Goal: Task Accomplishment & Management: Manage account settings

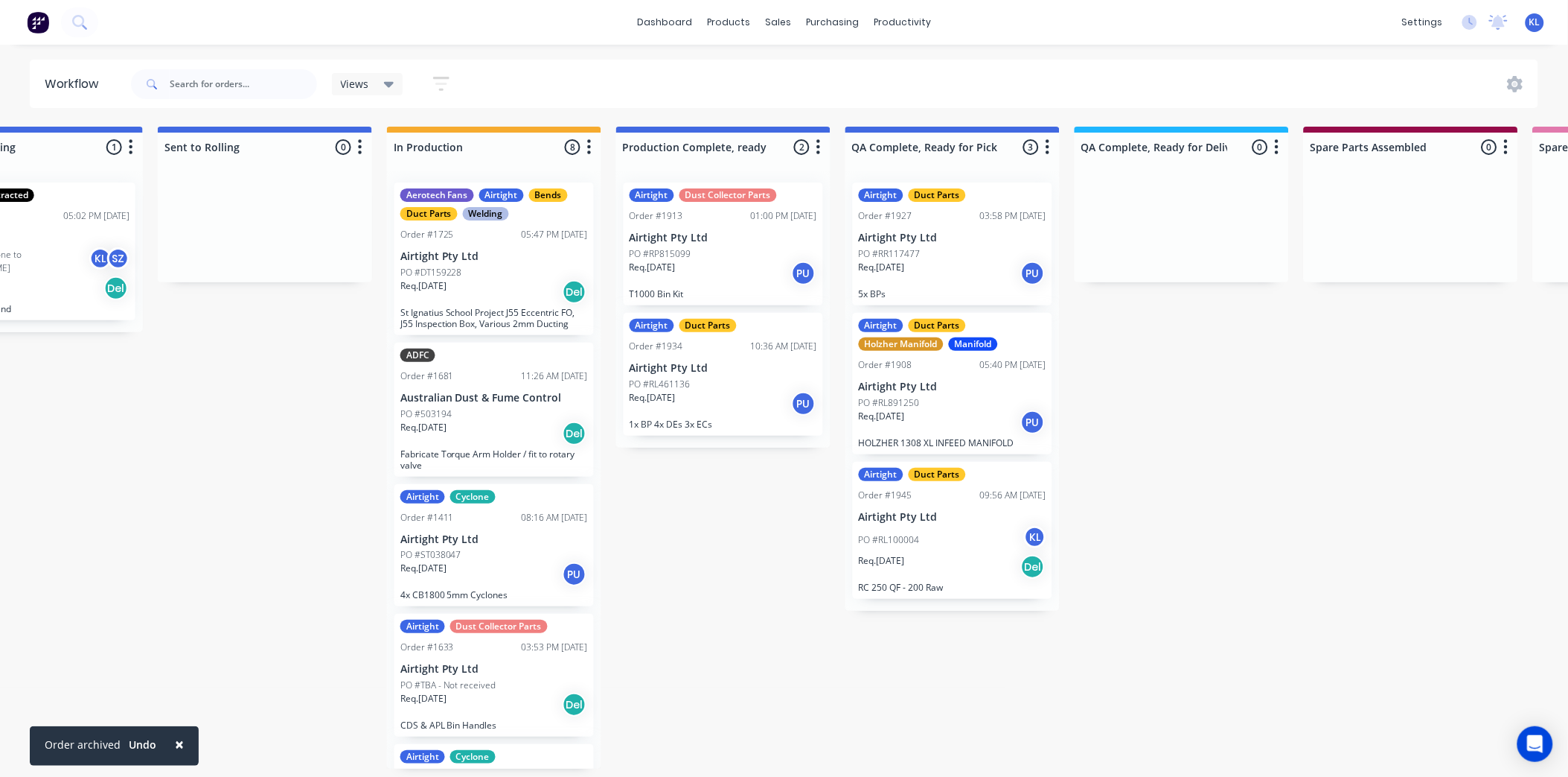
scroll to position [1158, 0]
click at [709, 394] on div "Req. [DATE] PU" at bounding box center [723, 404] width 188 height 26
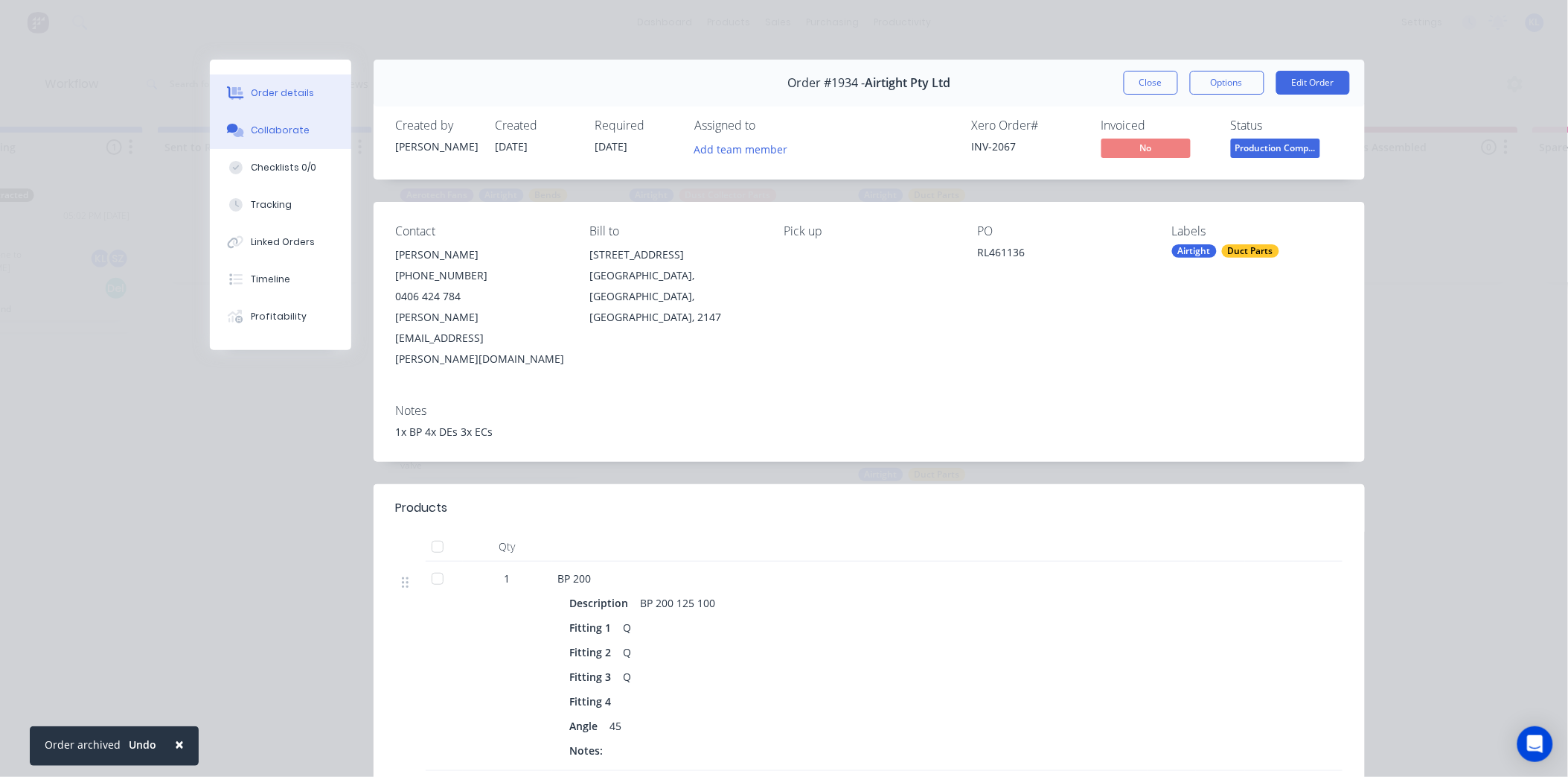
click at [304, 121] on button "Collaborate" at bounding box center [281, 130] width 141 height 38
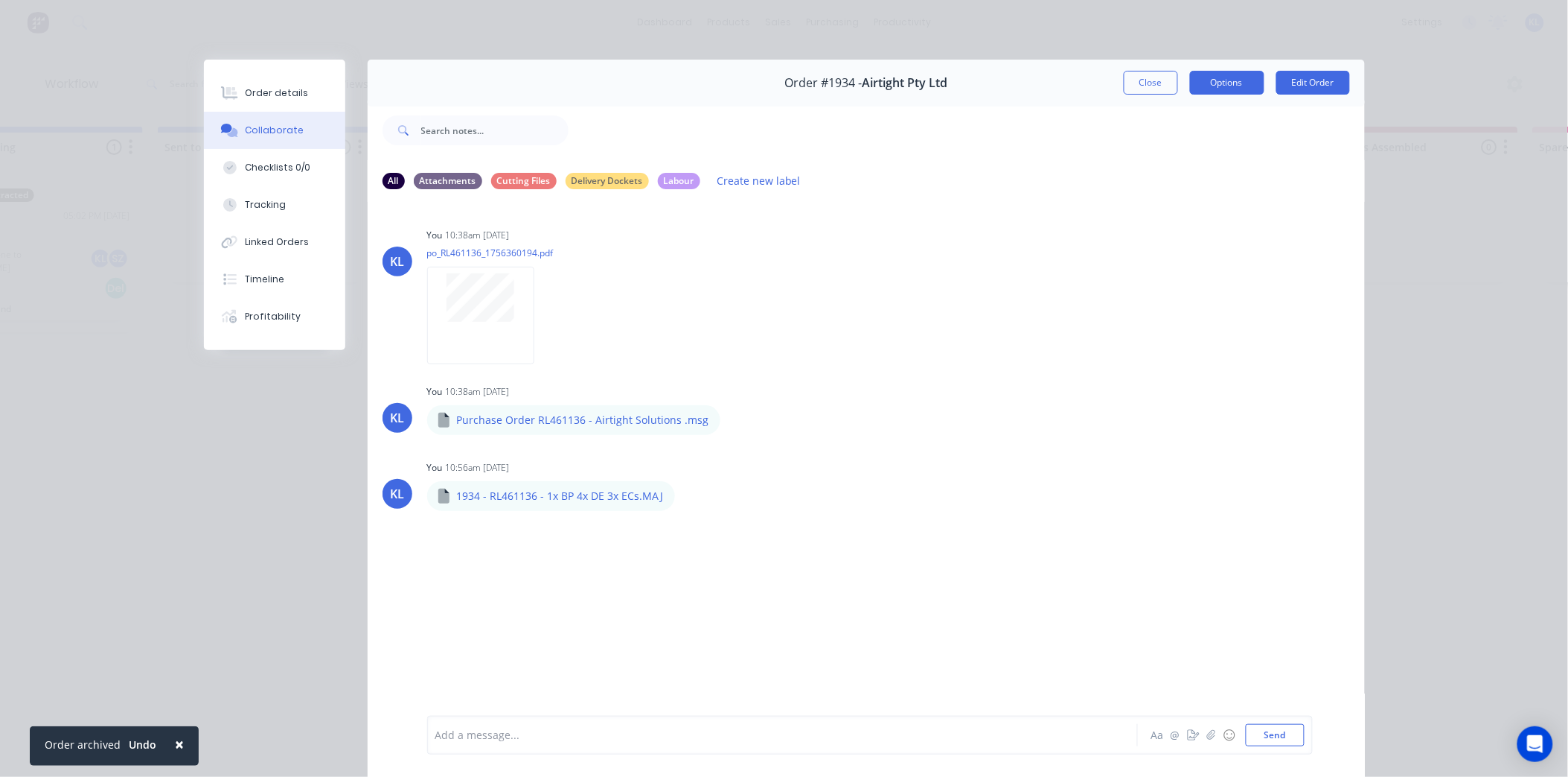
click at [1238, 87] on button "Options" at bounding box center [1227, 83] width 74 height 24
click at [271, 97] on div "Order details" at bounding box center [276, 93] width 63 height 14
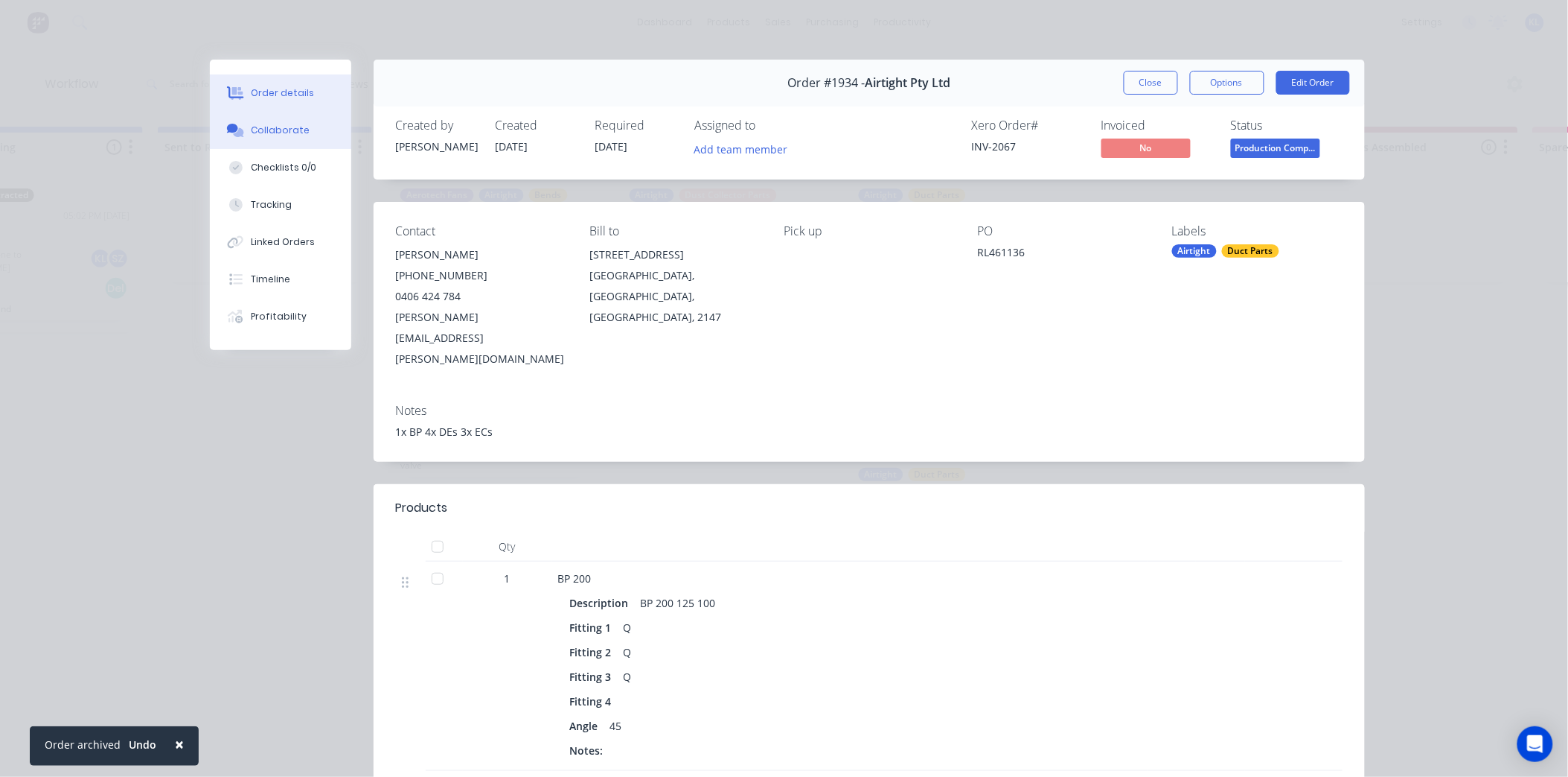
click at [278, 128] on div "Collaborate" at bounding box center [281, 130] width 59 height 14
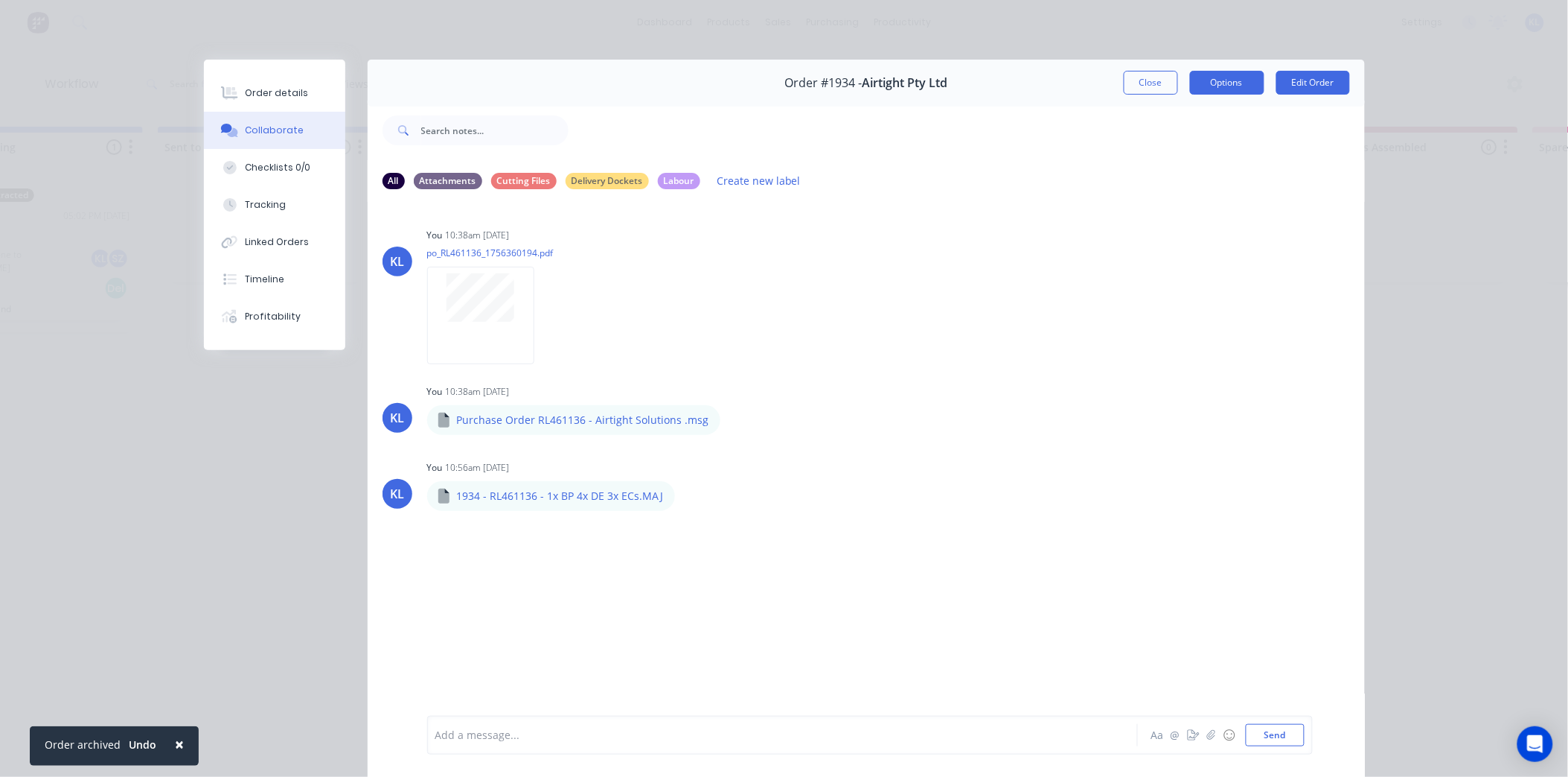
click at [1203, 75] on button "Options" at bounding box center [1227, 83] width 74 height 24
click at [1182, 176] on div "Delivery Docket" at bounding box center [1186, 181] width 129 height 22
click at [1182, 176] on div "Standard" at bounding box center [1186, 181] width 129 height 22
click at [1157, 82] on button "Close" at bounding box center [1151, 83] width 54 height 24
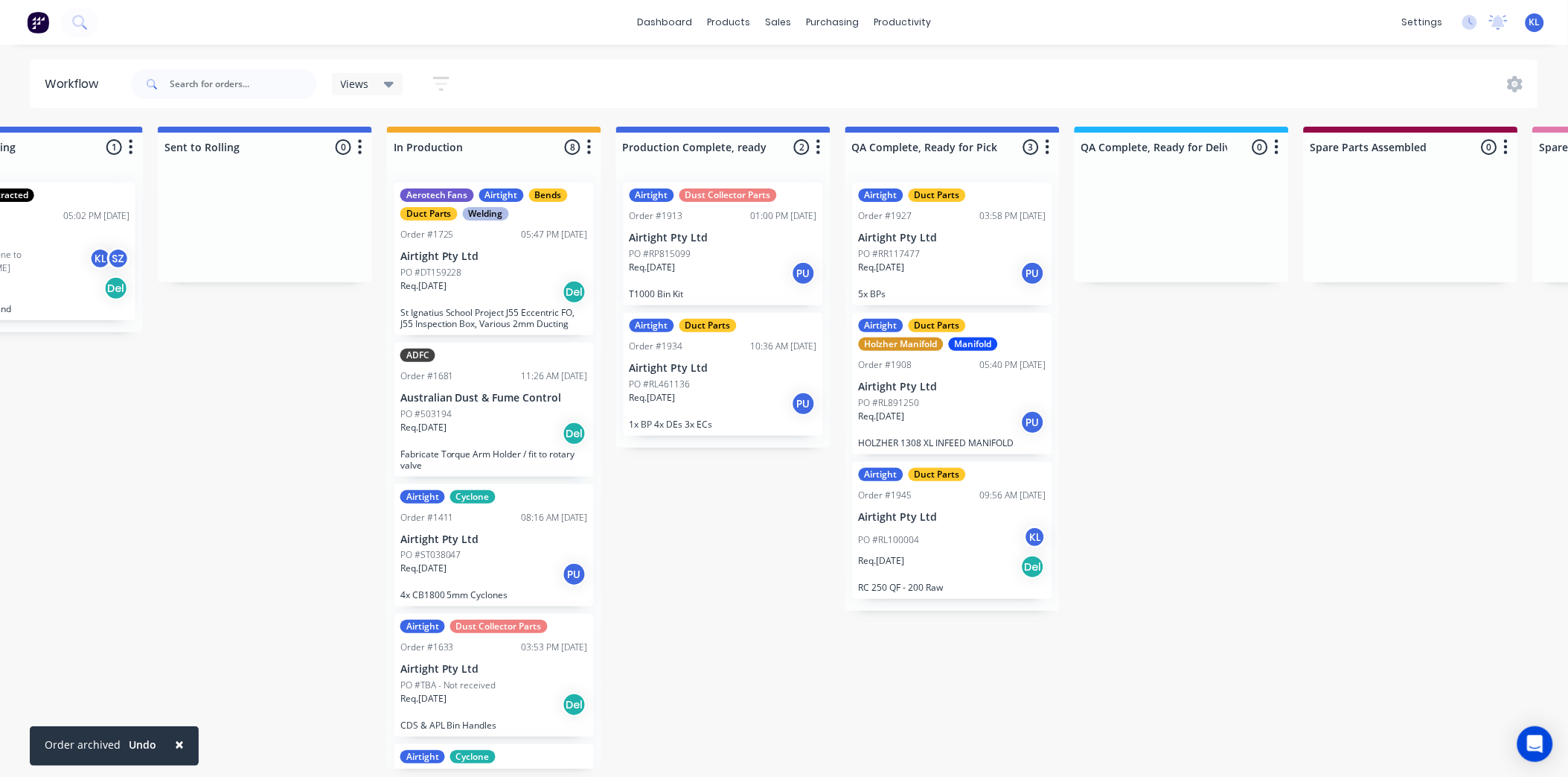
click at [899, 538] on p "PO #RL100004" at bounding box center [889, 539] width 61 height 14
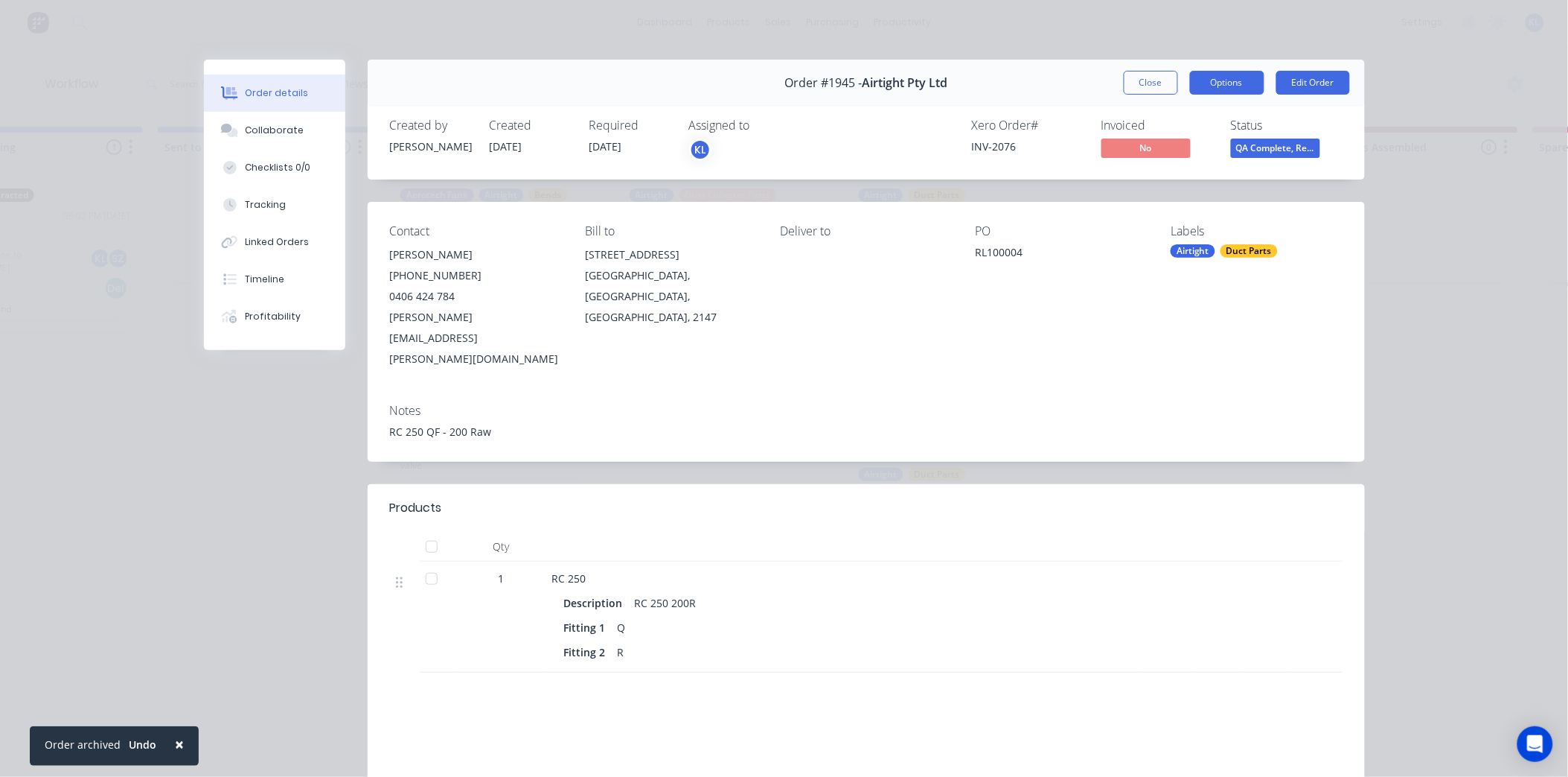
click at [1219, 77] on button "Options" at bounding box center [1227, 83] width 74 height 24
click at [1156, 176] on div "Delivery Docket" at bounding box center [1186, 181] width 129 height 22
click at [1156, 176] on div "Standard" at bounding box center [1186, 181] width 129 height 22
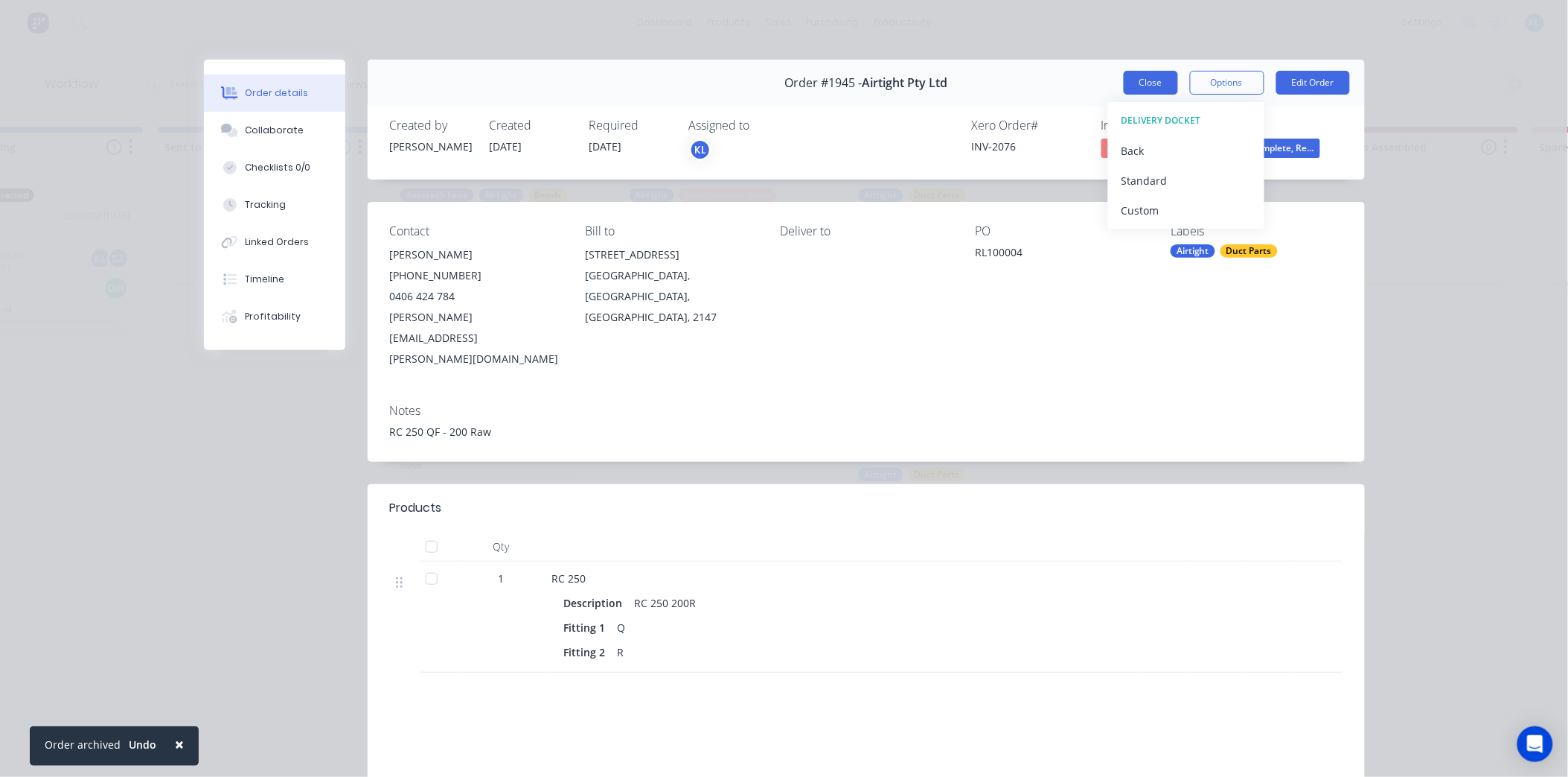
click at [1137, 71] on button "Close" at bounding box center [1151, 83] width 54 height 24
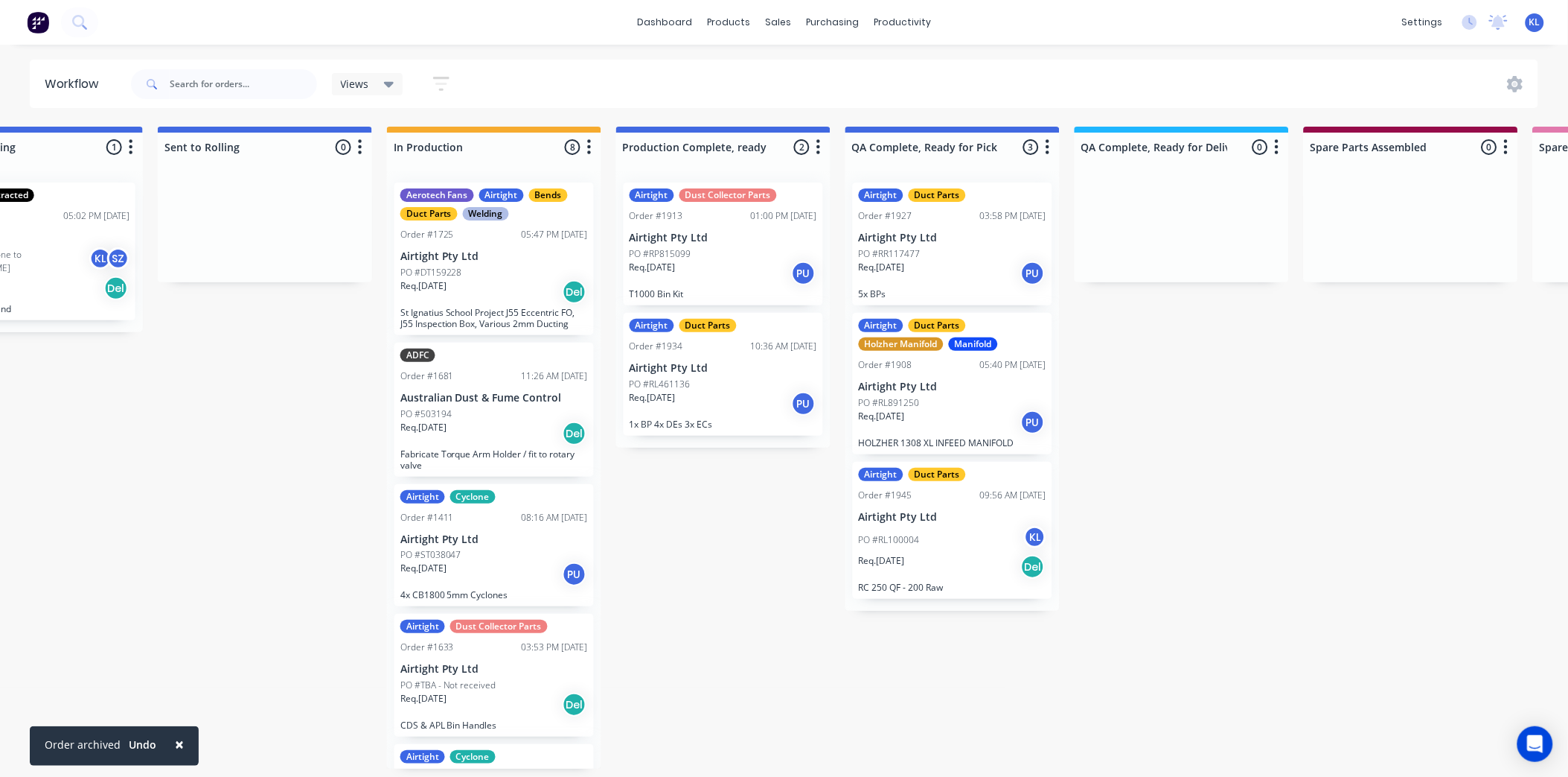
click at [734, 244] on div "Airtight Dust Collector Parts Order #1913 01:00 PM [DATE] Airtight Pty Ltd PO #…" at bounding box center [723, 244] width 200 height 123
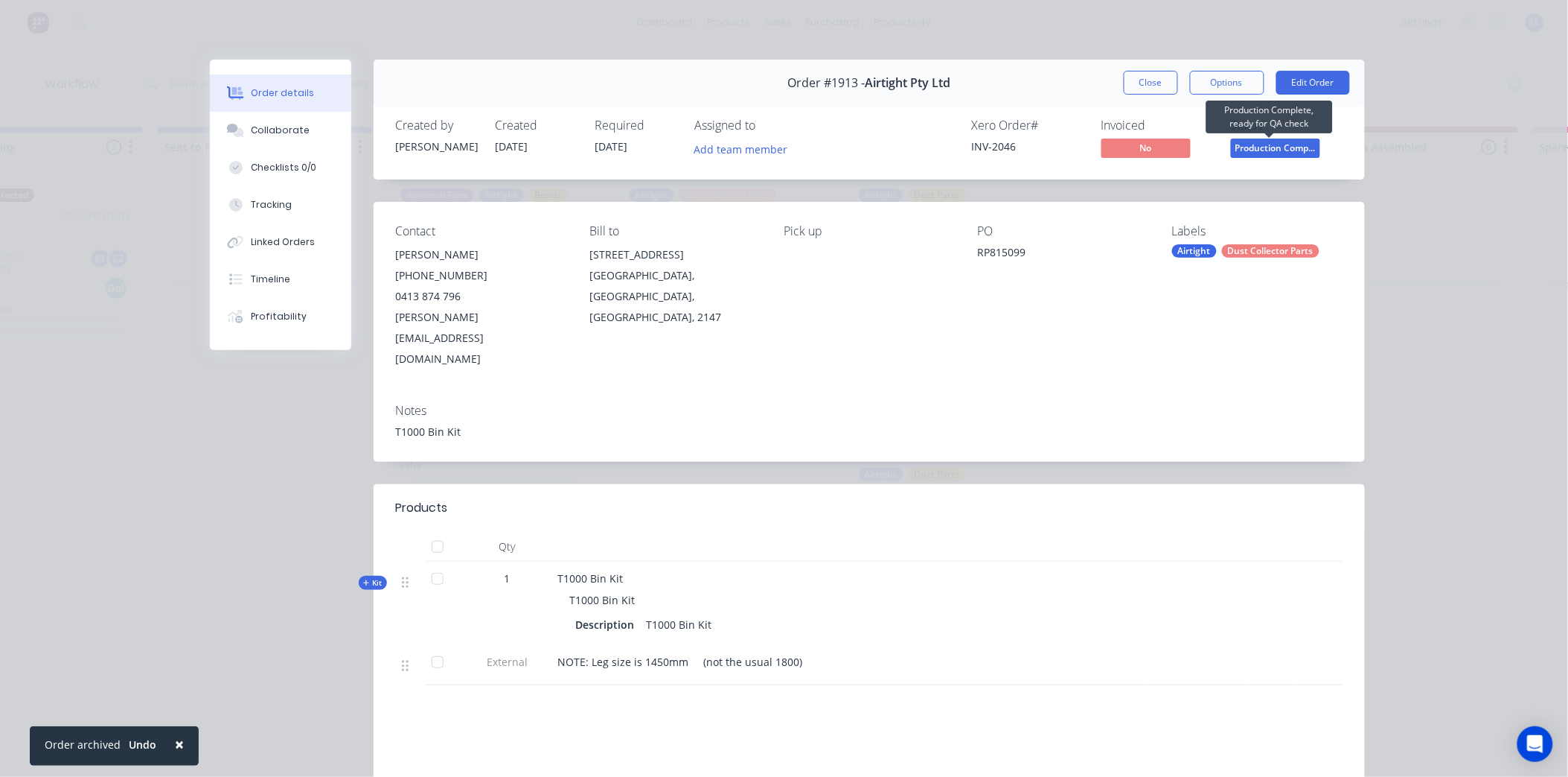
click at [1253, 150] on span "Production Comp..." at bounding box center [1275, 148] width 89 height 18
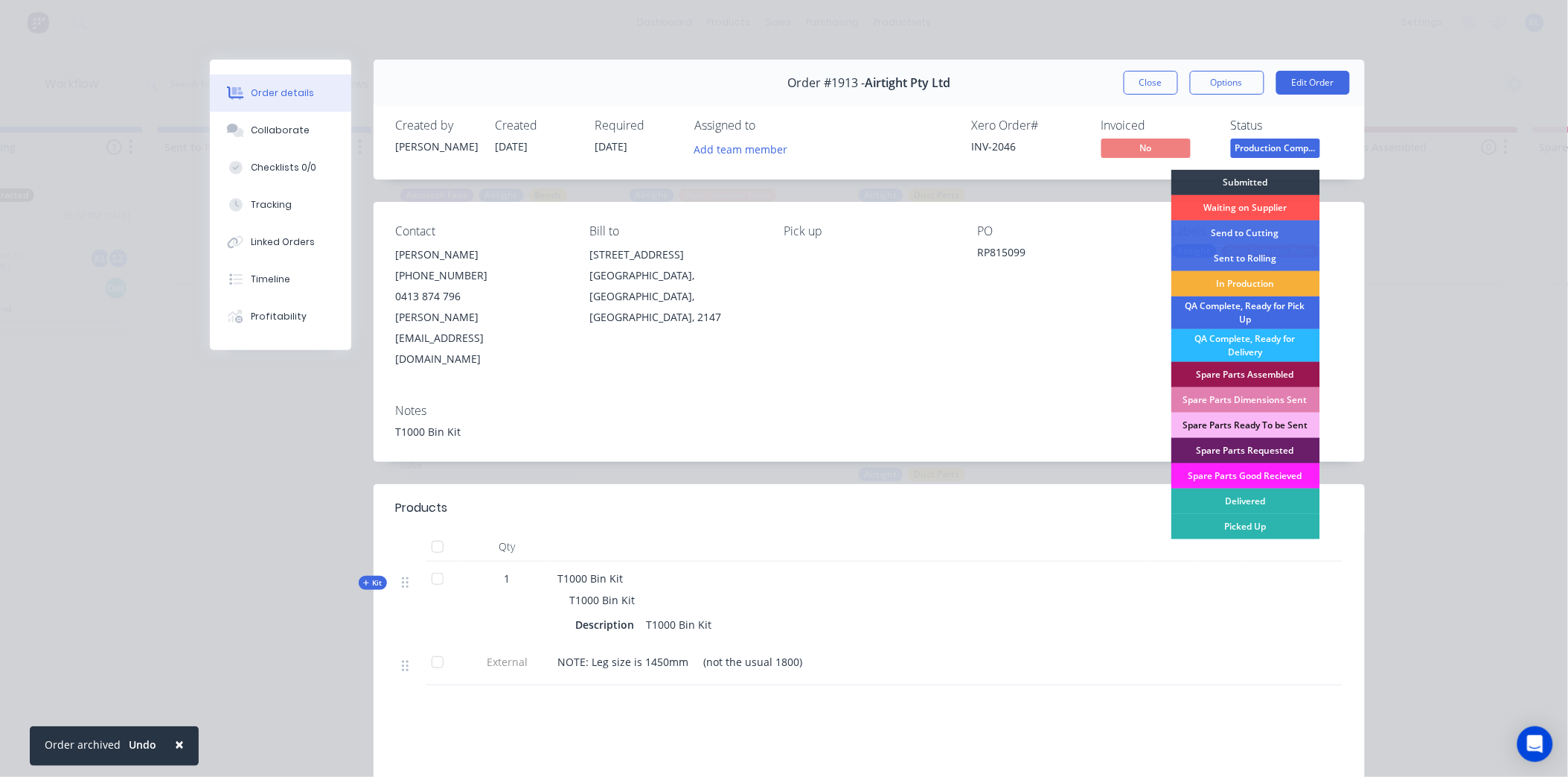
click at [1259, 315] on div "QA Complete, Ready for Pick Up" at bounding box center [1246, 313] width 149 height 33
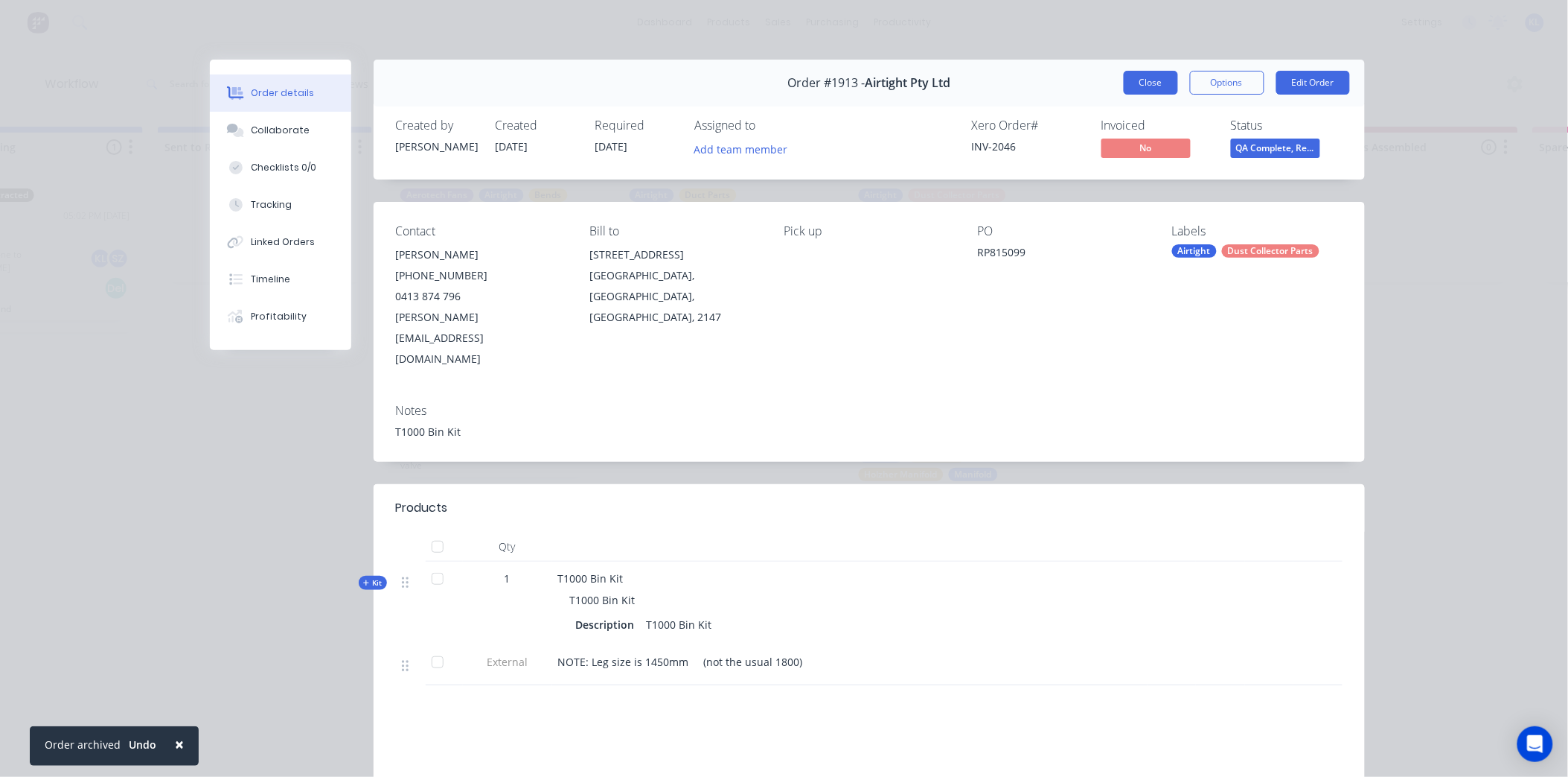
click at [1154, 77] on button "Close" at bounding box center [1151, 83] width 54 height 24
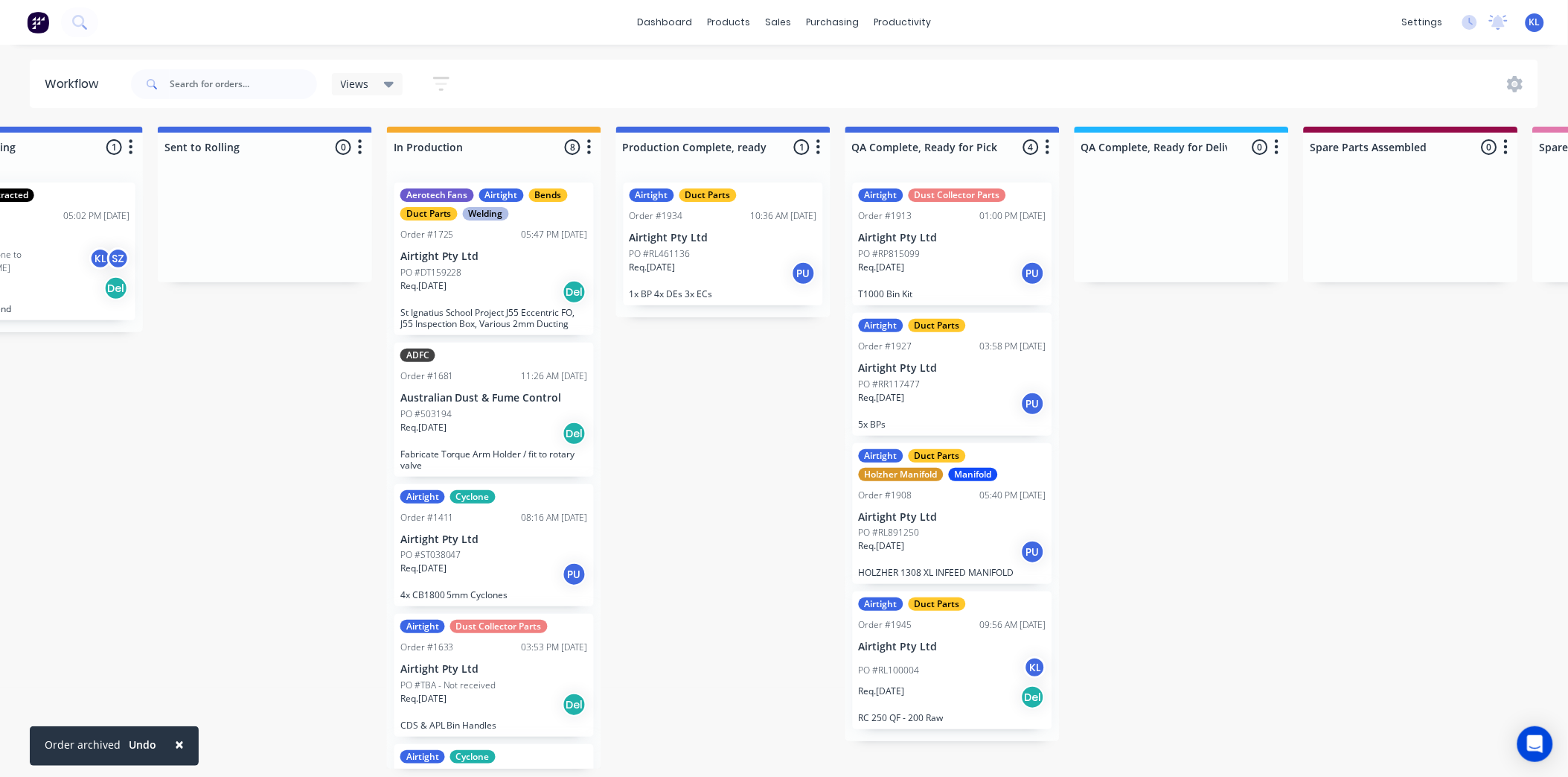
click at [712, 278] on div "Req. [DATE] PU" at bounding box center [723, 273] width 188 height 26
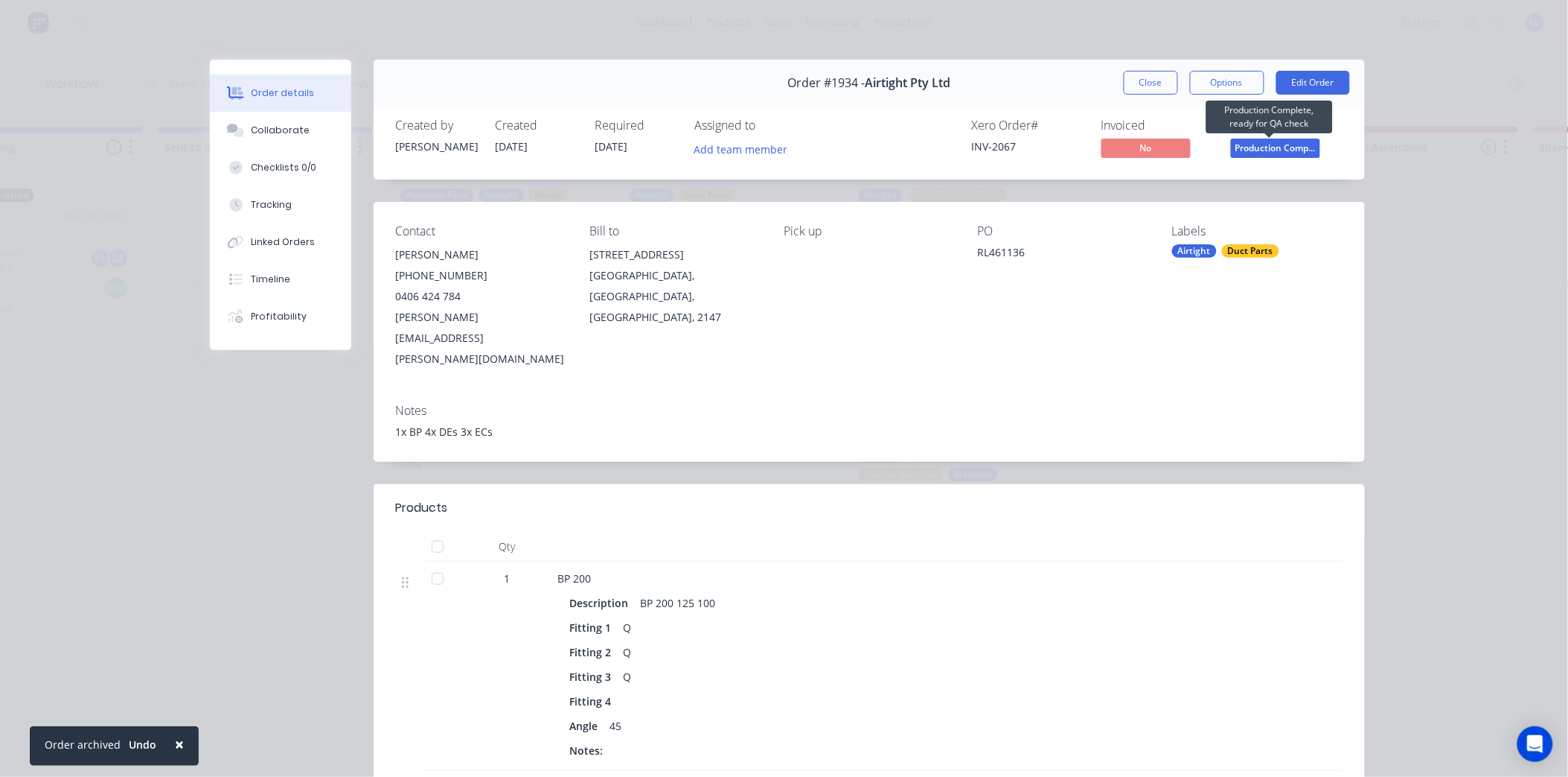
click at [1259, 144] on span "Production Comp..." at bounding box center [1275, 148] width 89 height 18
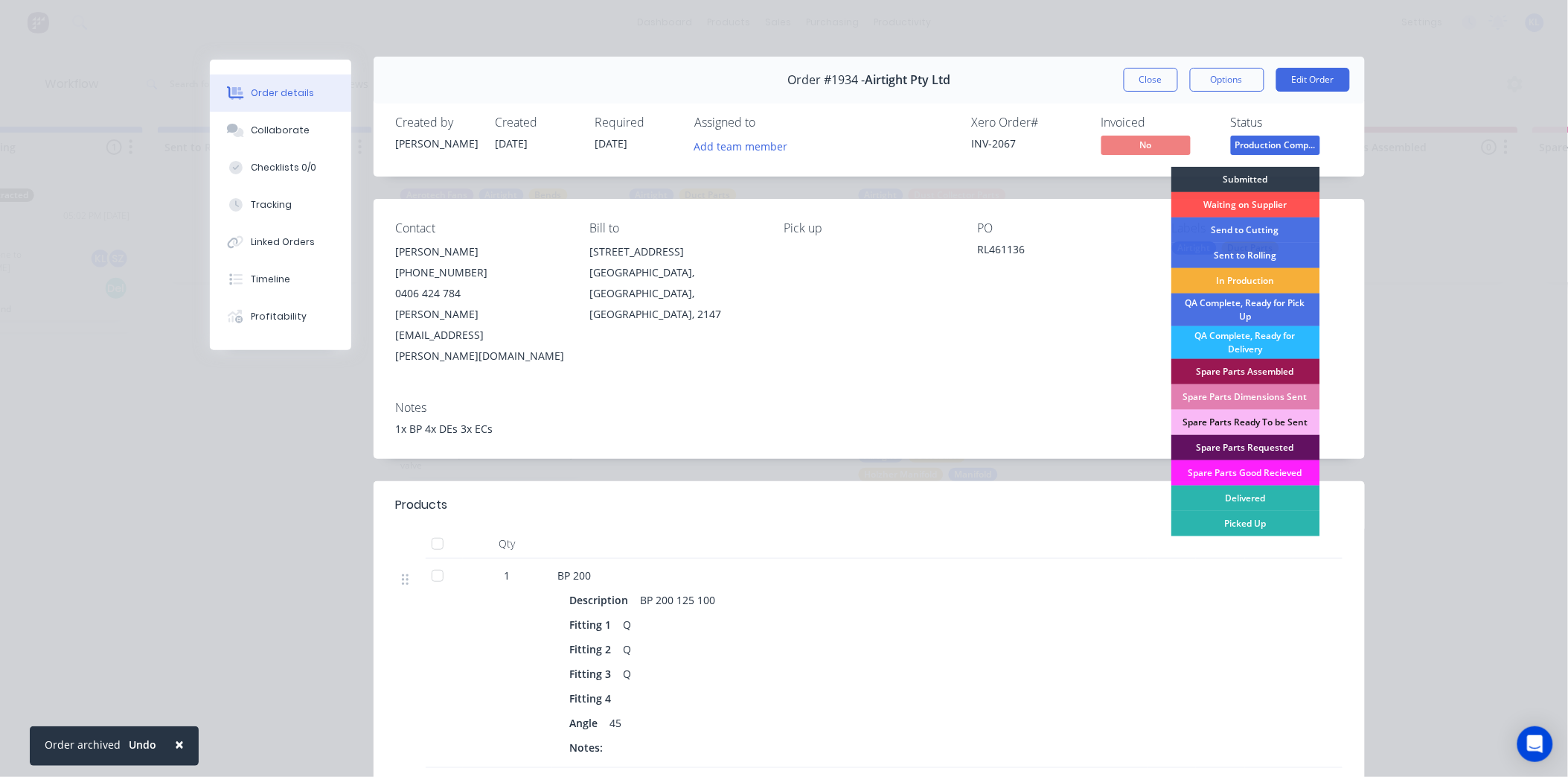
scroll to position [0, 0]
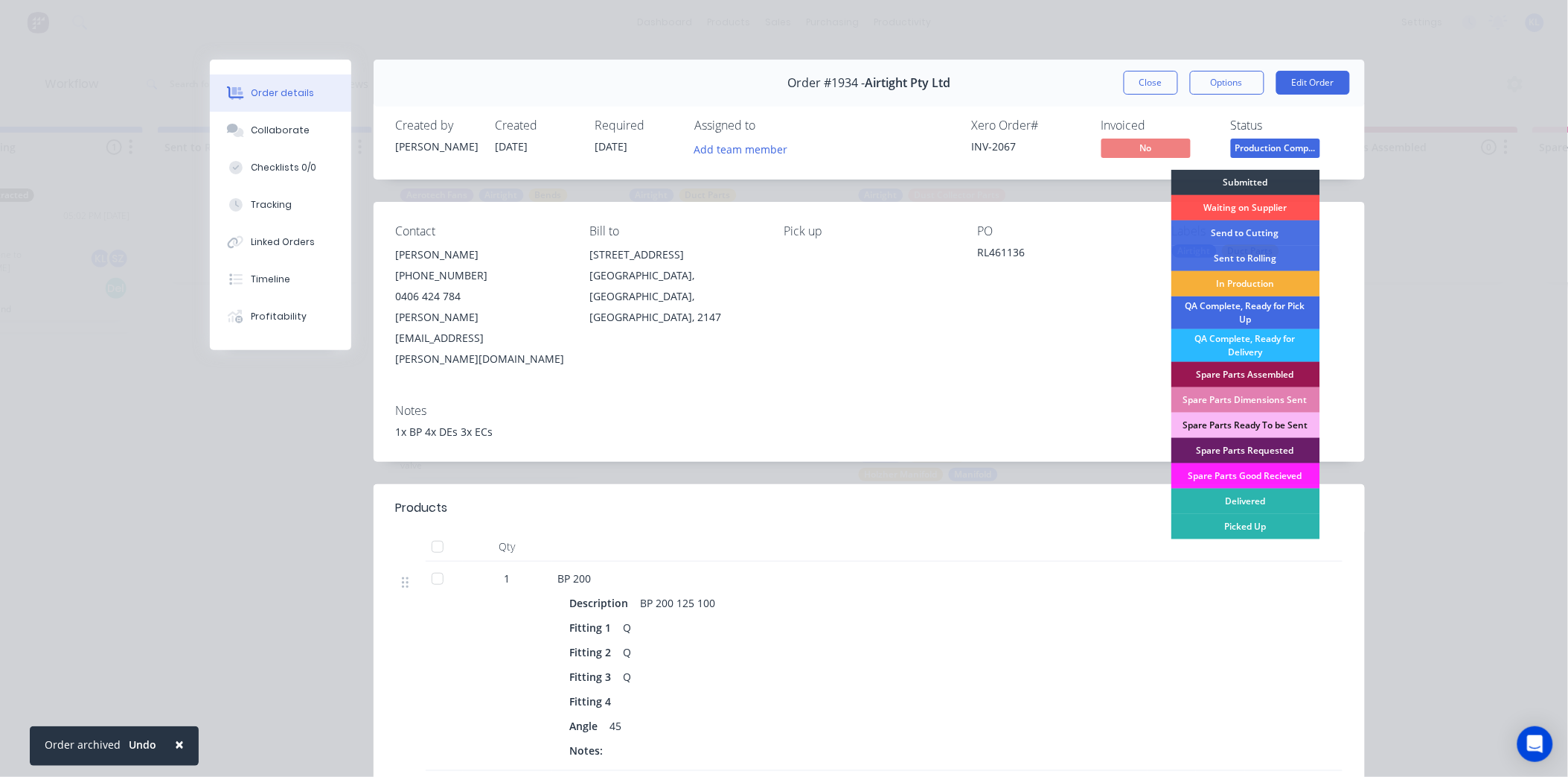
click at [1261, 314] on div "QA Complete, Ready for Pick Up" at bounding box center [1246, 313] width 149 height 33
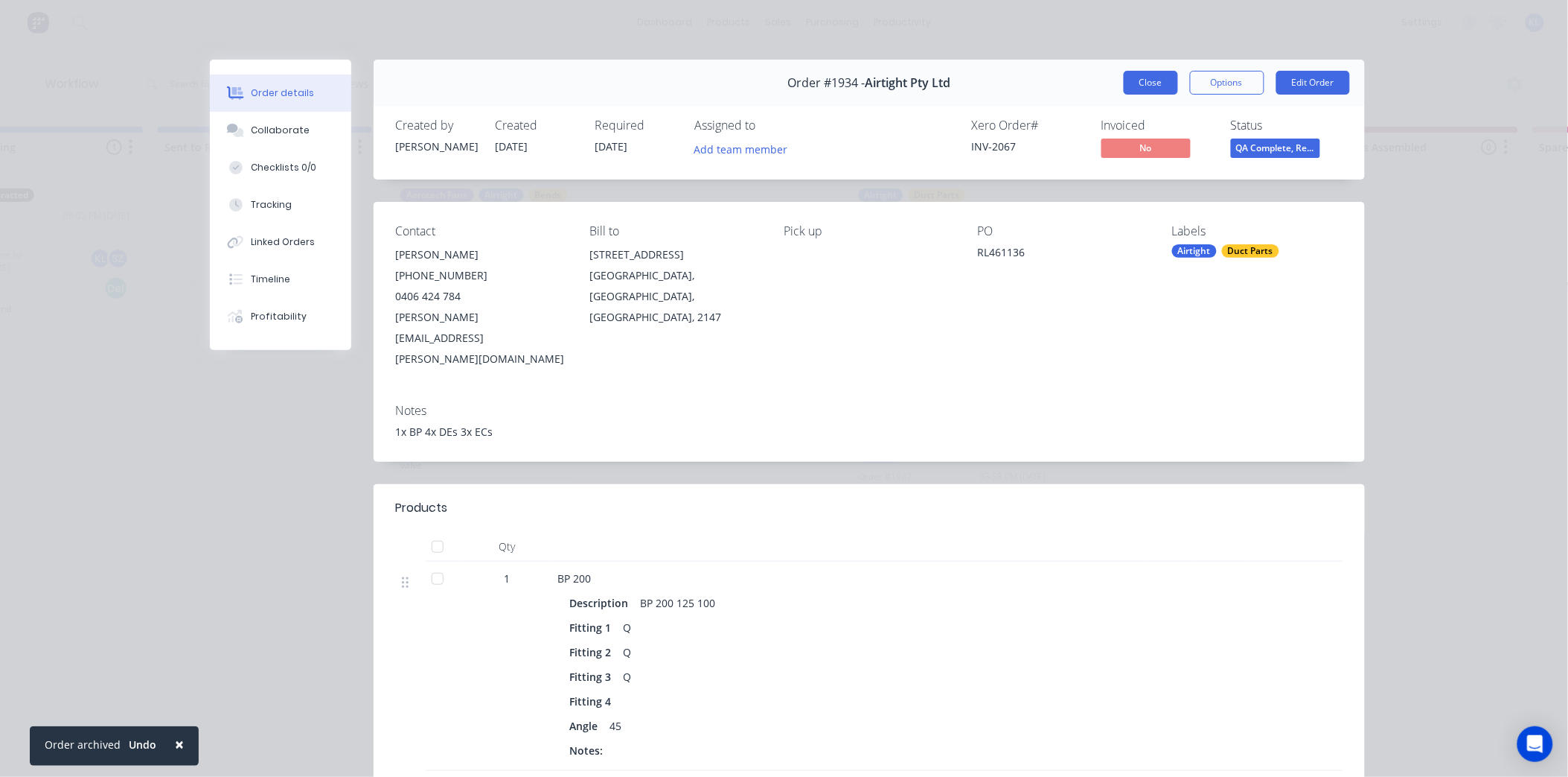
click at [1143, 82] on button "Close" at bounding box center [1151, 83] width 54 height 24
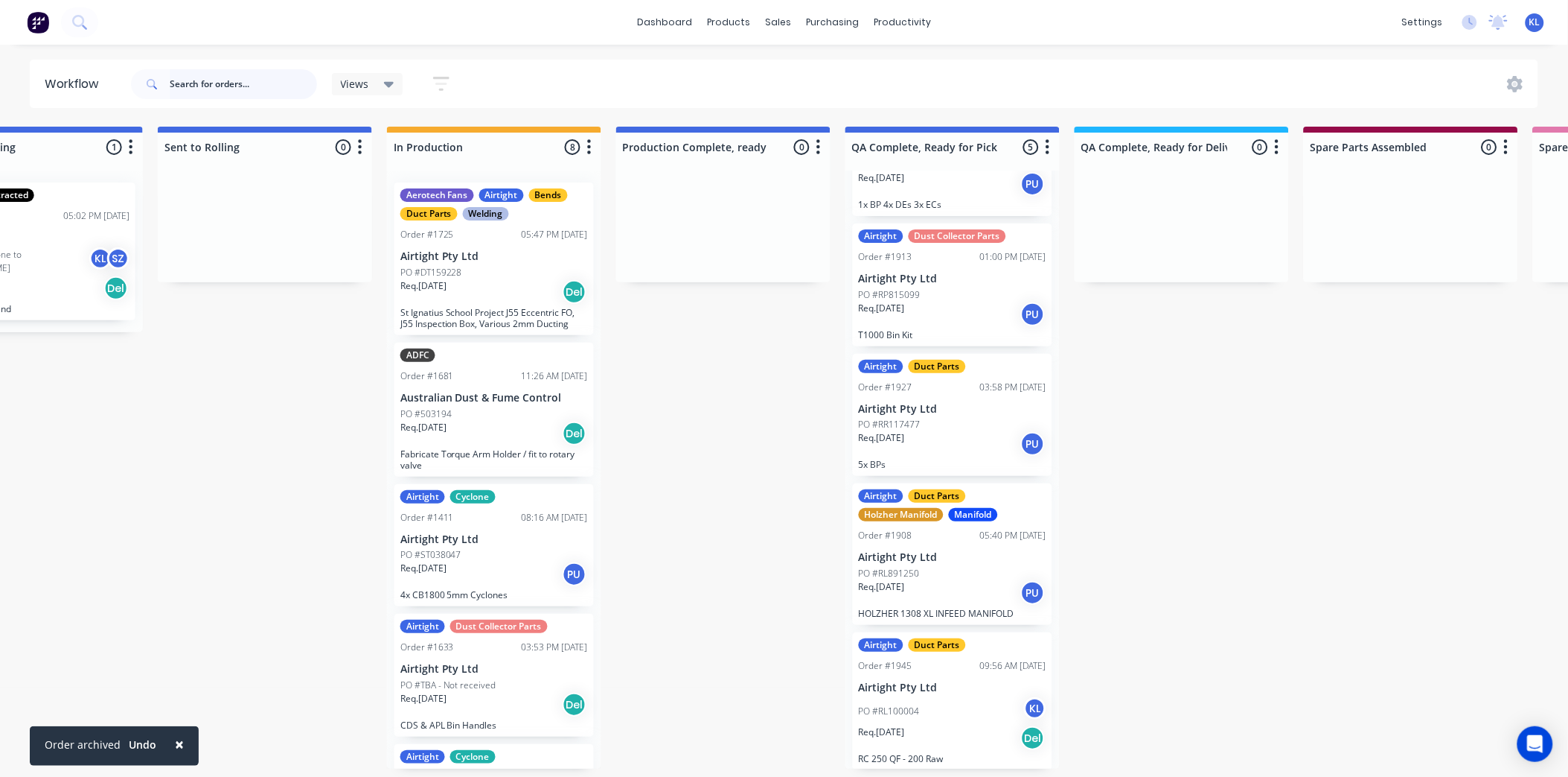
scroll to position [4, 562]
click at [949, 310] on div "Req. [DATE] PU" at bounding box center [953, 315] width 188 height 26
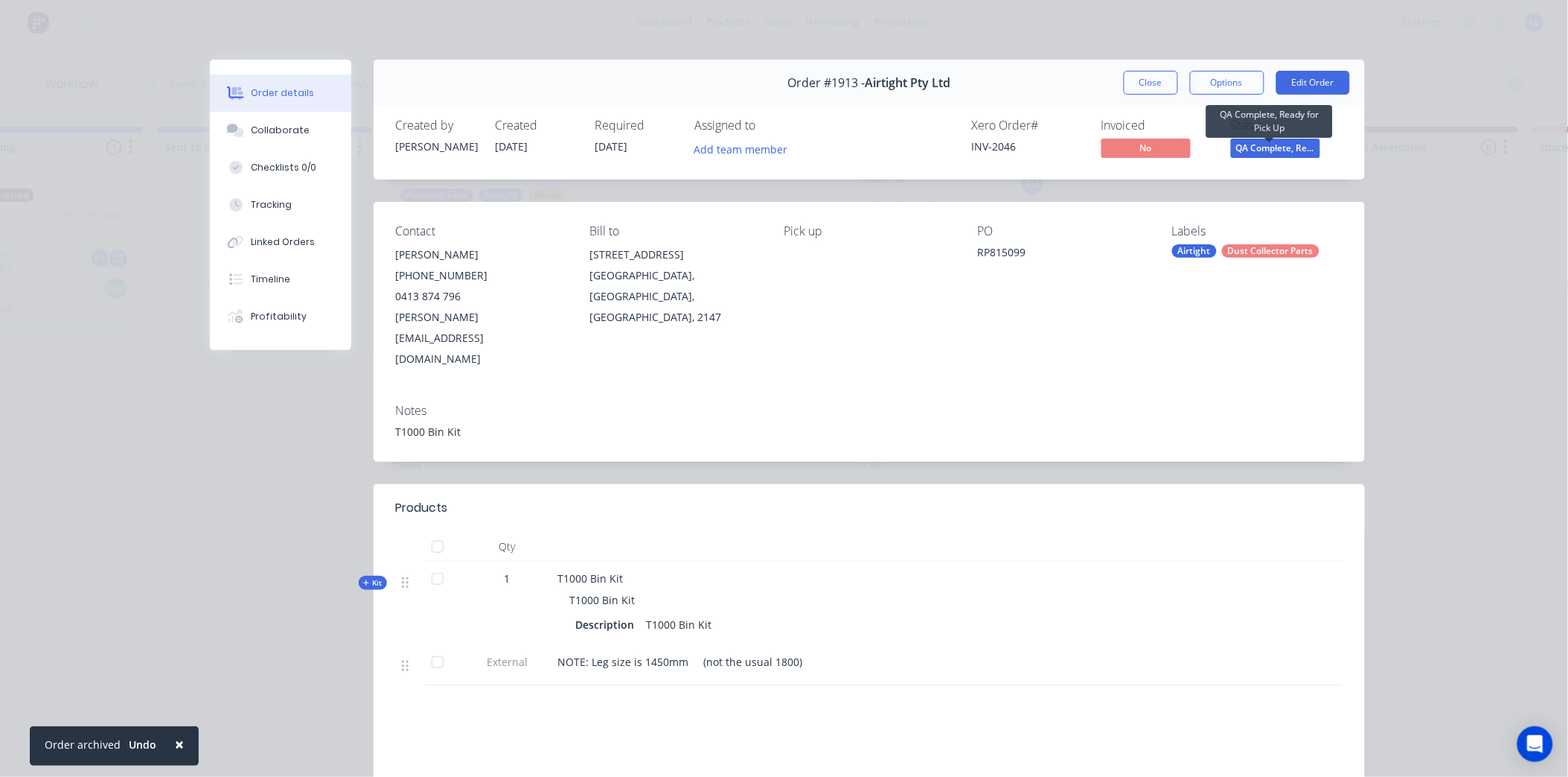
click at [1251, 152] on span "QA Complete, Re..." at bounding box center [1275, 148] width 89 height 18
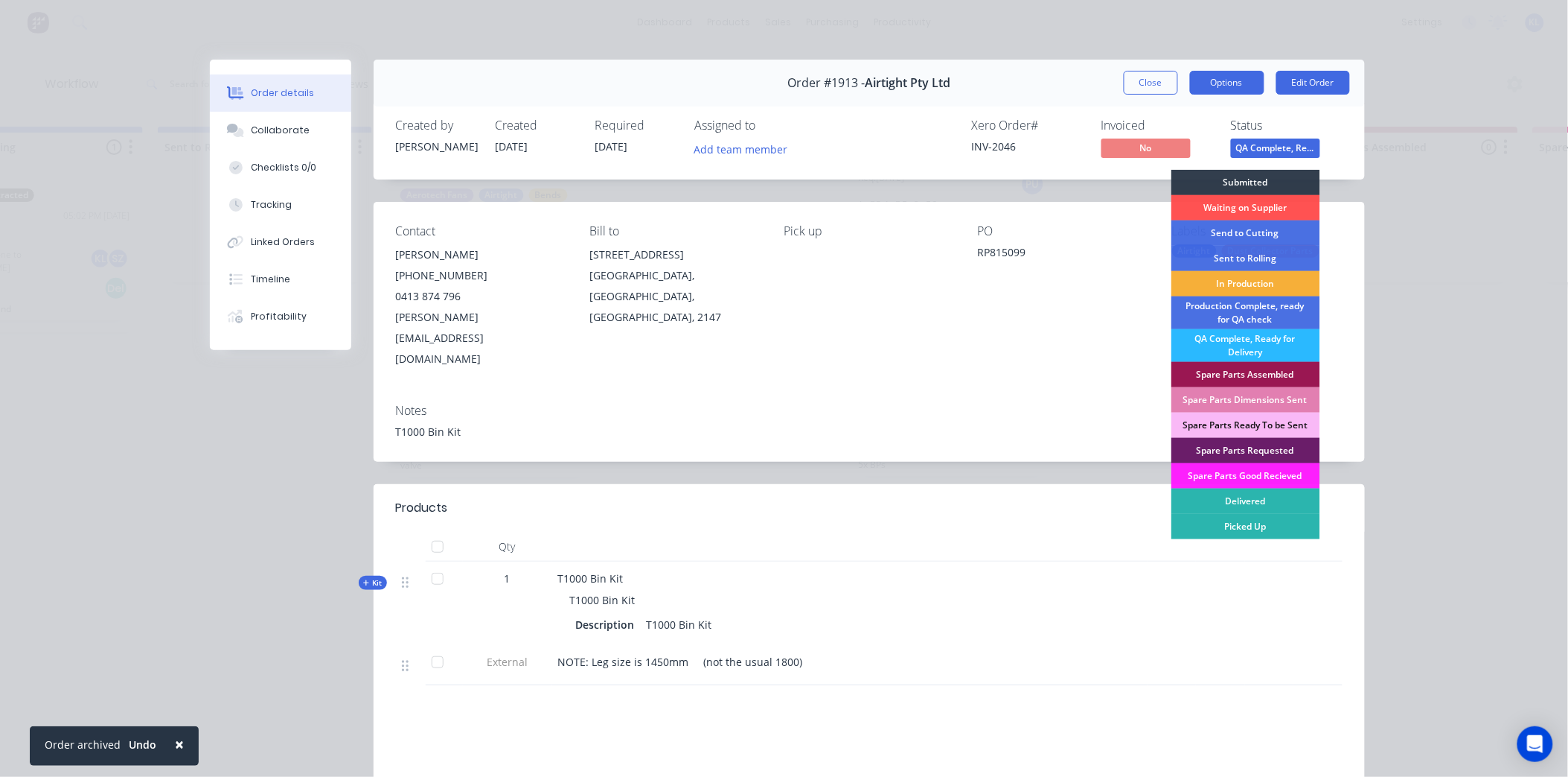
click at [1220, 82] on button "Options" at bounding box center [1227, 83] width 74 height 24
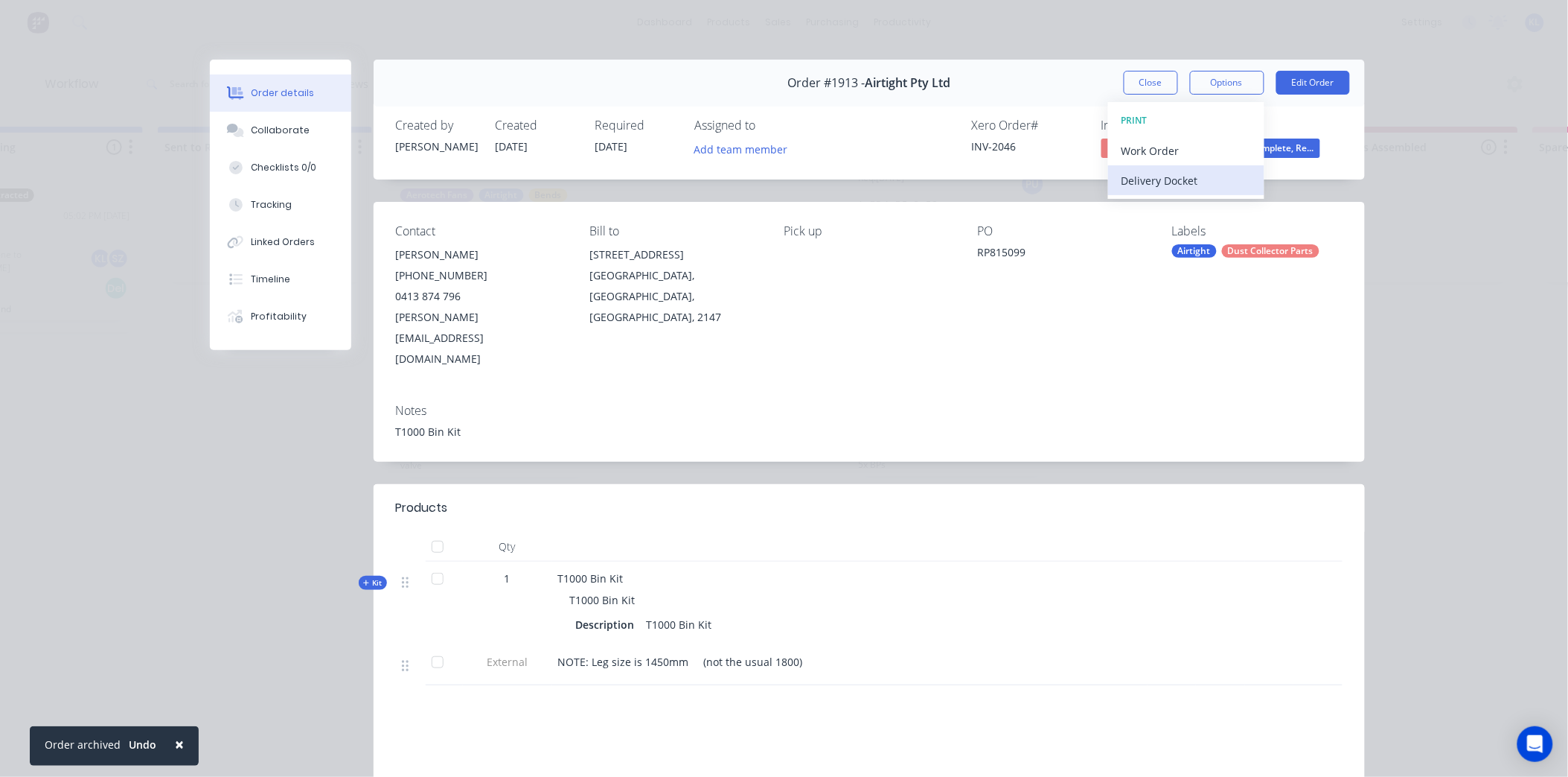
click at [1175, 184] on div "Delivery Docket" at bounding box center [1186, 181] width 129 height 22
click at [1152, 183] on div "Standard" at bounding box center [1186, 181] width 129 height 22
click at [1154, 69] on div "Order #1913 - Airtight Pty Ltd Close Options DELIVERY DOCKET Back Standard Cust…" at bounding box center [869, 83] width 991 height 47
drag, startPoint x: 1119, startPoint y: 67, endPoint x: 1135, endPoint y: 81, distance: 21.3
click at [1125, 73] on div "Order #1913 - Airtight Pty Ltd Close Options Edit Order" at bounding box center [869, 83] width 991 height 47
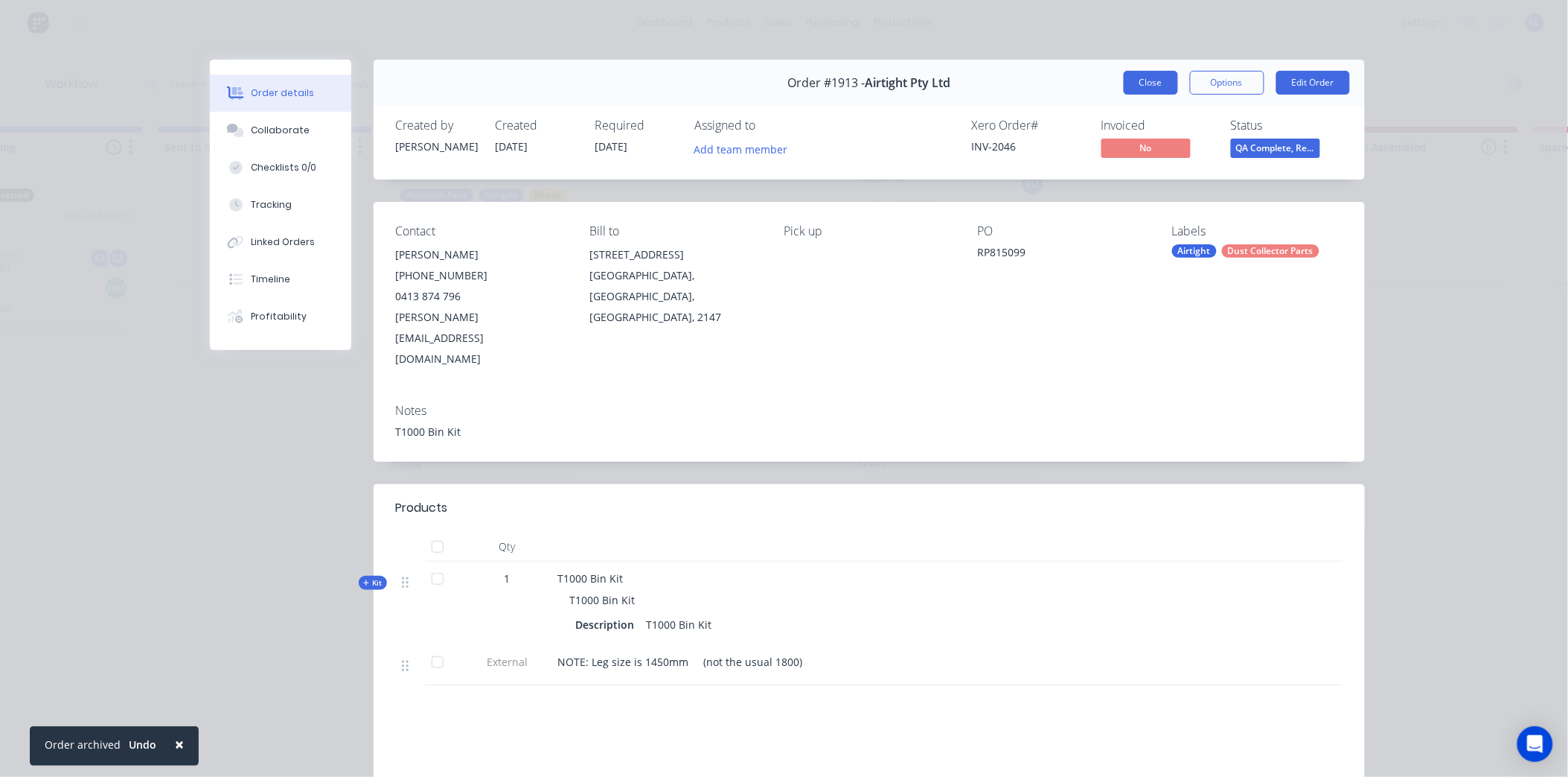
click at [1135, 81] on button "Close" at bounding box center [1151, 83] width 54 height 24
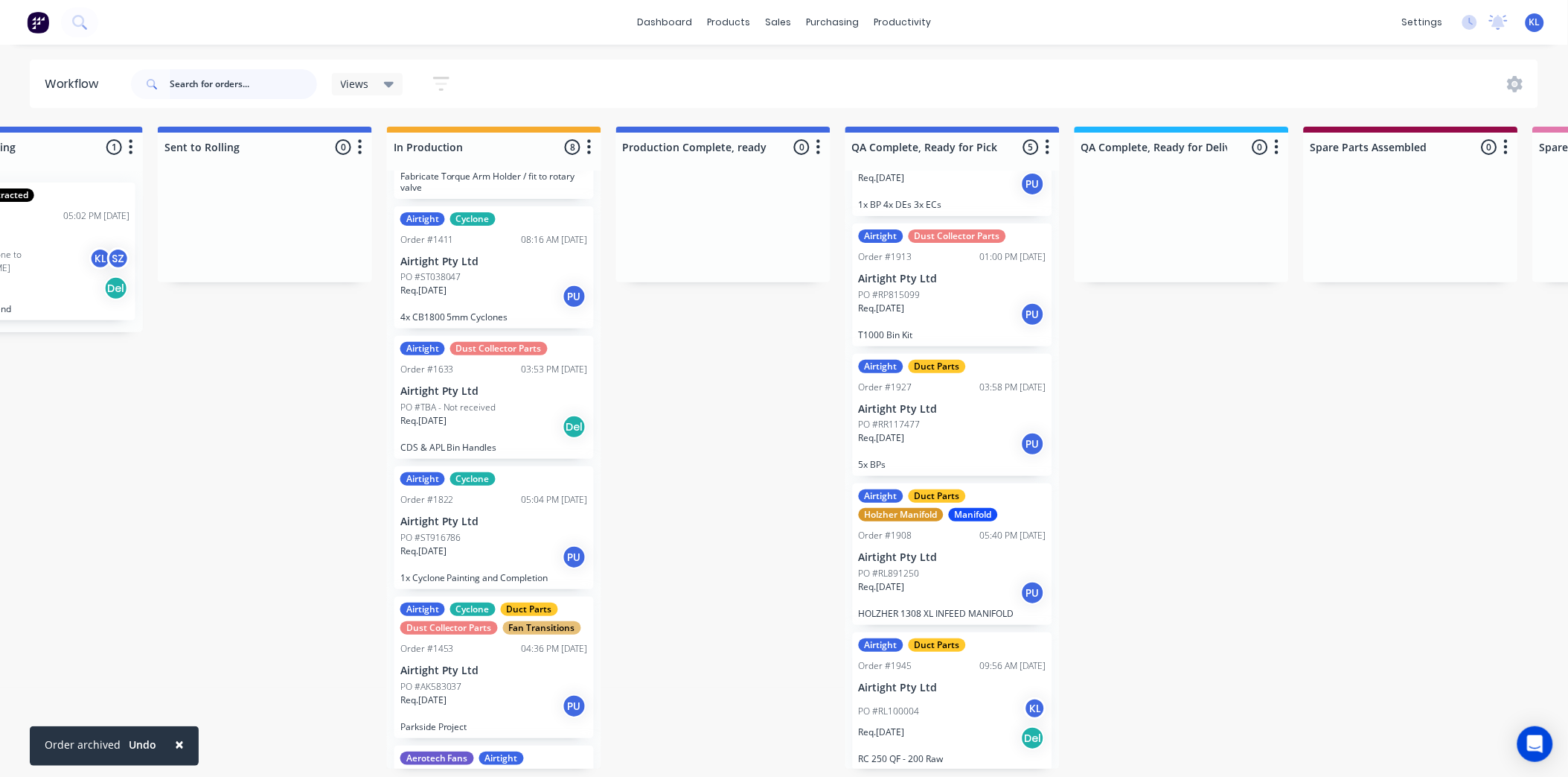
scroll to position [443, 0]
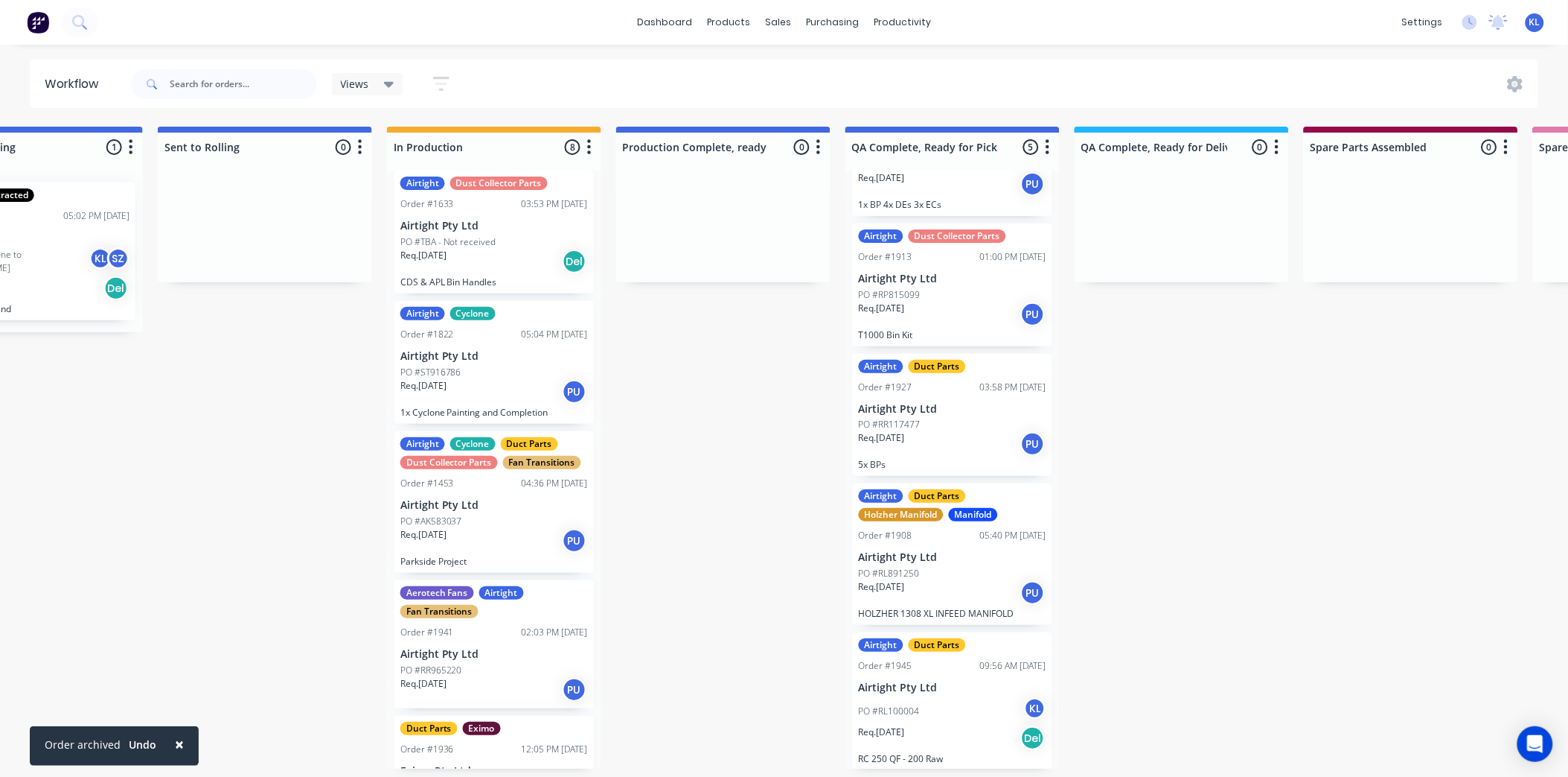
click at [508, 690] on div "Req. [DATE] PU" at bounding box center [494, 690] width 188 height 26
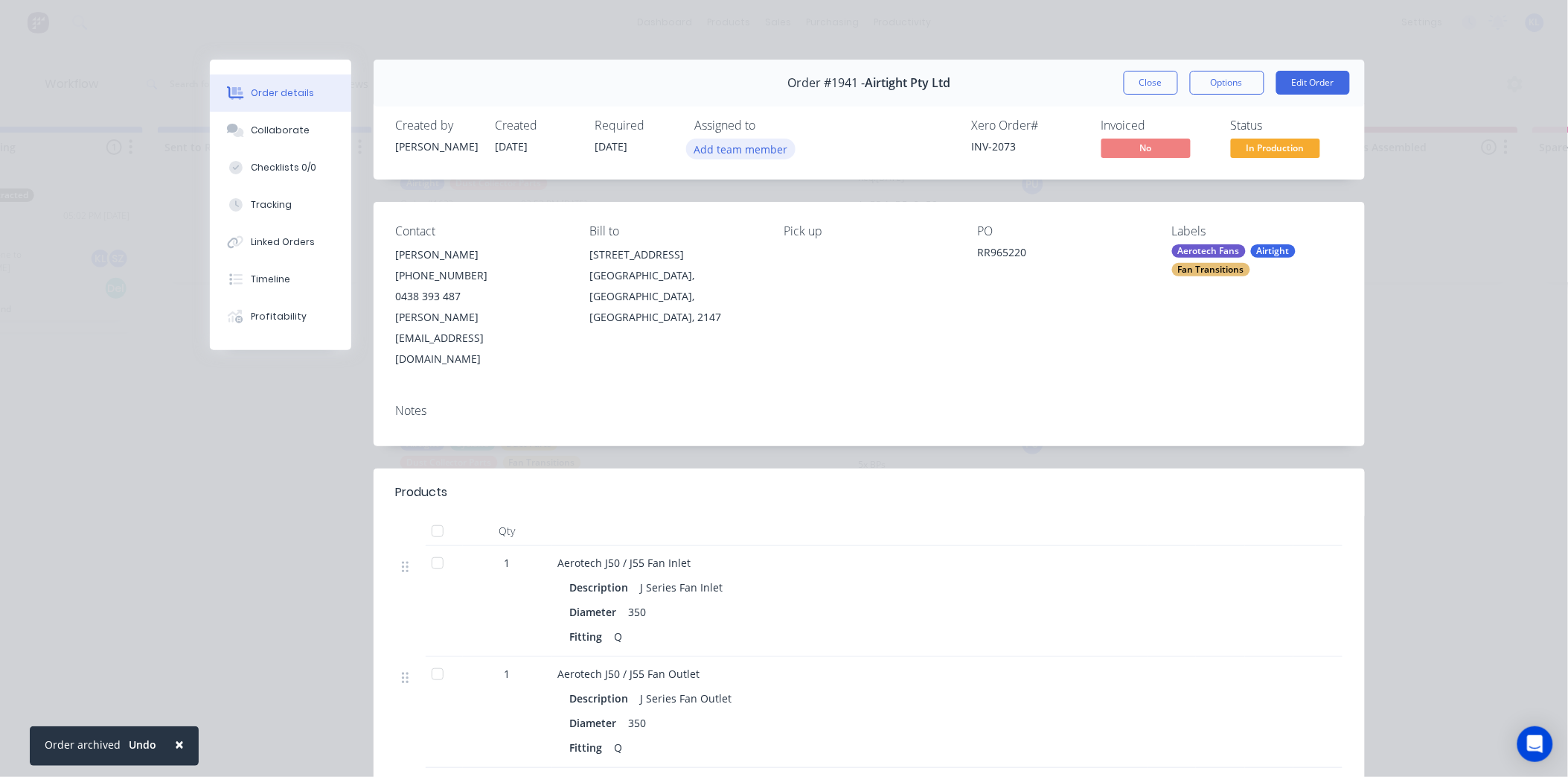
click at [725, 153] on button "Add team member" at bounding box center [740, 149] width 109 height 20
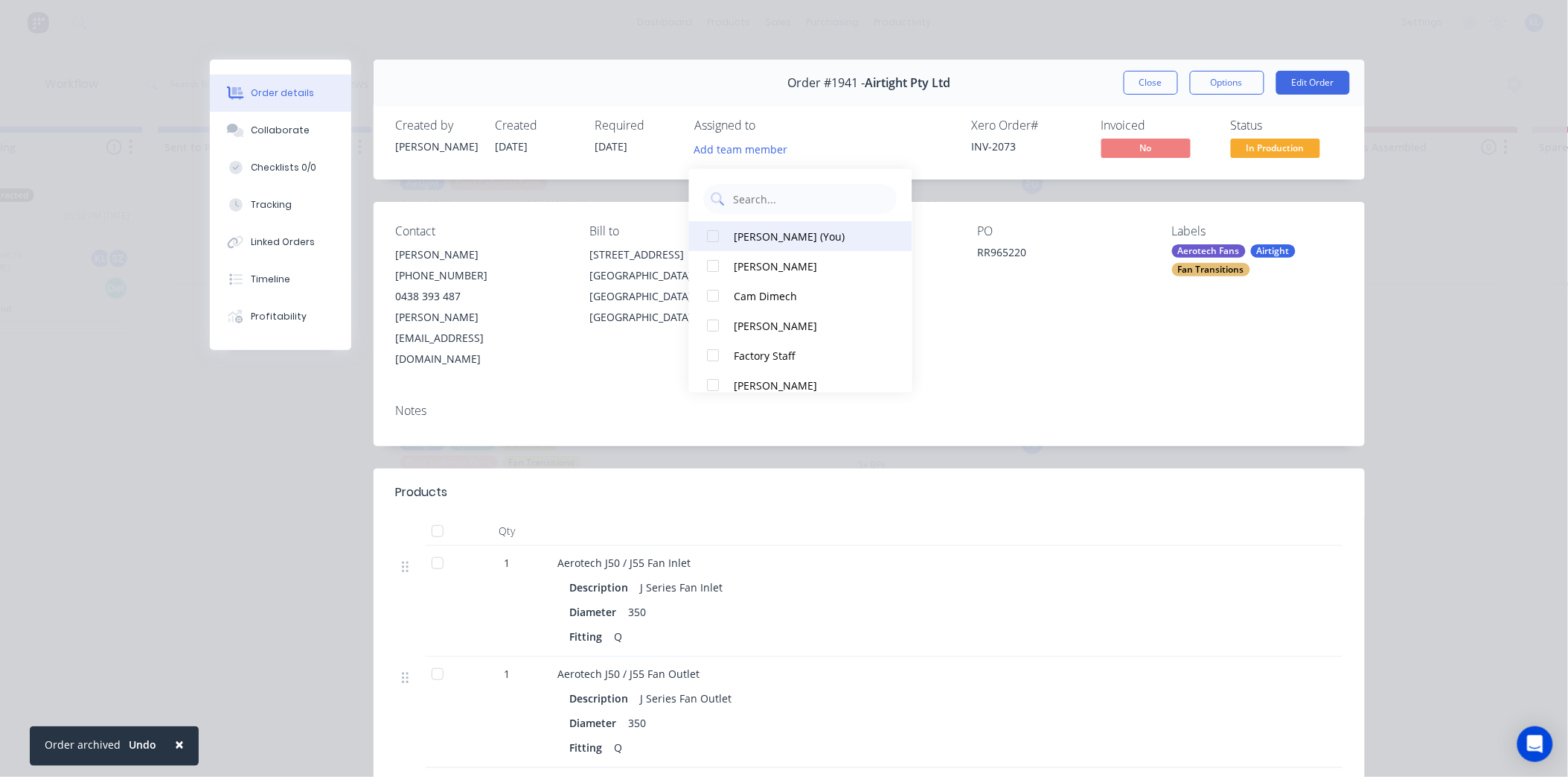
drag, startPoint x: 753, startPoint y: 239, endPoint x: 719, endPoint y: 172, distance: 75.1
click at [753, 237] on div "[PERSON_NAME] (You)" at bounding box center [809, 235] width 149 height 16
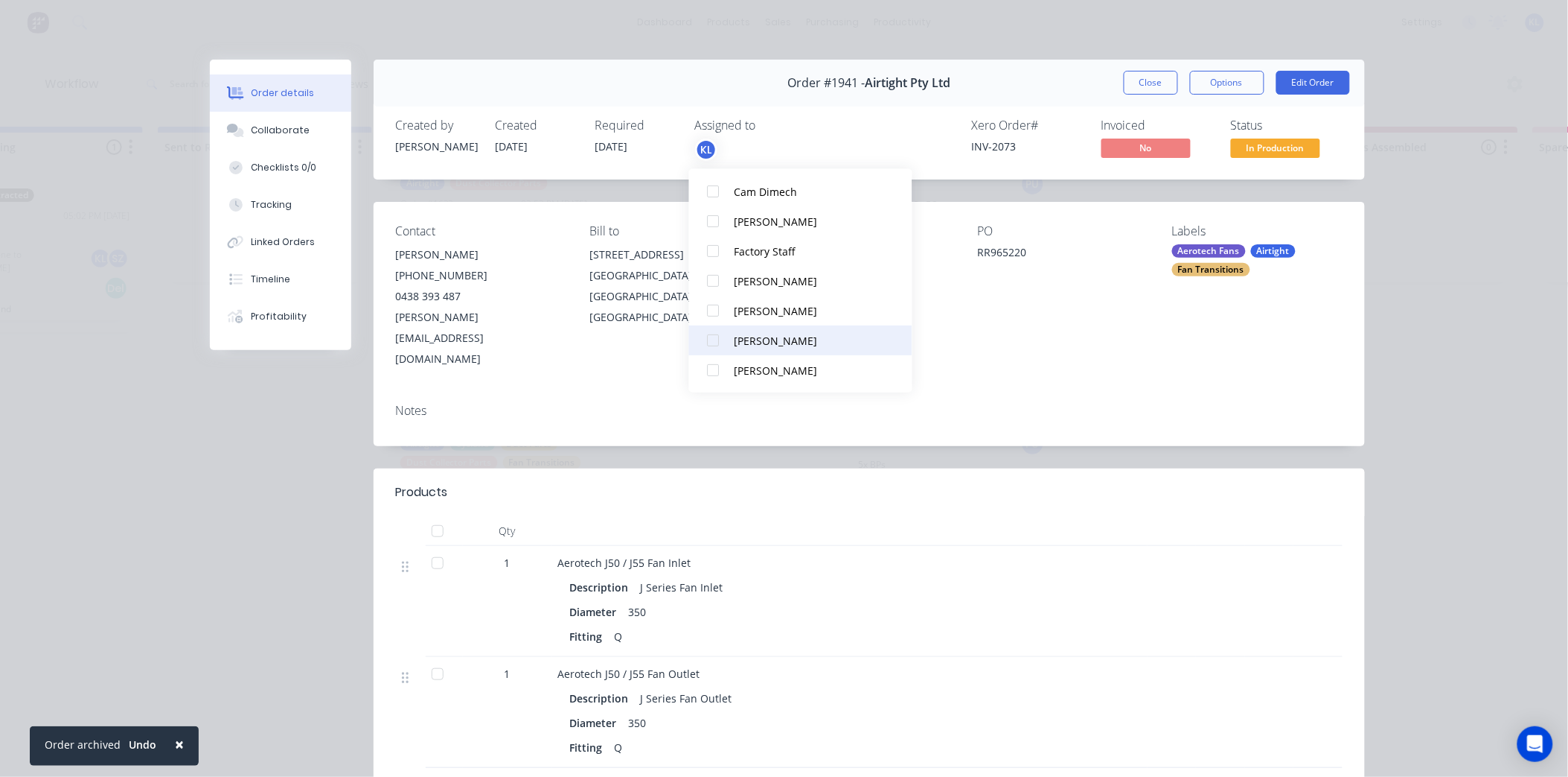
click at [764, 332] on div "[PERSON_NAME]" at bounding box center [809, 339] width 149 height 16
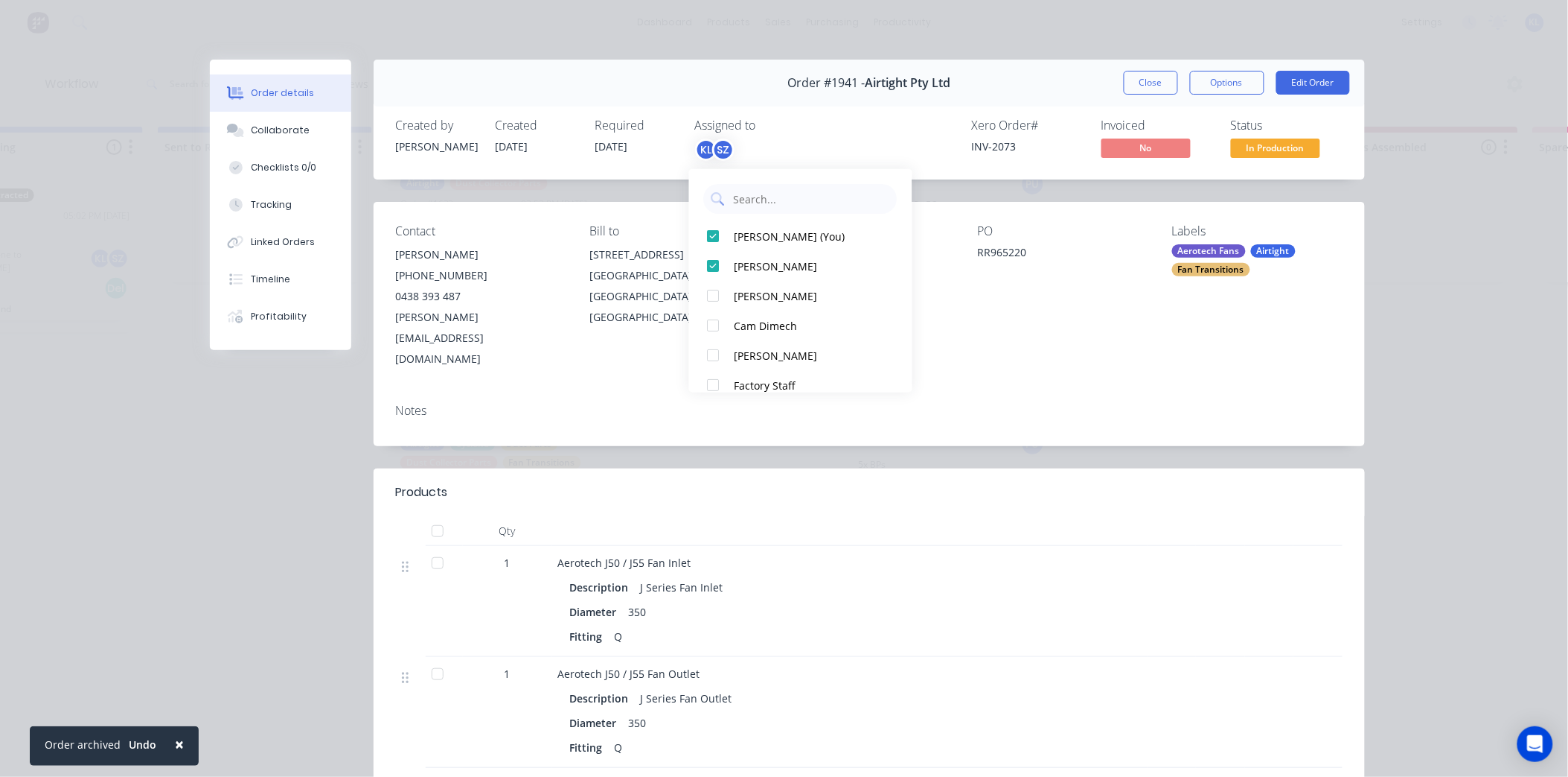
click at [1294, 148] on span "In Production" at bounding box center [1275, 148] width 89 height 18
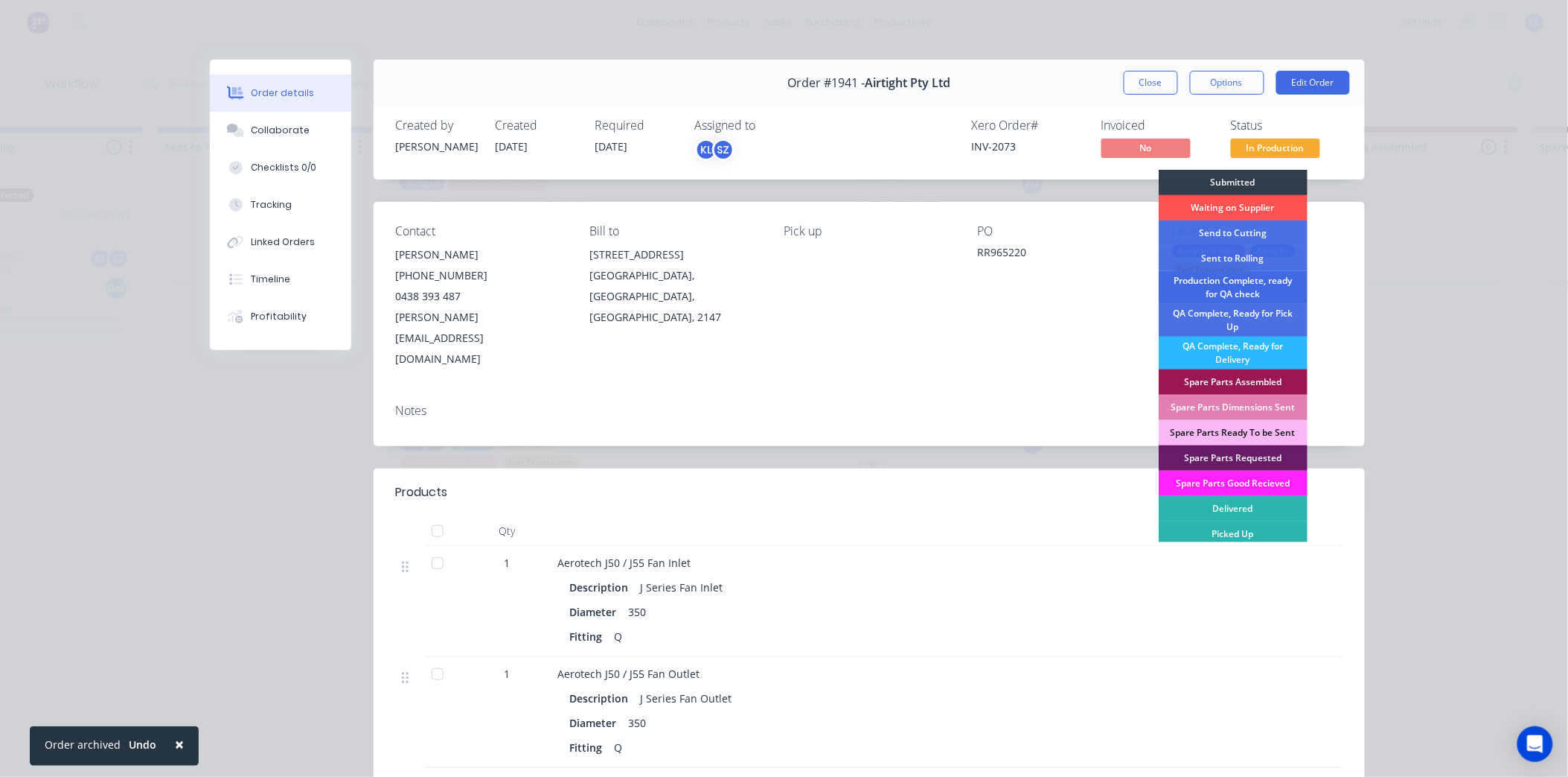
click at [1253, 287] on div "Production Complete, ready for QA check" at bounding box center [1233, 287] width 149 height 33
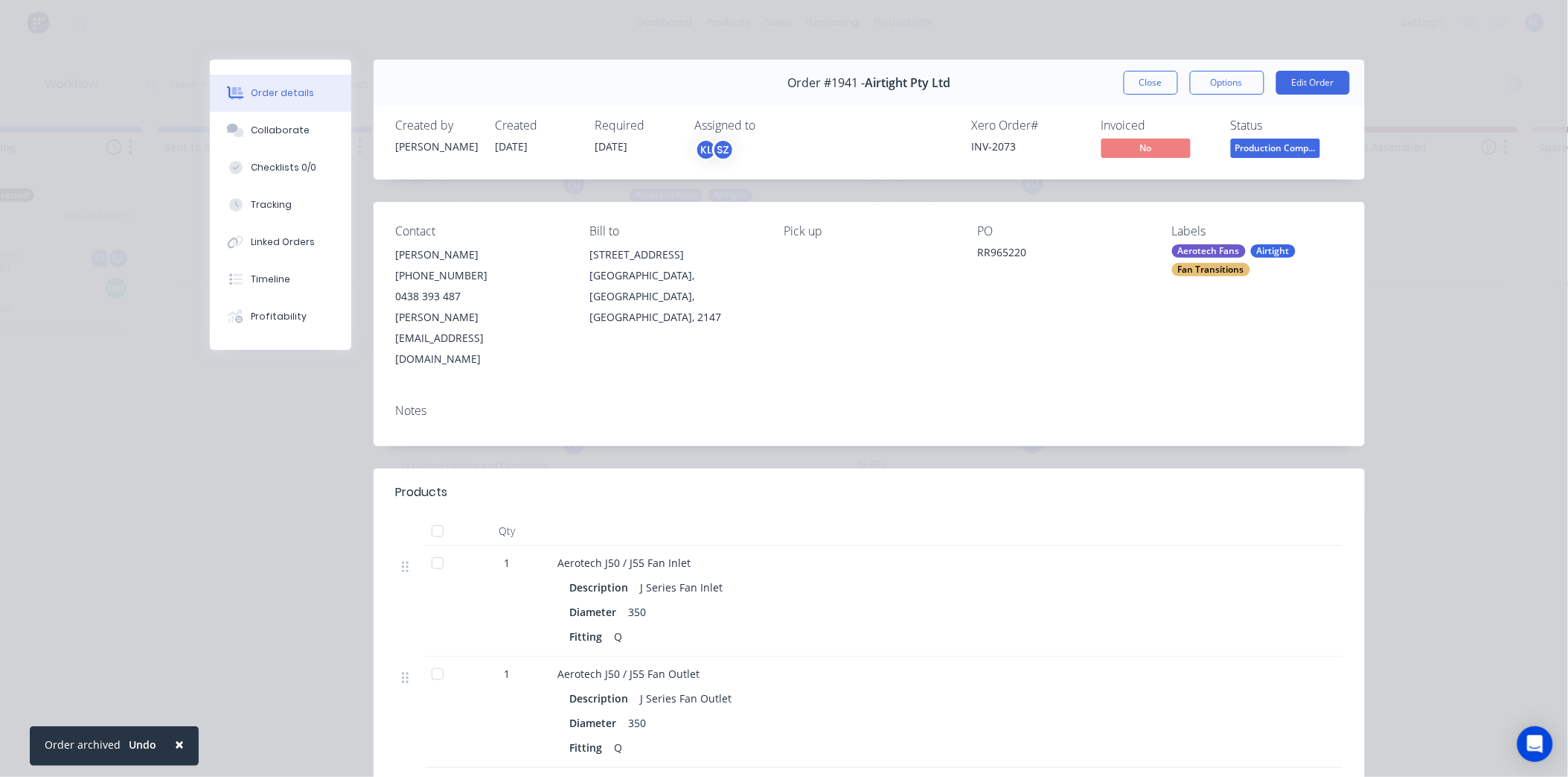
click at [1275, 149] on span "Production Comp..." at bounding box center [1275, 148] width 89 height 18
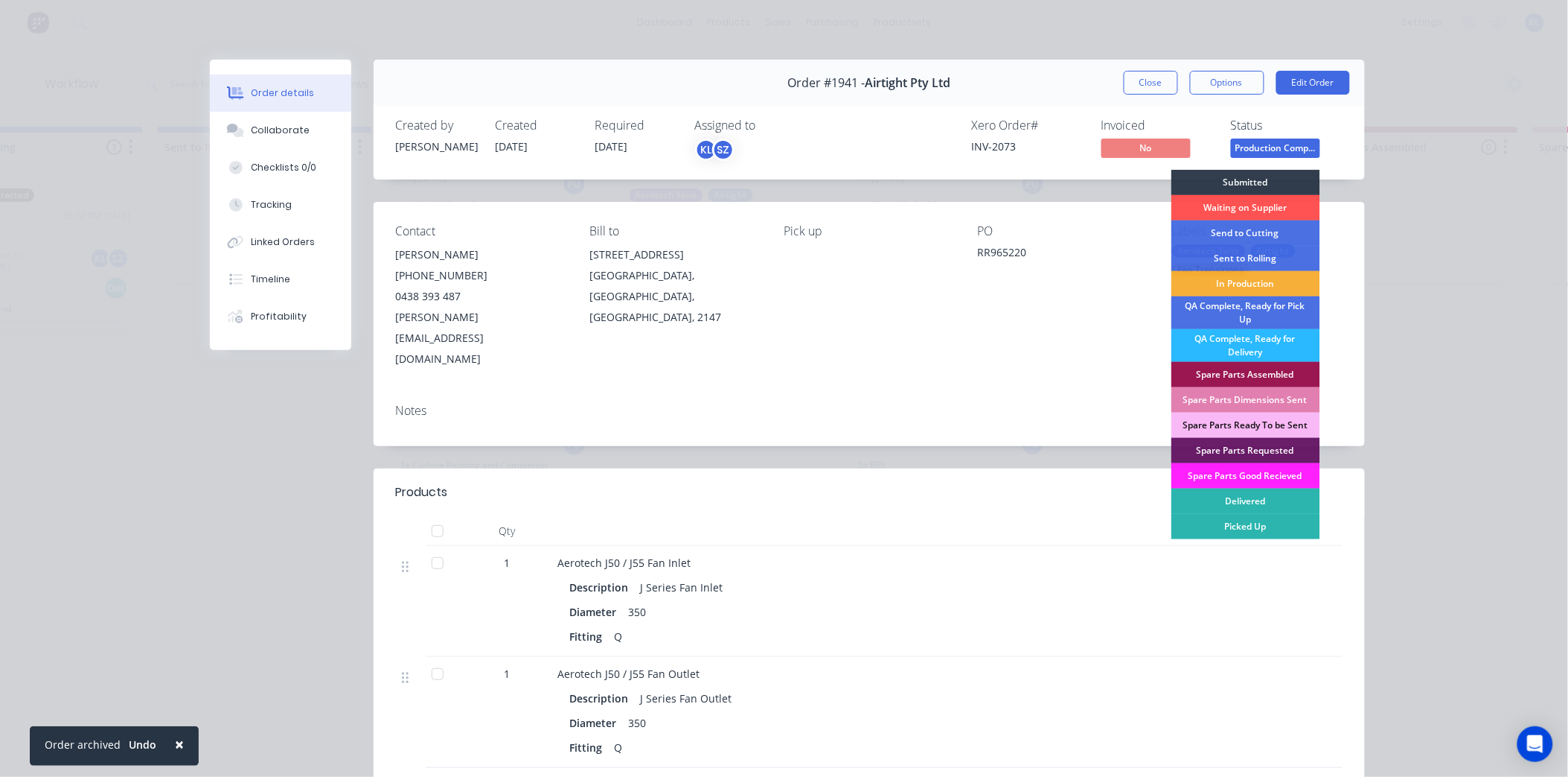
click at [1261, 150] on span "Production Comp..." at bounding box center [1275, 148] width 89 height 18
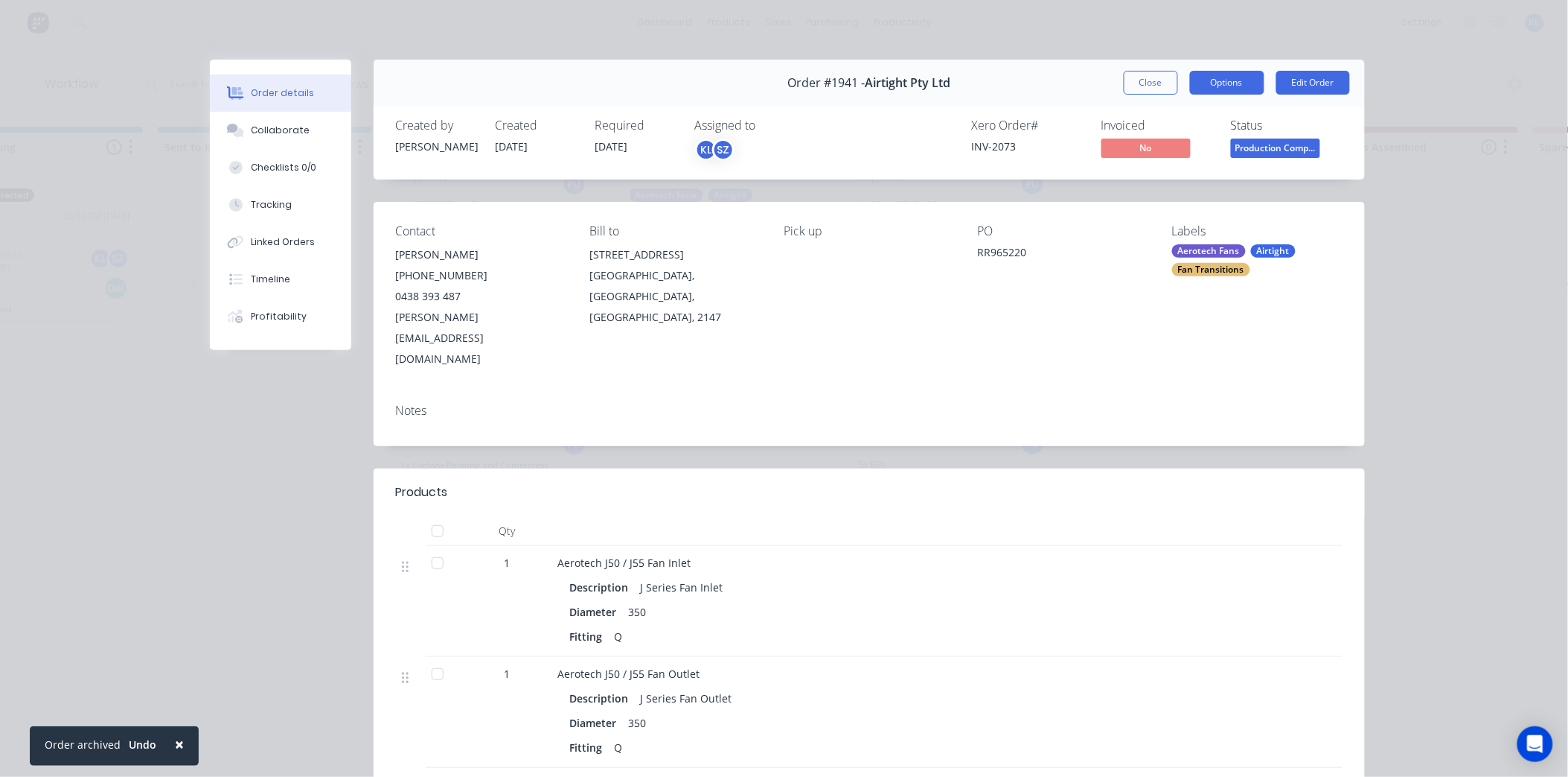
click at [1231, 71] on button "Options" at bounding box center [1227, 83] width 74 height 24
click at [1216, 172] on div "Delivery Docket" at bounding box center [1186, 181] width 129 height 22
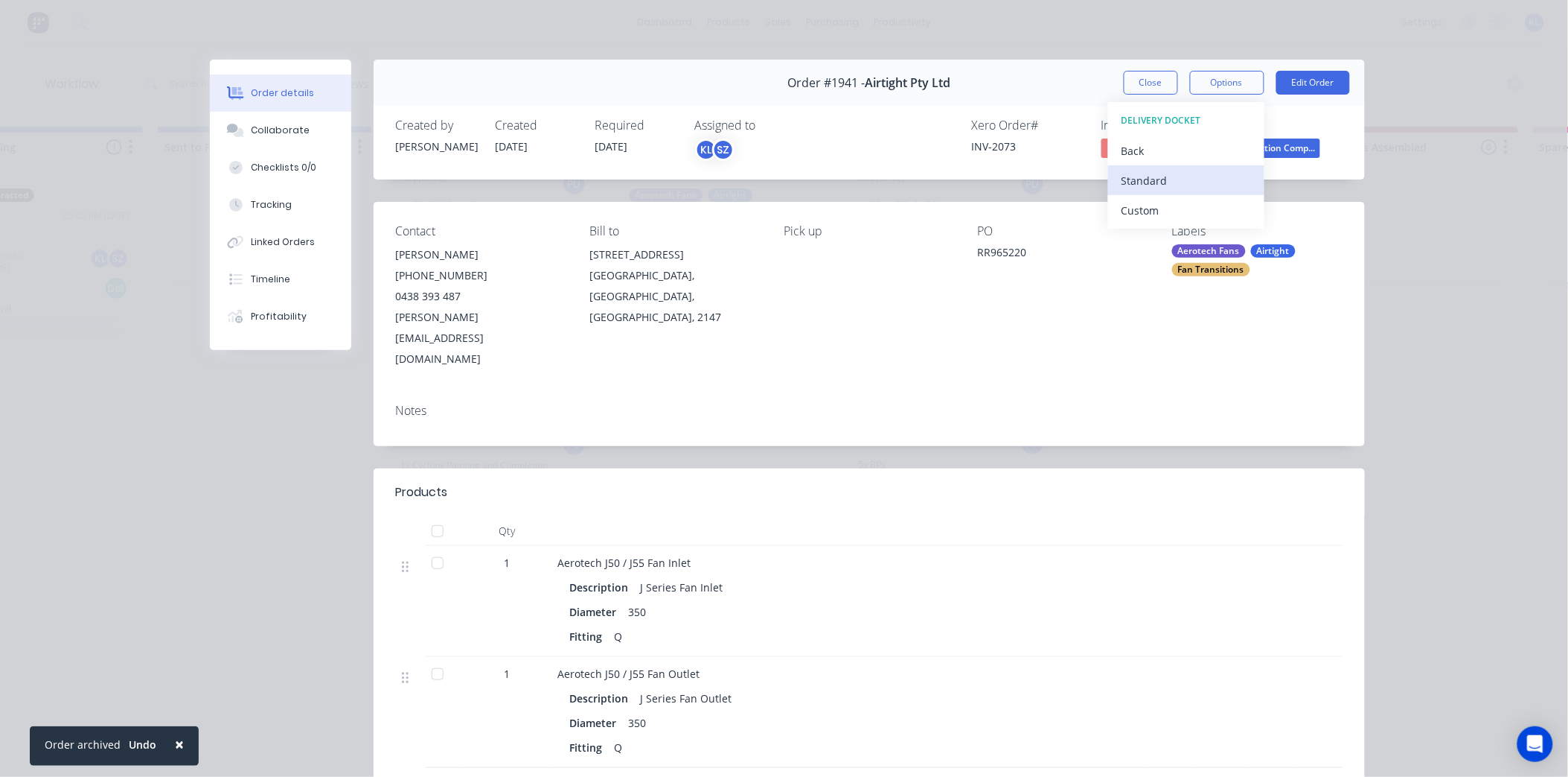
click at [1196, 183] on div "Standard" at bounding box center [1186, 181] width 129 height 22
click at [1132, 79] on button "Close" at bounding box center [1151, 83] width 54 height 24
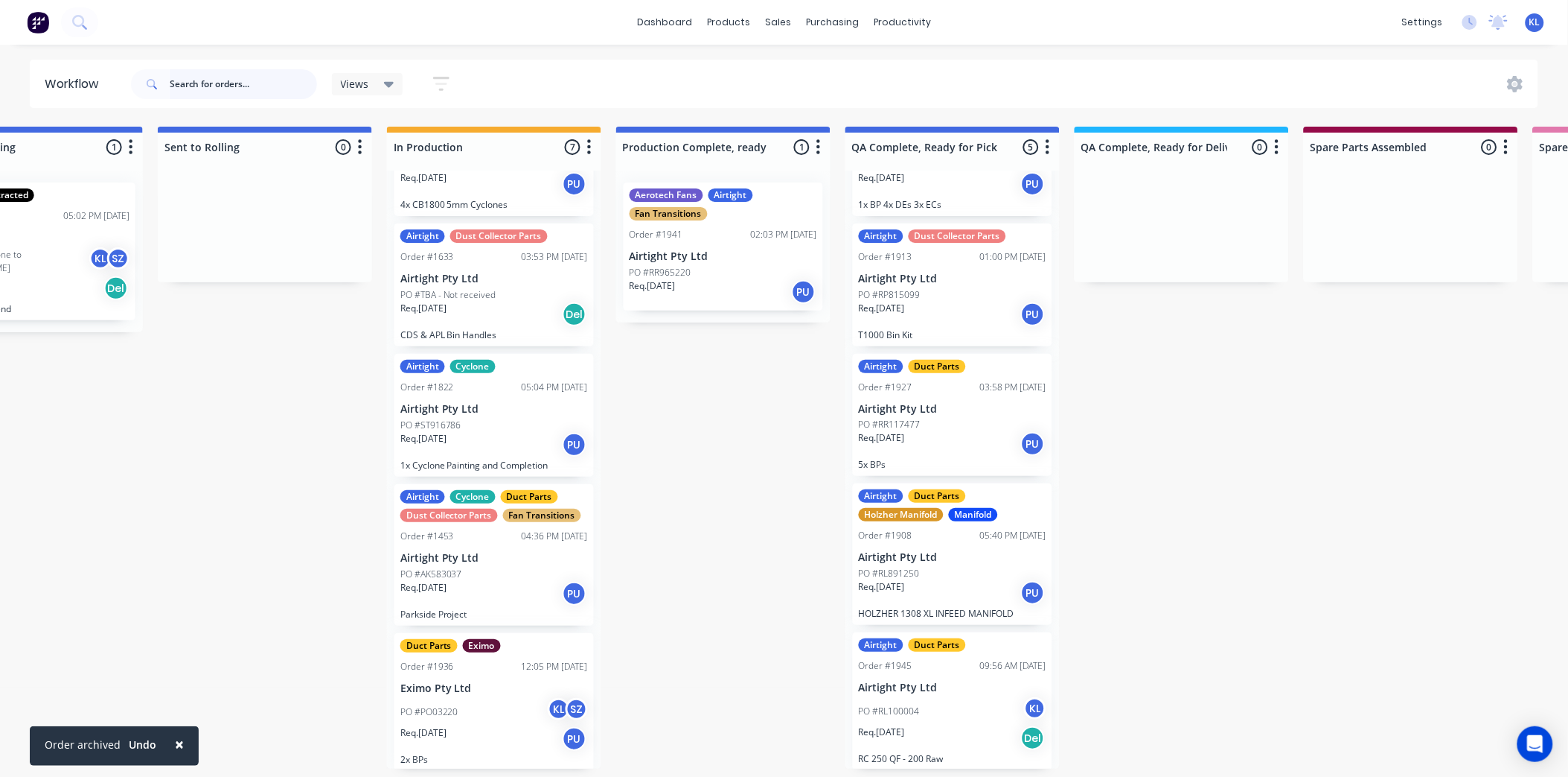
scroll to position [0, 562]
click at [714, 271] on div "PO #RR965220" at bounding box center [723, 272] width 188 height 14
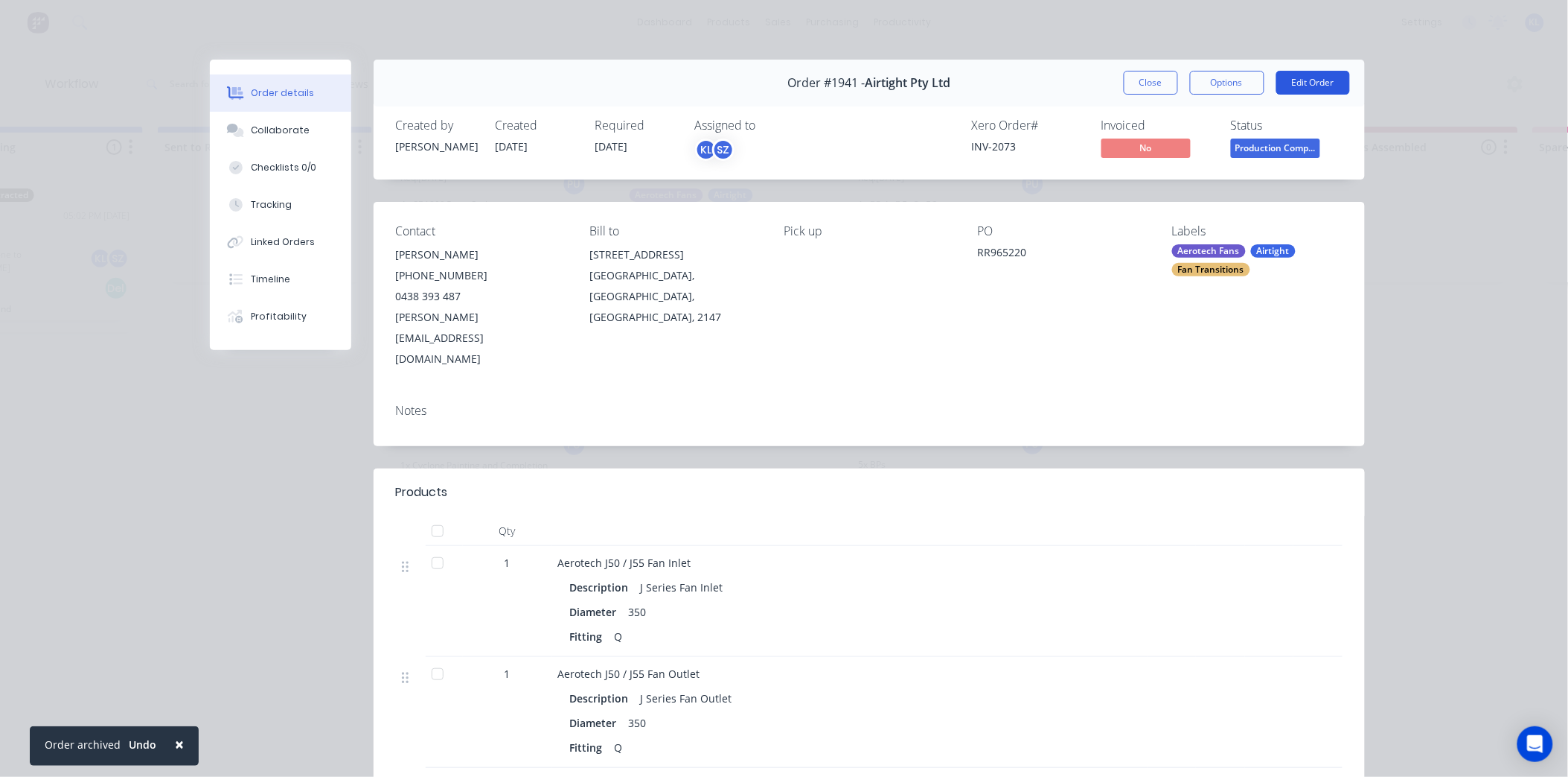
click at [1314, 86] on button "Edit Order" at bounding box center [1313, 83] width 73 height 24
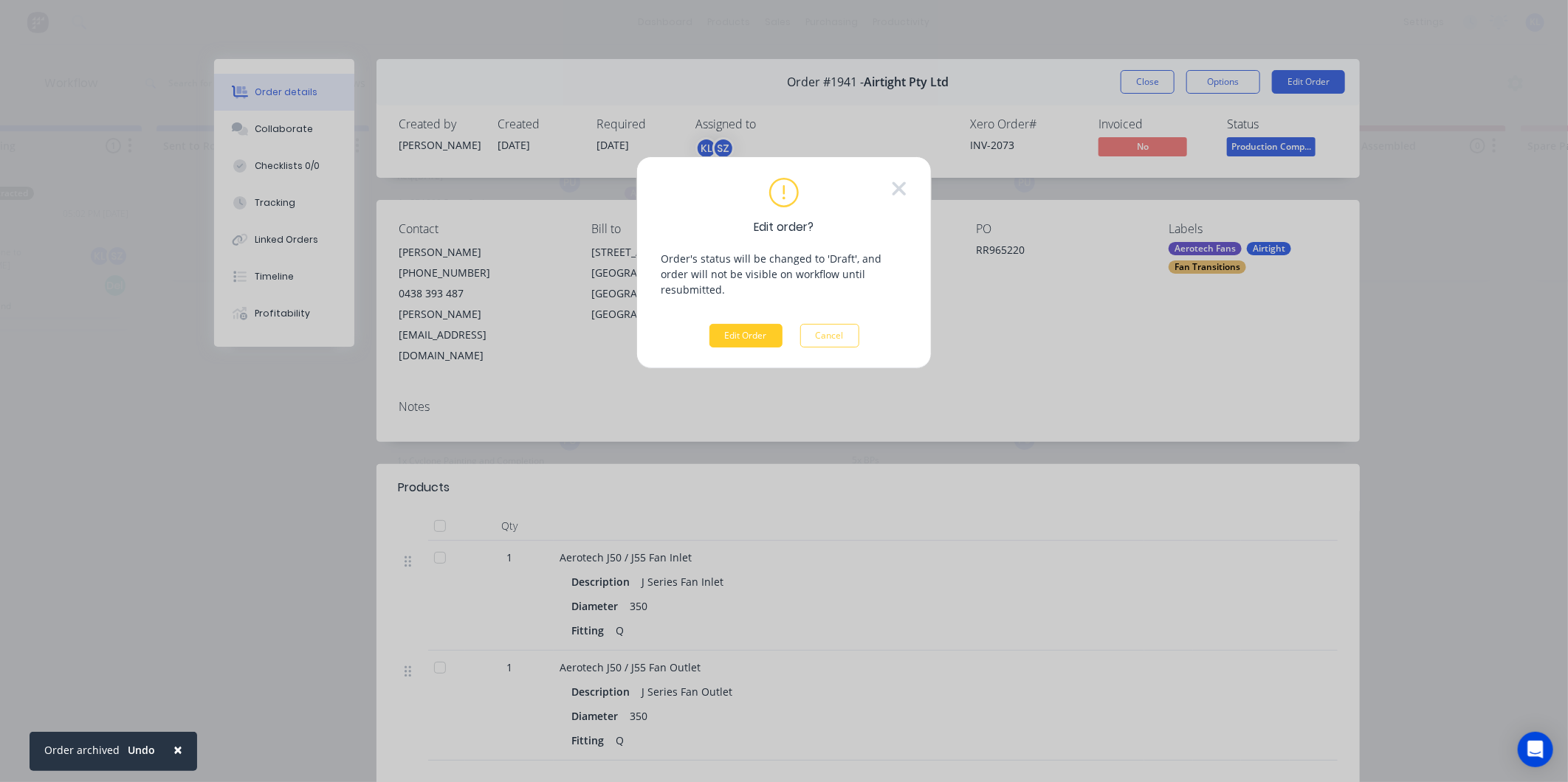
click at [728, 324] on button "Edit Order" at bounding box center [746, 336] width 73 height 24
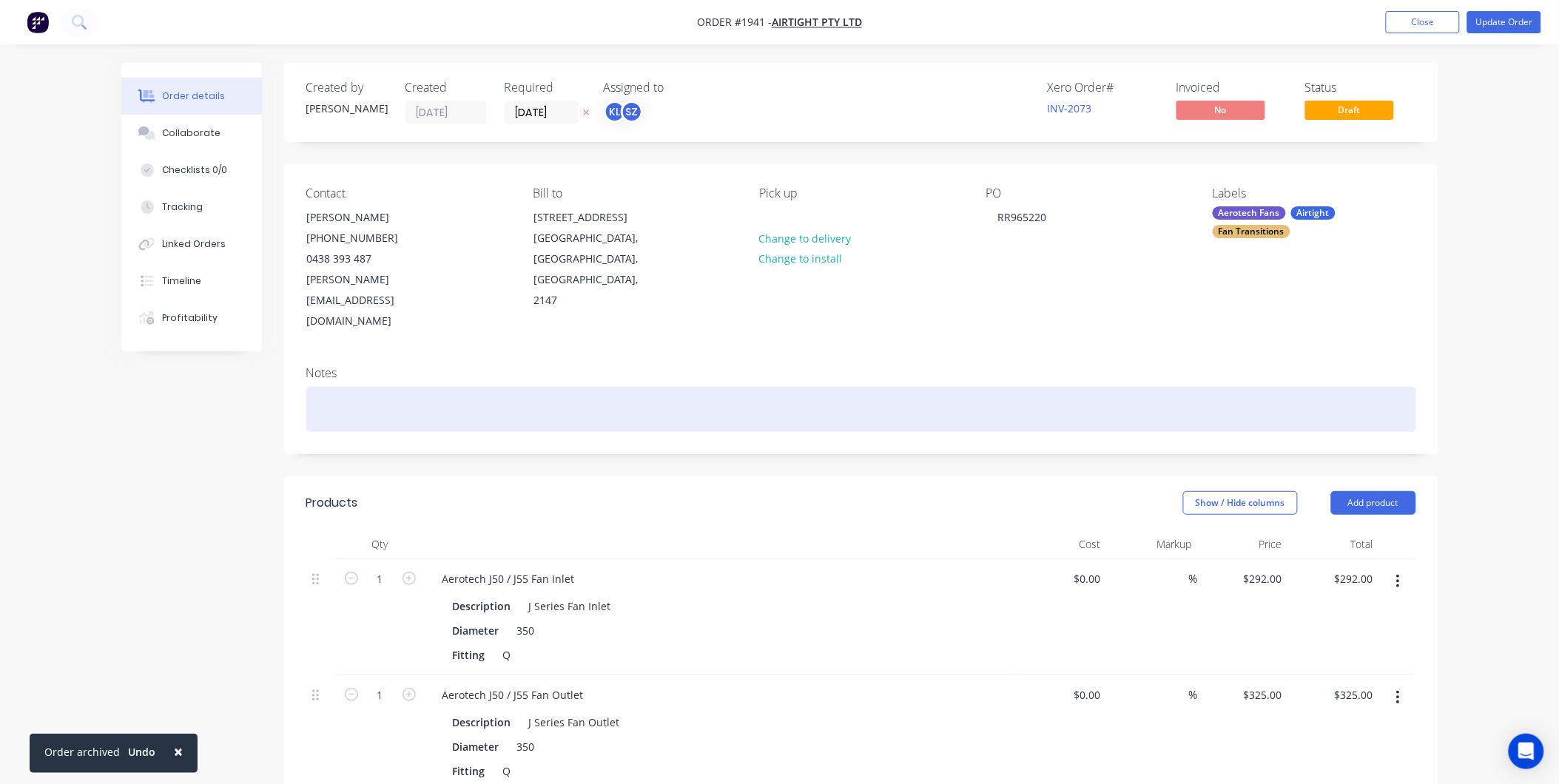
click at [345, 387] on div at bounding box center [862, 410] width 1110 height 46
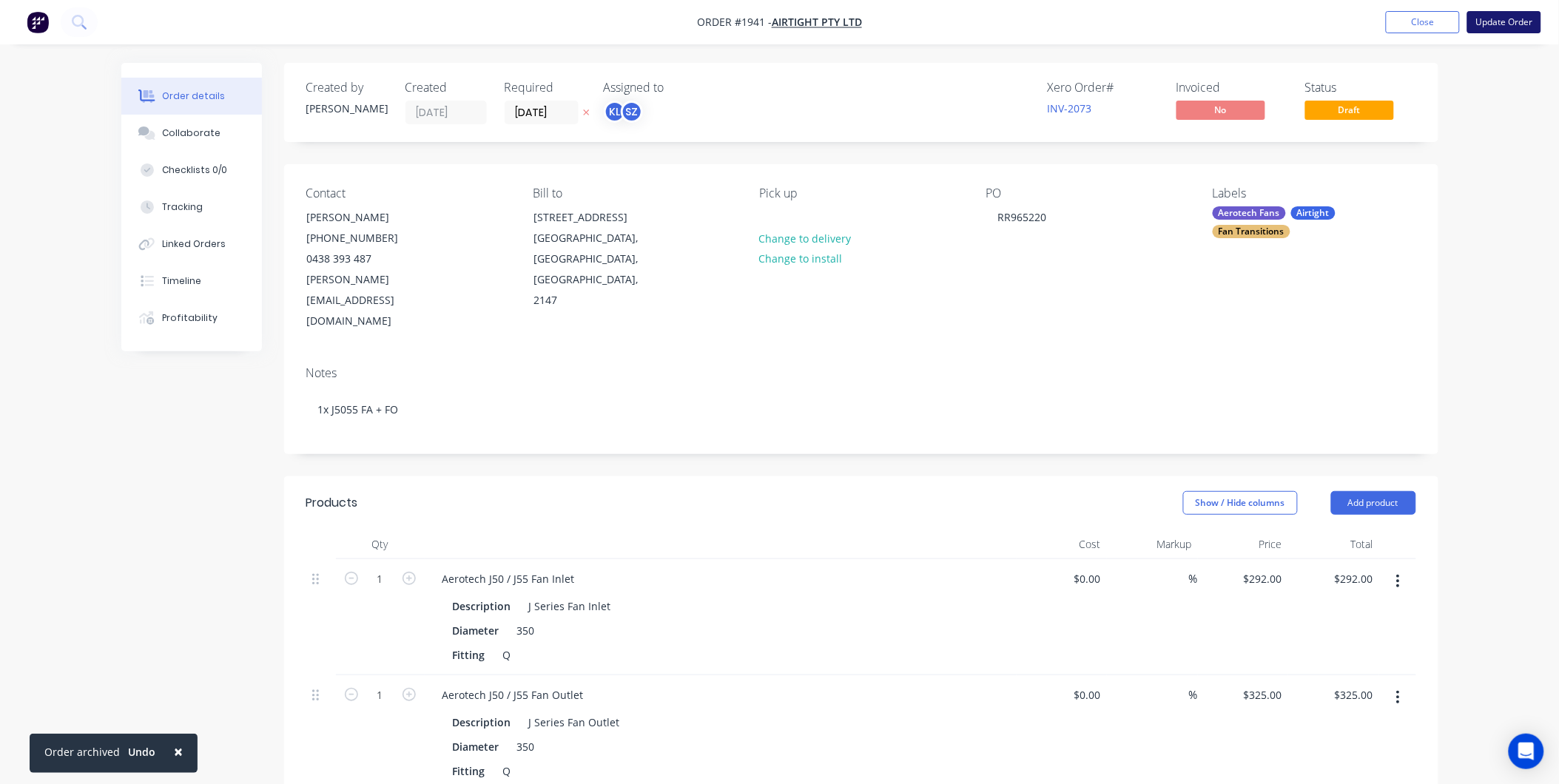
click at [1500, 26] on button "Update Order" at bounding box center [1504, 22] width 74 height 22
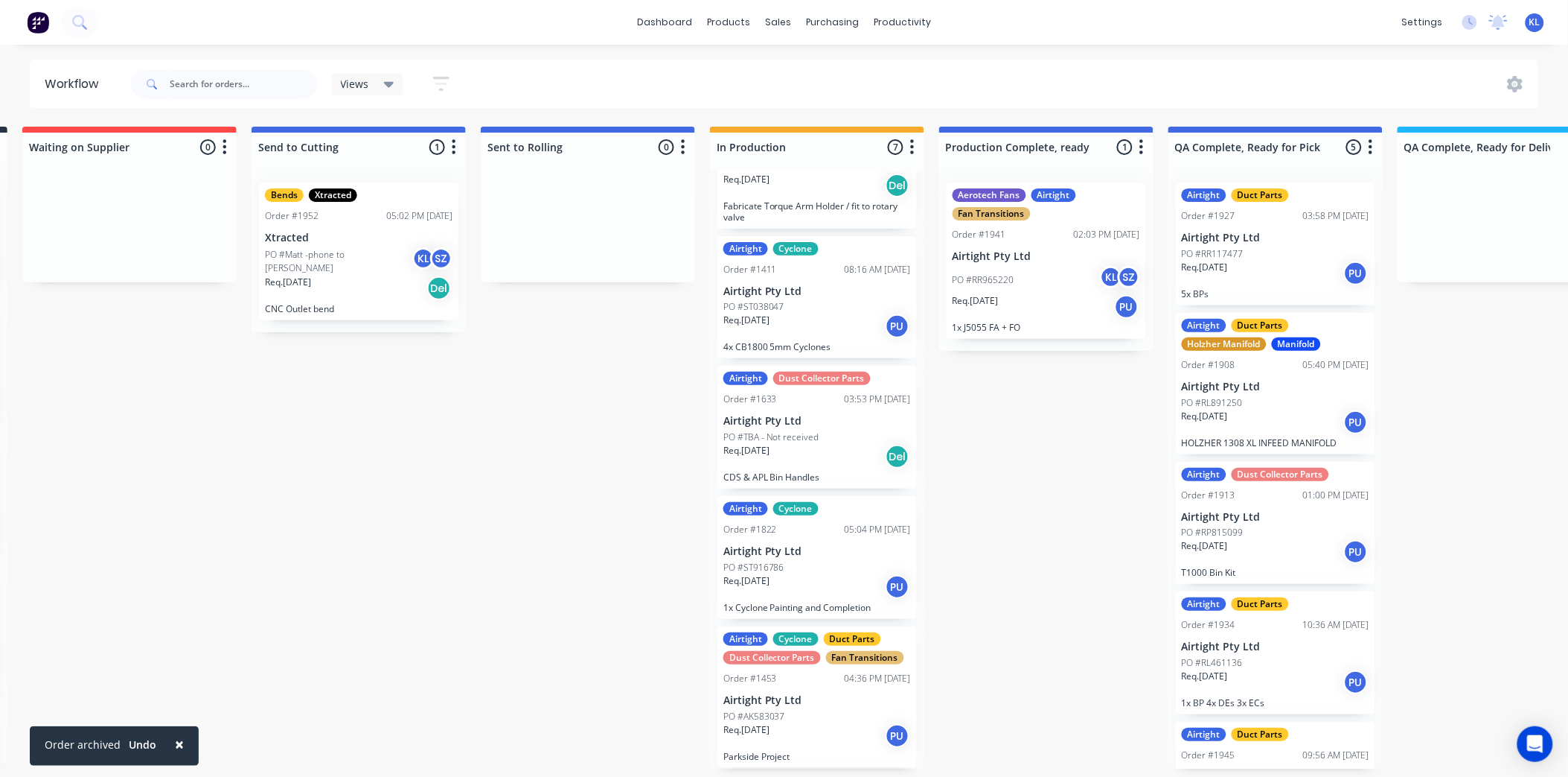
scroll to position [0, 226]
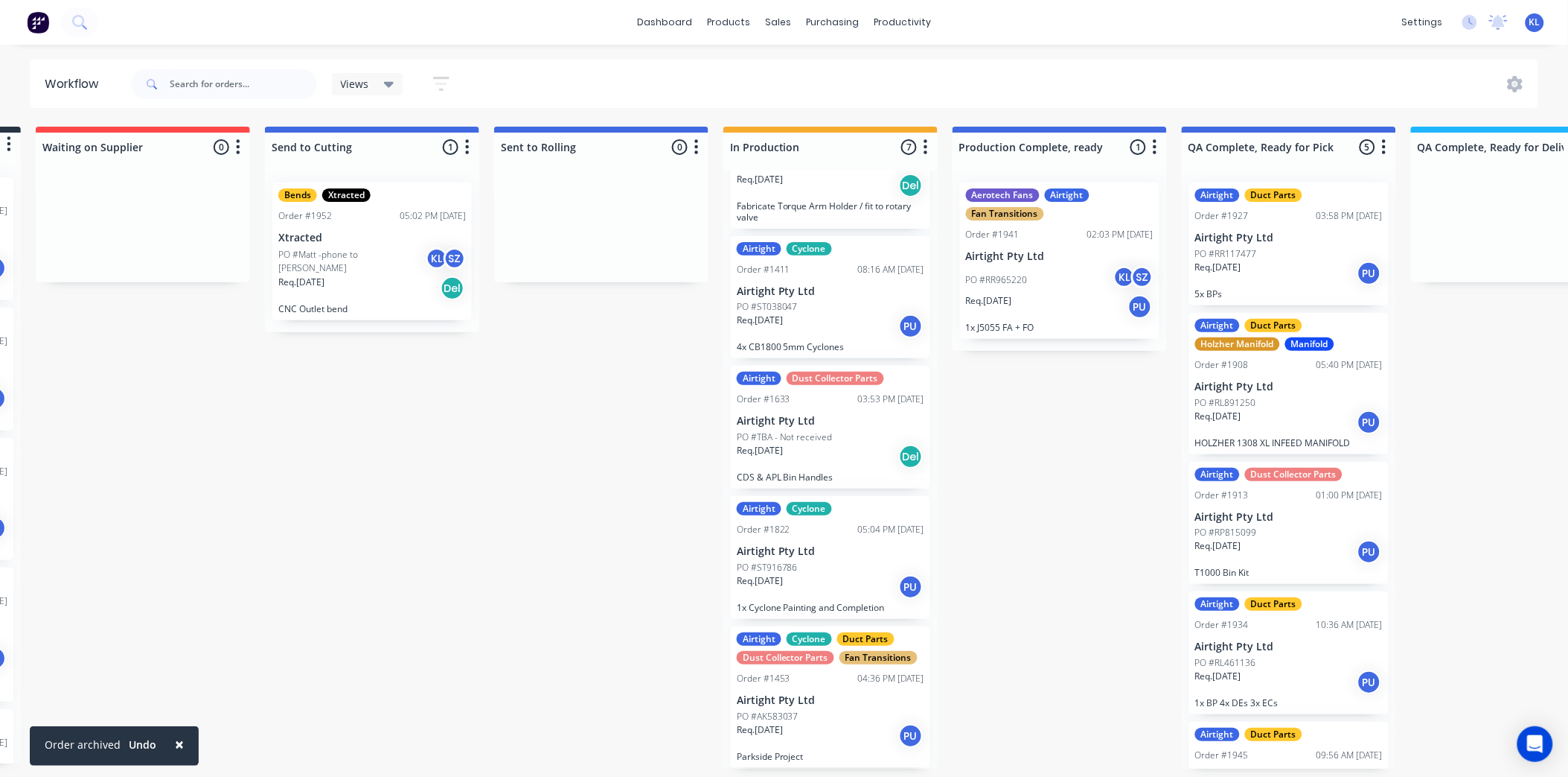
click at [339, 268] on div "PO #Matt -phone to [PERSON_NAME]" at bounding box center [372, 261] width 188 height 28
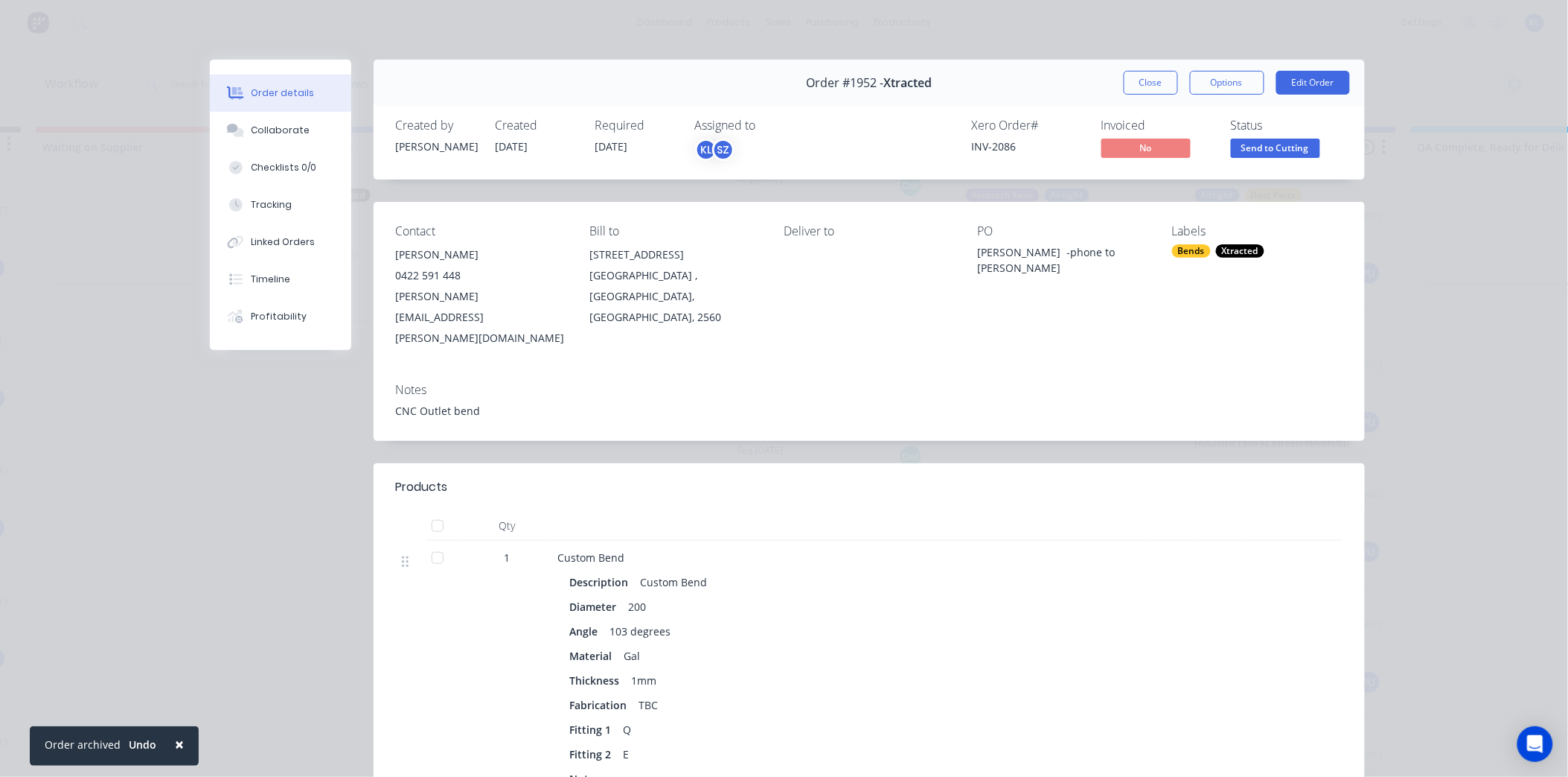
click at [1300, 143] on span "Send to Cutting" at bounding box center [1275, 148] width 89 height 18
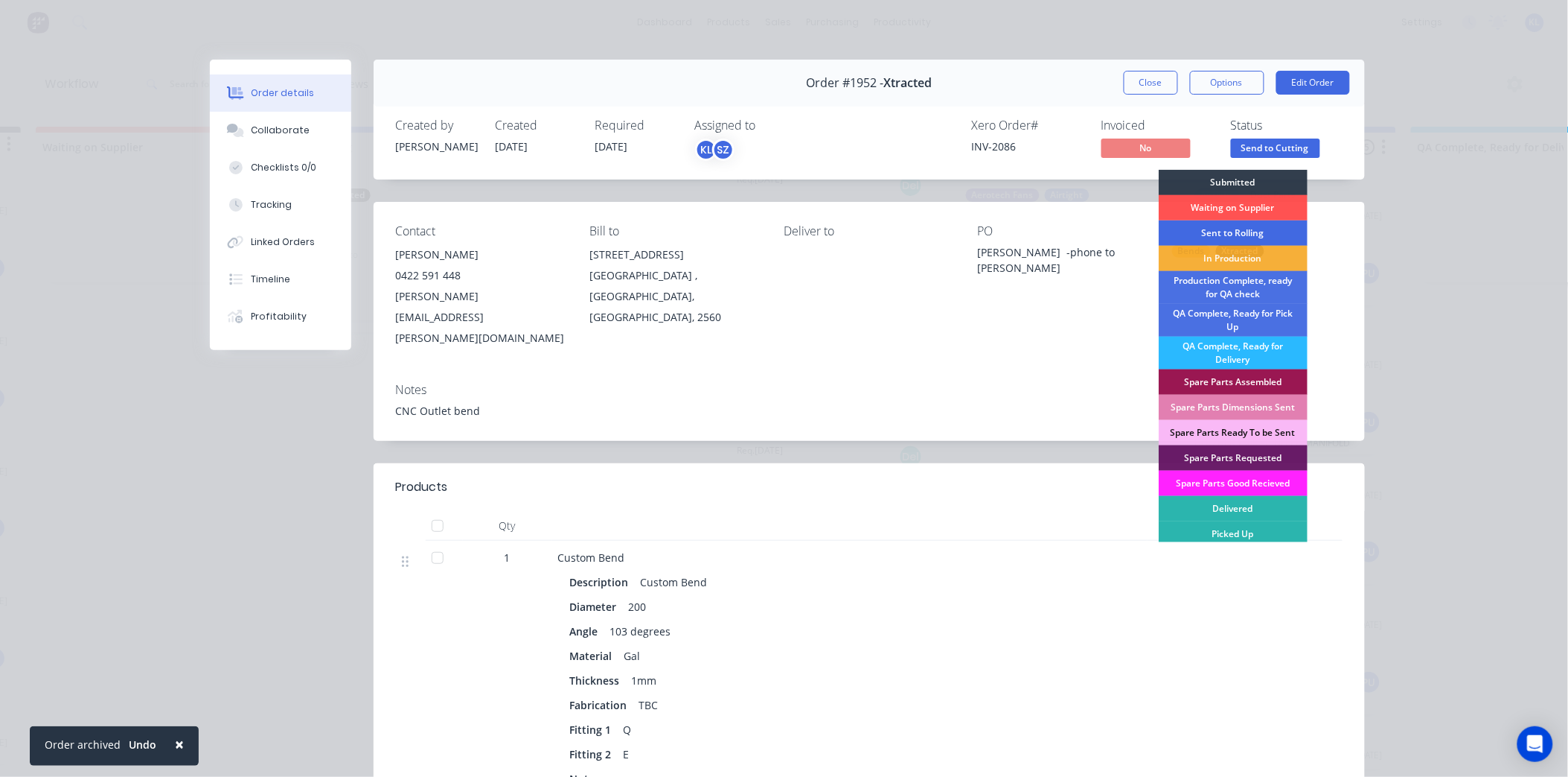
click at [1253, 233] on div "Sent to Rolling" at bounding box center [1233, 233] width 149 height 26
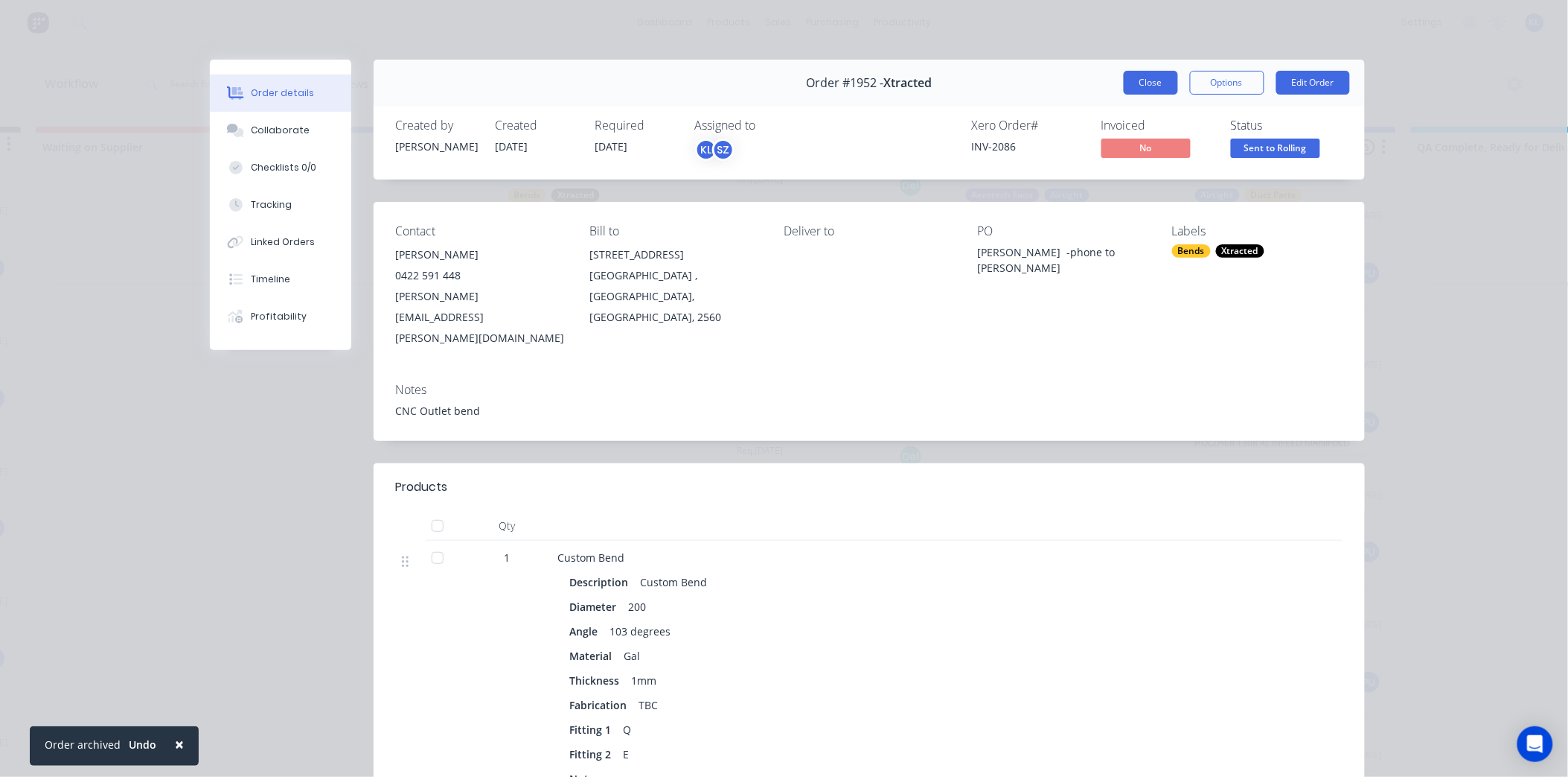
click at [1157, 86] on button "Close" at bounding box center [1151, 83] width 54 height 24
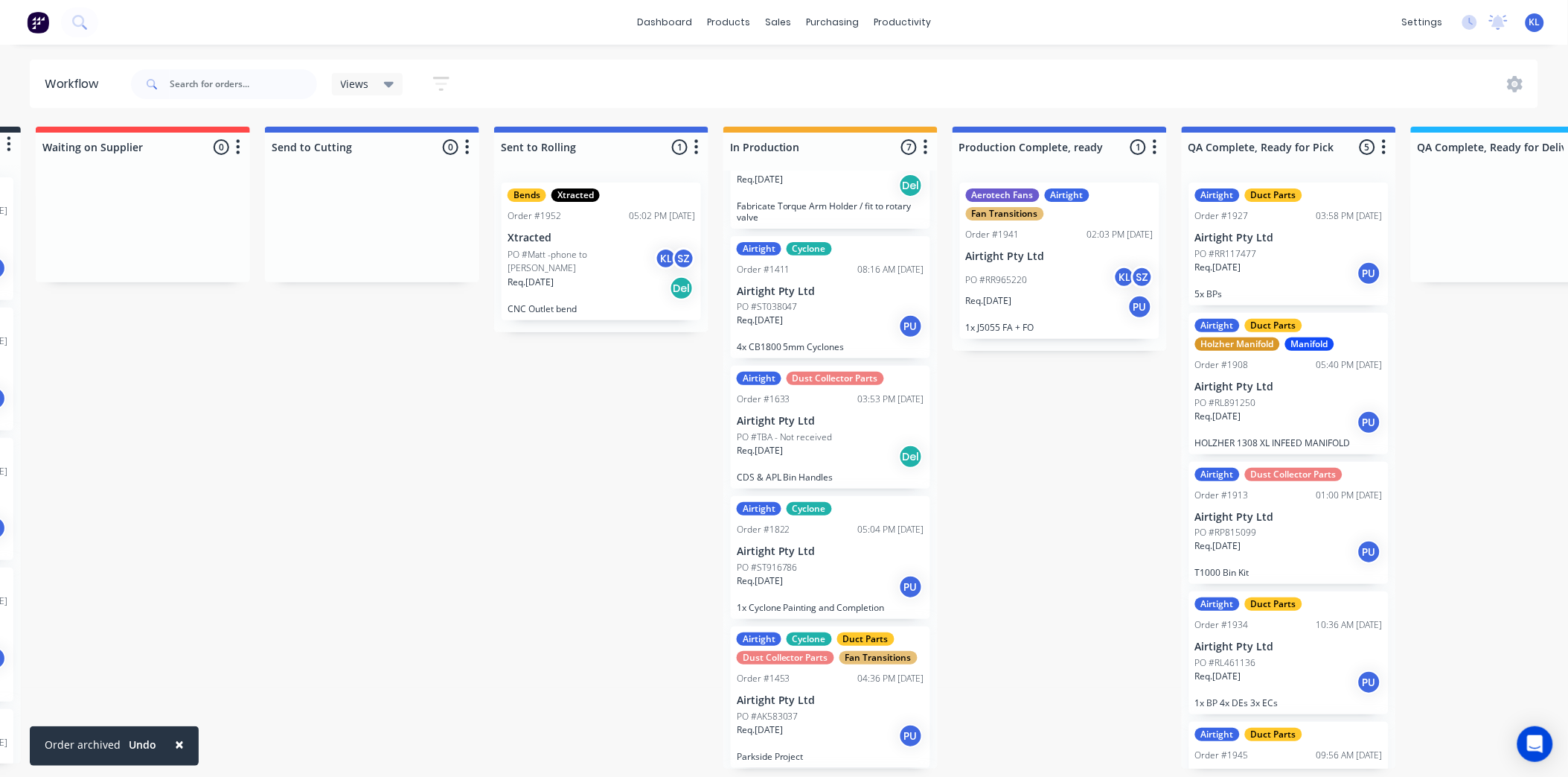
click at [1054, 311] on div "Req. [DATE] PU" at bounding box center [1060, 307] width 188 height 26
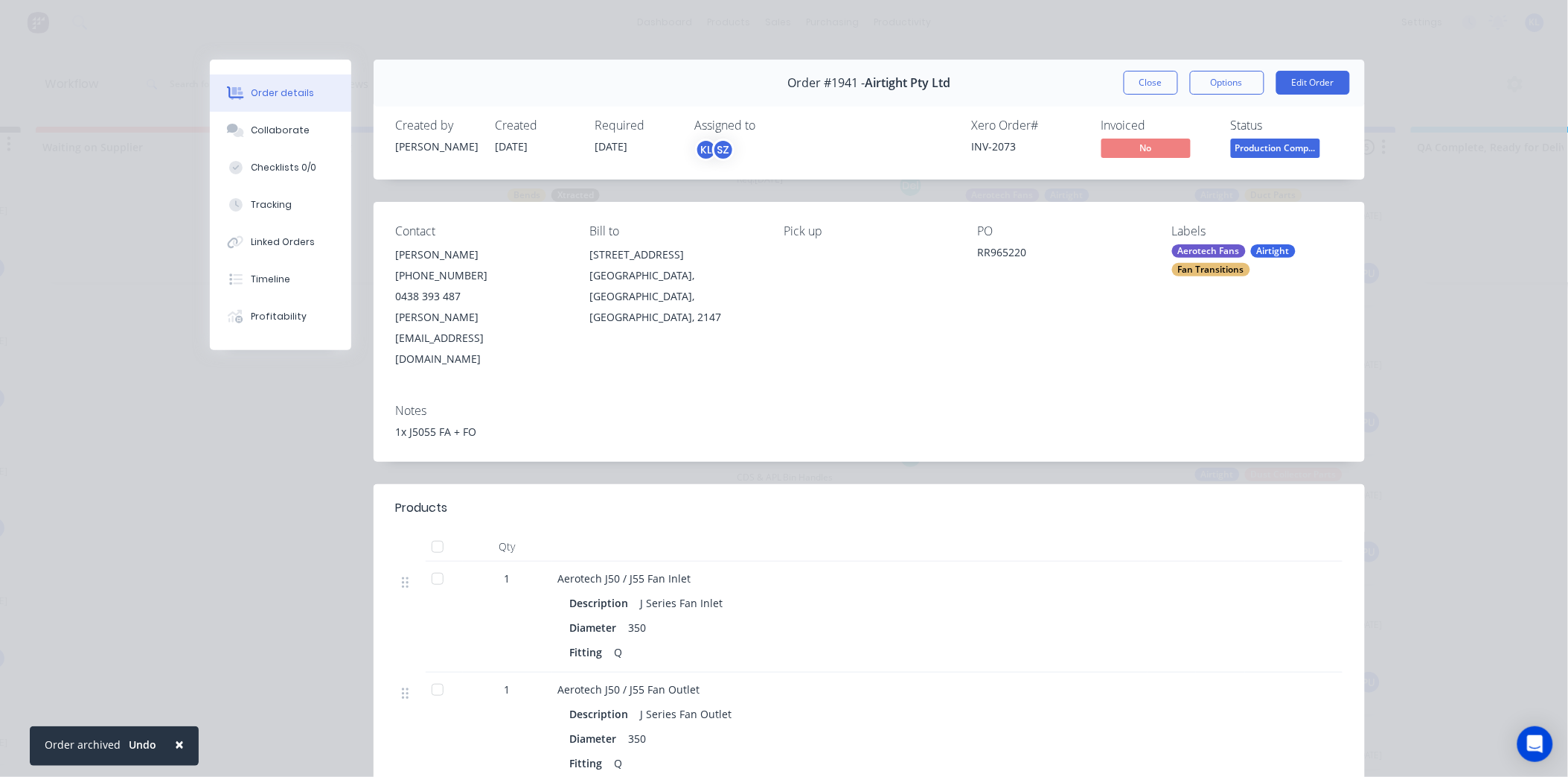
click at [1236, 141] on span "Production Comp..." at bounding box center [1275, 148] width 89 height 18
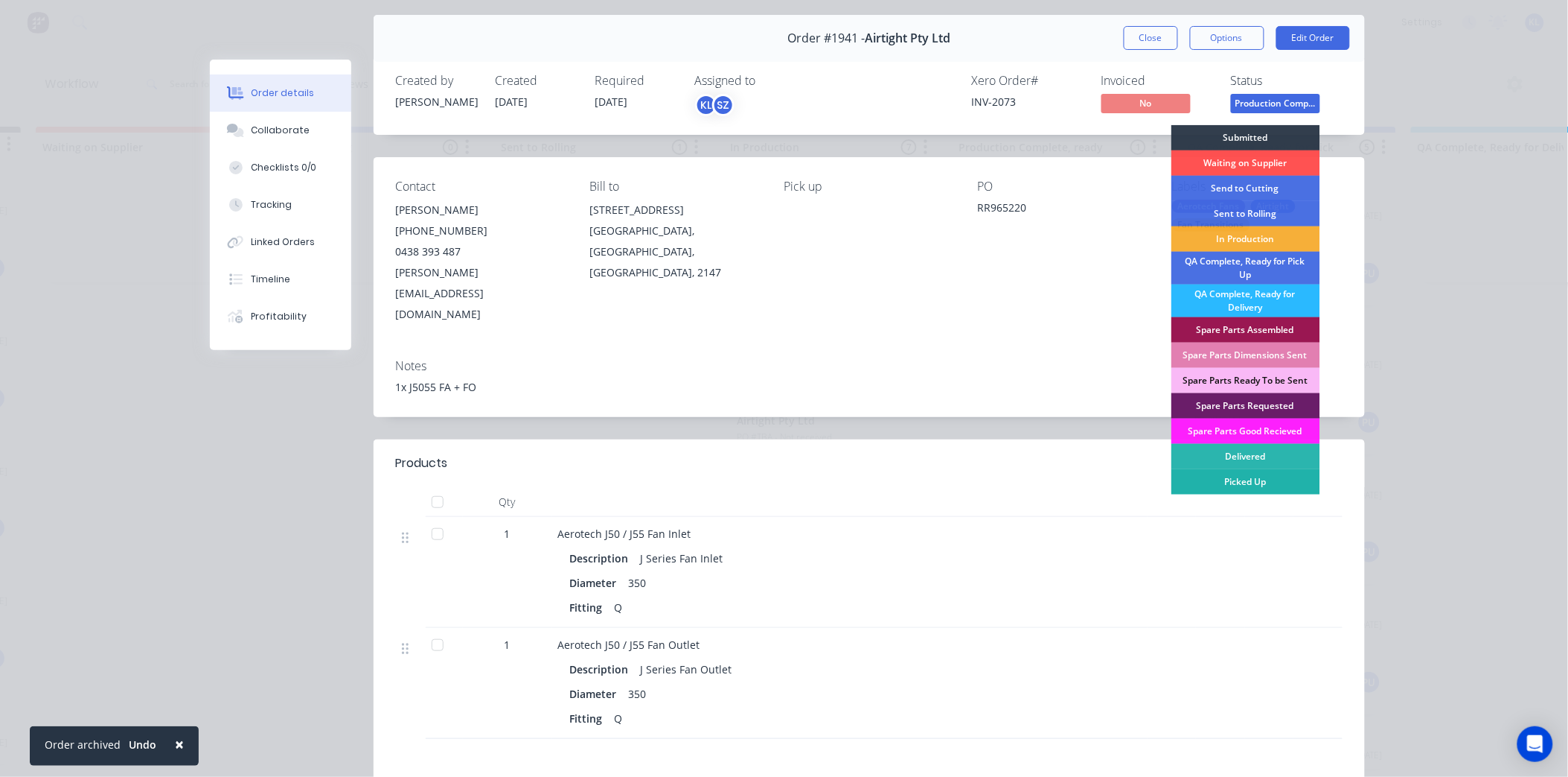
scroll to position [83, 0]
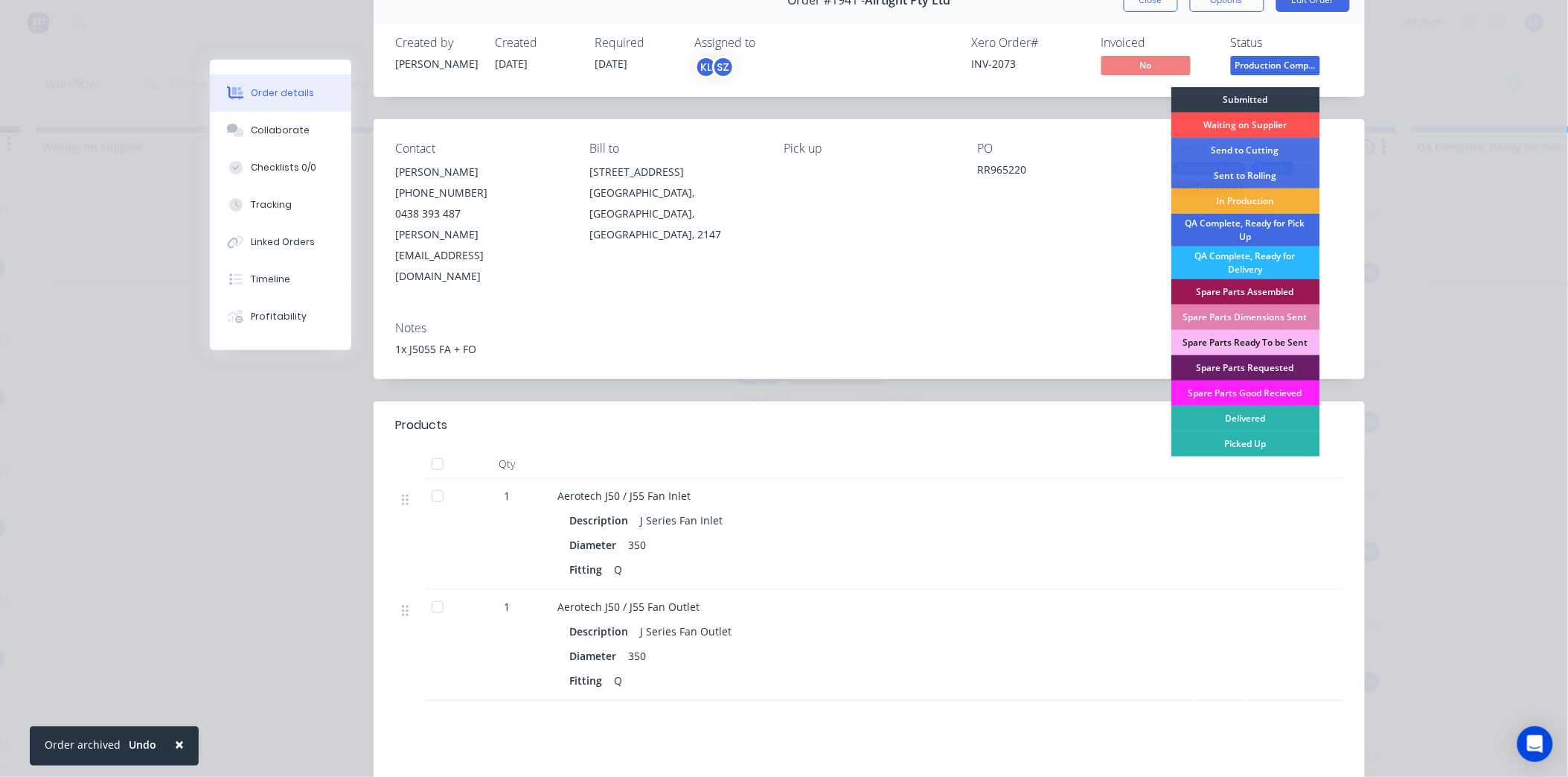
click at [1284, 219] on div "QA Complete, Ready for Pick Up" at bounding box center [1246, 230] width 149 height 33
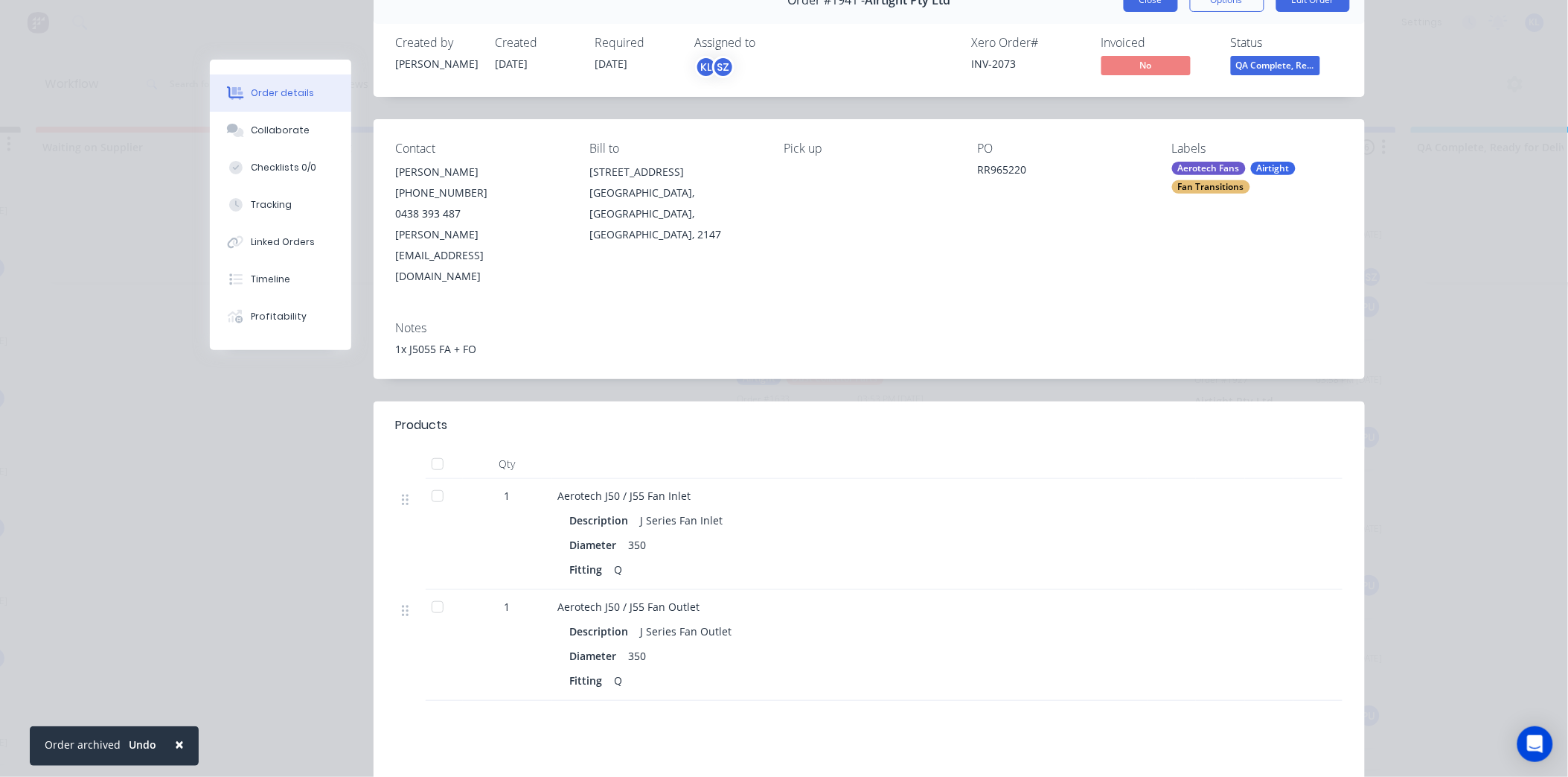
click at [1141, 5] on button "Close" at bounding box center [1151, 0] width 54 height 24
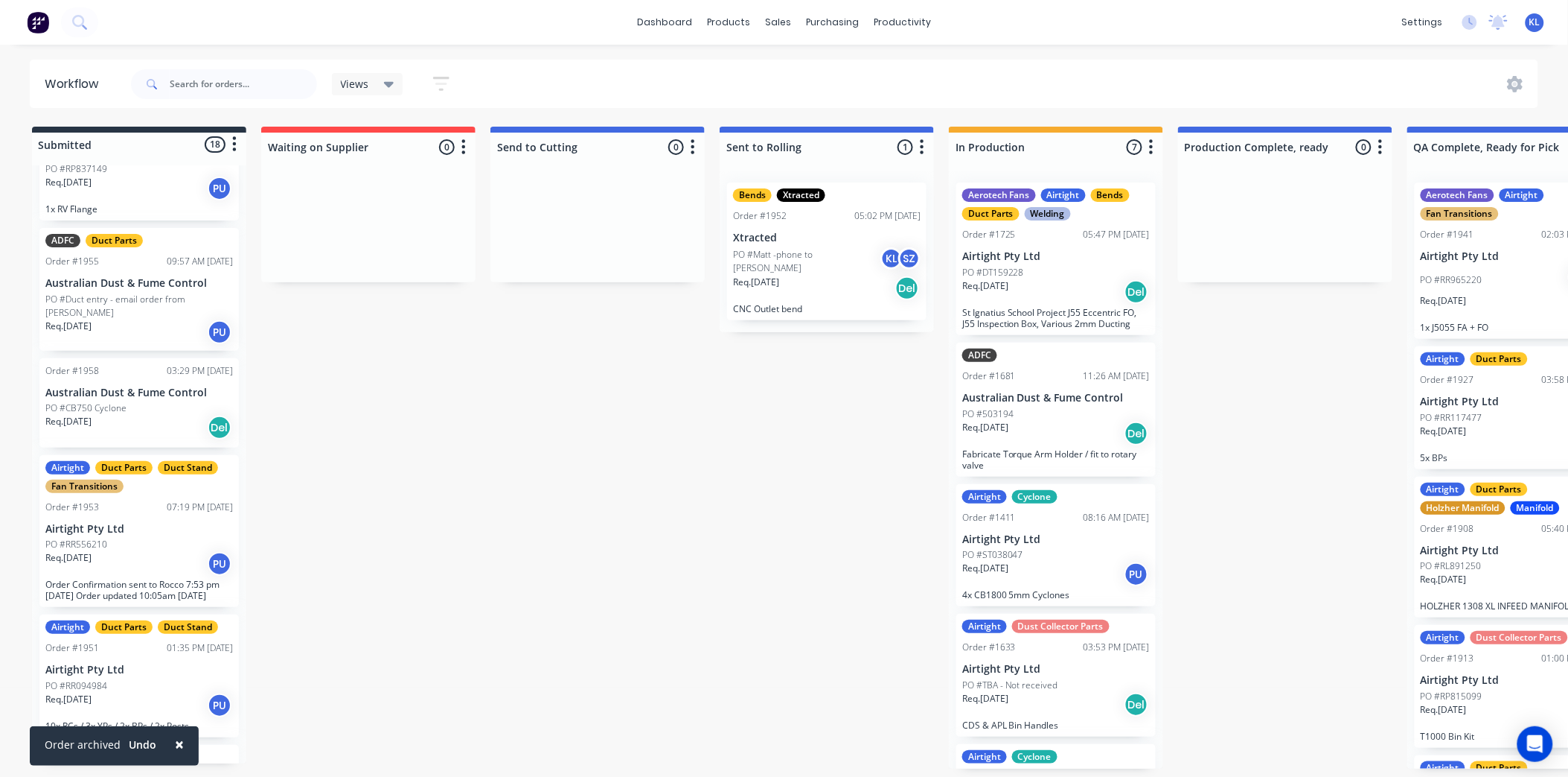
scroll to position [1667, 0]
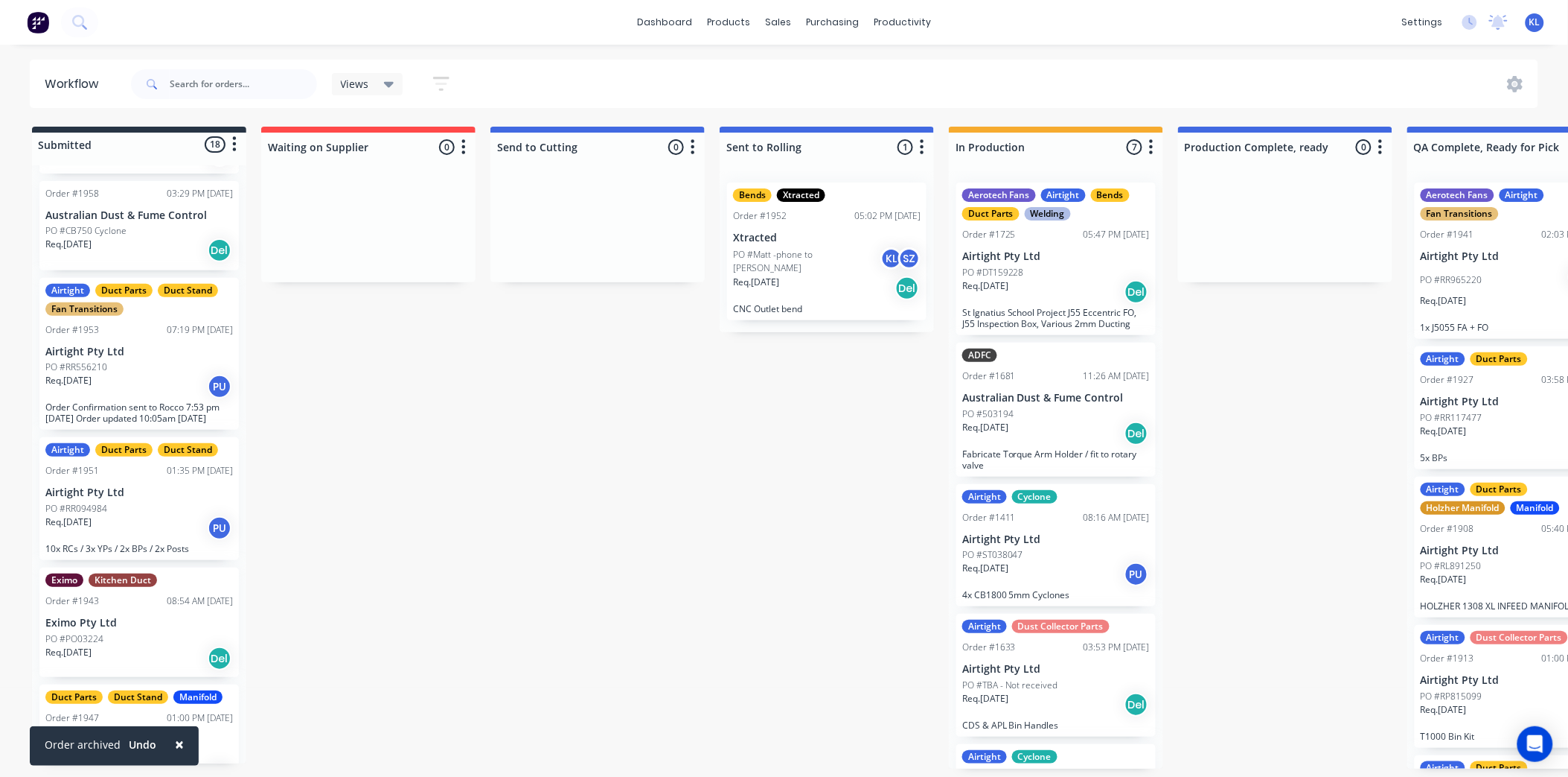
click at [160, 374] on div "Req. [DATE] PU" at bounding box center [139, 387] width 188 height 26
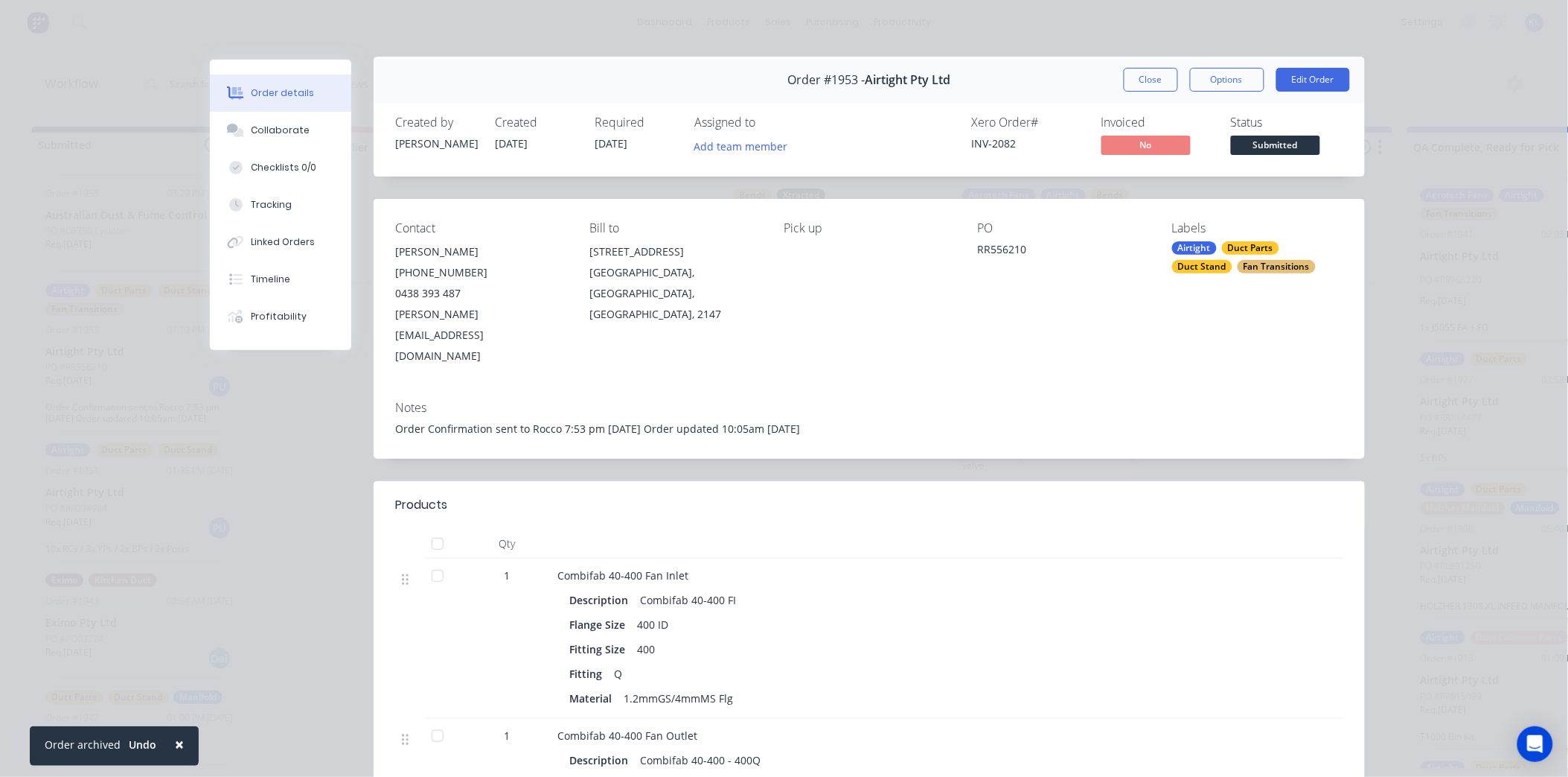
scroll to position [0, 0]
click at [1124, 80] on button "Close" at bounding box center [1151, 83] width 54 height 24
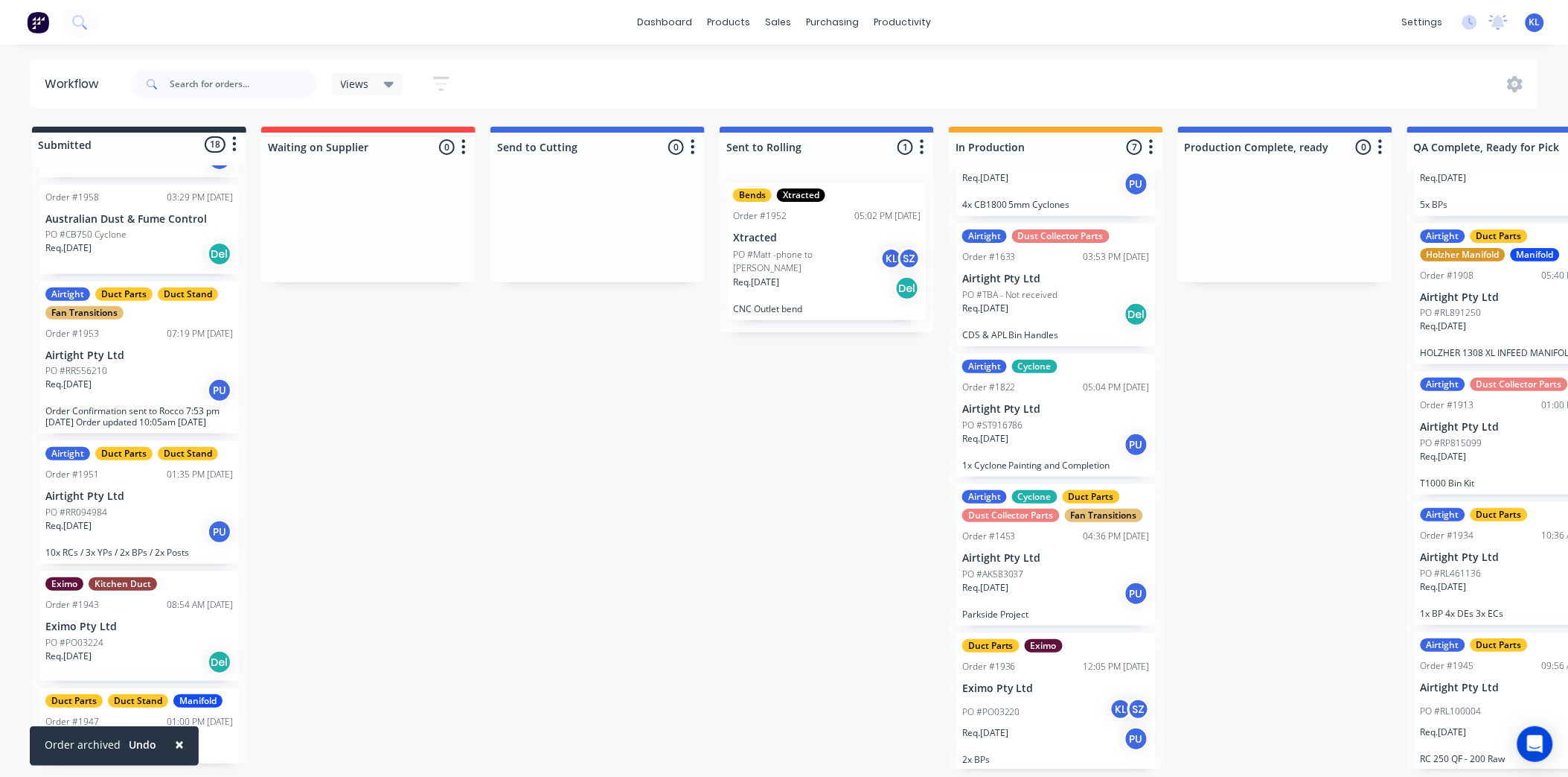
scroll to position [1667, 0]
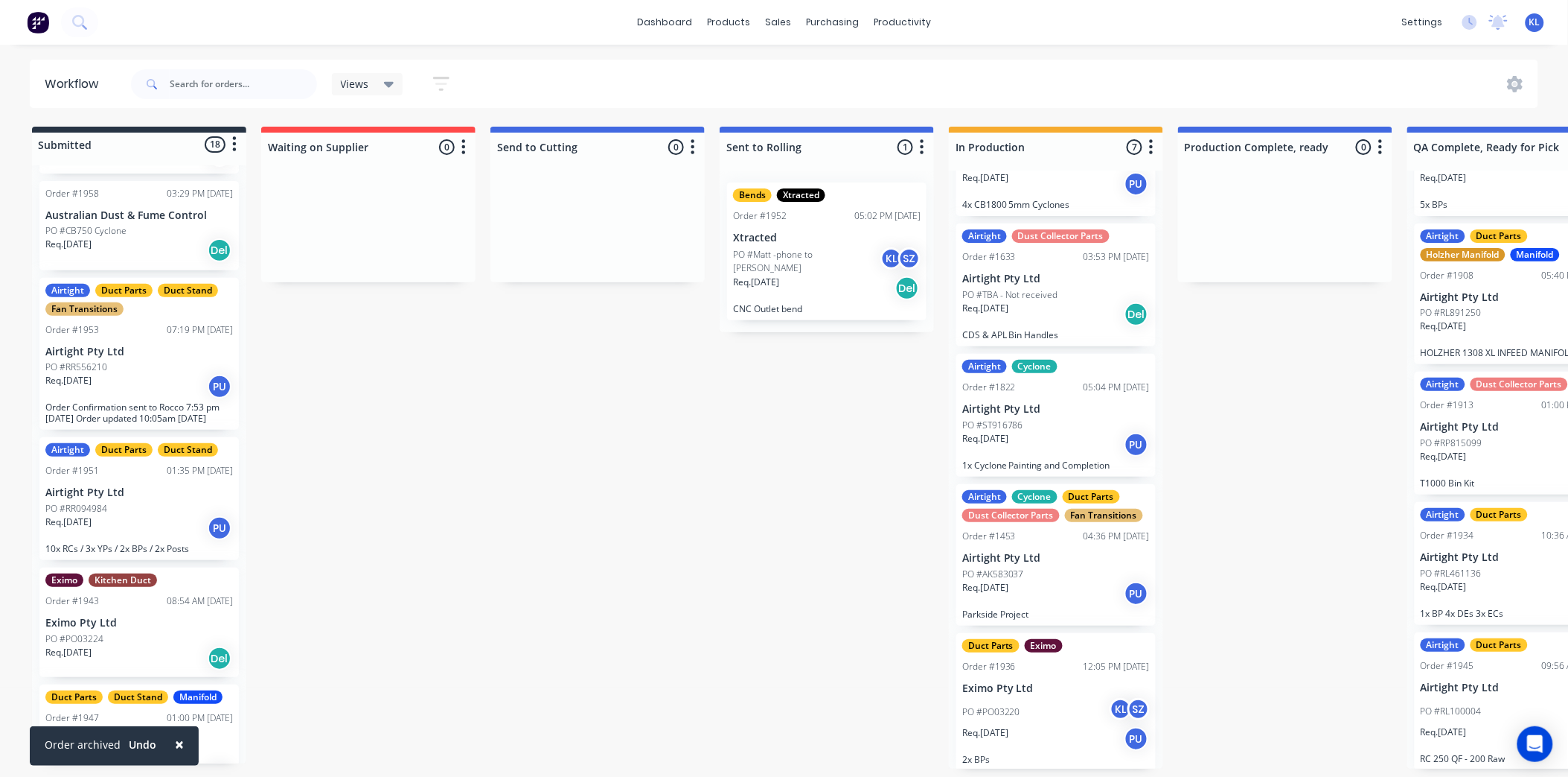
click at [177, 743] on span "×" at bounding box center [180, 744] width 9 height 21
click at [165, 516] on div "Req. [DATE] PU" at bounding box center [139, 528] width 188 height 26
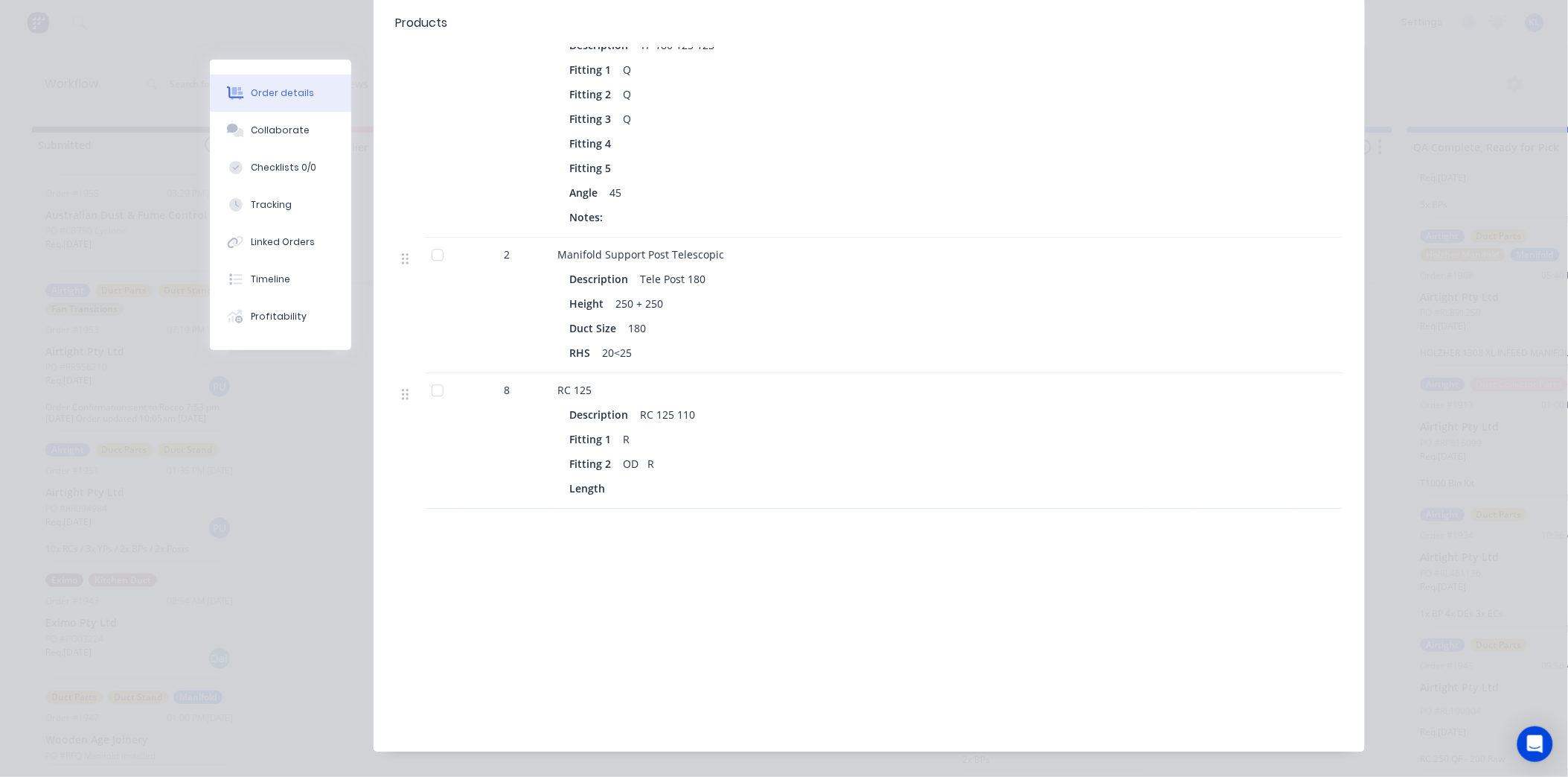
scroll to position [1090, 0]
click at [257, 137] on button "Collaborate" at bounding box center [281, 130] width 141 height 38
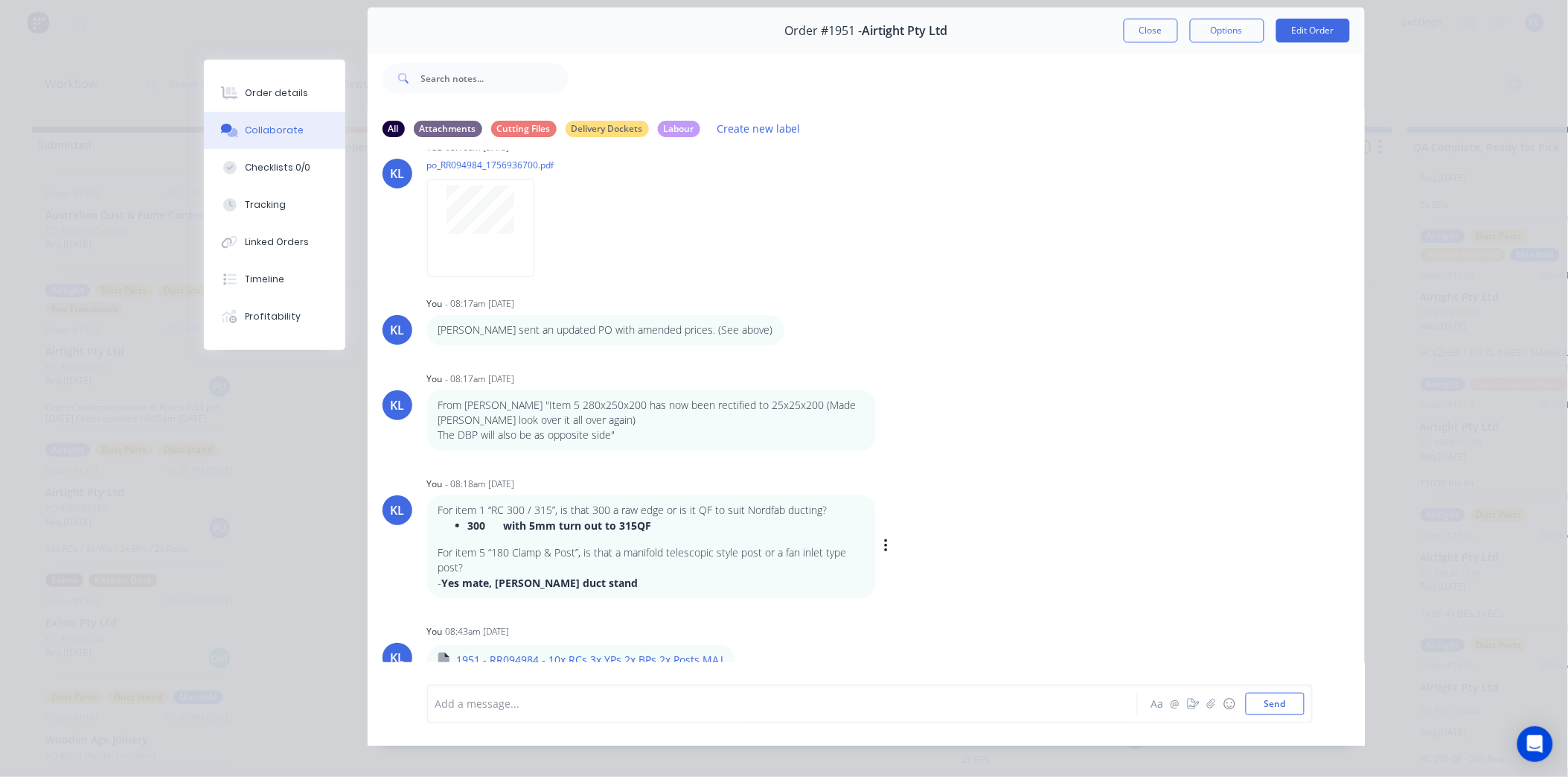
scroll to position [80, 0]
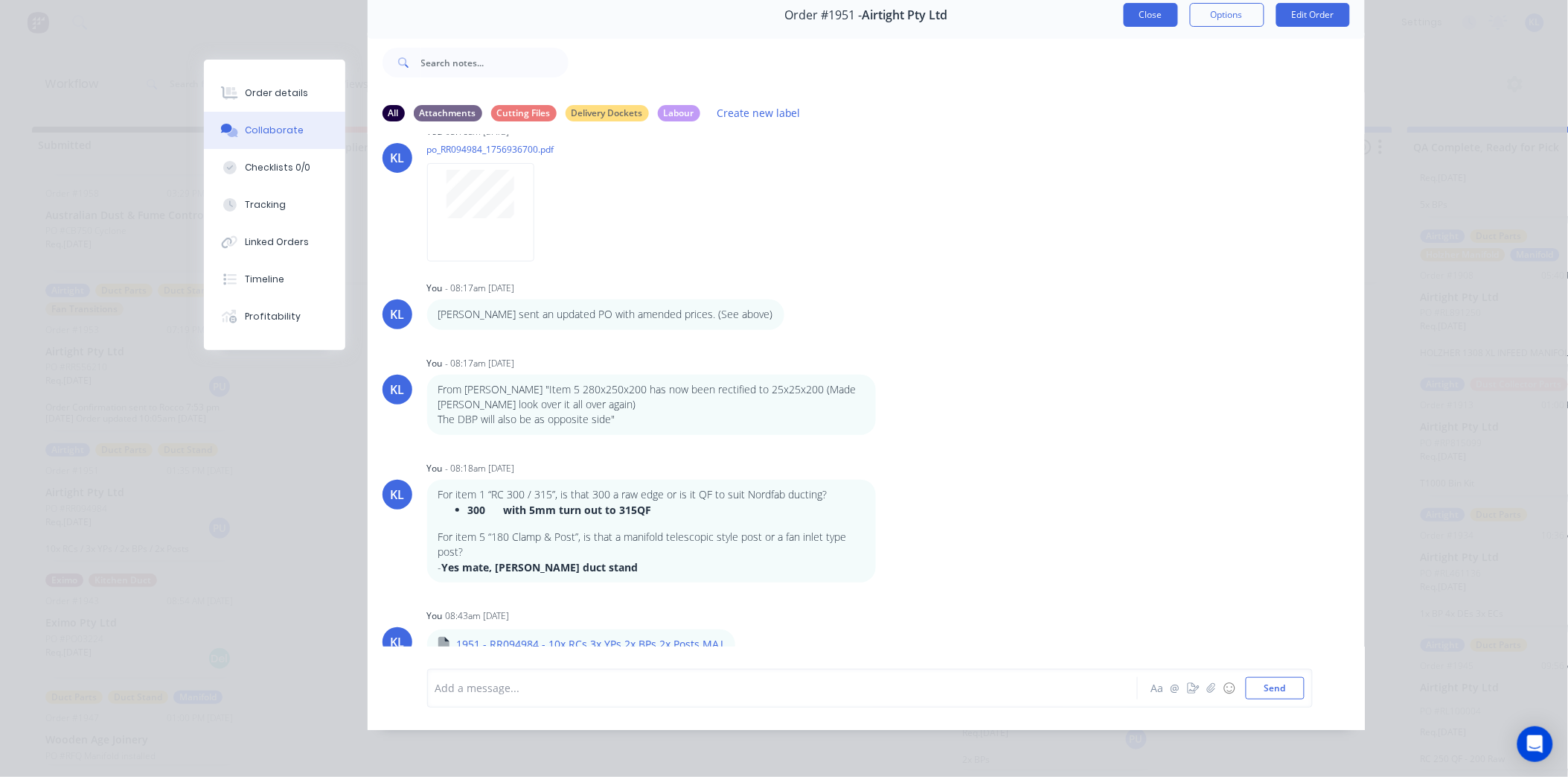
click at [1143, 4] on button "Close" at bounding box center [1151, 15] width 54 height 24
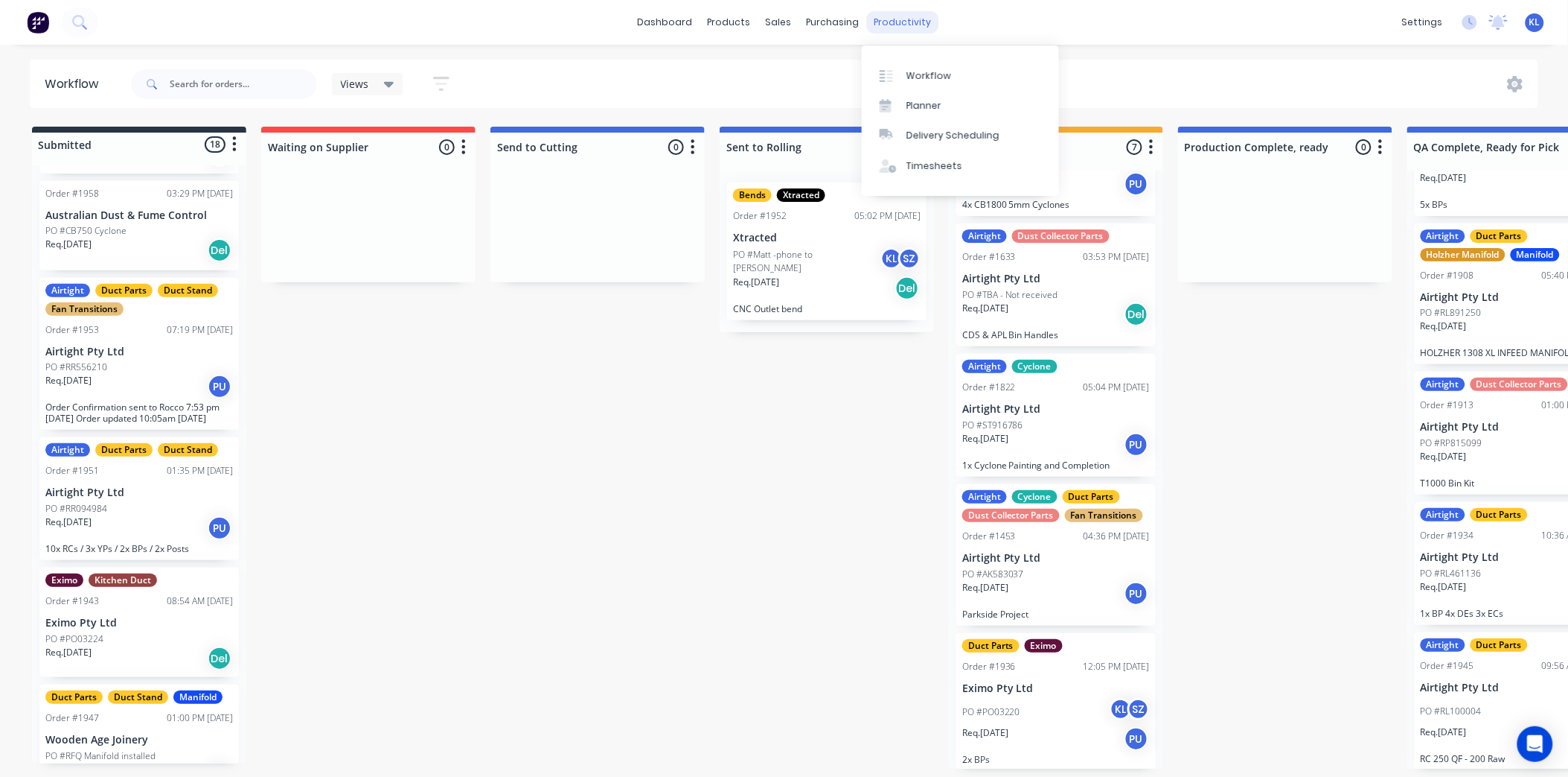
click at [881, 18] on div "productivity" at bounding box center [902, 22] width 72 height 22
drag, startPoint x: 802, startPoint y: 316, endPoint x: 812, endPoint y: 310, distance: 11.7
click at [802, 316] on div "Bends Xtracted Order #1952 05:02 PM [DATE] Xtracted PO #Matt -phone to [PERSON_…" at bounding box center [827, 251] width 215 height 161
click at [814, 305] on p "CNC Outlet bend" at bounding box center [827, 308] width 188 height 11
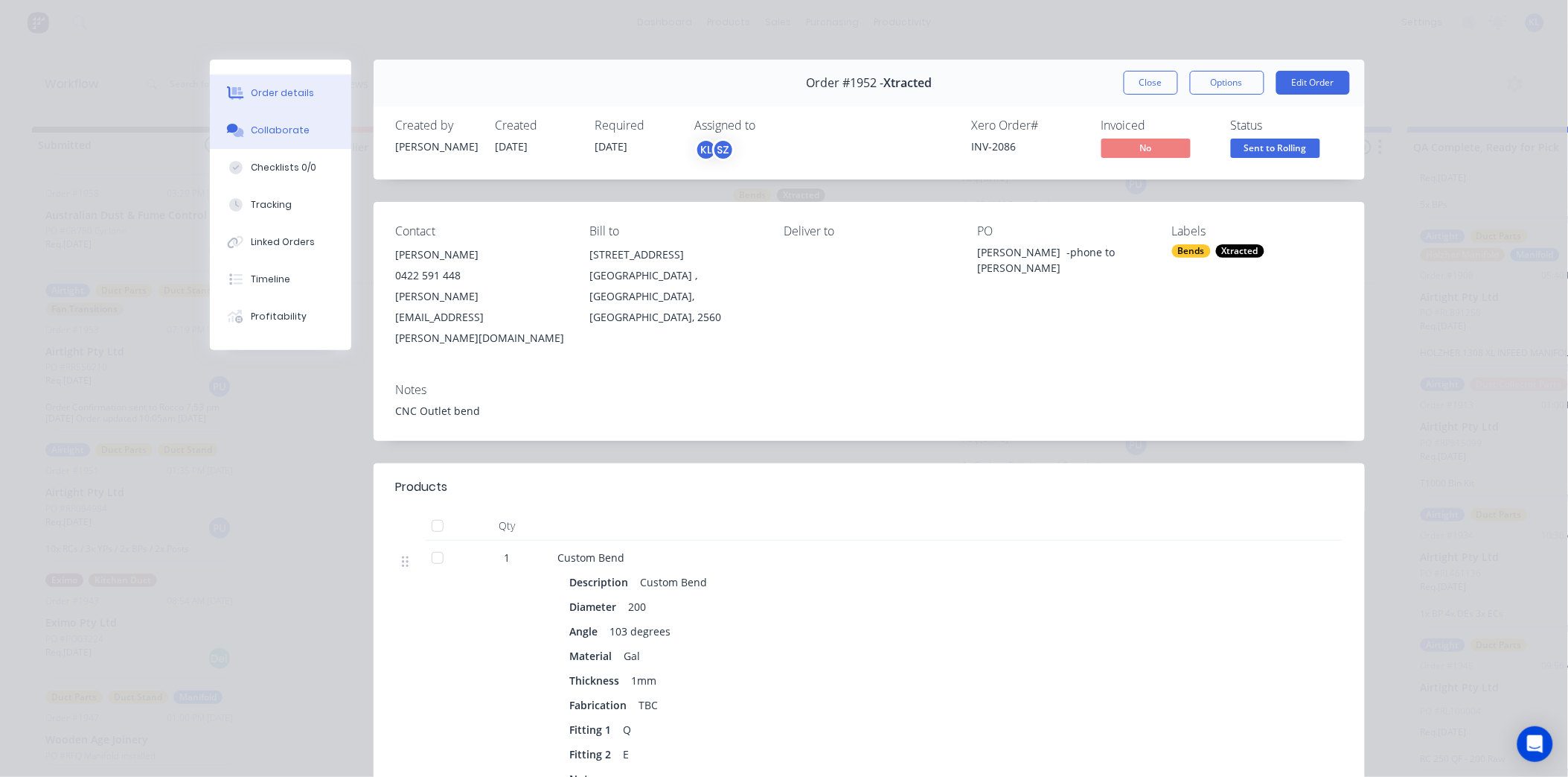
click at [278, 124] on div "Collaborate" at bounding box center [281, 130] width 59 height 14
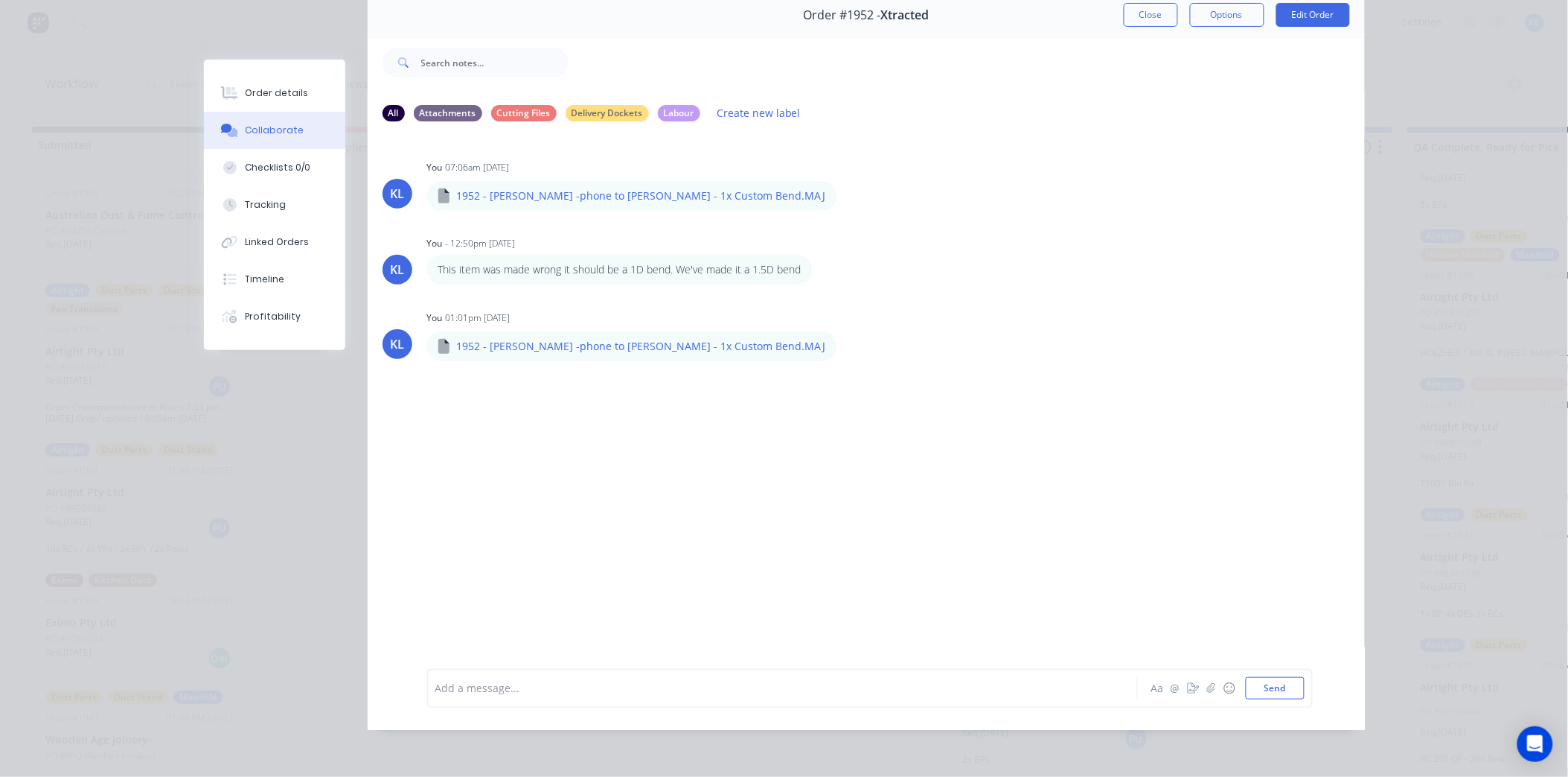
click at [571, 691] on div at bounding box center [762, 687] width 651 height 16
click at [760, 343] on div "Labels Download Delete" at bounding box center [844, 354] width 168 height 22
click at [765, 346] on icon "button" at bounding box center [767, 354] width 5 height 17
drag, startPoint x: 761, startPoint y: 412, endPoint x: 969, endPoint y: 501, distance: 226.2
click at [0, 0] on button "Delete" at bounding box center [0, 0] width 0 height 0
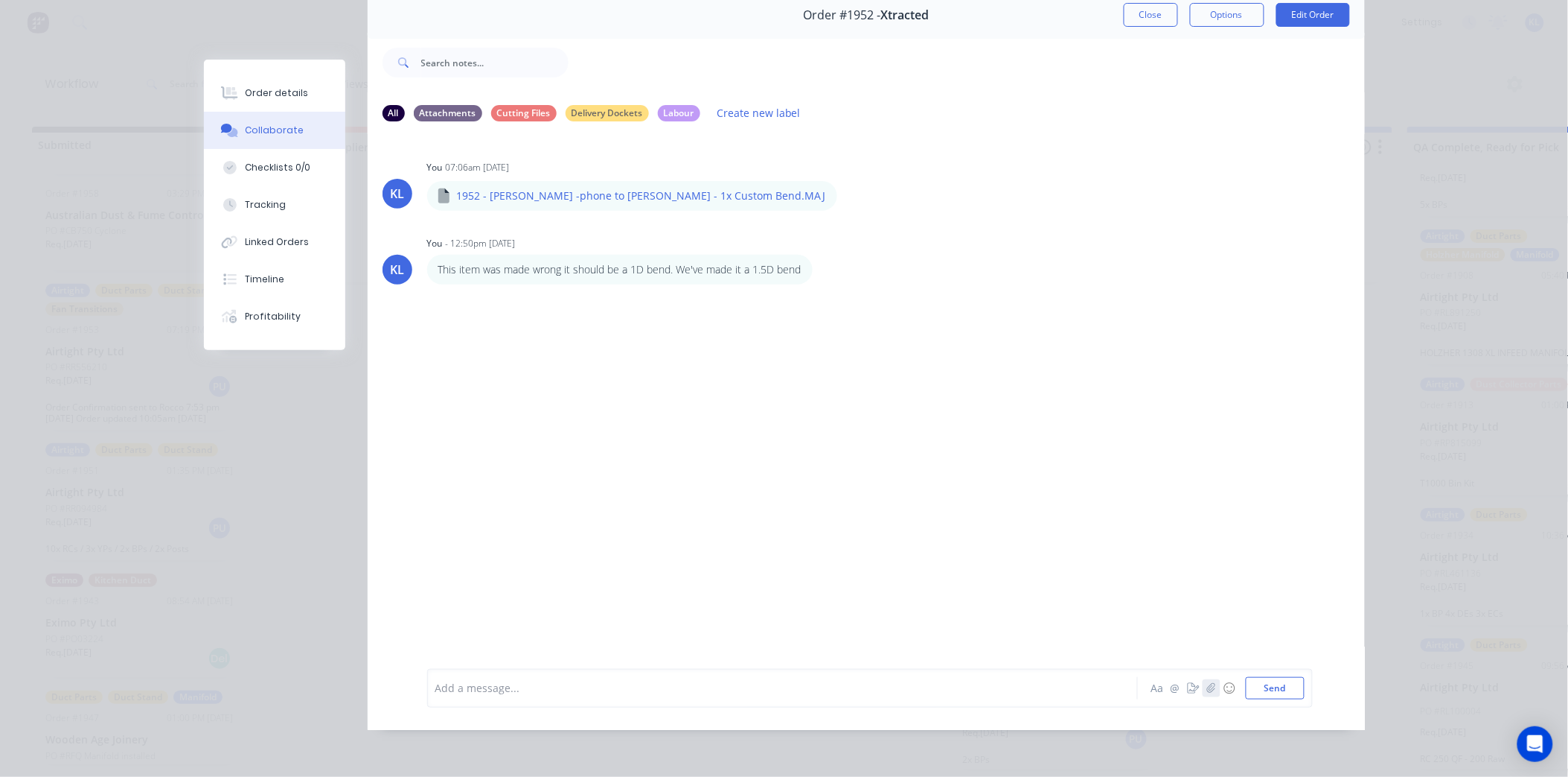
click at [1208, 694] on icon "button" at bounding box center [1211, 687] width 9 height 10
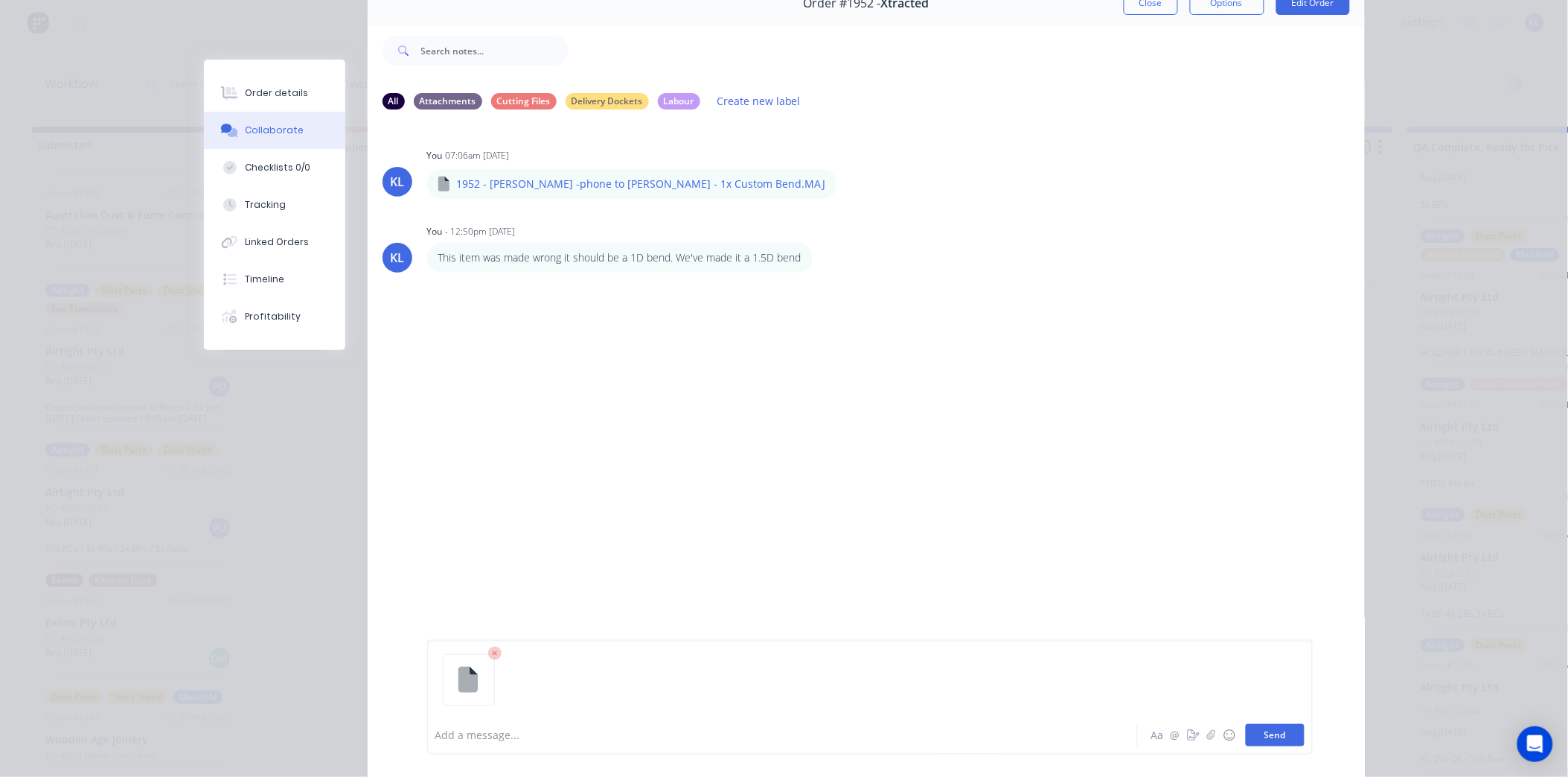
click at [1293, 734] on button "Send" at bounding box center [1275, 735] width 59 height 22
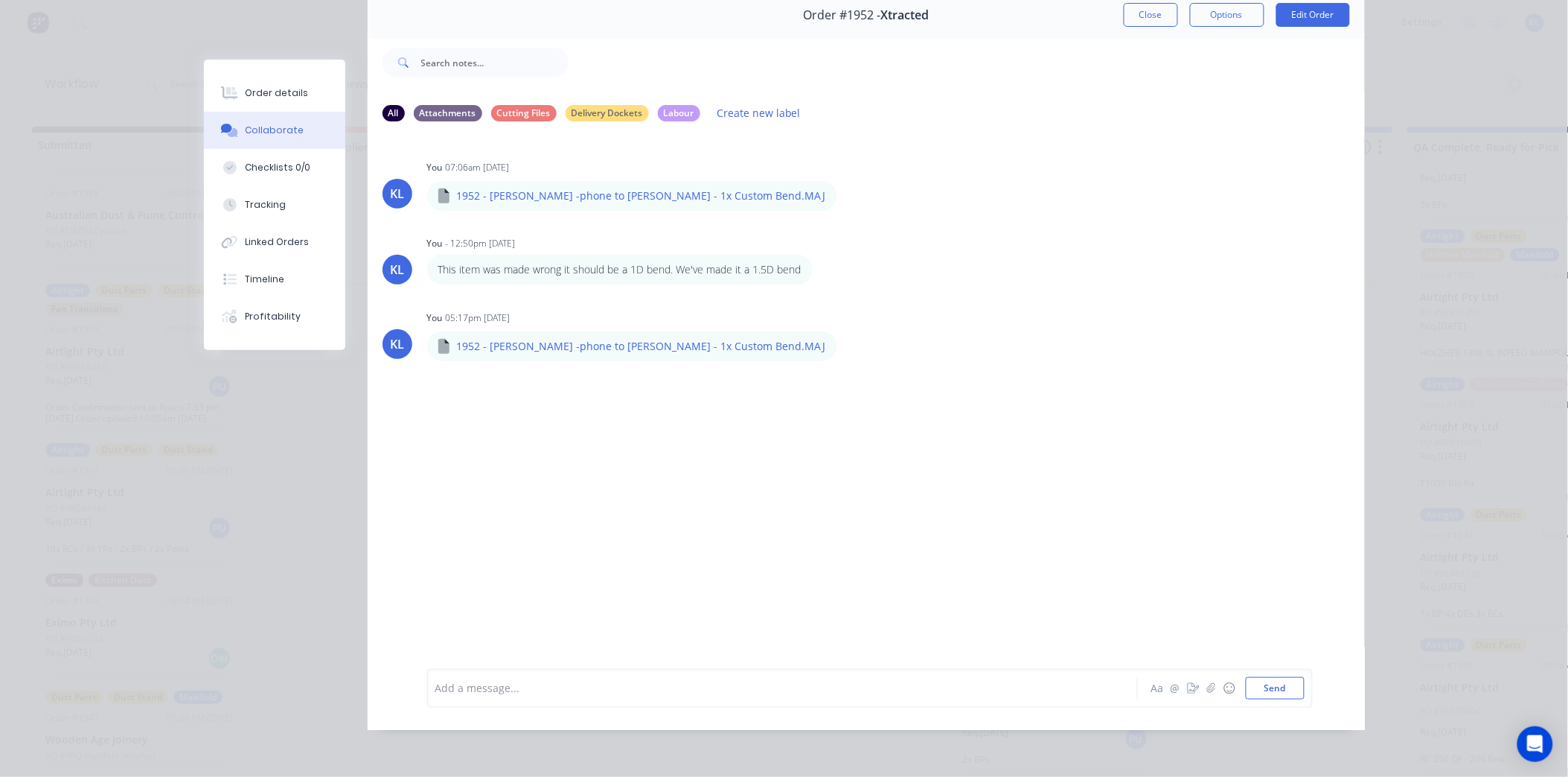
drag, startPoint x: 274, startPoint y: 94, endPoint x: 463, endPoint y: 116, distance: 190.3
click at [279, 94] on div "Order details" at bounding box center [276, 93] width 63 height 14
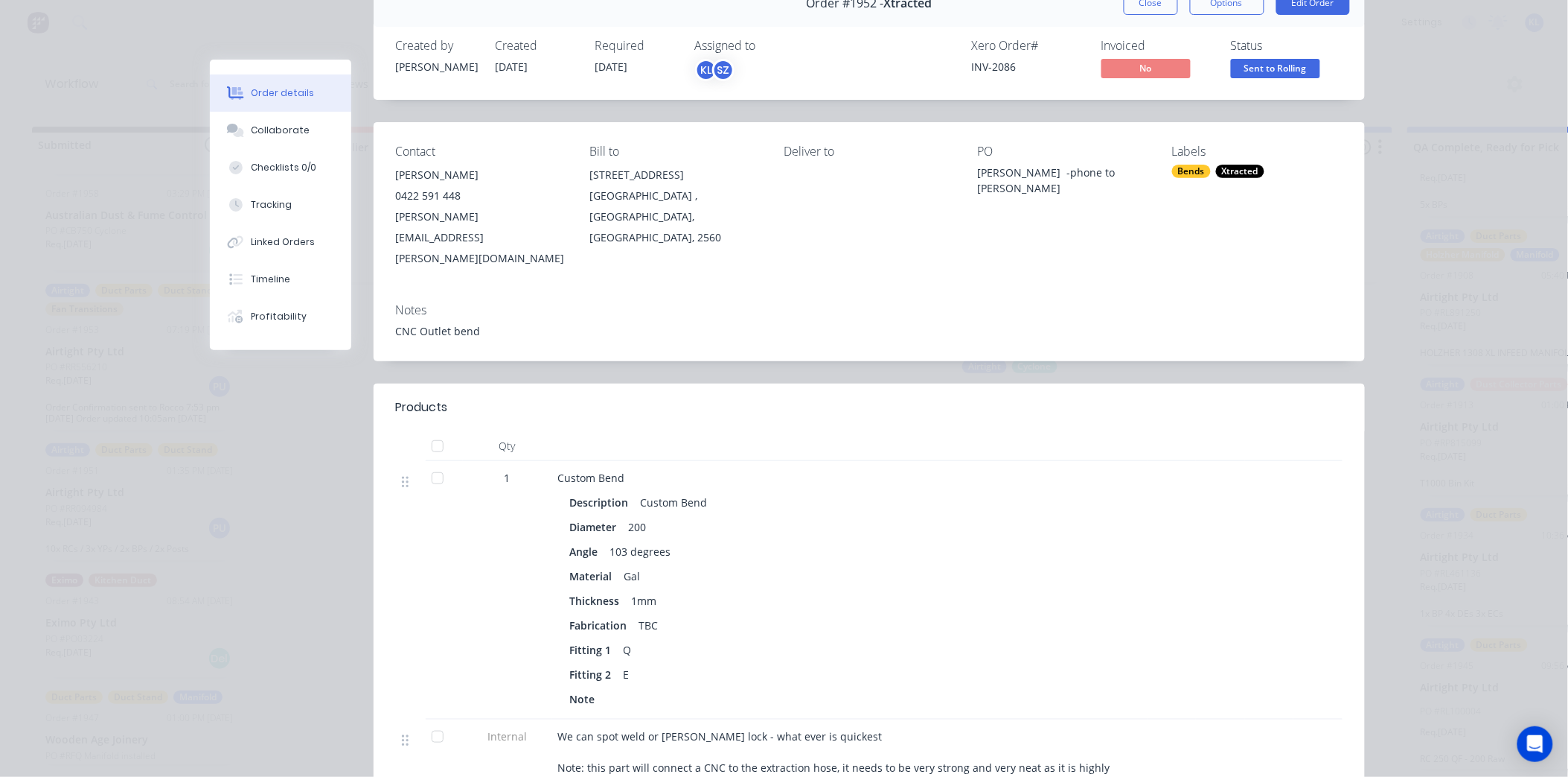
drag, startPoint x: 1133, startPoint y: 7, endPoint x: 1128, endPoint y: 20, distance: 13.9
click at [1133, 6] on button "Close" at bounding box center [1151, 3] width 54 height 24
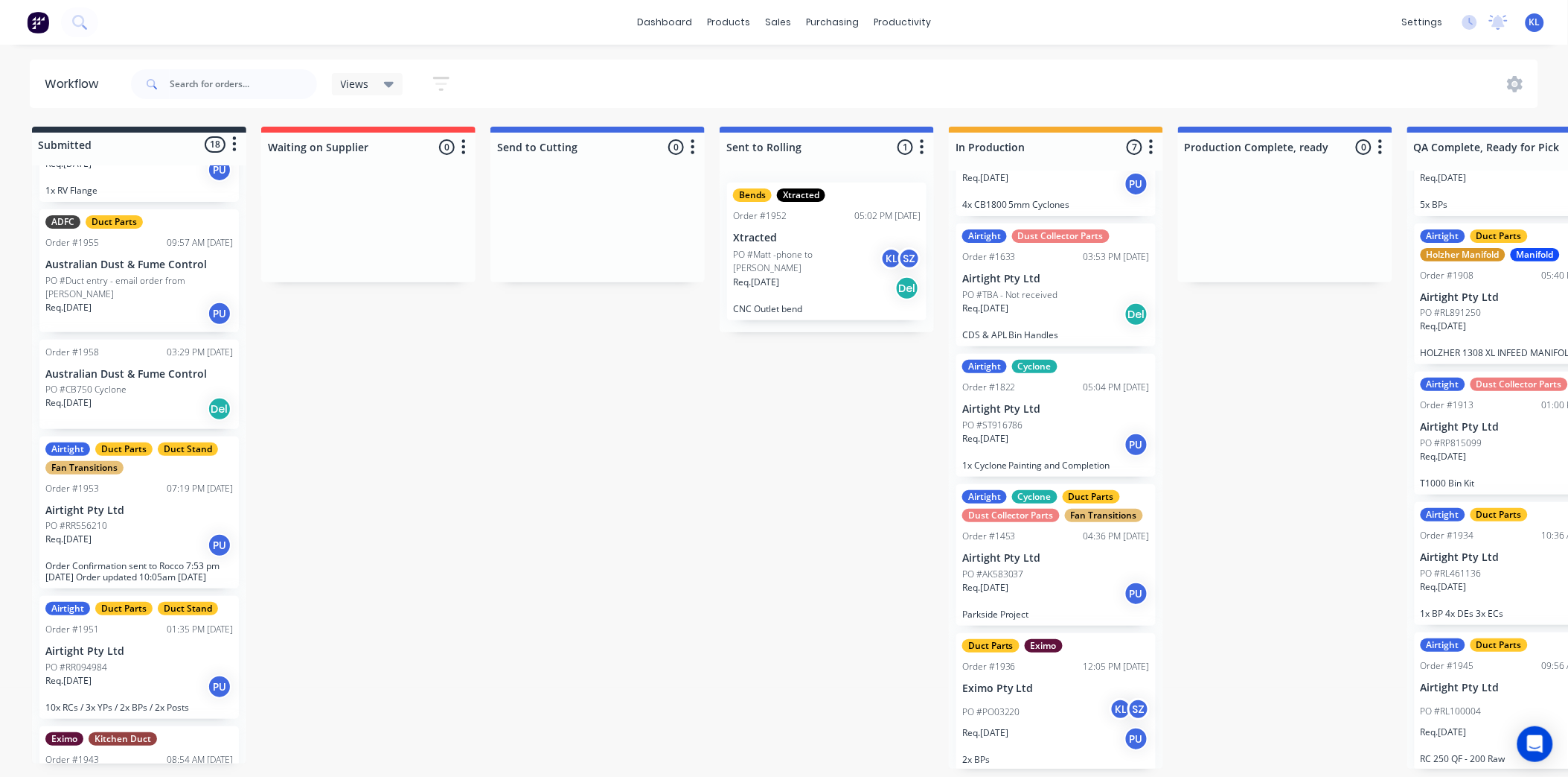
scroll to position [1502, 0]
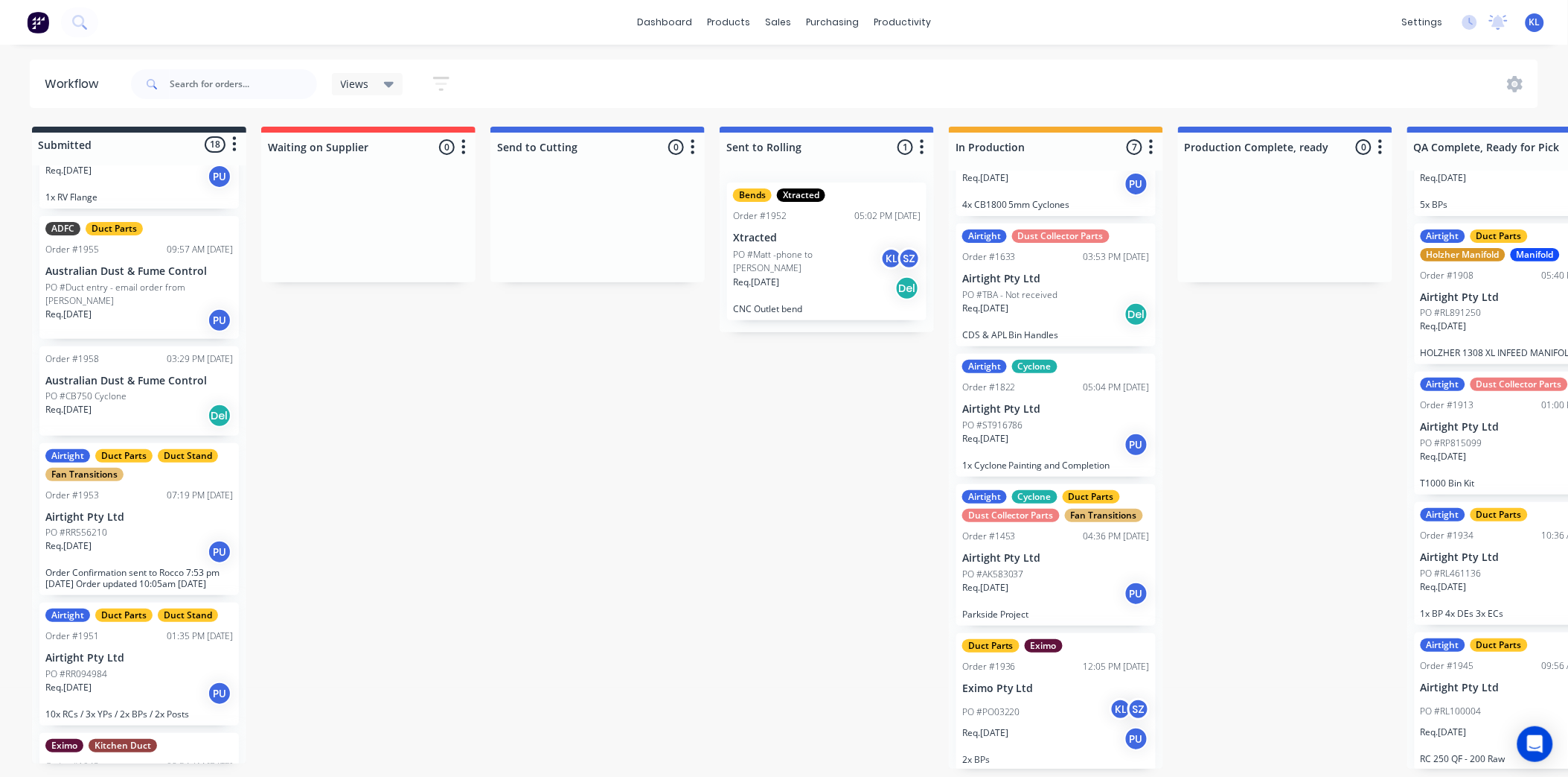
click at [137, 651] on p "Airtight Pty Ltd" at bounding box center [139, 658] width 188 height 13
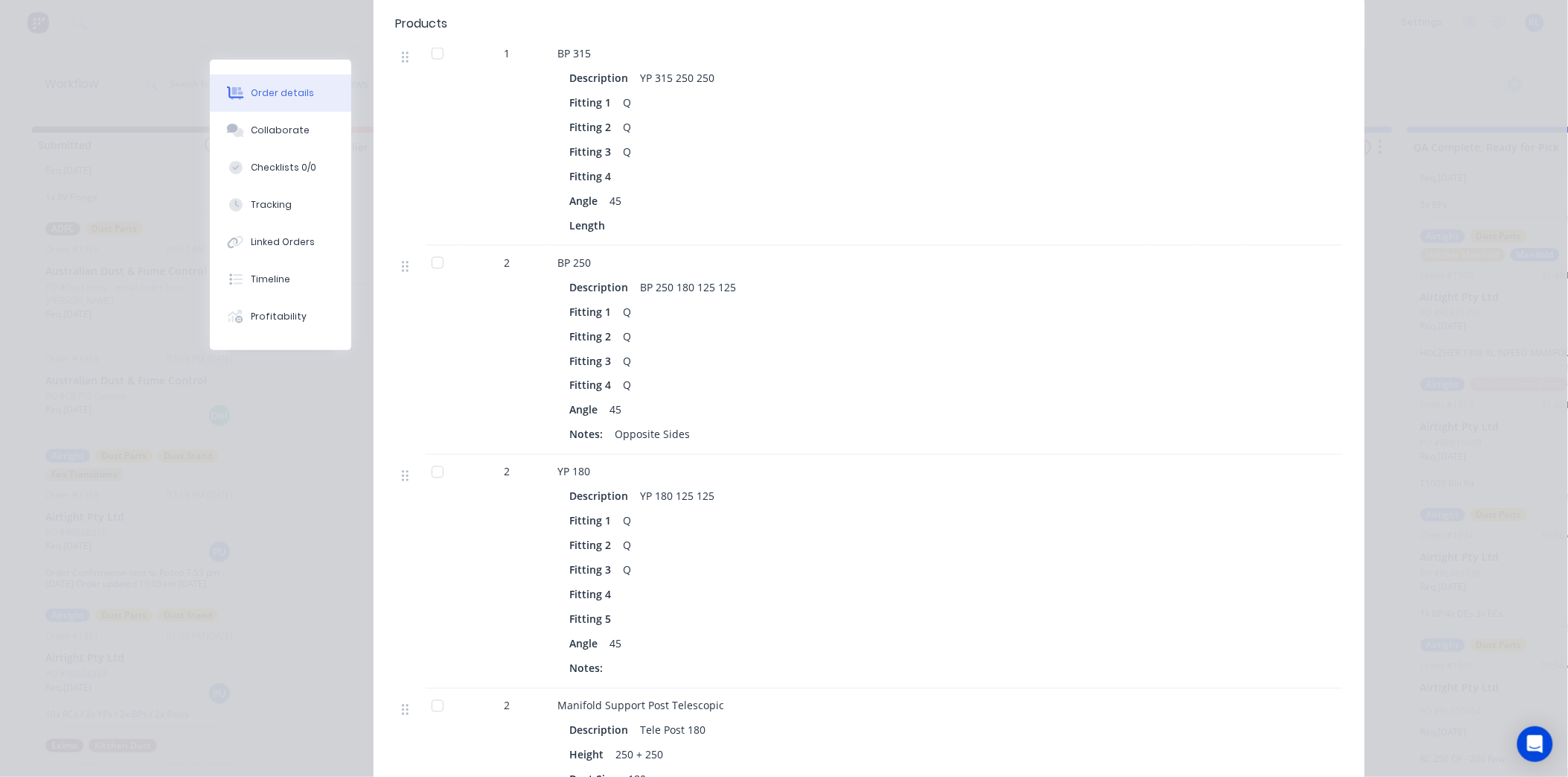
scroll to position [827, 0]
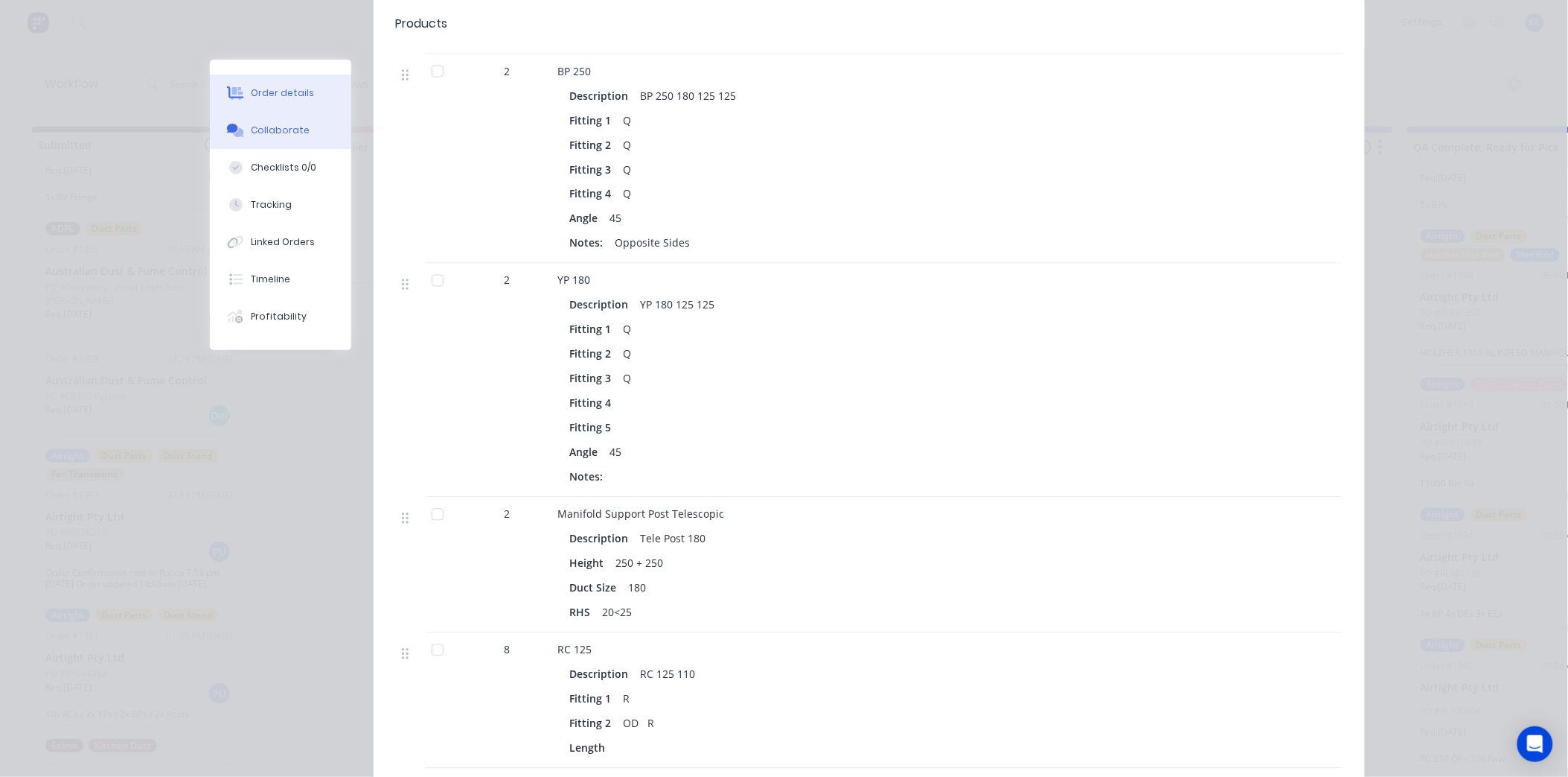
drag, startPoint x: 279, startPoint y: 122, endPoint x: 299, endPoint y: 130, distance: 21.5
click at [279, 122] on button "Collaborate" at bounding box center [281, 130] width 141 height 38
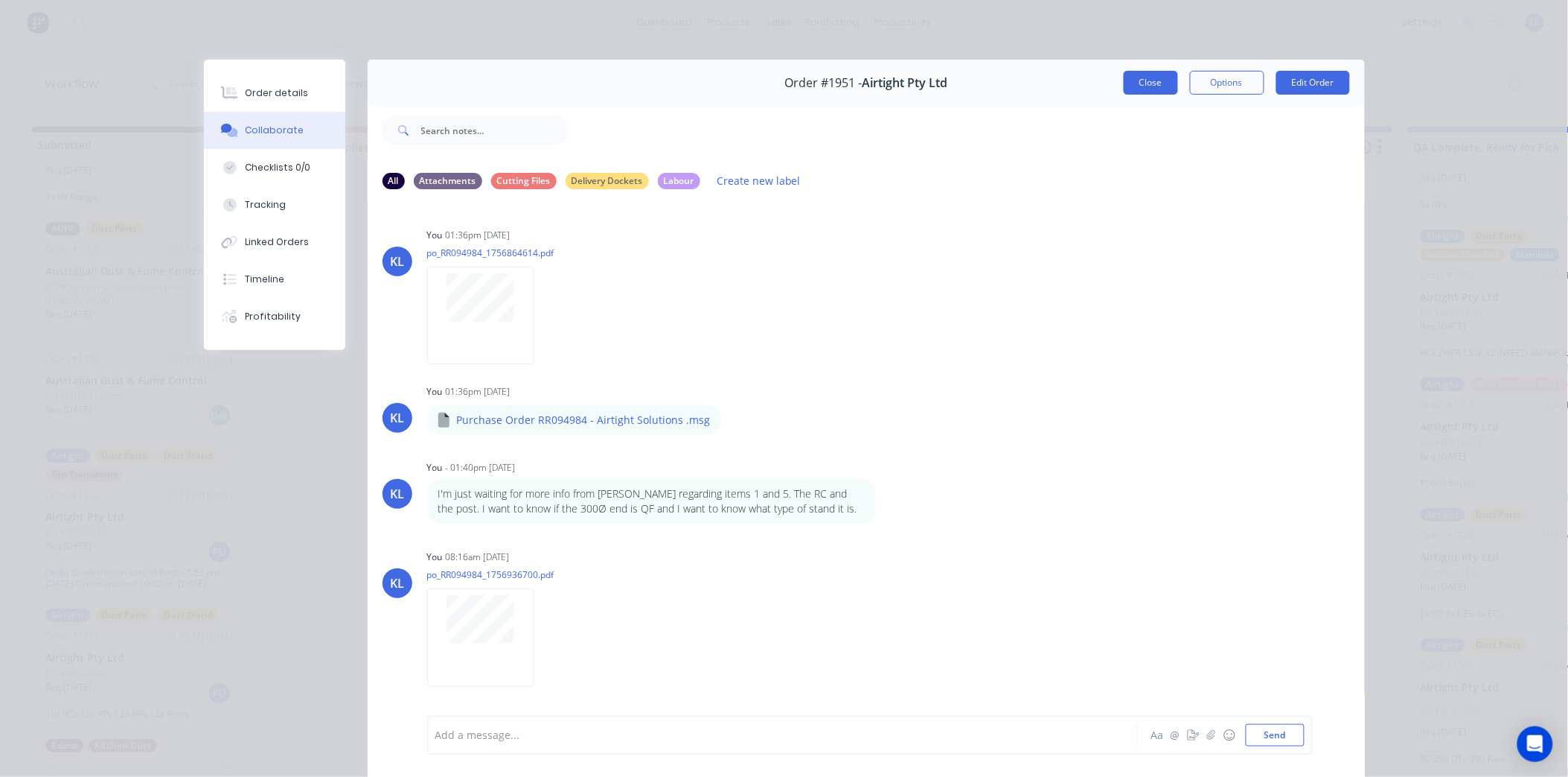
click at [1156, 92] on button "Close" at bounding box center [1151, 83] width 54 height 24
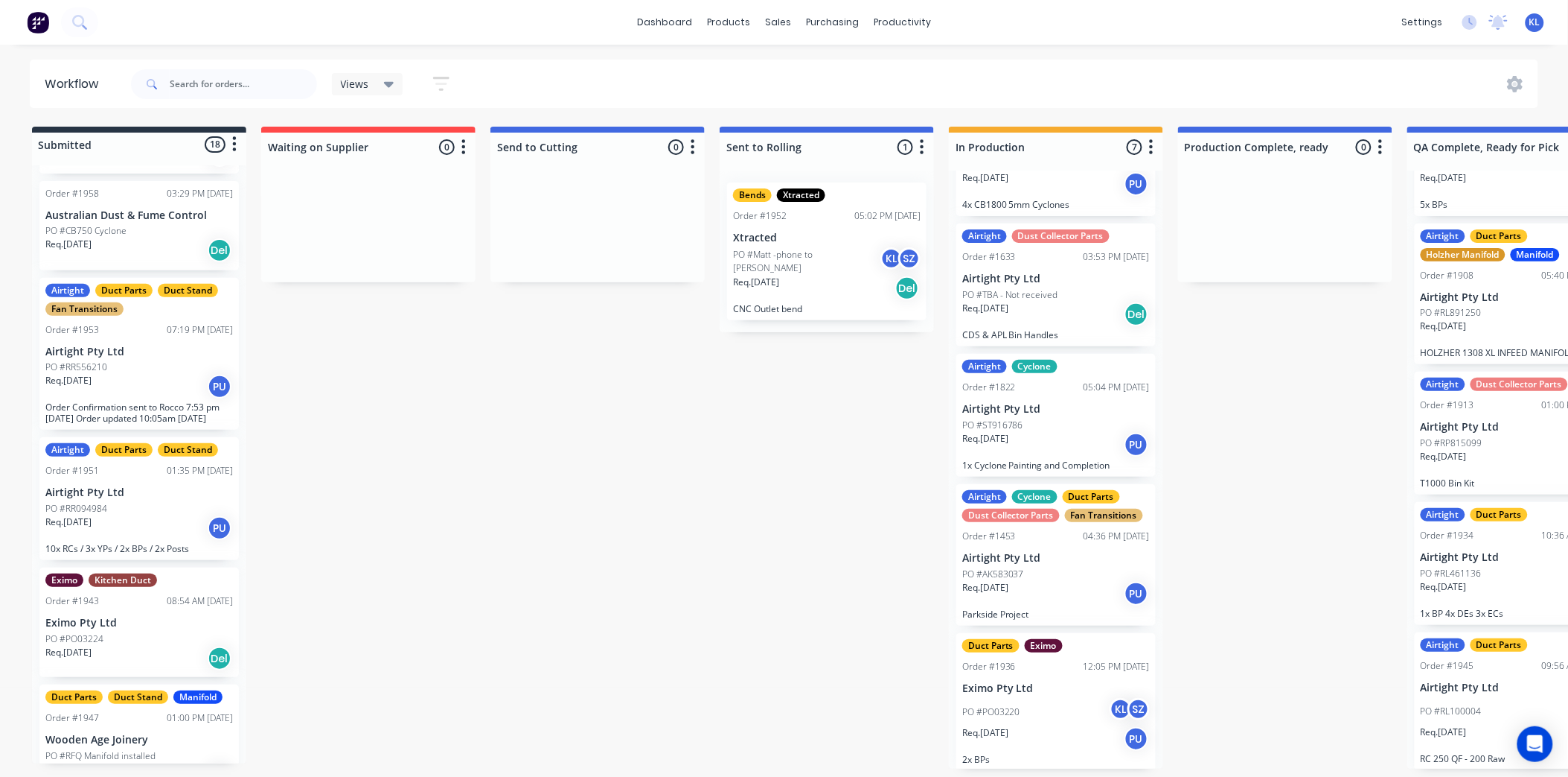
scroll to position [4, 0]
click at [156, 516] on div "Req. [DATE] PU" at bounding box center [139, 528] width 188 height 26
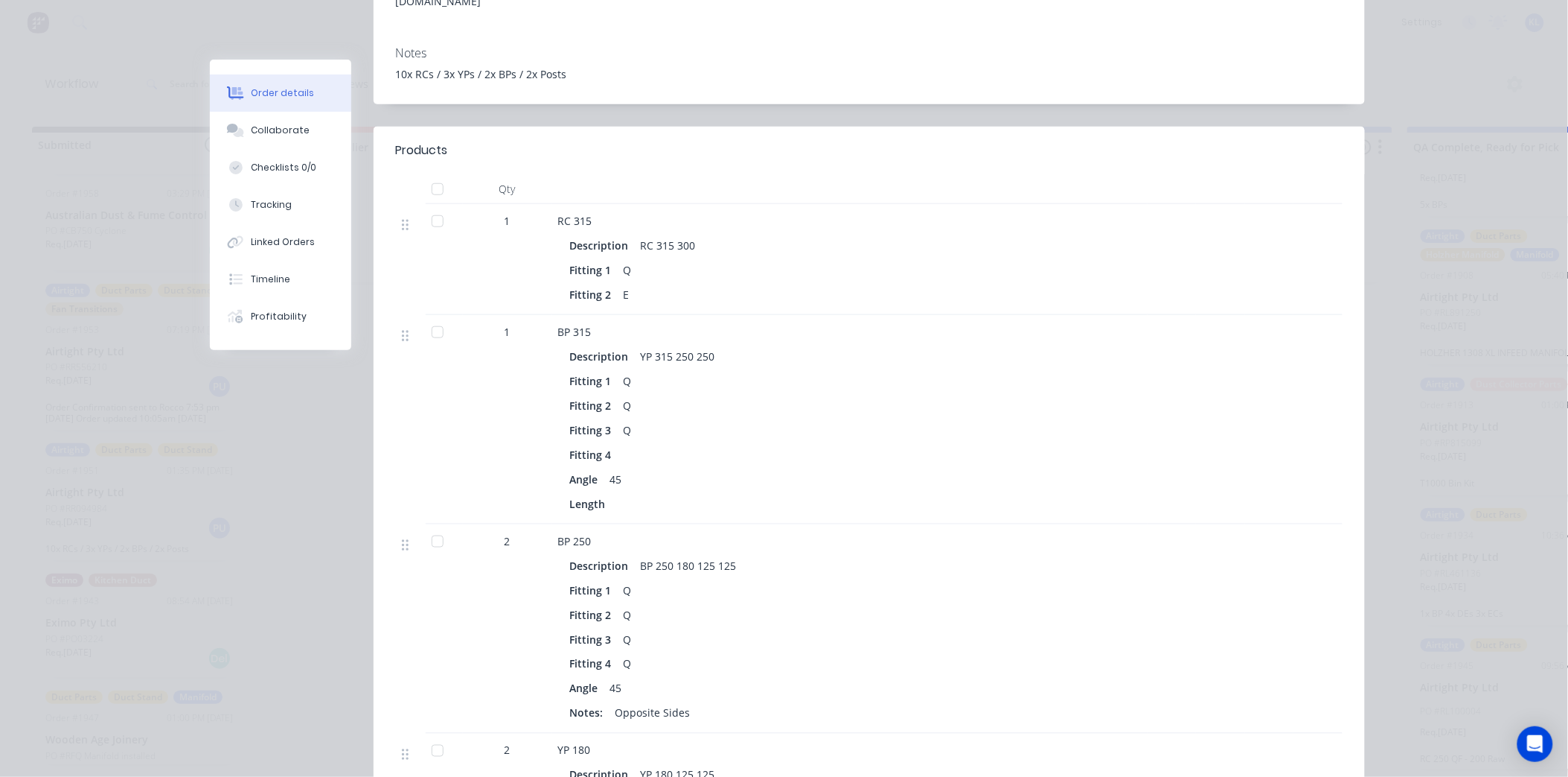
scroll to position [414, 0]
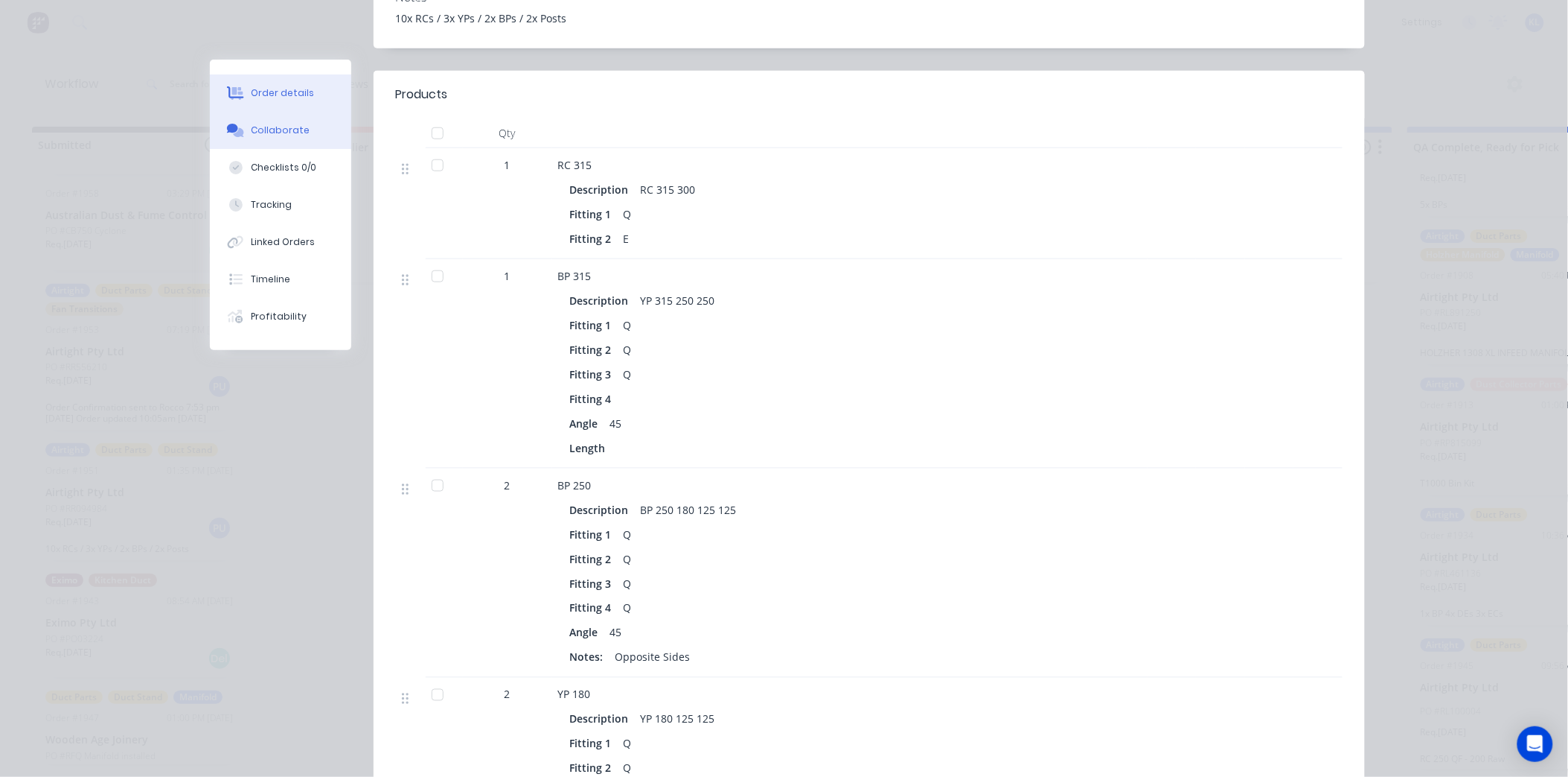
click at [311, 128] on button "Collaborate" at bounding box center [281, 130] width 141 height 38
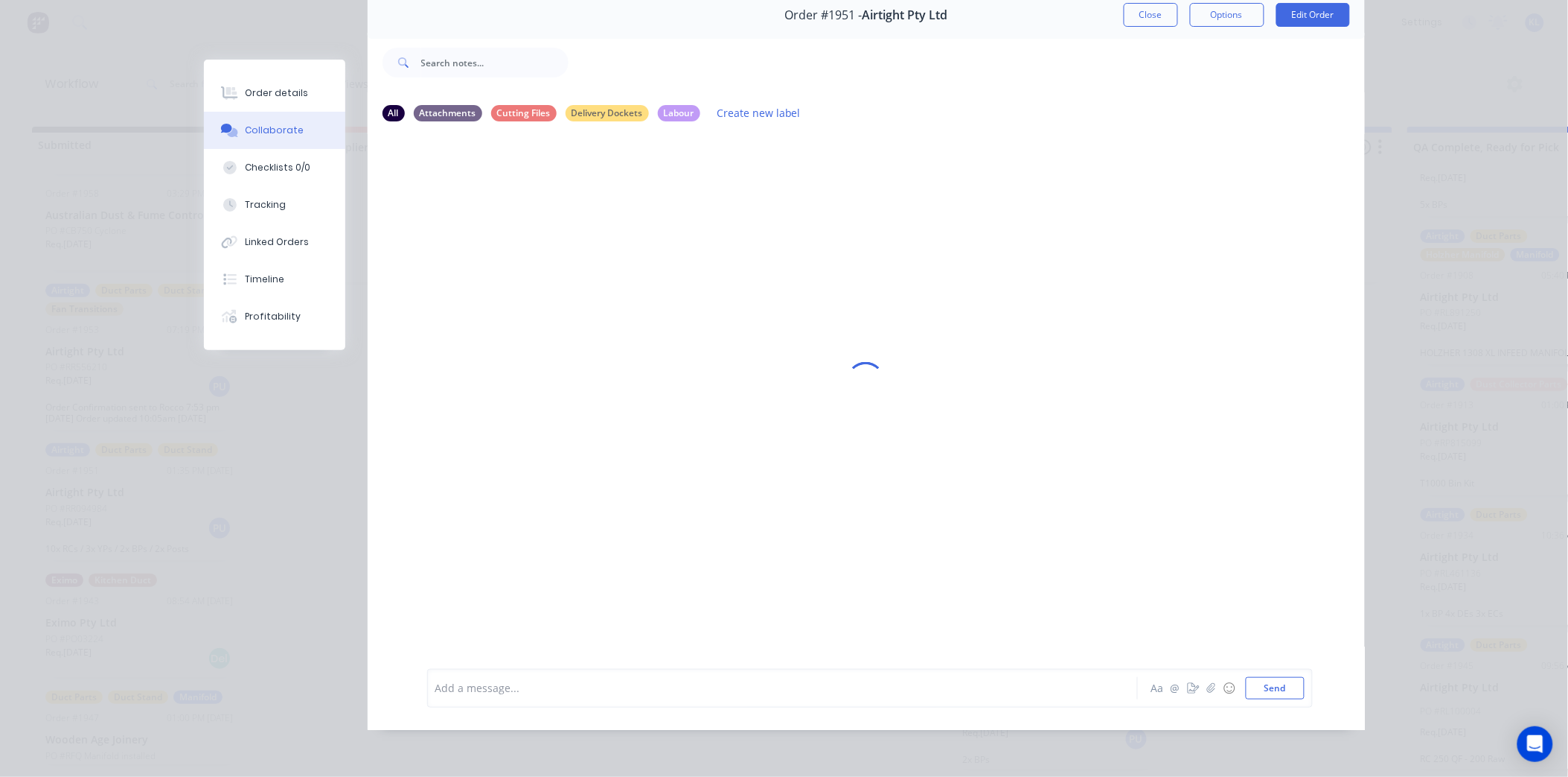
scroll to position [0, 0]
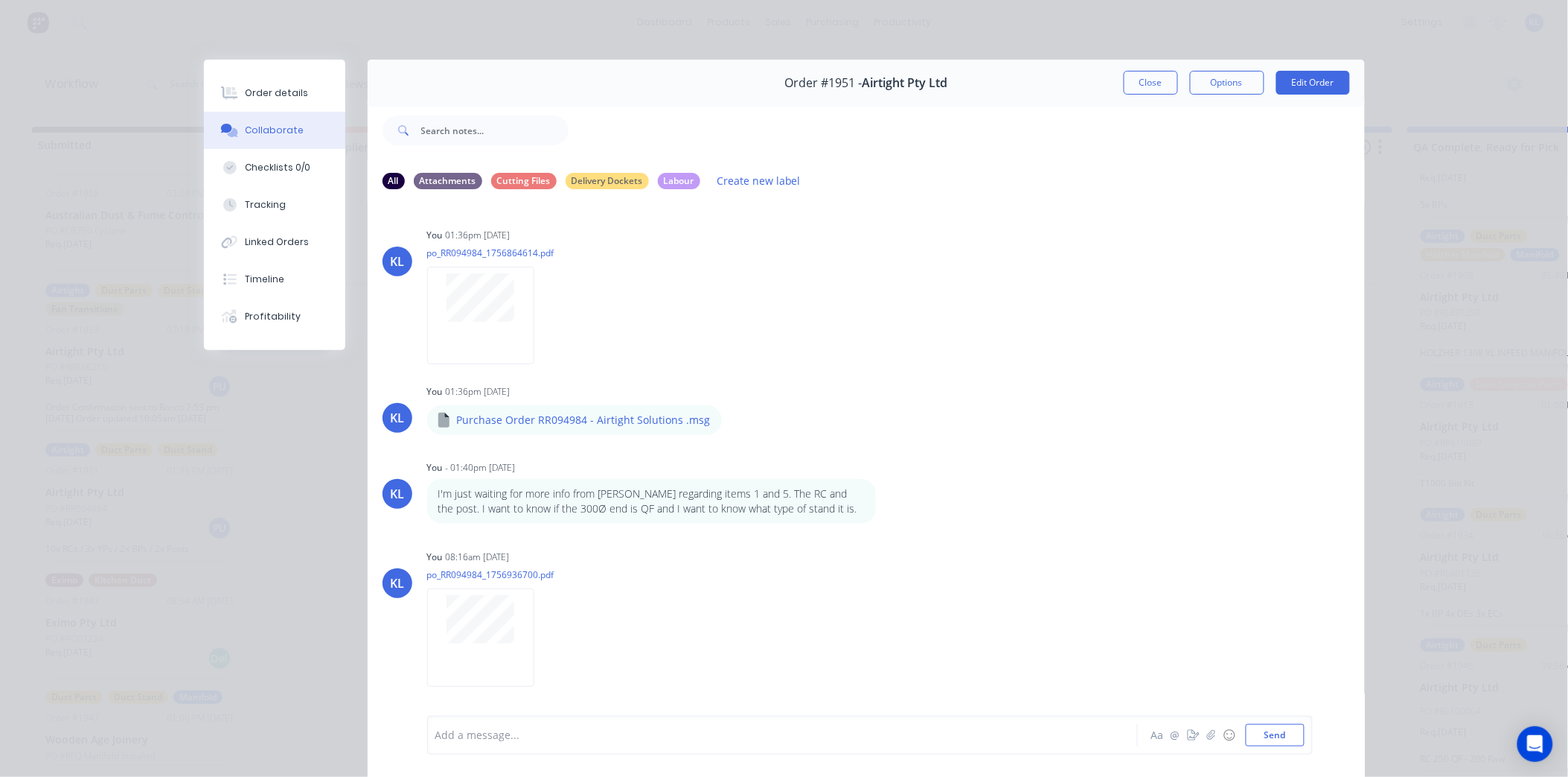
click at [524, 739] on div at bounding box center [762, 735] width 651 height 16
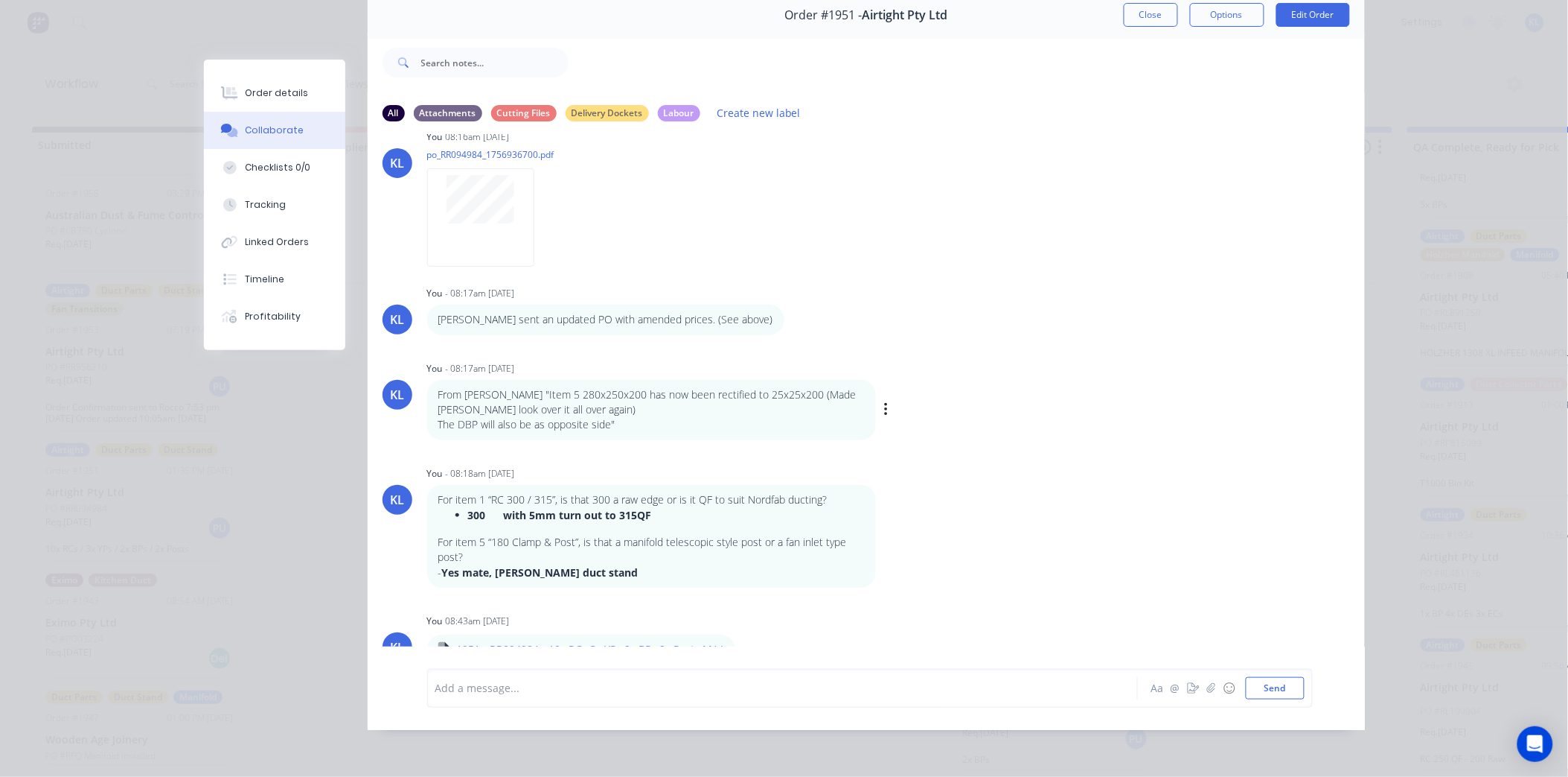
scroll to position [358, 0]
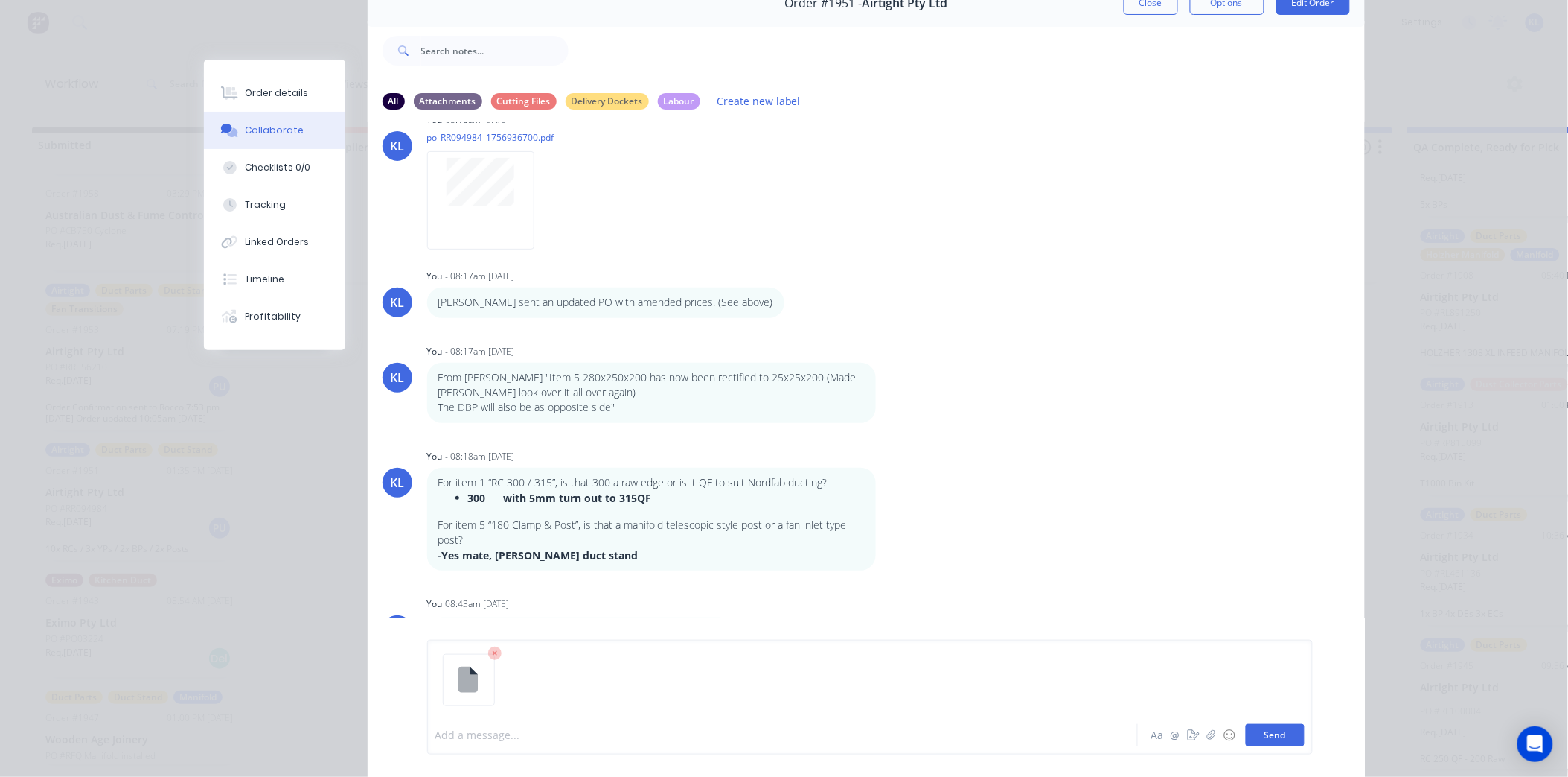
click at [1264, 727] on button "Send" at bounding box center [1275, 735] width 59 height 22
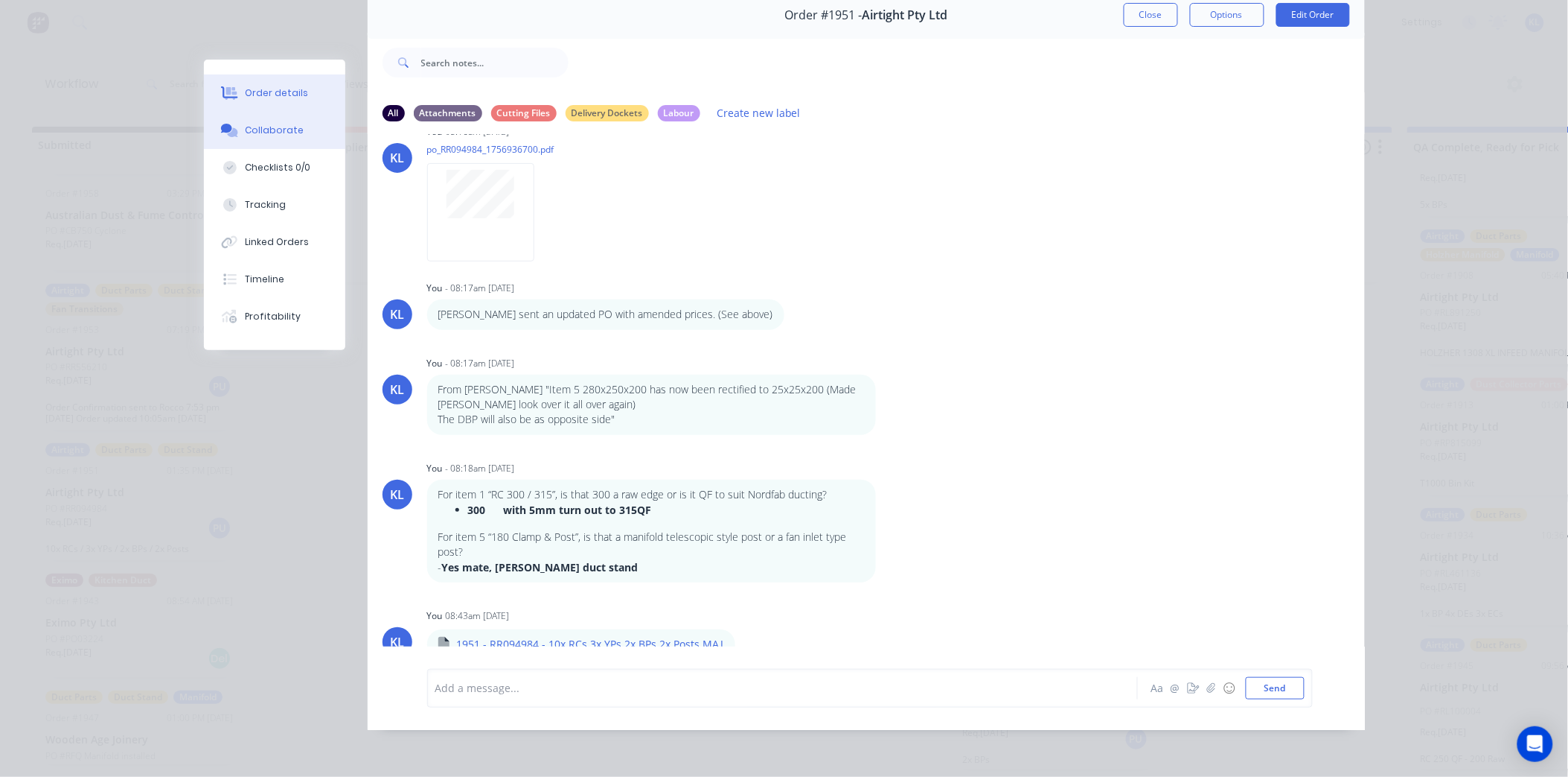
click at [294, 85] on button "Order details" at bounding box center [274, 93] width 141 height 38
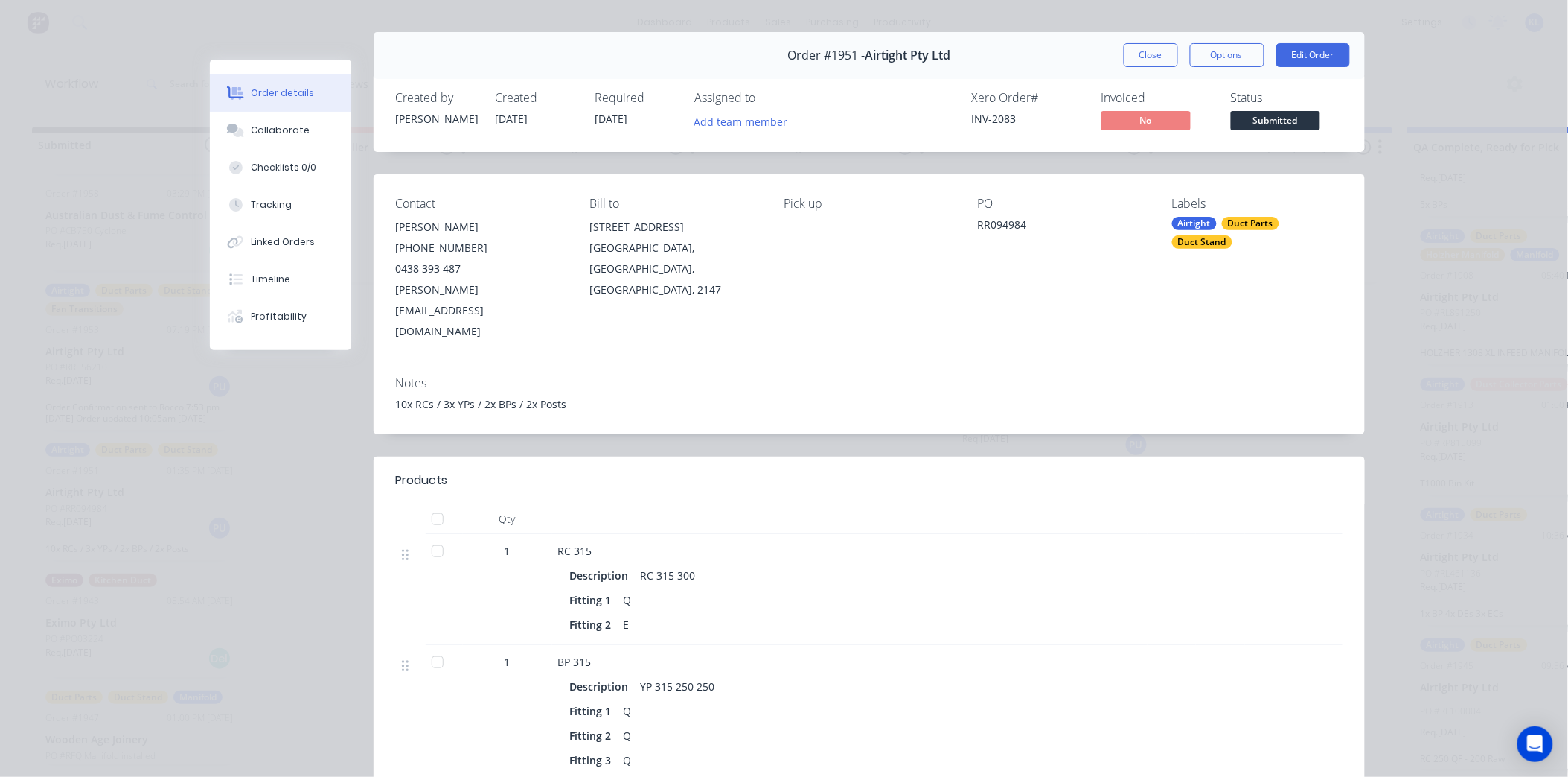
scroll to position [0, 0]
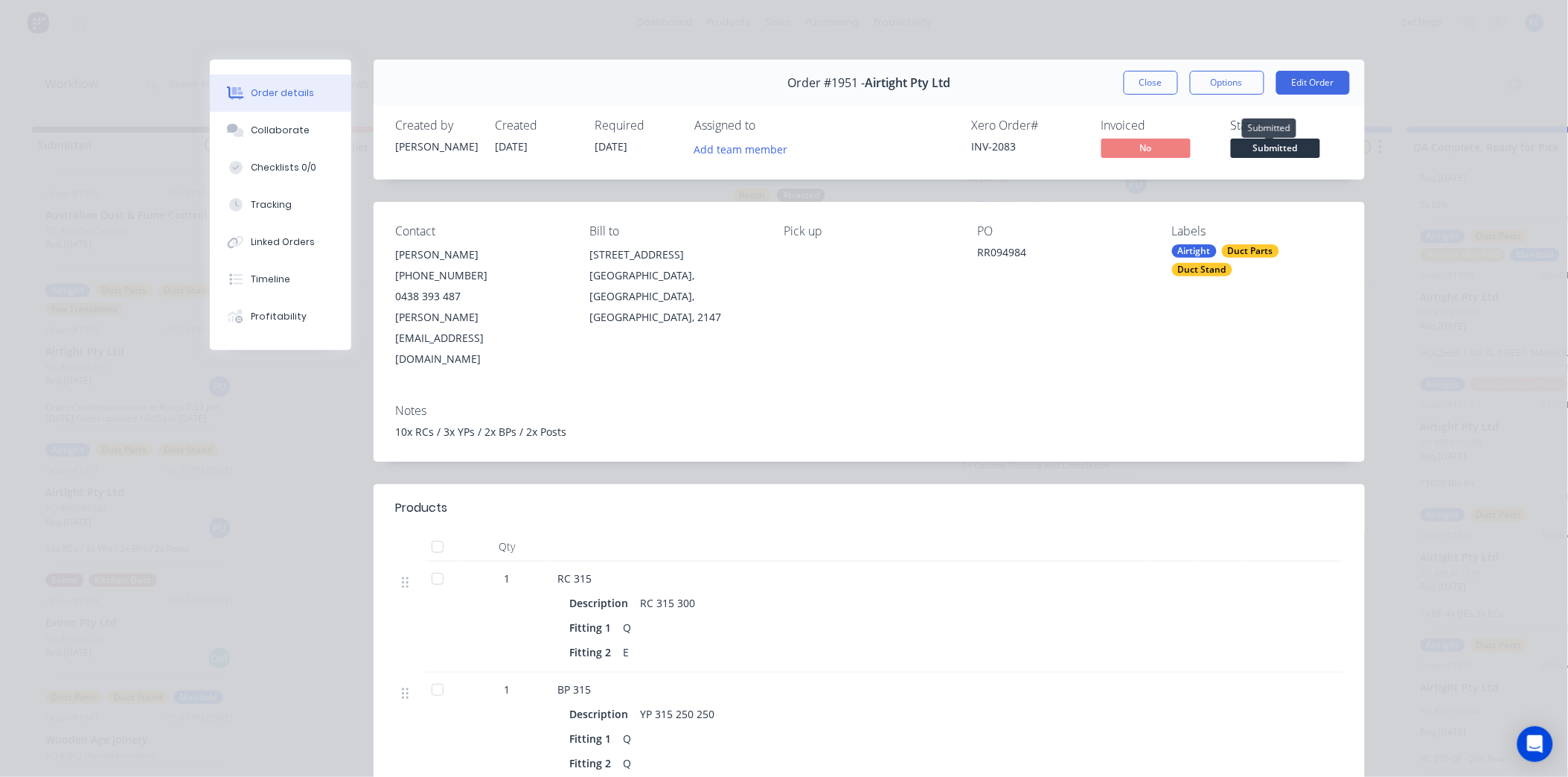
click at [1241, 148] on span "Submitted" at bounding box center [1275, 148] width 89 height 18
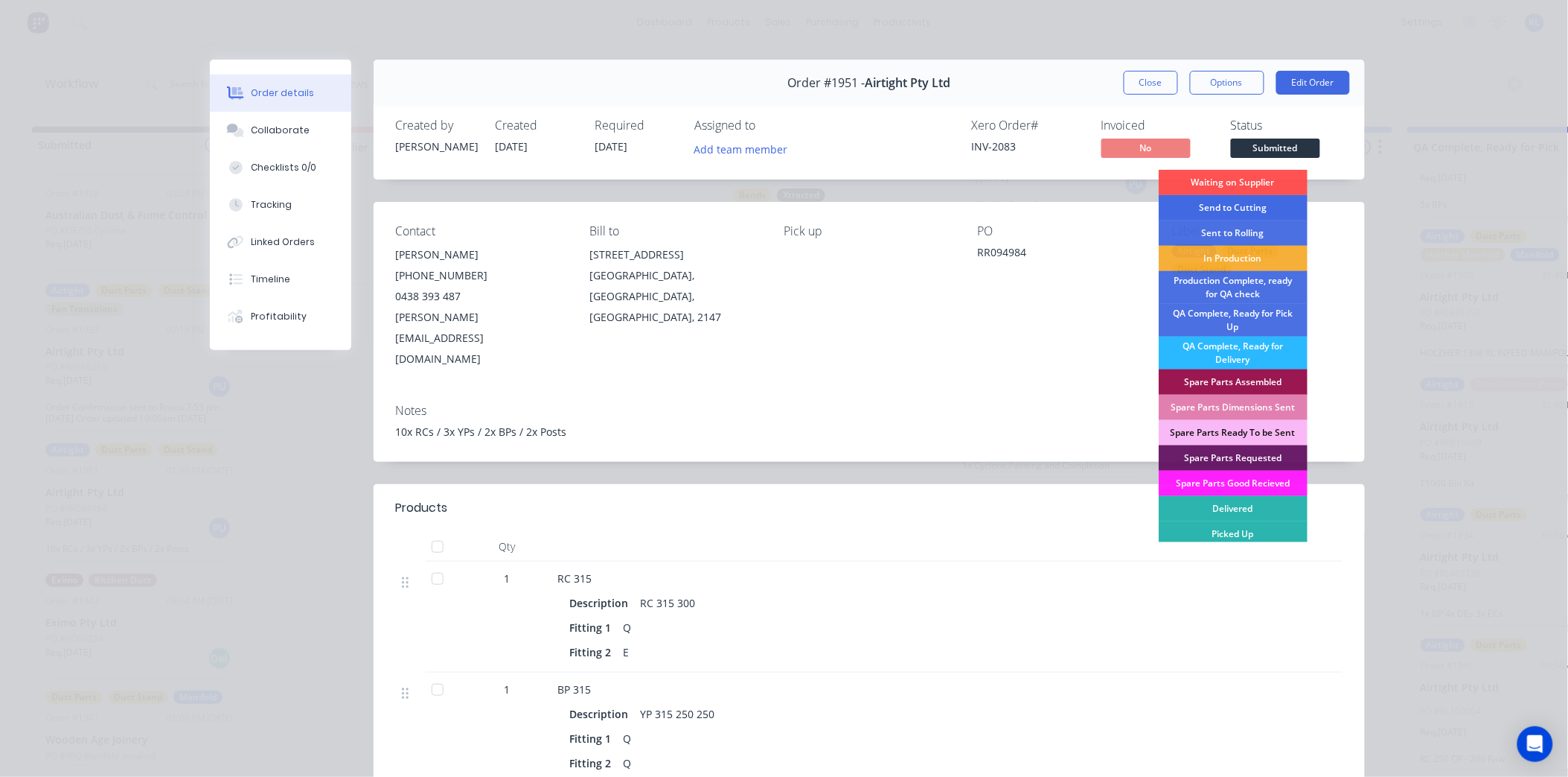
click at [1231, 208] on div "Send to Cutting" at bounding box center [1233, 208] width 149 height 26
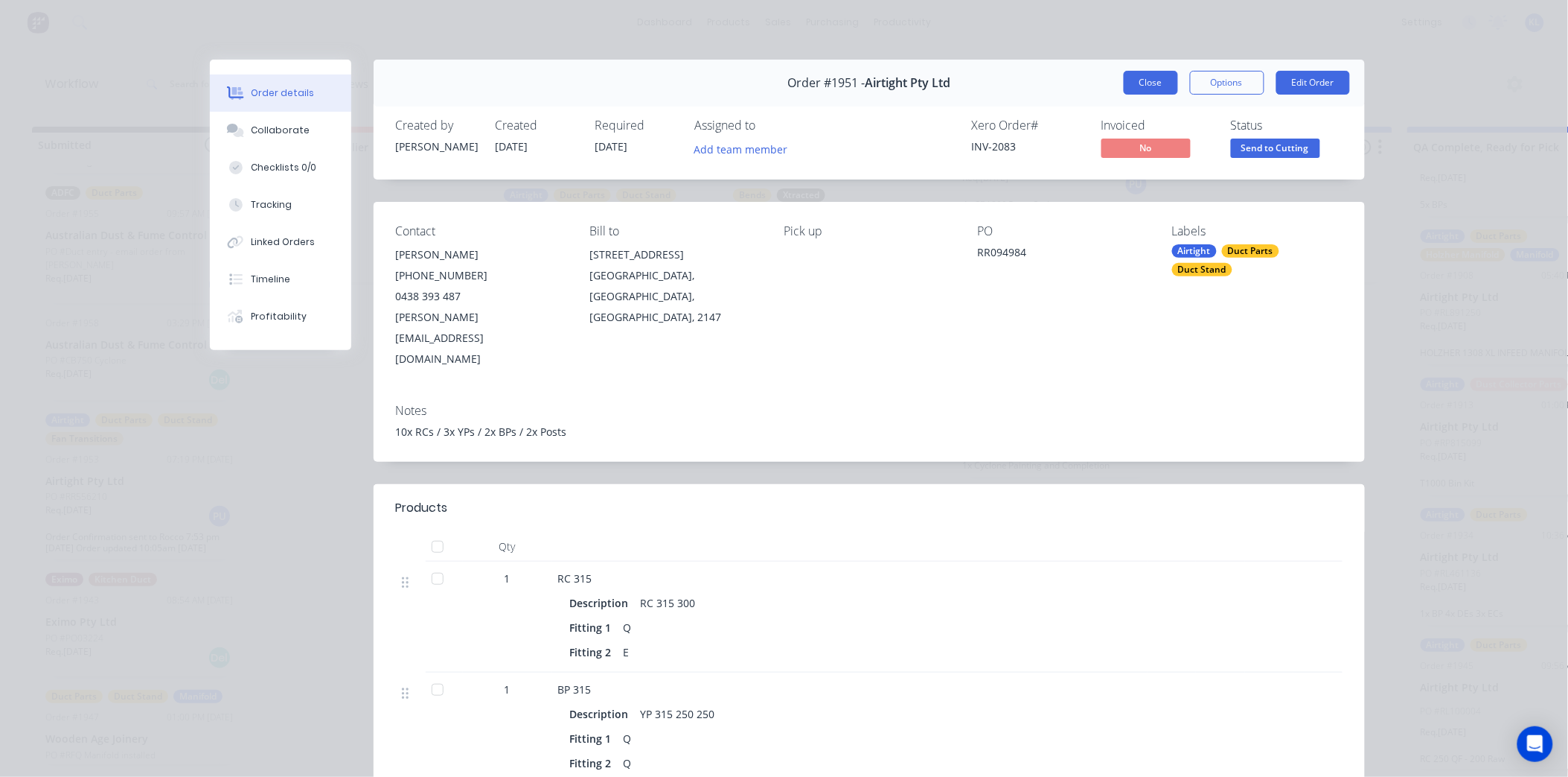
click at [1158, 80] on button "Close" at bounding box center [1151, 83] width 54 height 24
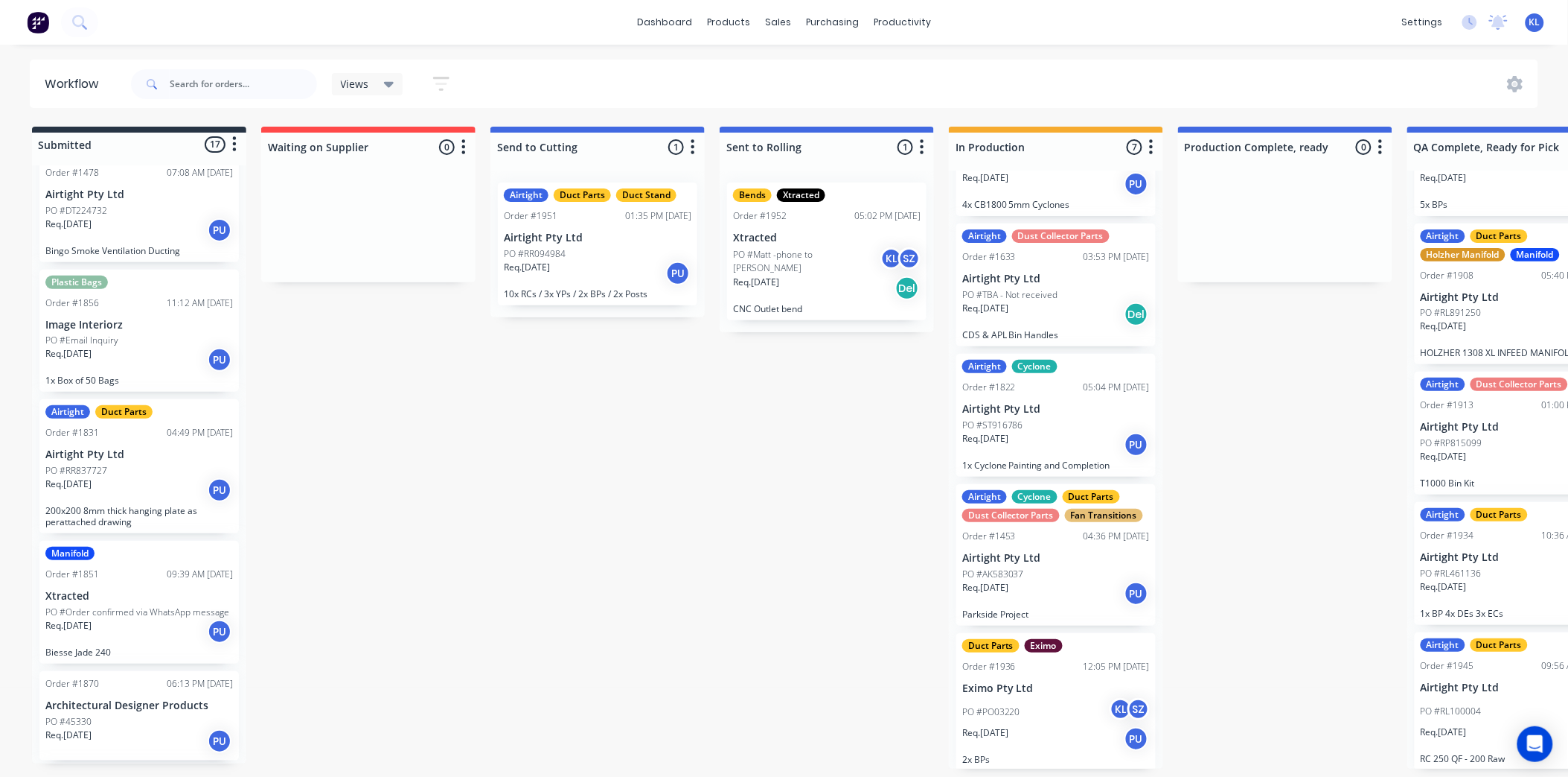
scroll to position [130, 0]
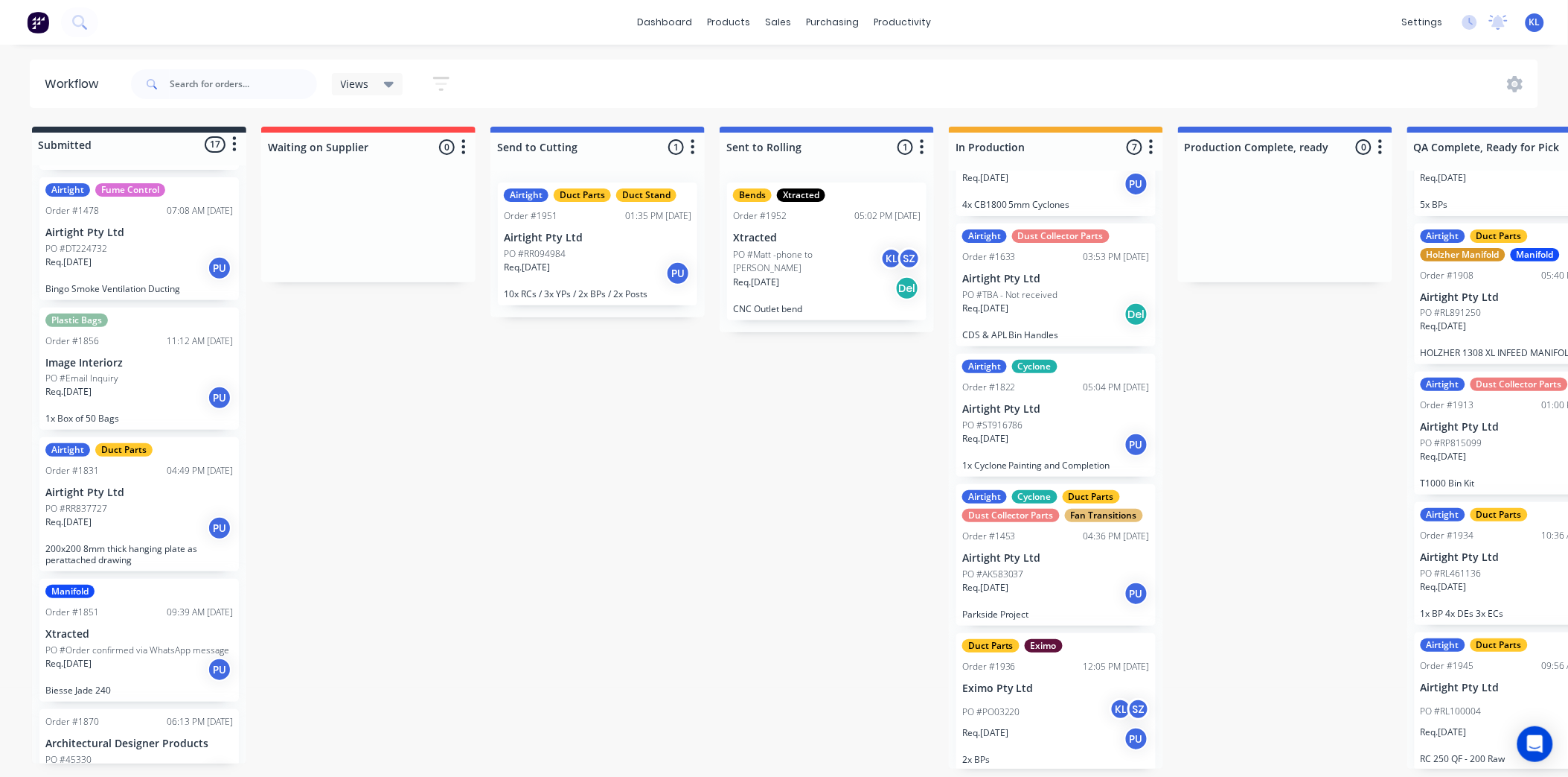
click at [141, 649] on p "PO #Order confirmed via WhatsApp message" at bounding box center [138, 649] width 184 height 14
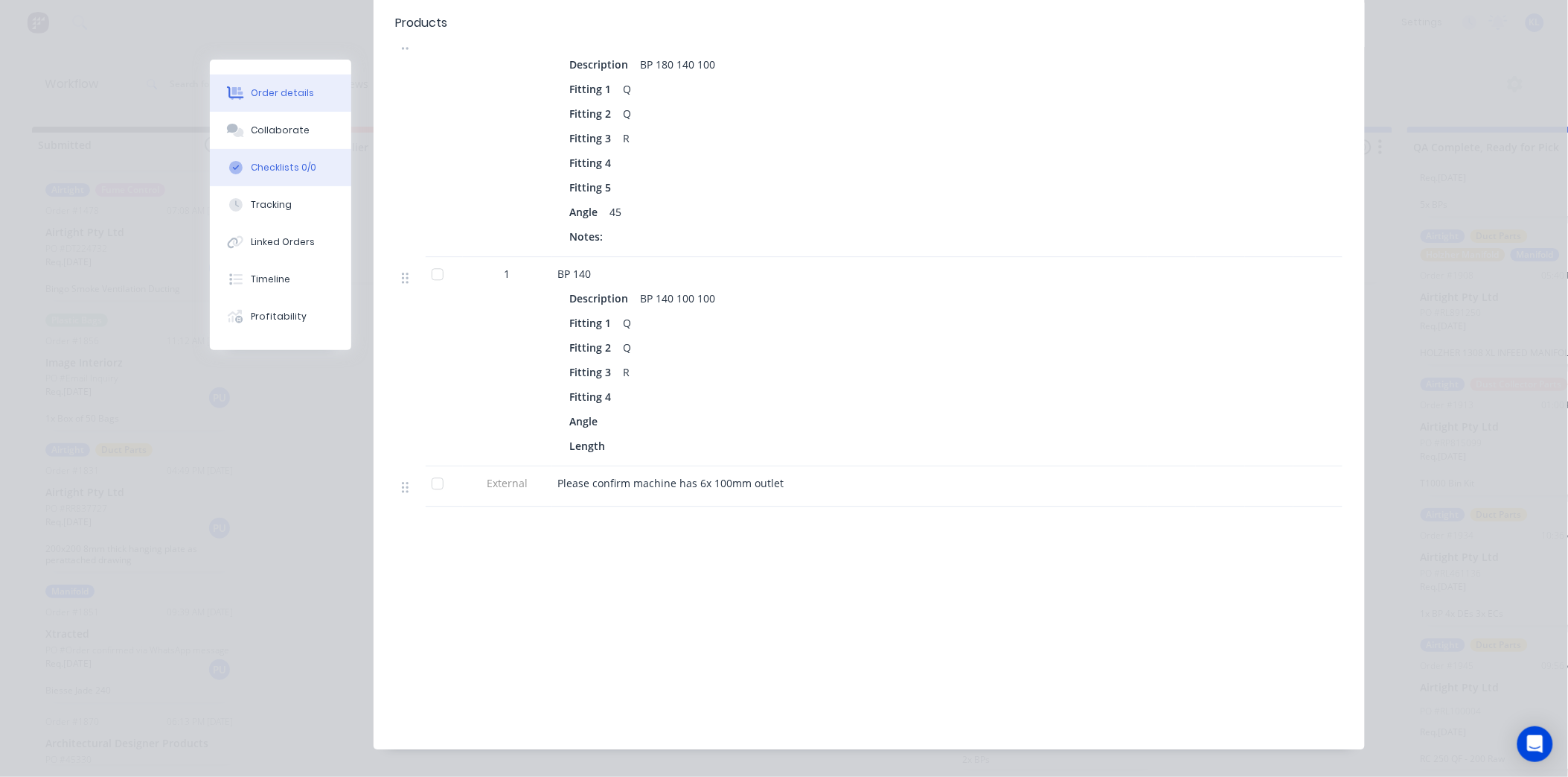
scroll to position [815, 0]
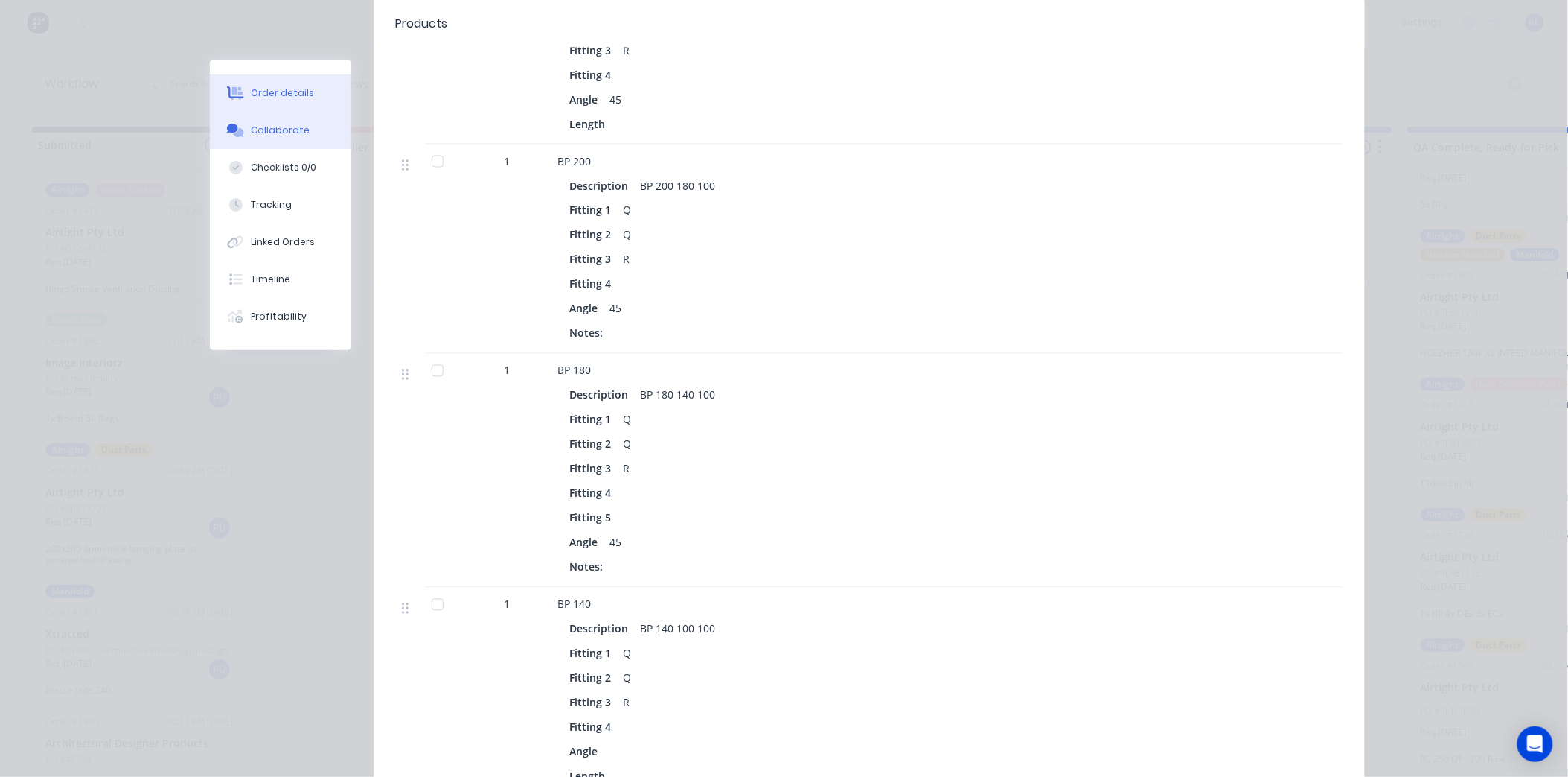
click at [266, 124] on div "Collaborate" at bounding box center [281, 130] width 59 height 14
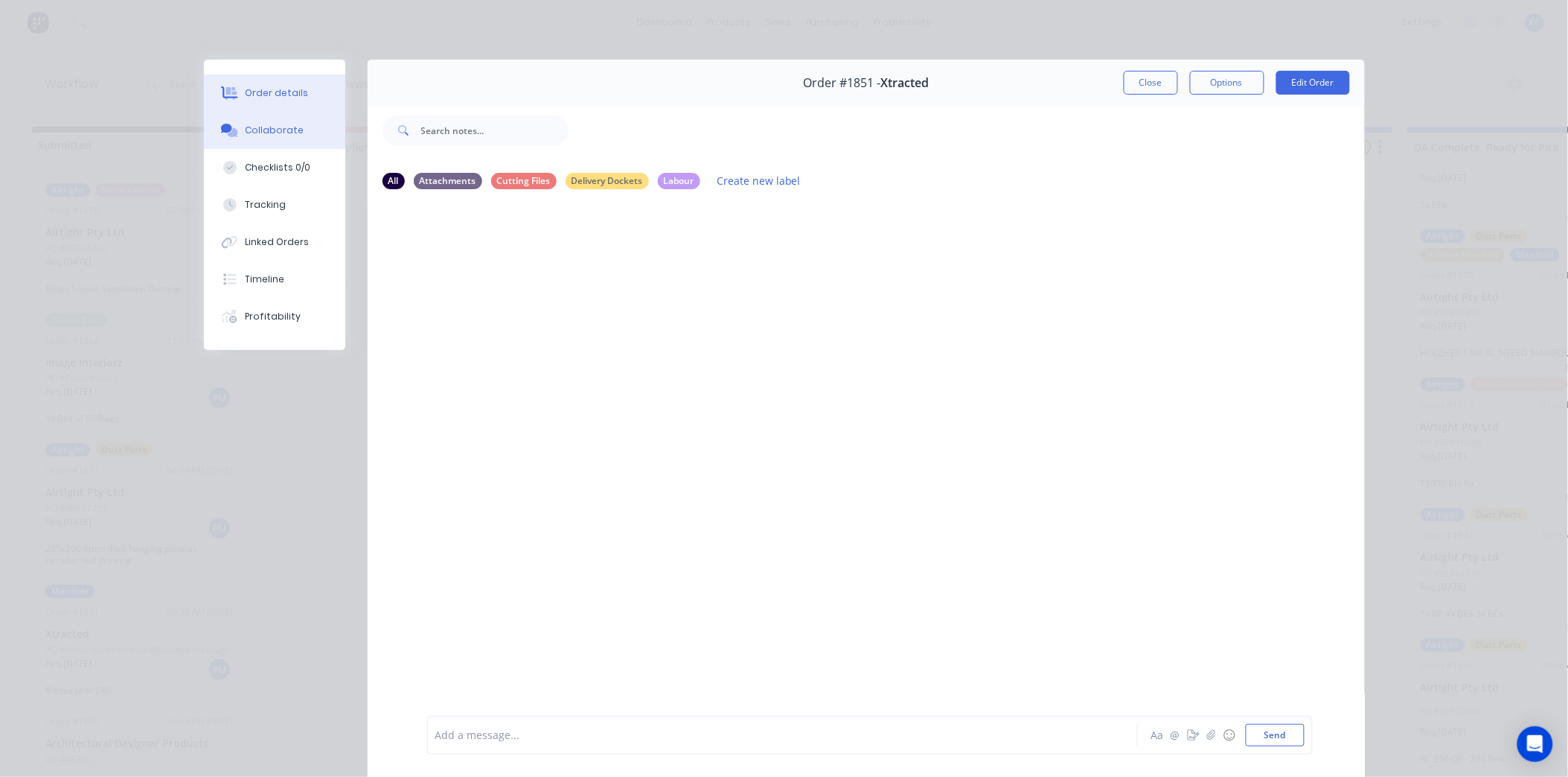
click at [276, 88] on div "Order details" at bounding box center [276, 93] width 63 height 14
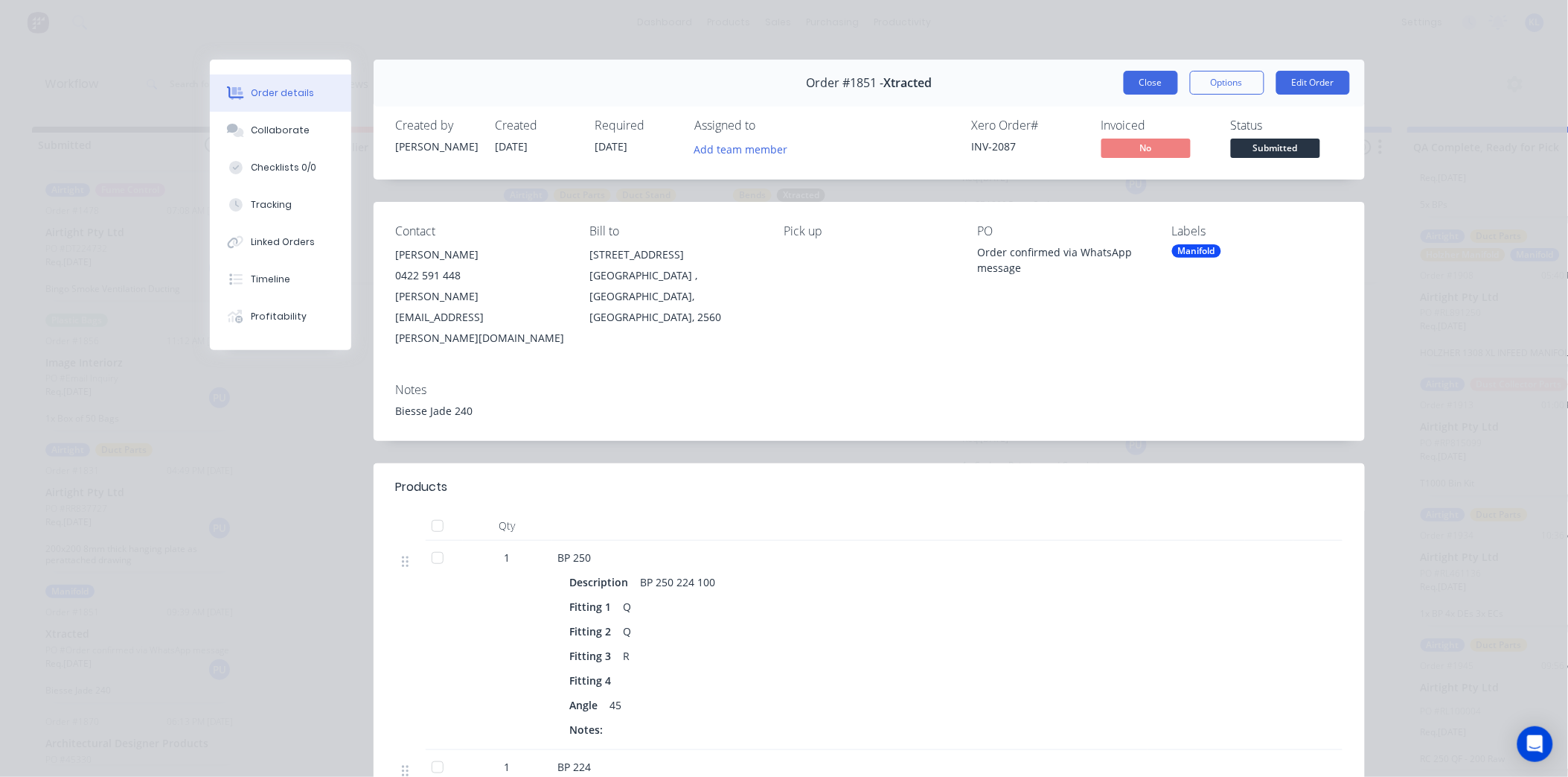
click at [1135, 77] on button "Close" at bounding box center [1151, 83] width 54 height 24
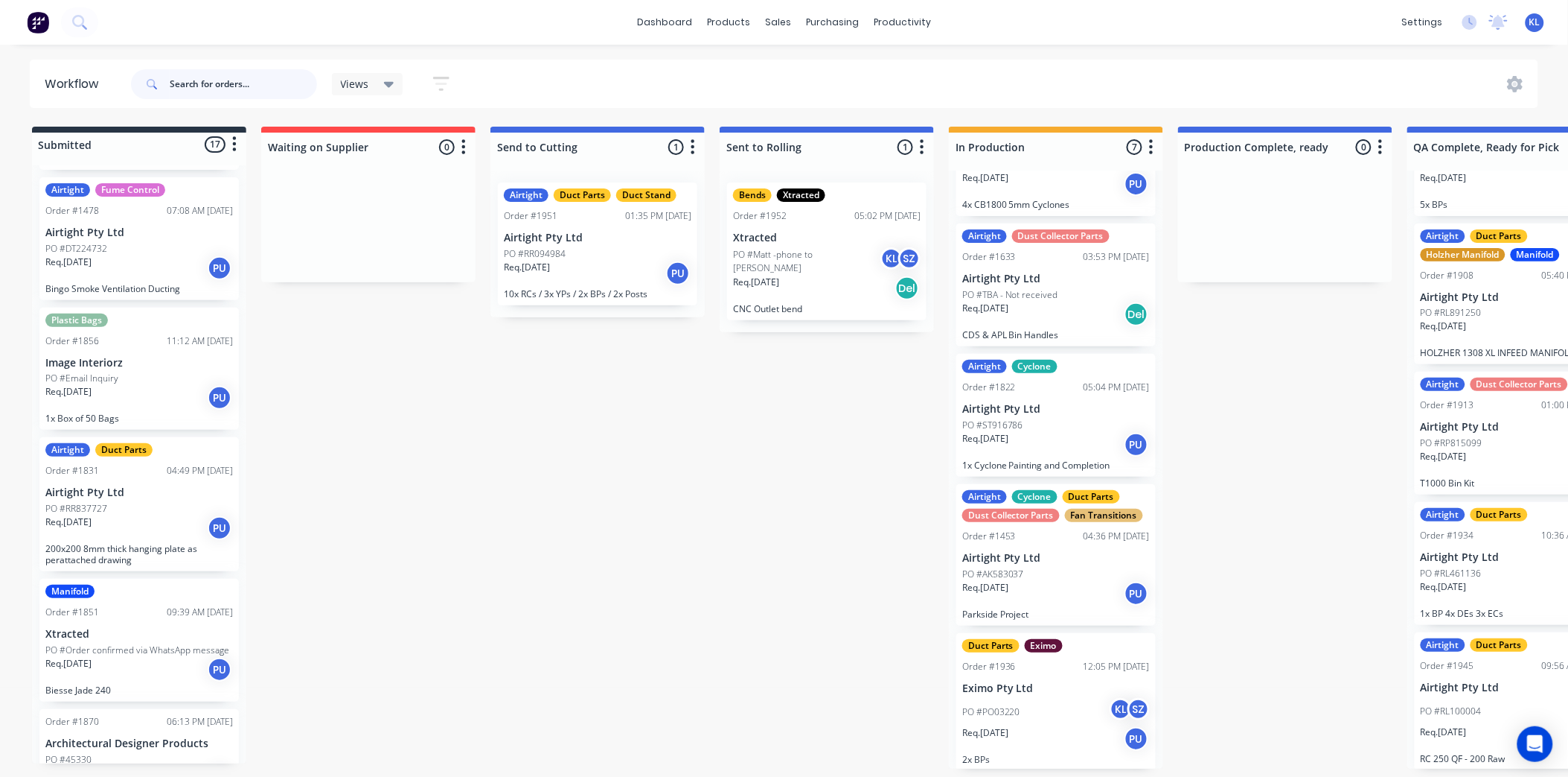
click at [253, 85] on input "text" at bounding box center [243, 83] width 148 height 29
paste input "PO03221"
click at [247, 89] on input "PO03221" at bounding box center [243, 83] width 148 height 29
type input "PO03221"
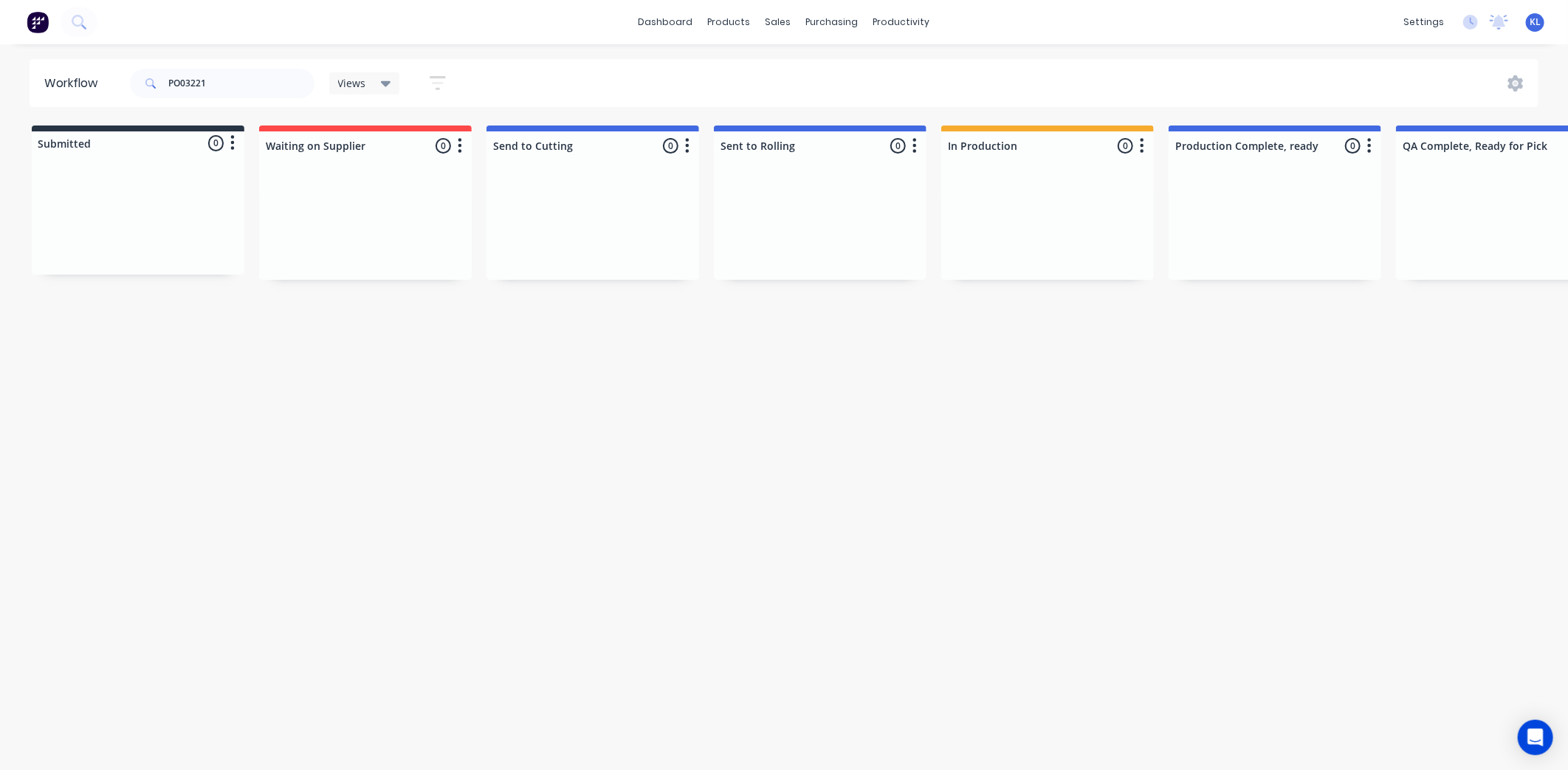
click at [595, 681] on html "dashboard products sales purchasing productivity dashboard products Product Cat…" at bounding box center [784, 340] width 1568 height 681
click at [227, 87] on input "PO03221" at bounding box center [241, 83] width 146 height 29
click at [231, 85] on input "PO03221" at bounding box center [241, 83] width 146 height 29
click at [785, 15] on div "sales" at bounding box center [779, 22] width 41 height 22
click at [829, 72] on div "Sales Orders" at bounding box center [833, 71] width 61 height 14
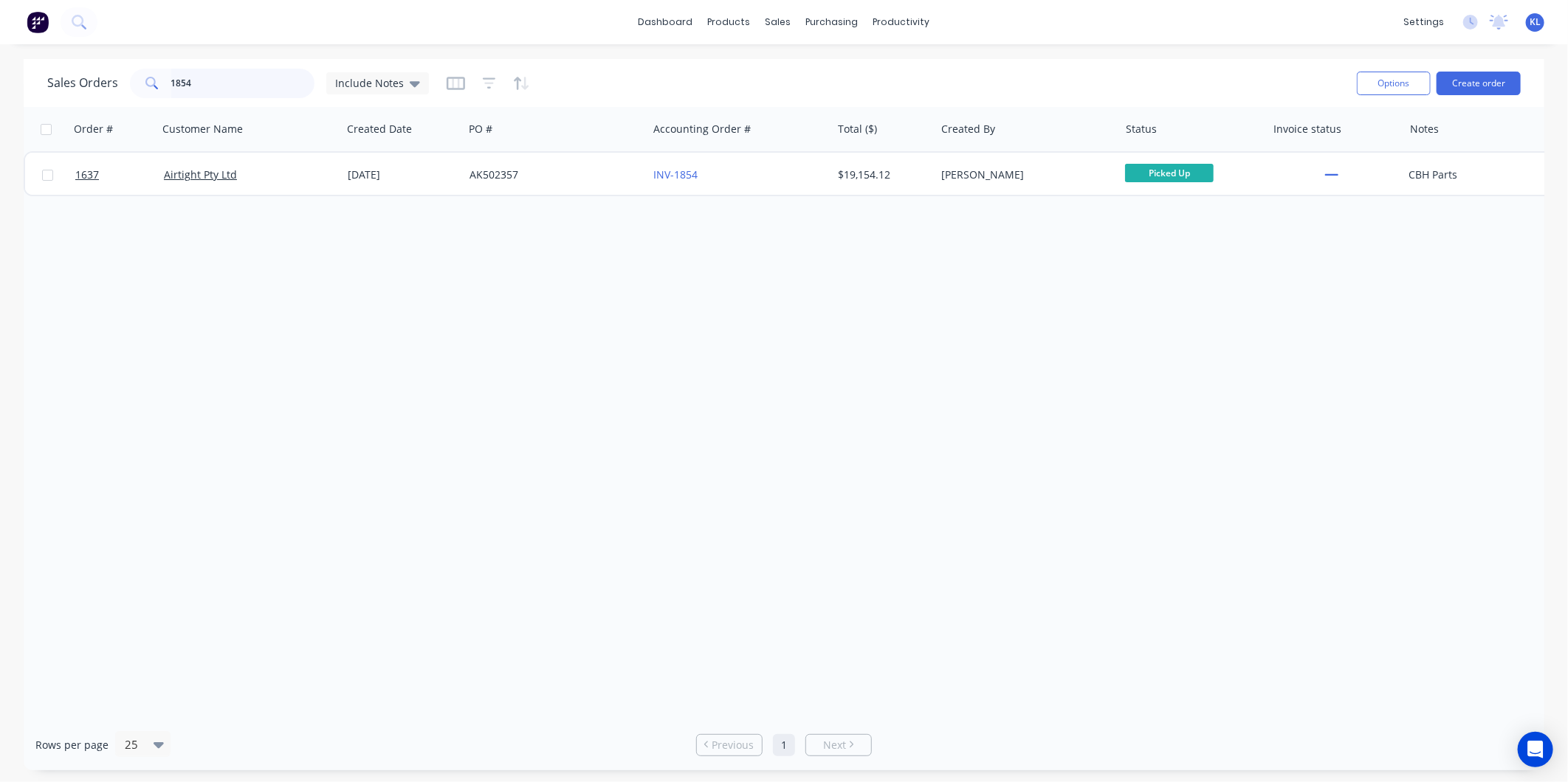
drag, startPoint x: 207, startPoint y: 82, endPoint x: 17, endPoint y: 126, distance: 195.0
click at [116, 97] on div "Sales Orders 1854 Include Notes" at bounding box center [238, 83] width 382 height 29
paste input "PO03221"
type input "PO03221"
click at [261, 172] on div "Eximo Pty Ltd" at bounding box center [246, 175] width 164 height 15
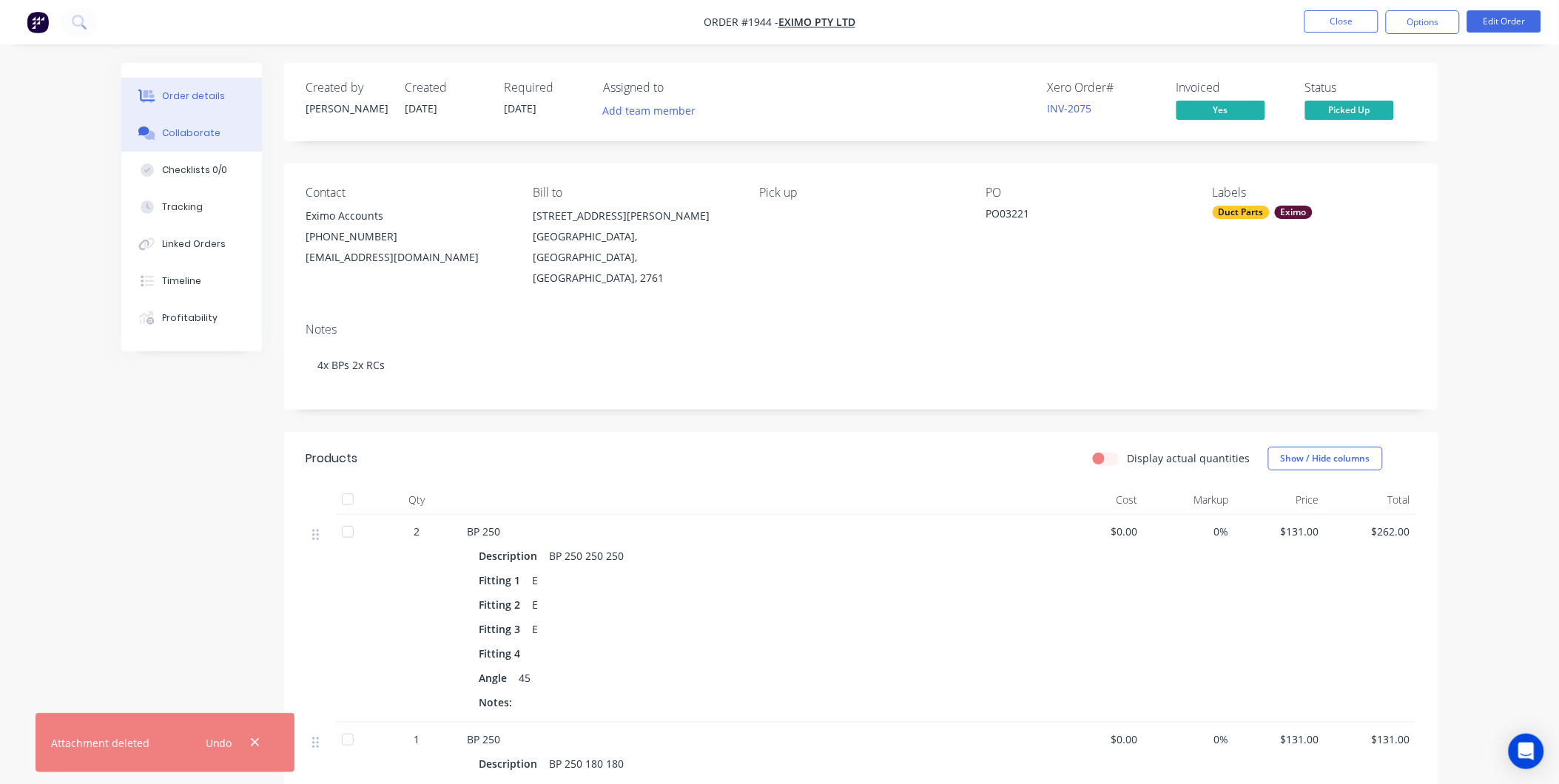
click at [187, 136] on div "Collaborate" at bounding box center [191, 133] width 58 height 14
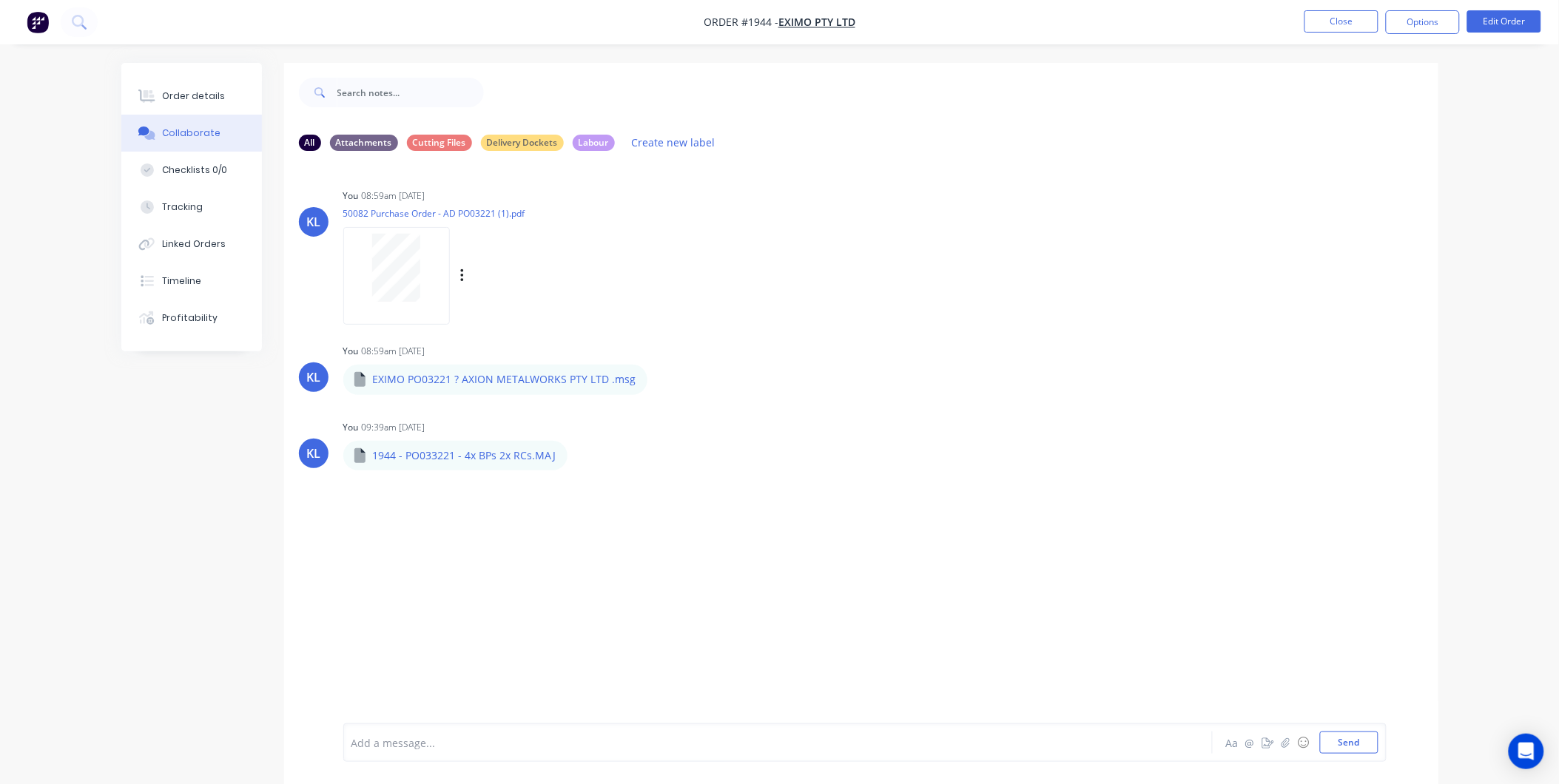
click at [429, 291] on div at bounding box center [397, 268] width 93 height 68
click at [212, 98] on div "Order details" at bounding box center [193, 96] width 63 height 14
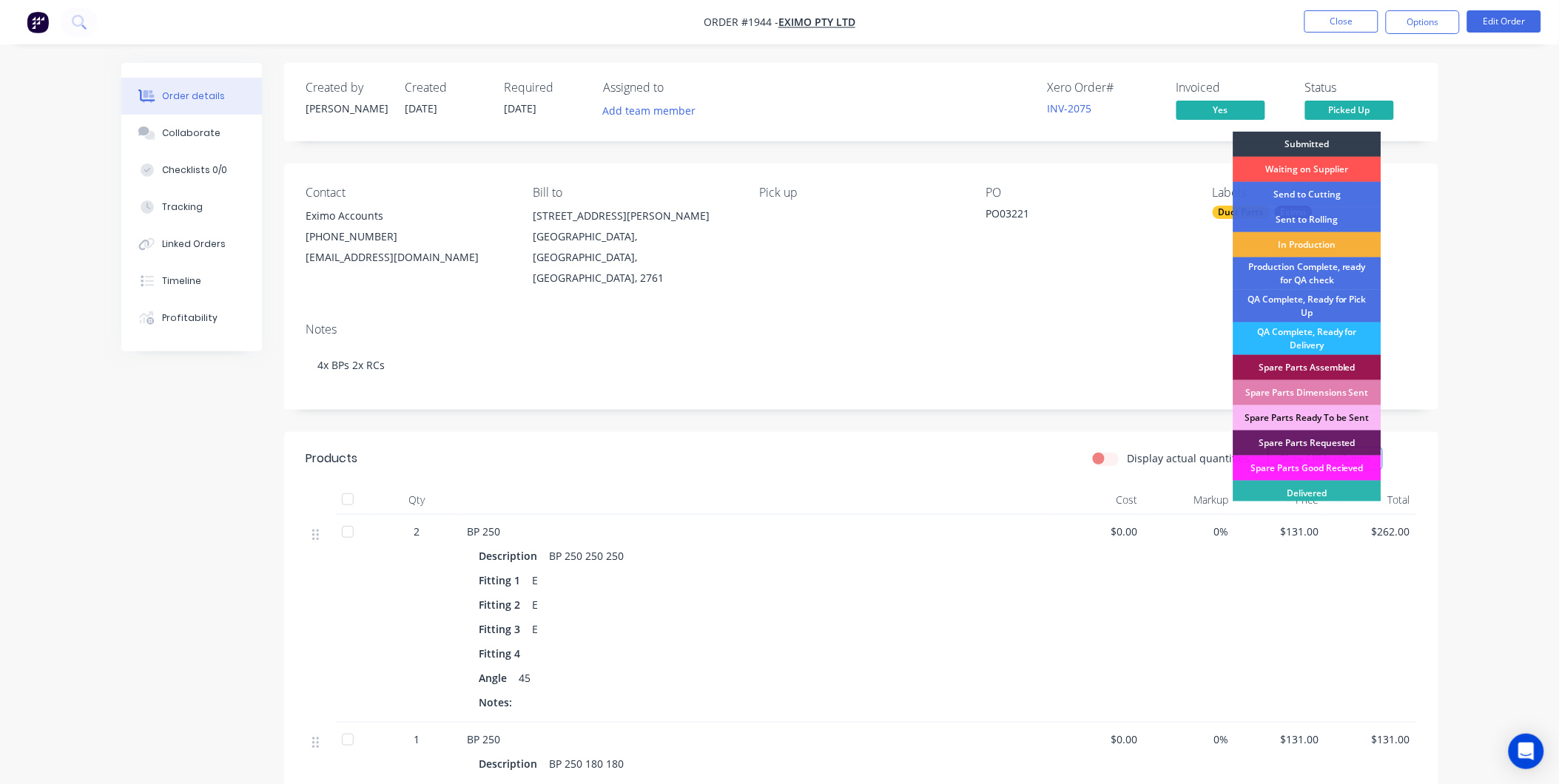
click at [1338, 108] on span "Picked Up" at bounding box center [1349, 109] width 88 height 18
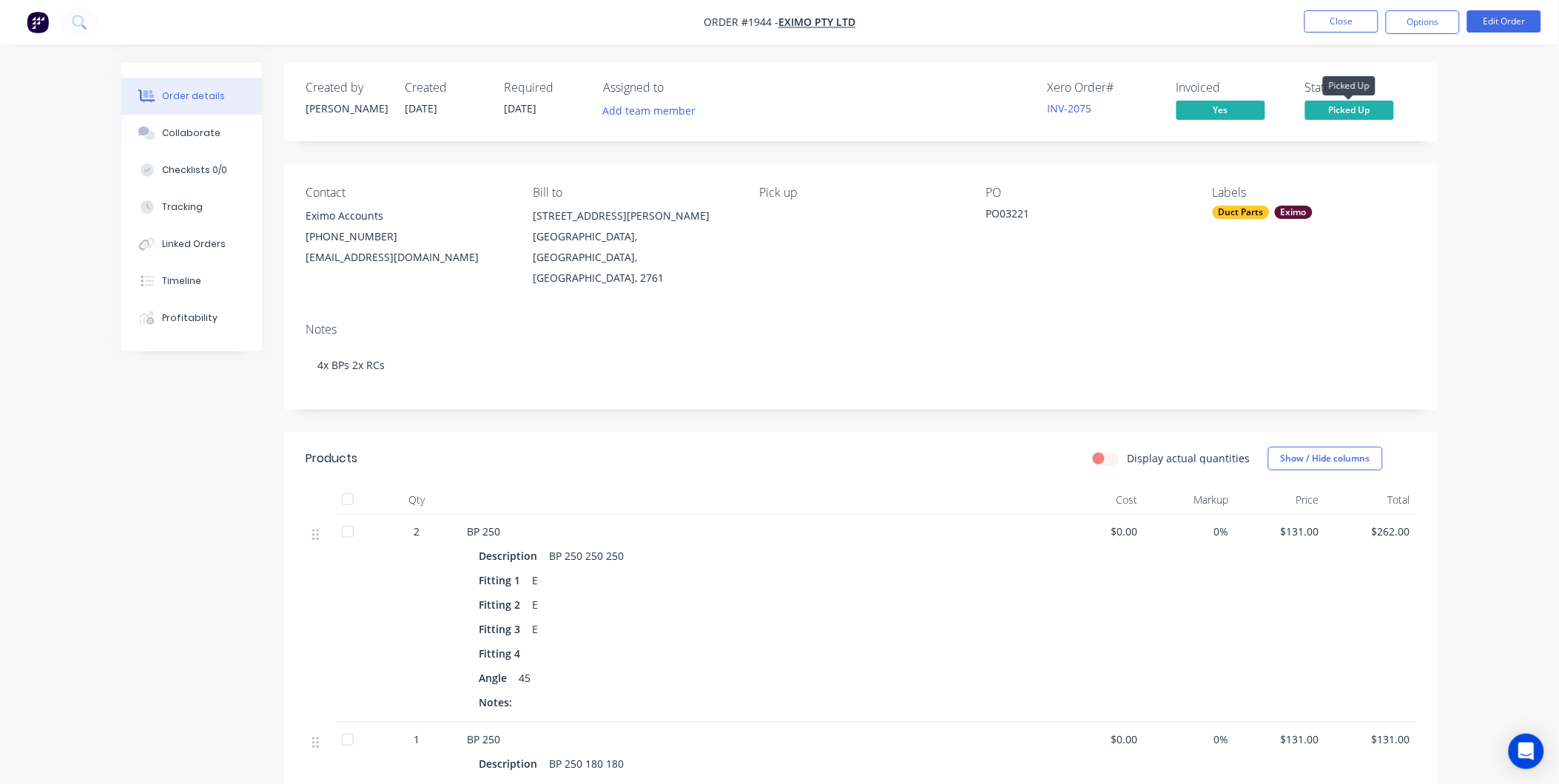
click at [1348, 107] on span "Picked Up" at bounding box center [1349, 109] width 88 height 18
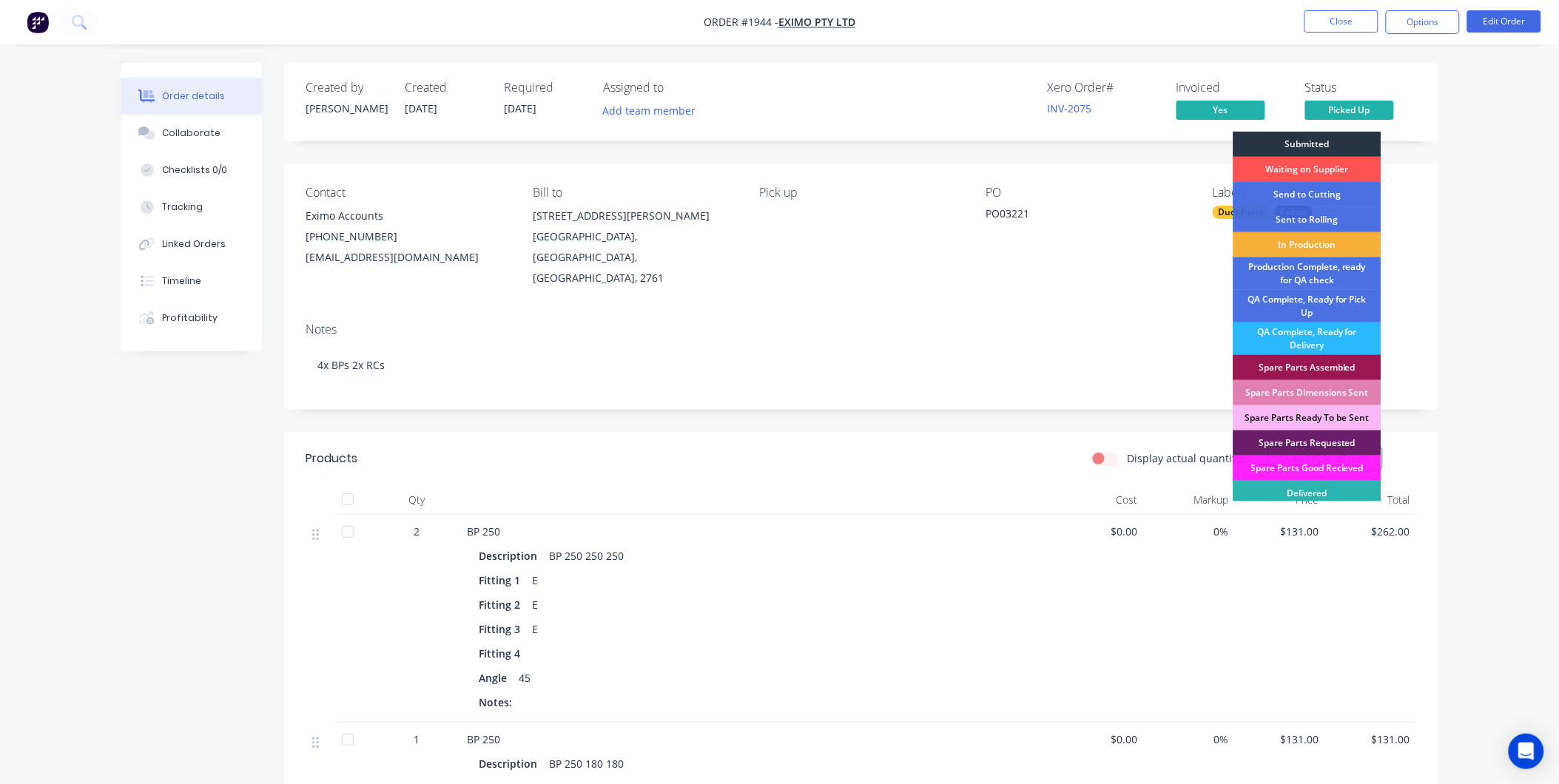
click at [1327, 148] on div "Submitted" at bounding box center [1307, 144] width 148 height 26
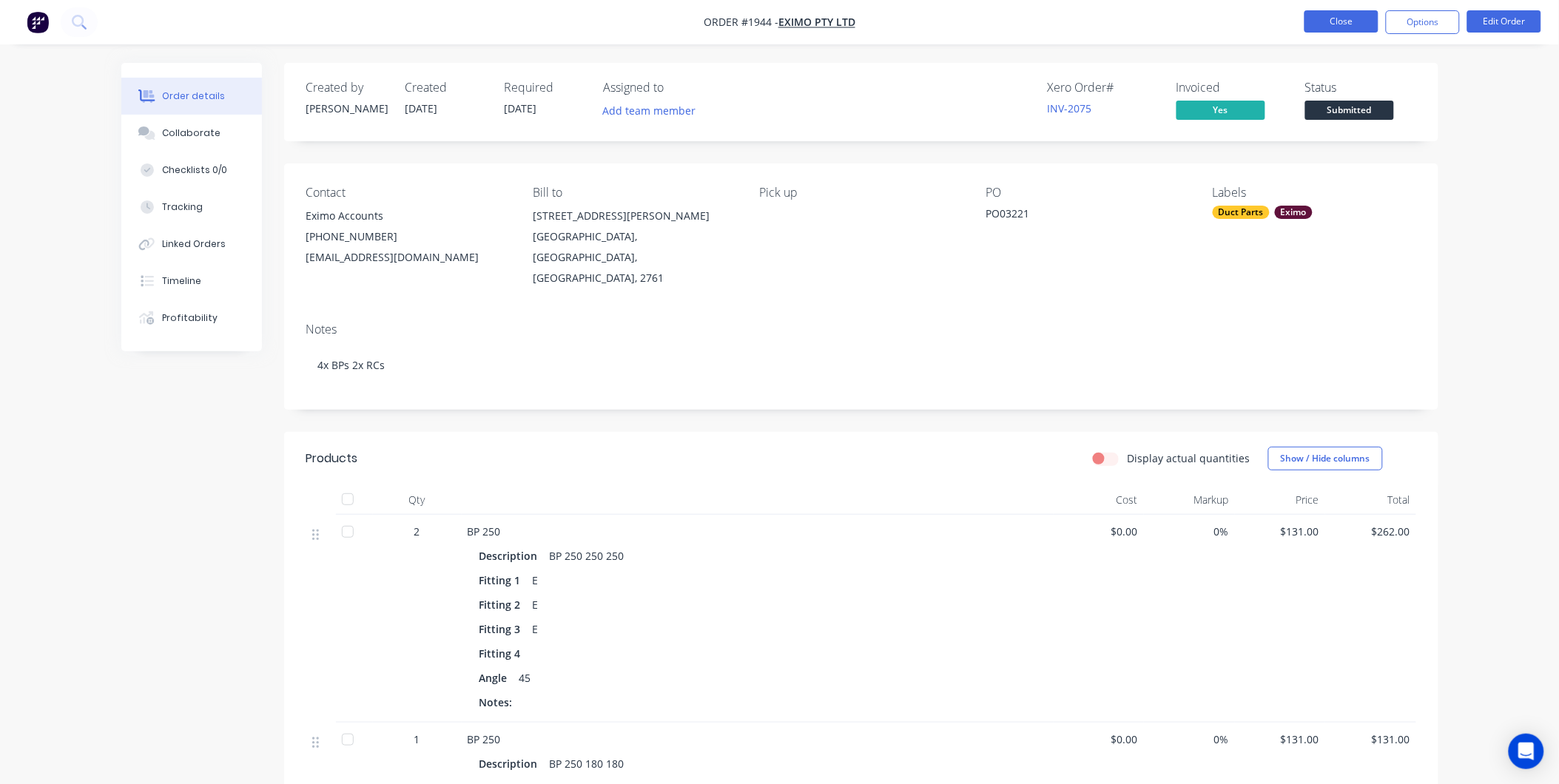
click at [1365, 21] on button "Close" at bounding box center [1341, 21] width 74 height 22
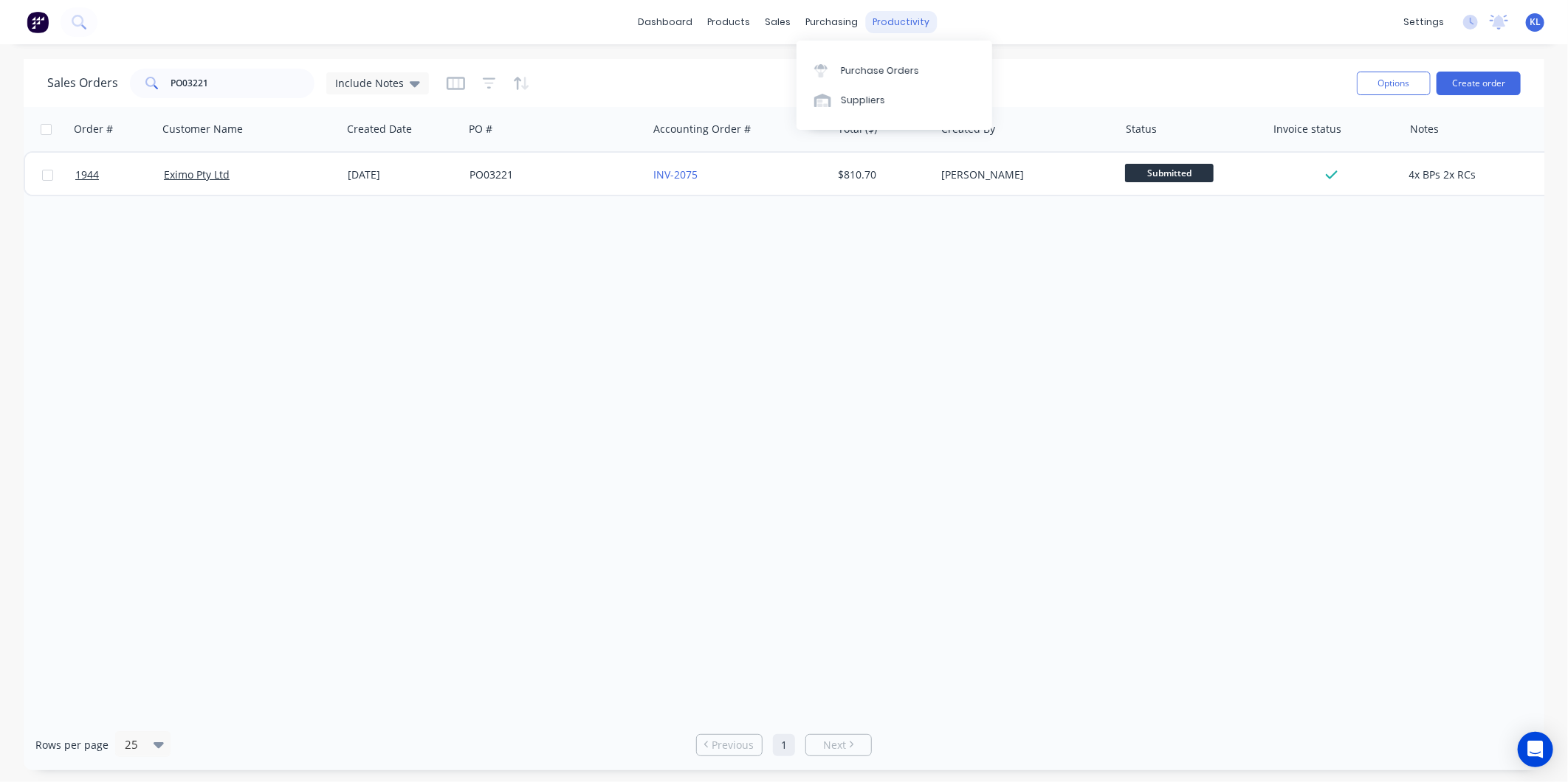
click at [883, 17] on div "productivity" at bounding box center [901, 22] width 72 height 22
click at [923, 68] on div "Workflow" at bounding box center [927, 71] width 45 height 14
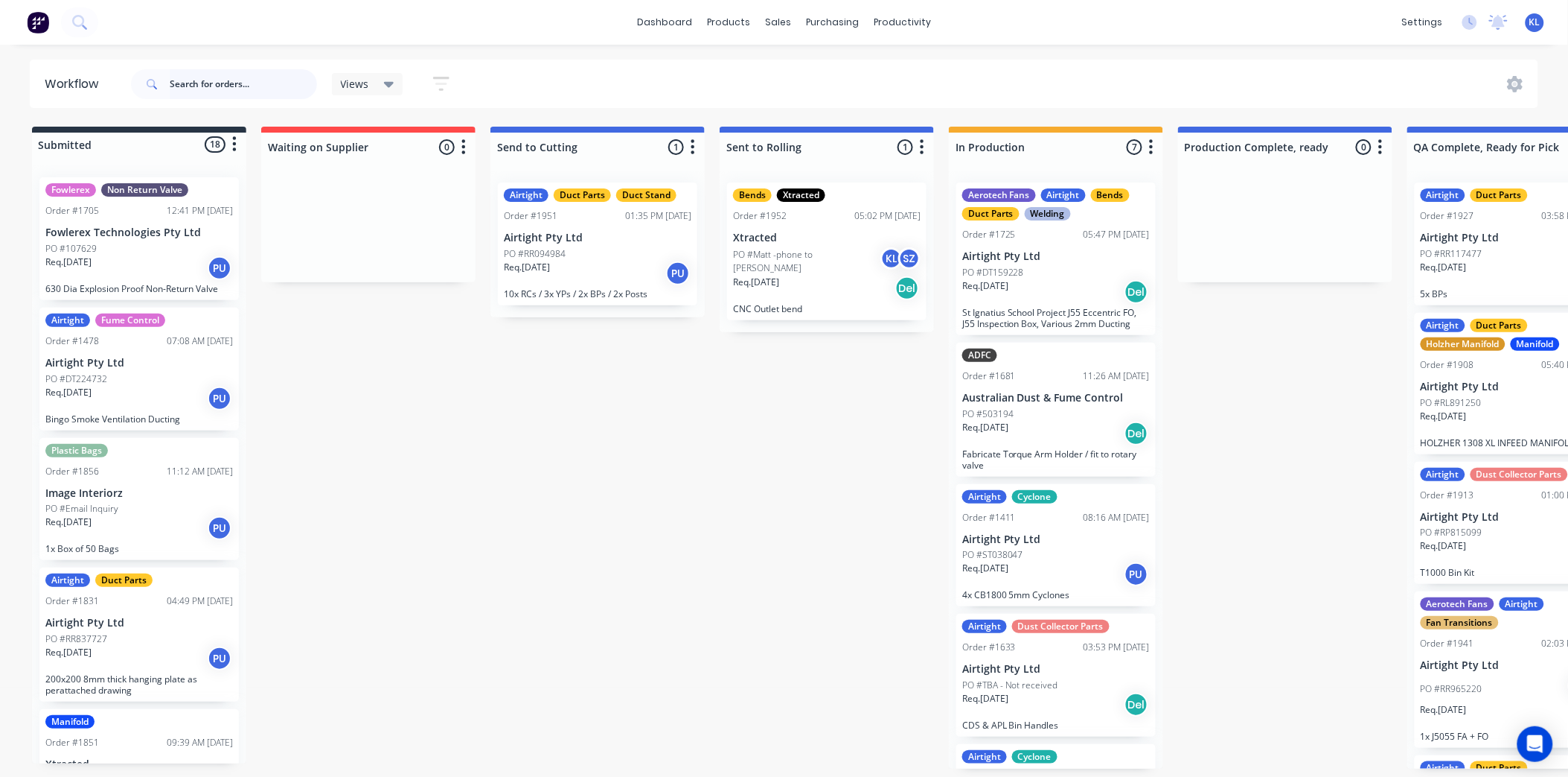
click at [204, 86] on input "text" at bounding box center [243, 83] width 148 height 29
type input "1945"
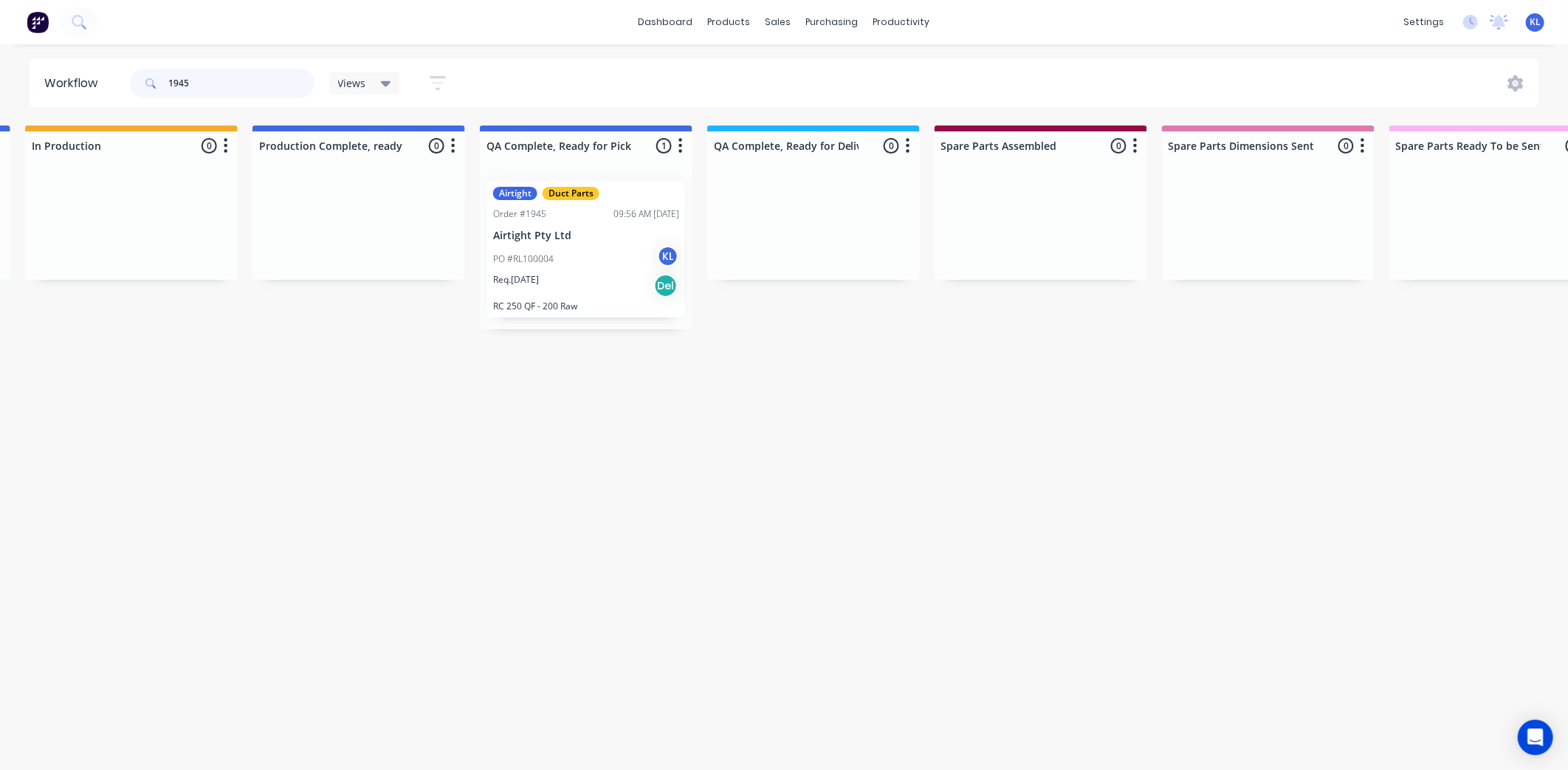
scroll to position [0, 914]
click at [893, 10] on div "dashboard products sales purchasing productivity dashboard products Product Cat…" at bounding box center [784, 22] width 1568 height 45
click at [773, 17] on div "sales" at bounding box center [779, 22] width 41 height 22
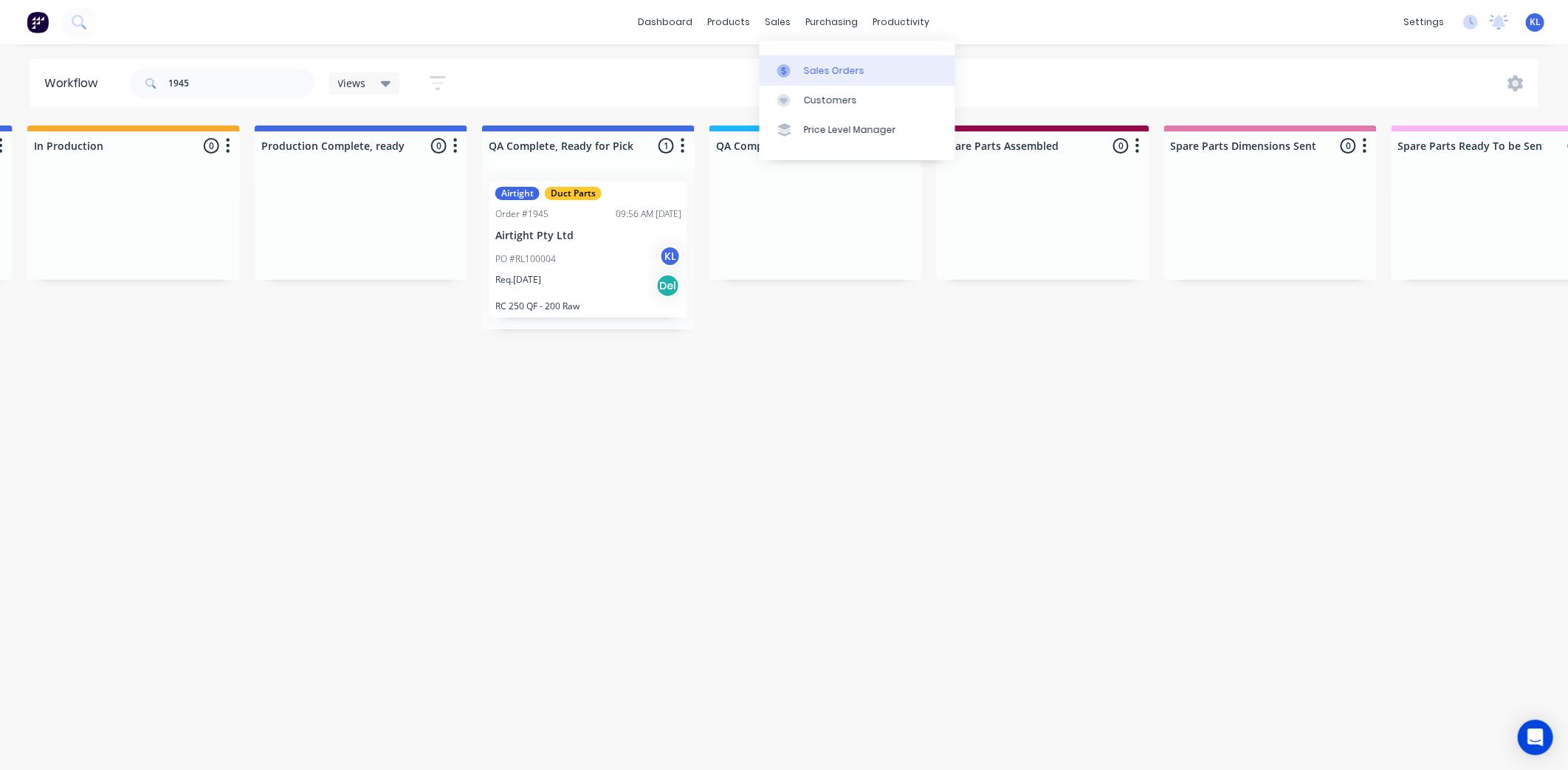
click at [819, 76] on div "Sales Orders" at bounding box center [834, 71] width 61 height 14
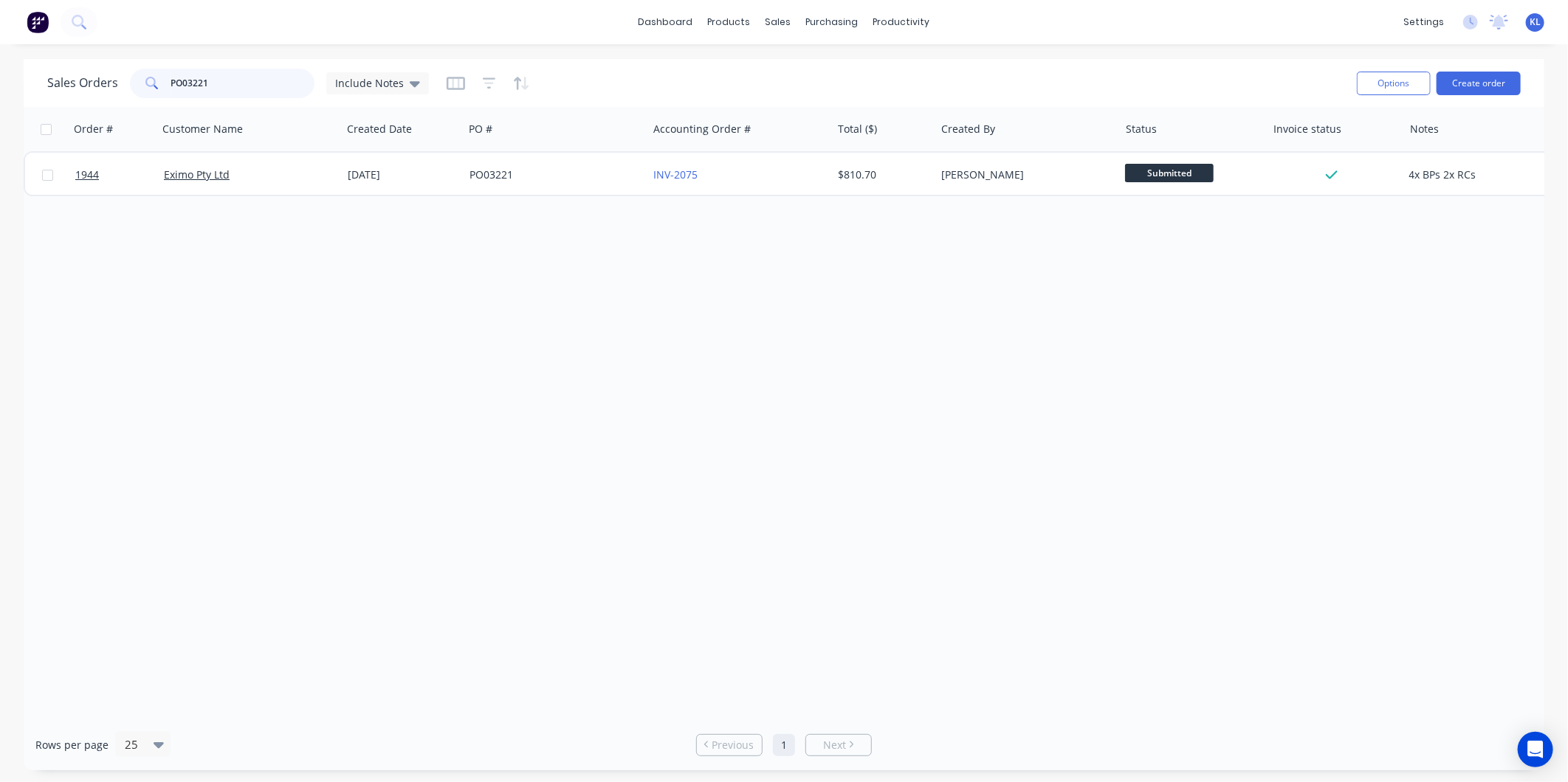
drag, startPoint x: 225, startPoint y: 82, endPoint x: -222, endPoint y: 105, distance: 447.6
click at [0, 105] on html "dashboard products sales purchasing productivity dashboard products Product Cat…" at bounding box center [784, 391] width 1568 height 782
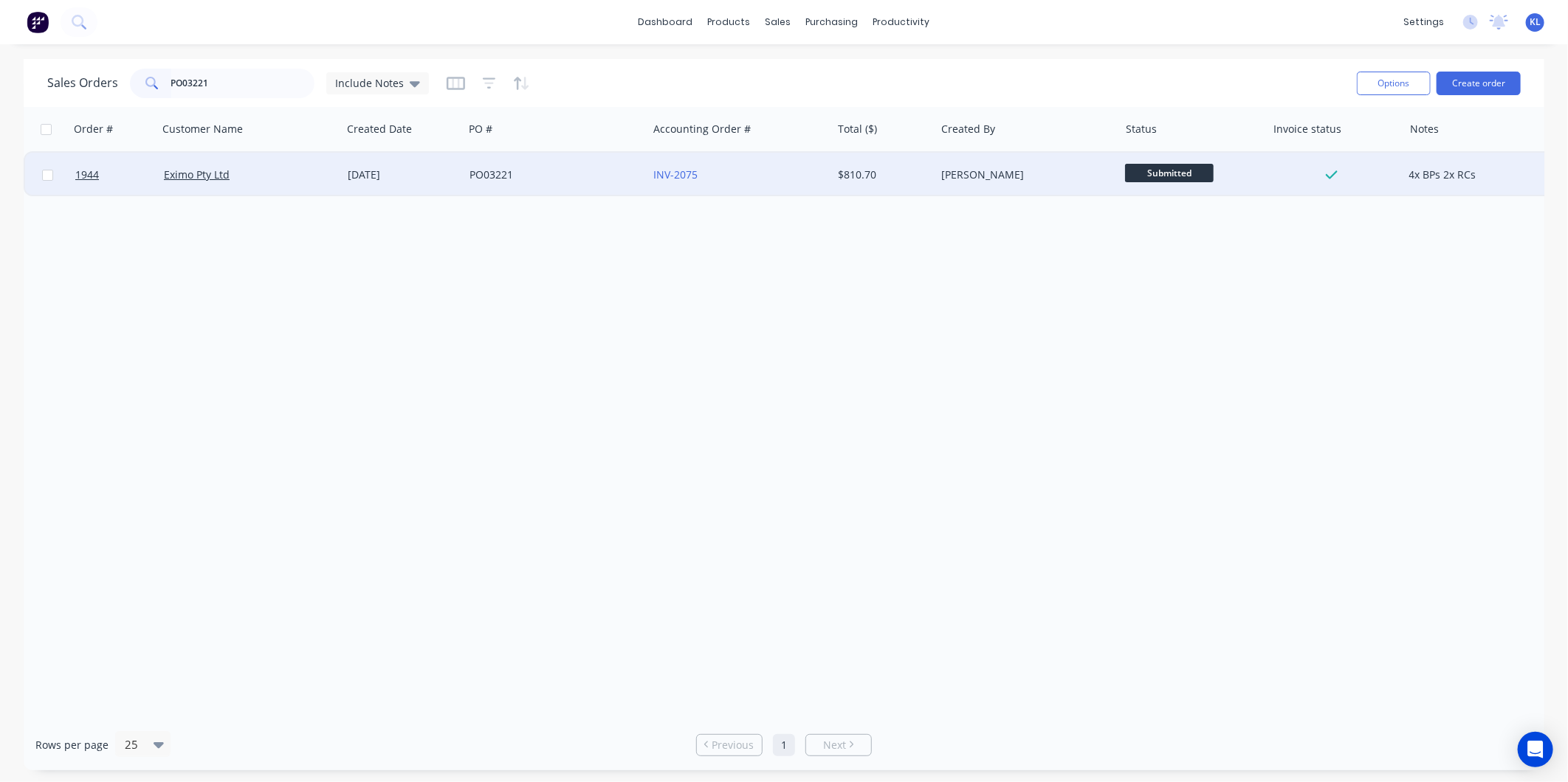
click at [587, 168] on div "PO03221" at bounding box center [551, 175] width 164 height 15
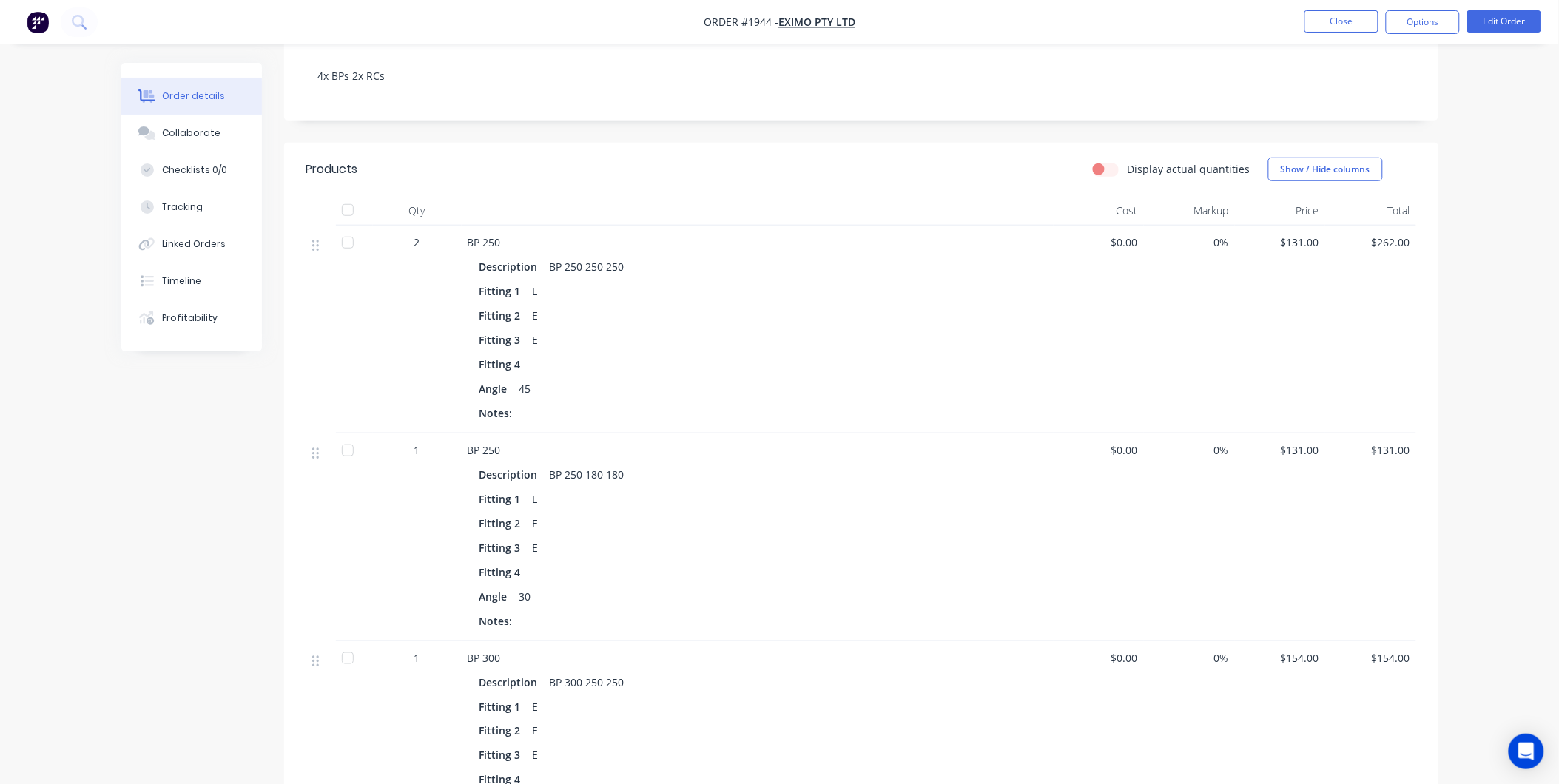
scroll to position [328, 0]
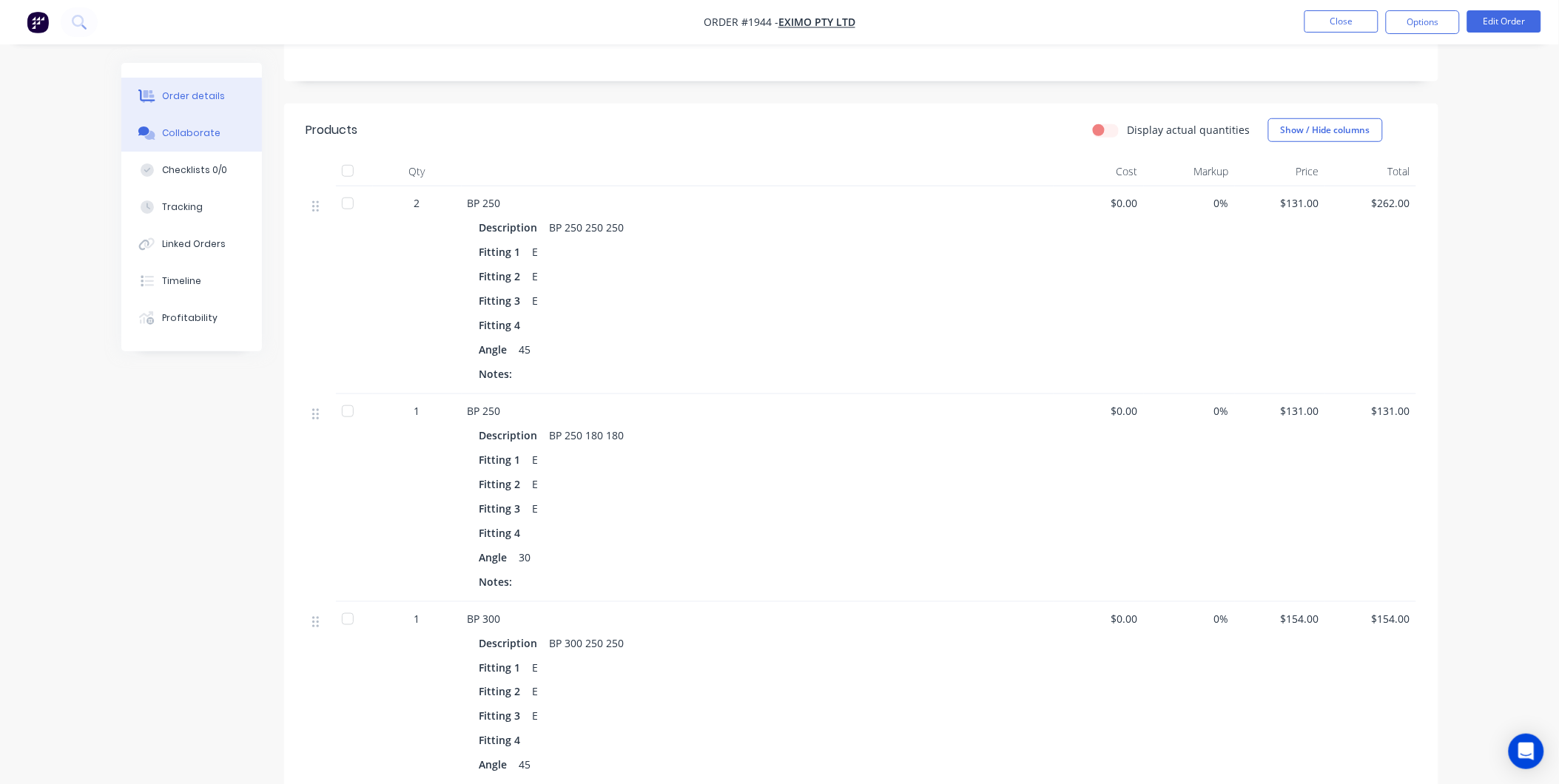
click at [185, 143] on button "Collaborate" at bounding box center [191, 133] width 140 height 37
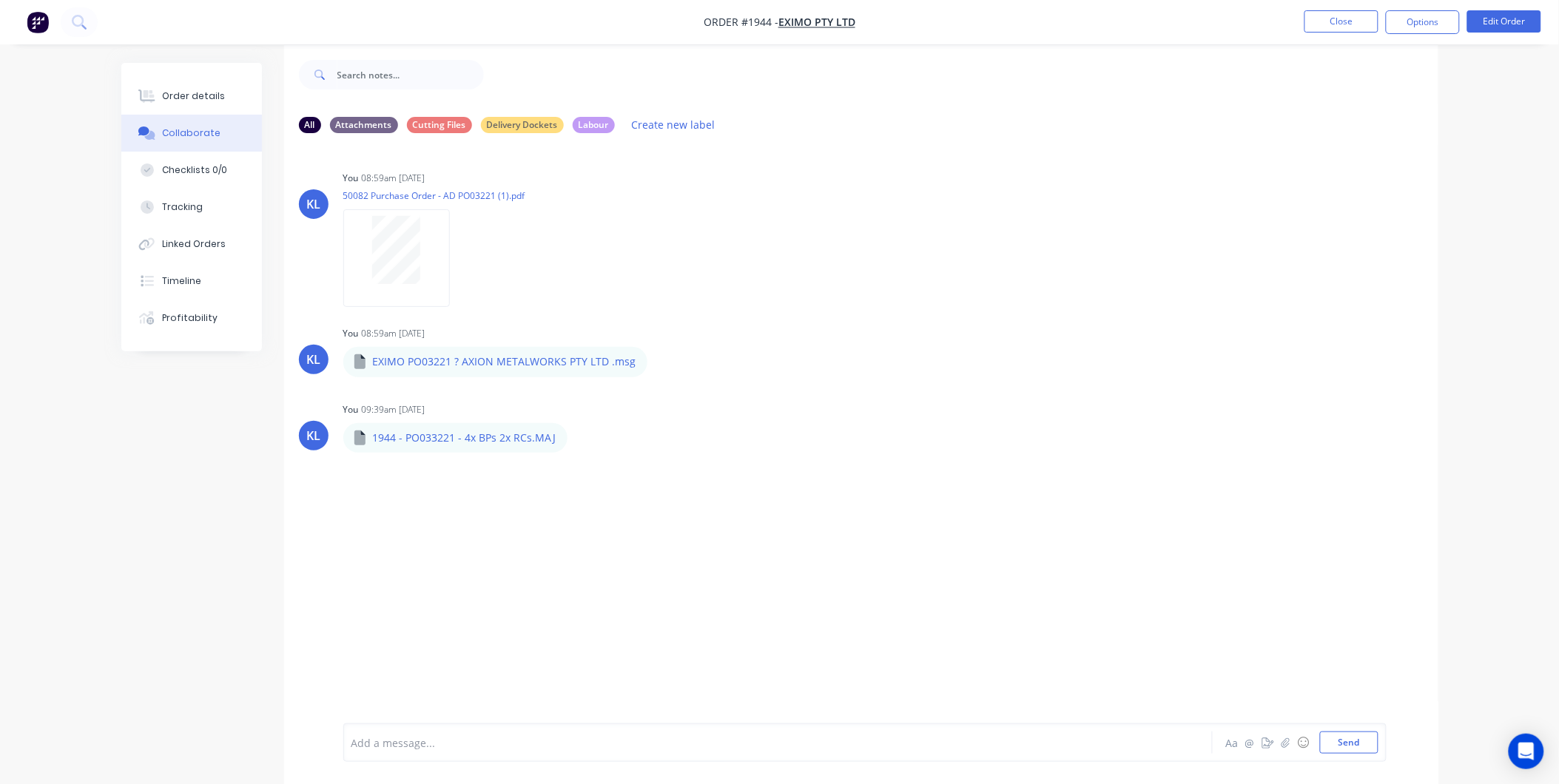
scroll to position [23, 0]
click at [435, 741] on div at bounding box center [737, 743] width 769 height 15
drag, startPoint x: 408, startPoint y: 757, endPoint x: 435, endPoint y: 730, distance: 38.2
click at [408, 757] on div "This order Aa @ ☺ Send" at bounding box center [865, 743] width 1044 height 38
click at [428, 738] on div "This order" at bounding box center [737, 743] width 769 height 15
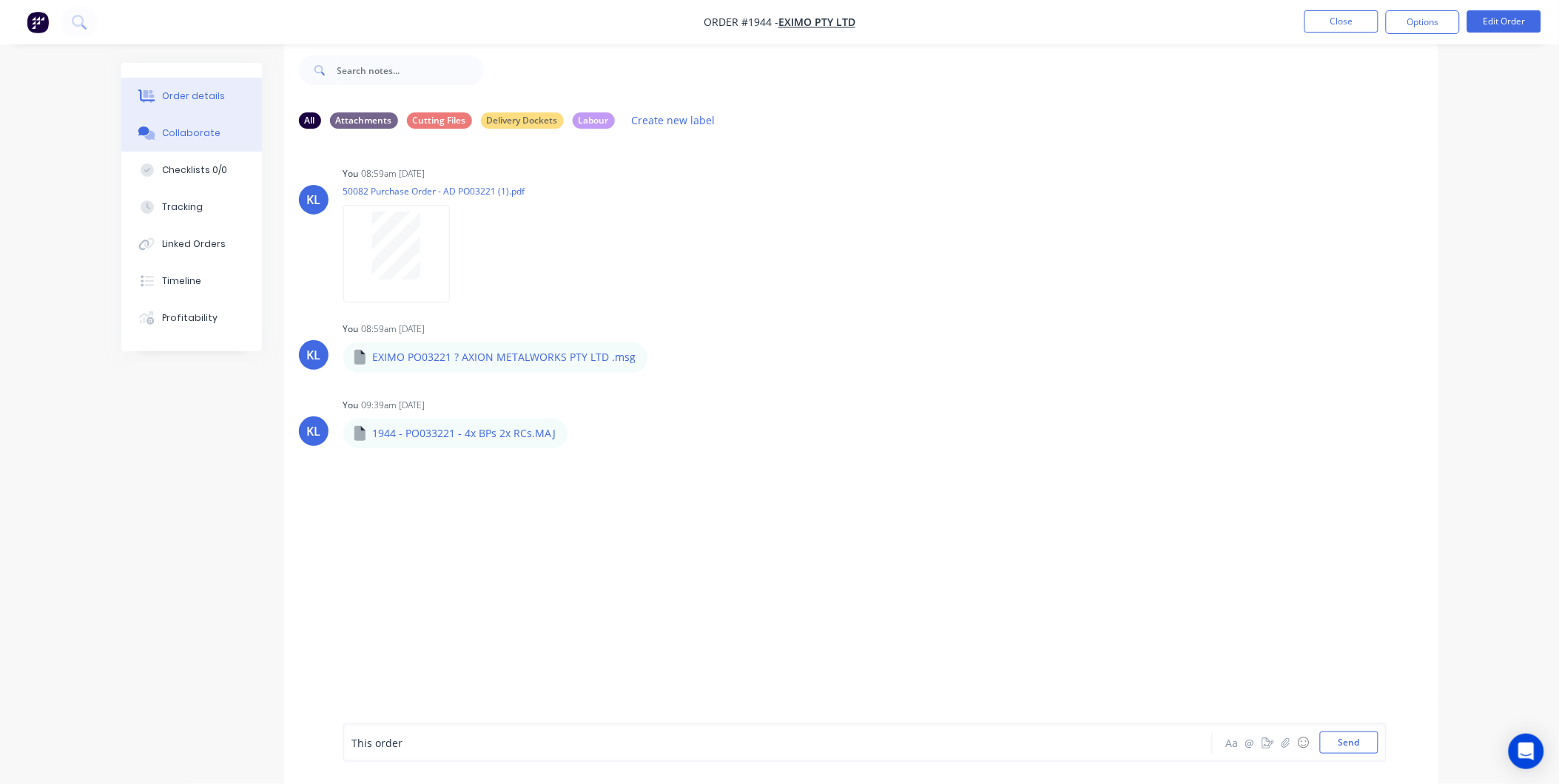
click at [211, 86] on button "Order details" at bounding box center [191, 96] width 140 height 37
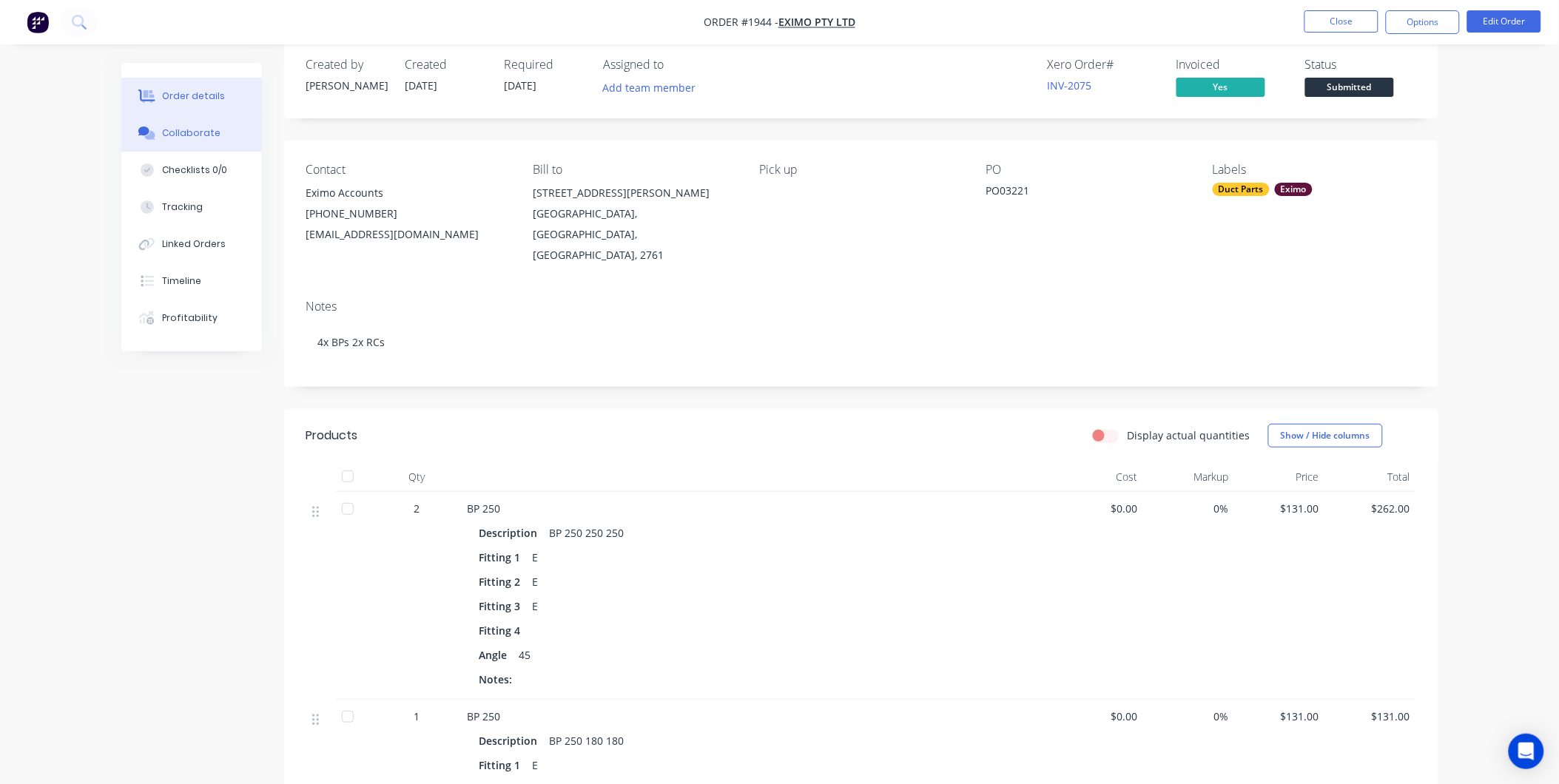
click at [189, 136] on div "Collaborate" at bounding box center [191, 133] width 58 height 14
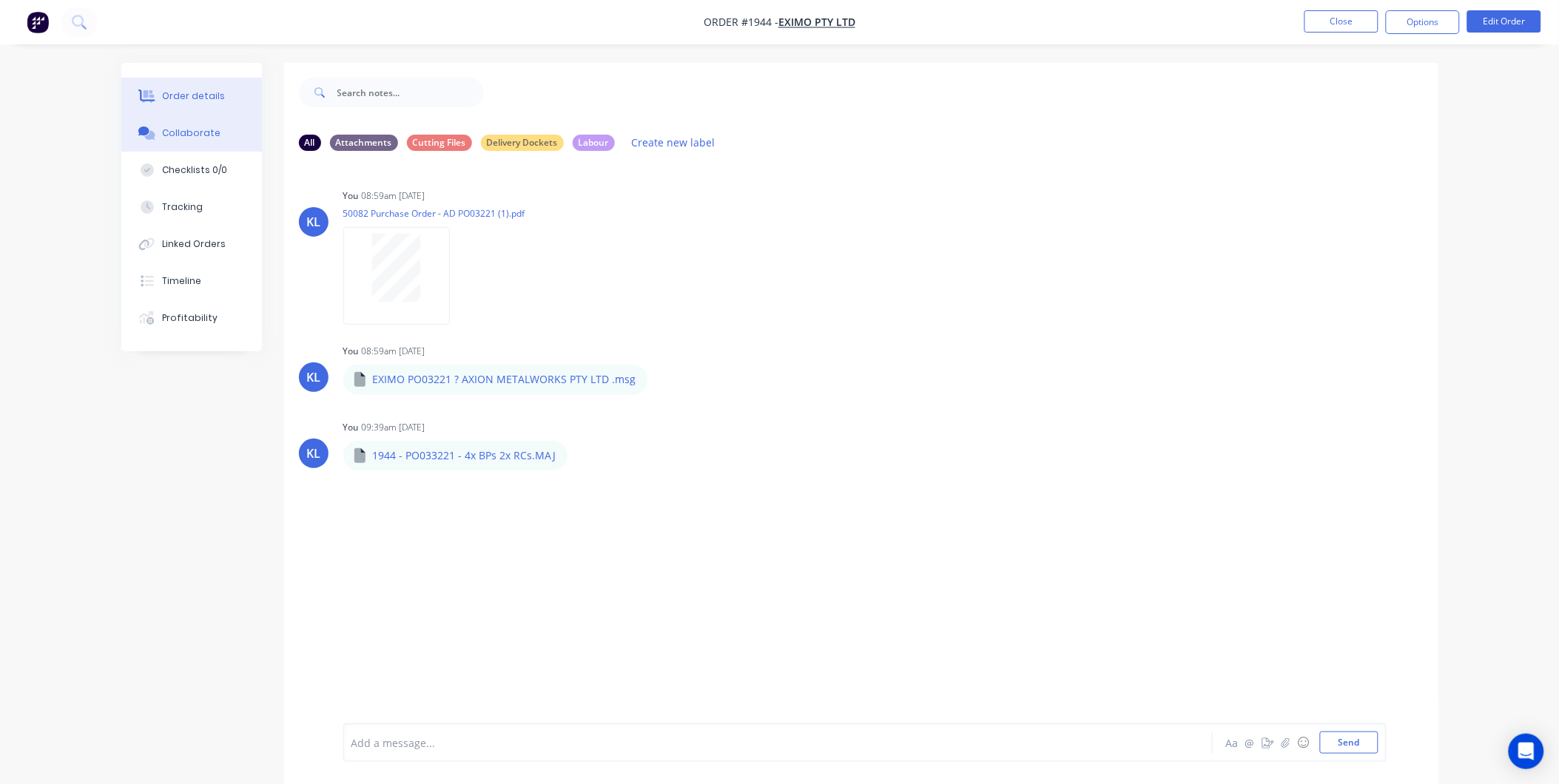
click at [193, 84] on button "Order details" at bounding box center [191, 96] width 140 height 37
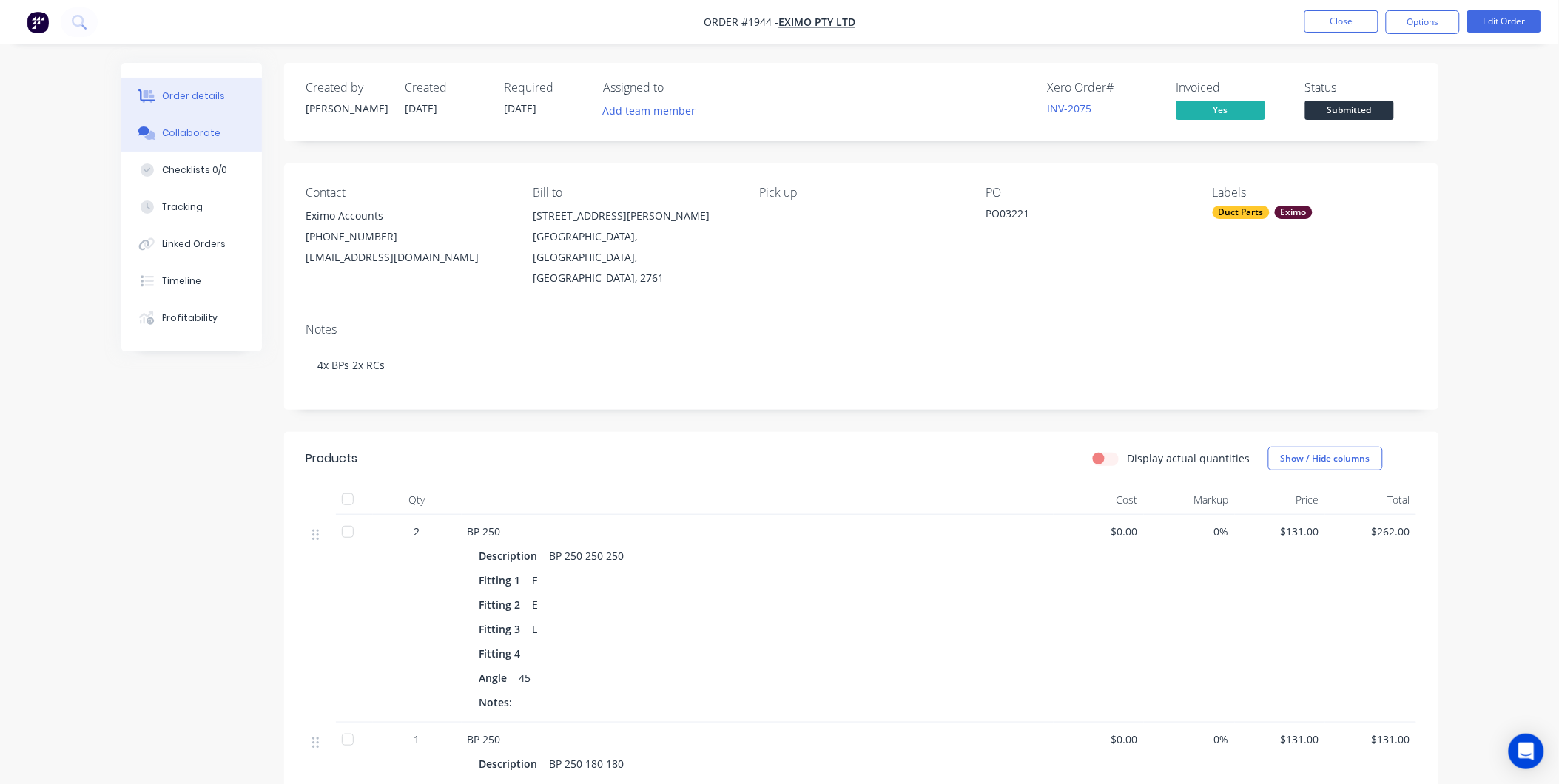
drag, startPoint x: 202, startPoint y: 131, endPoint x: 191, endPoint y: 128, distance: 11.4
click at [199, 131] on div "Collaborate" at bounding box center [191, 133] width 58 height 14
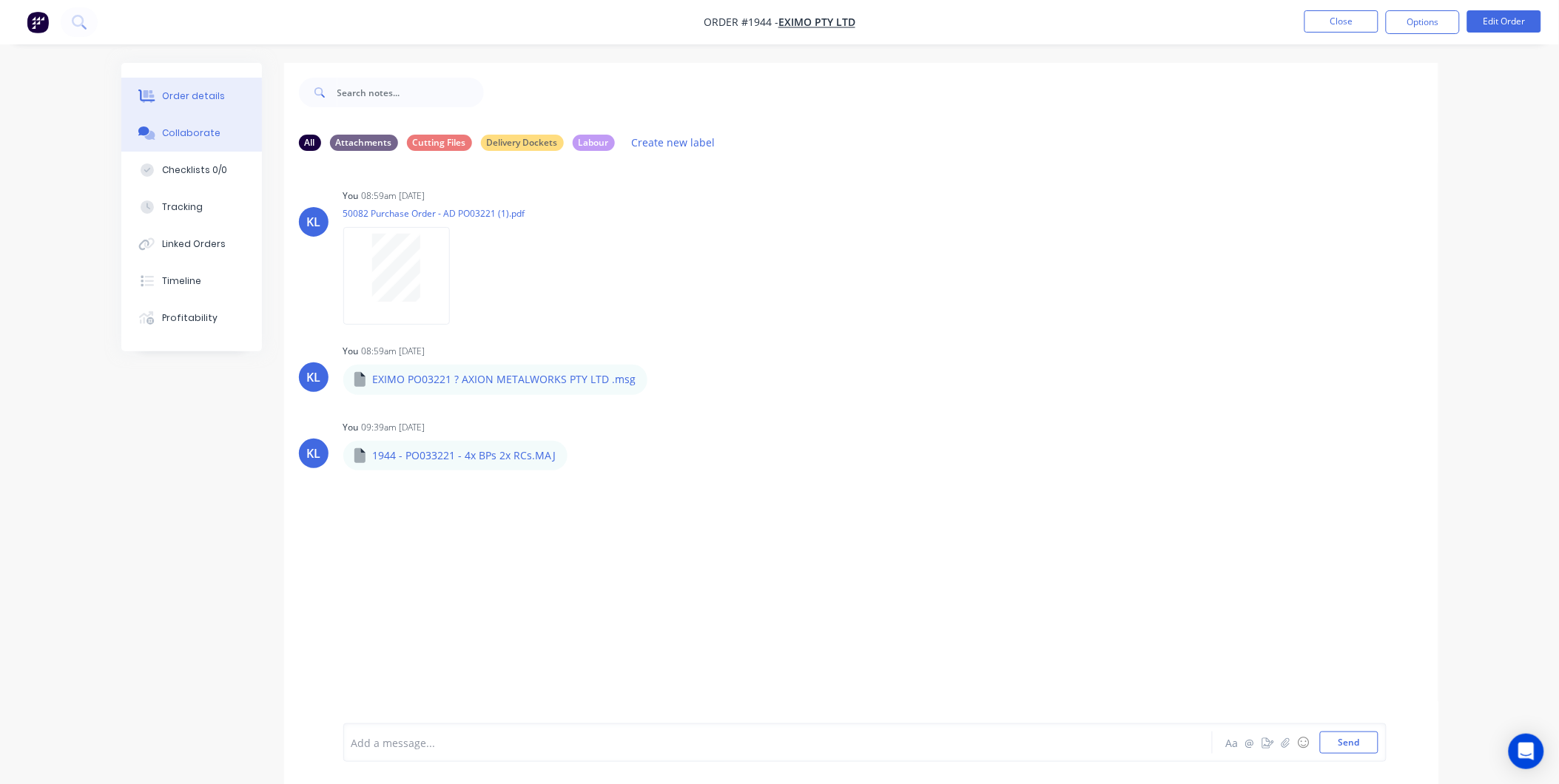
click at [193, 92] on div "Order details" at bounding box center [193, 96] width 63 height 14
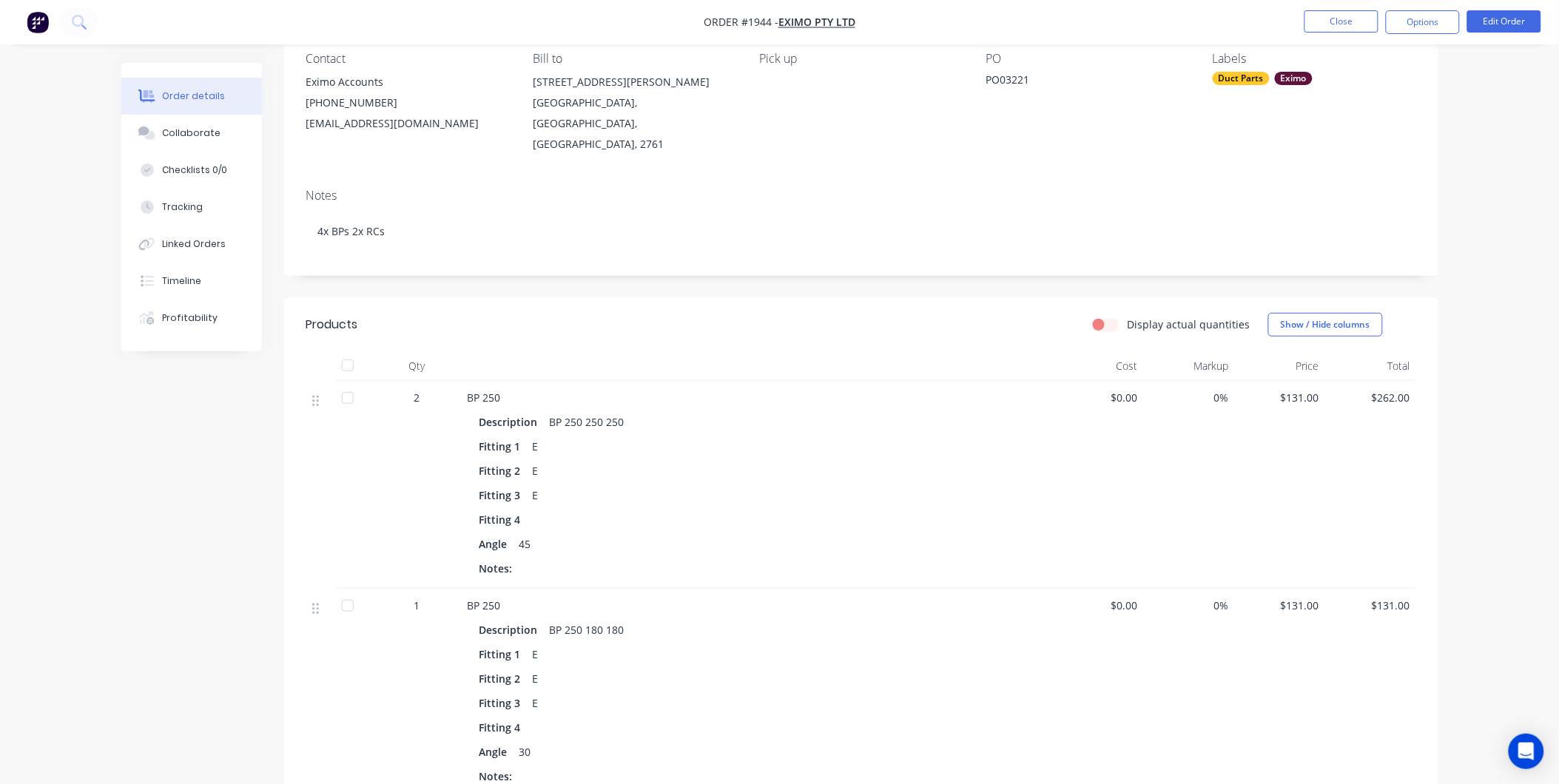
scroll to position [328, 0]
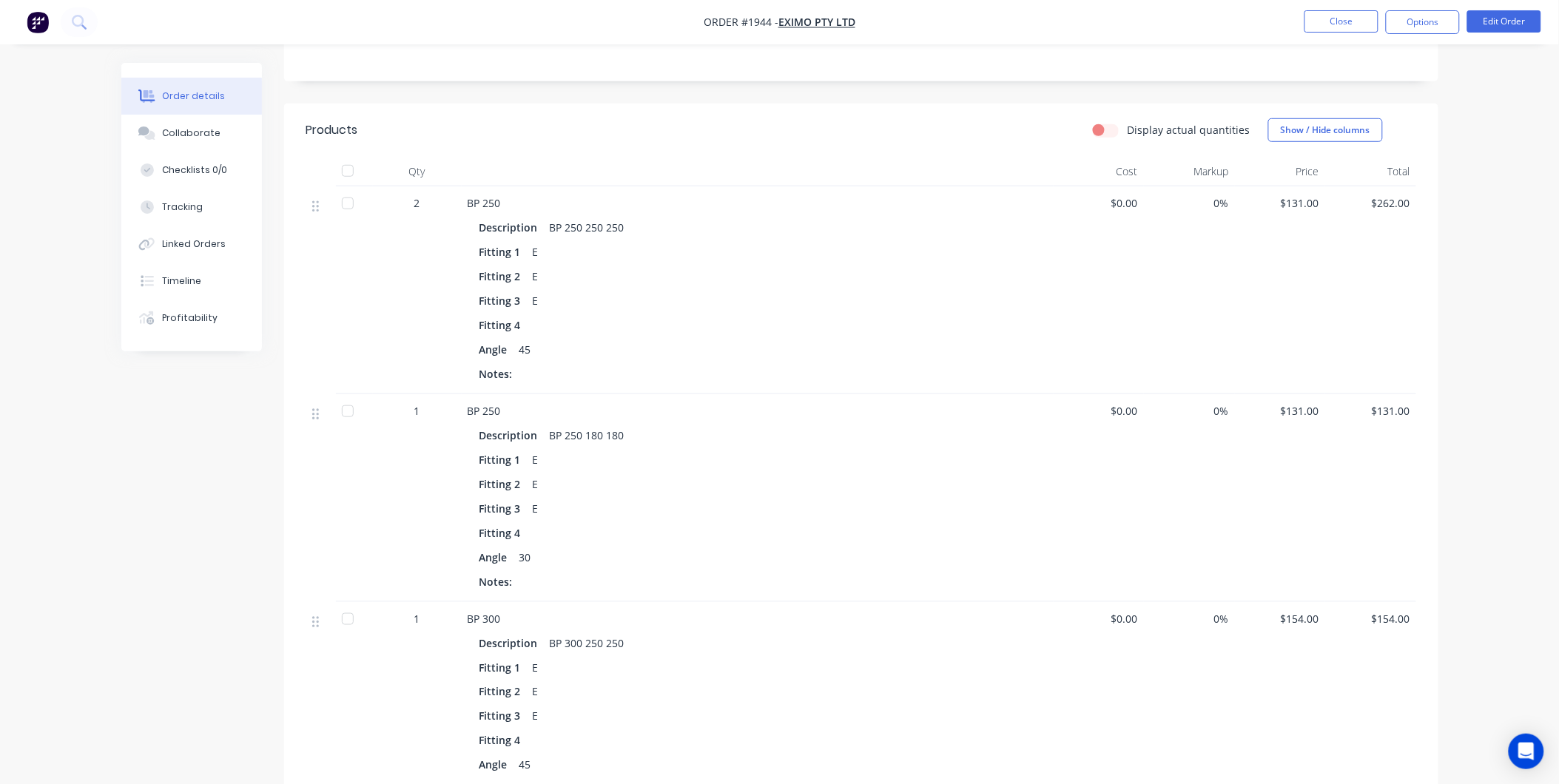
click at [352, 189] on div at bounding box center [347, 203] width 29 height 29
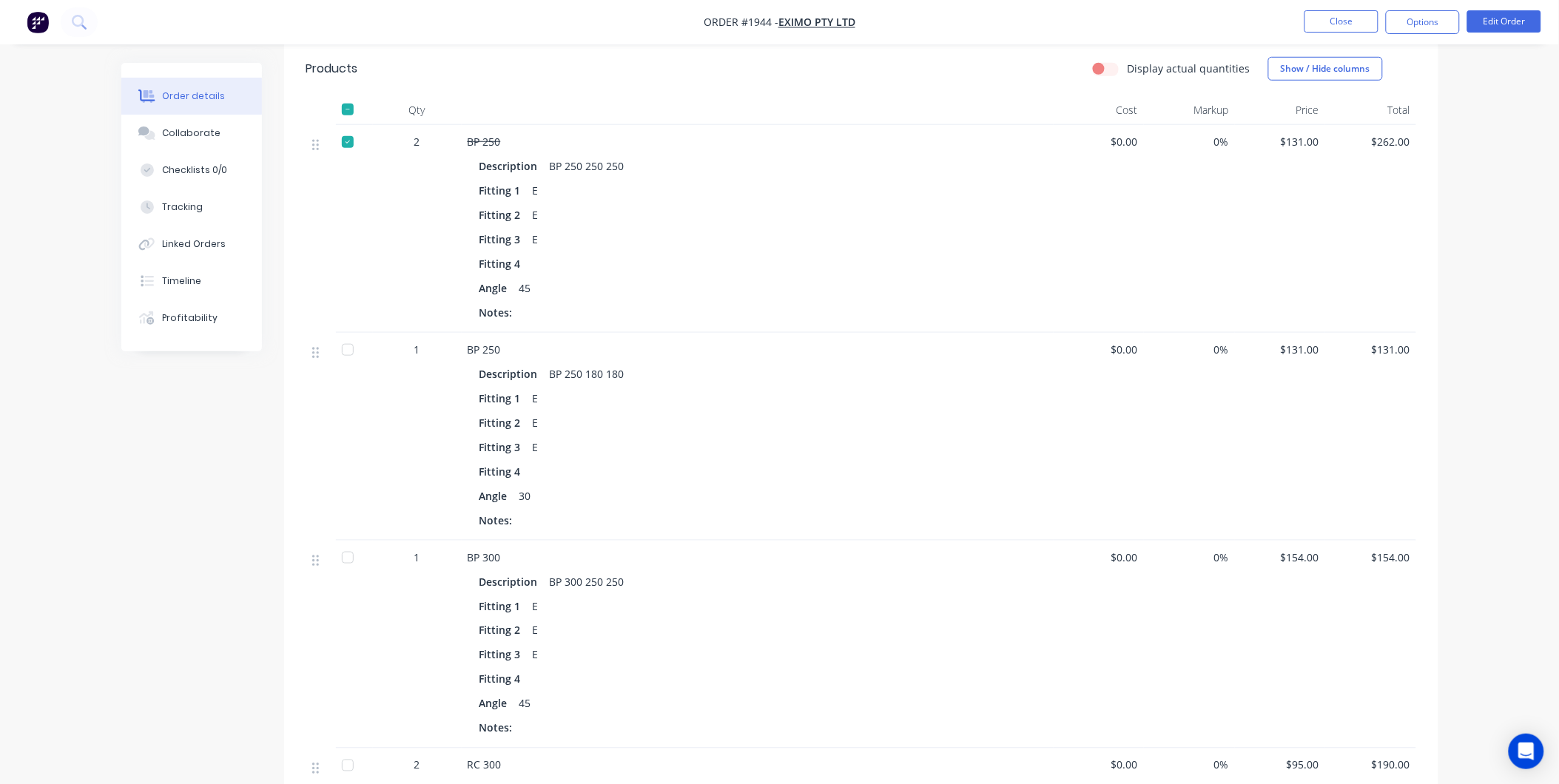
scroll to position [493, 0]
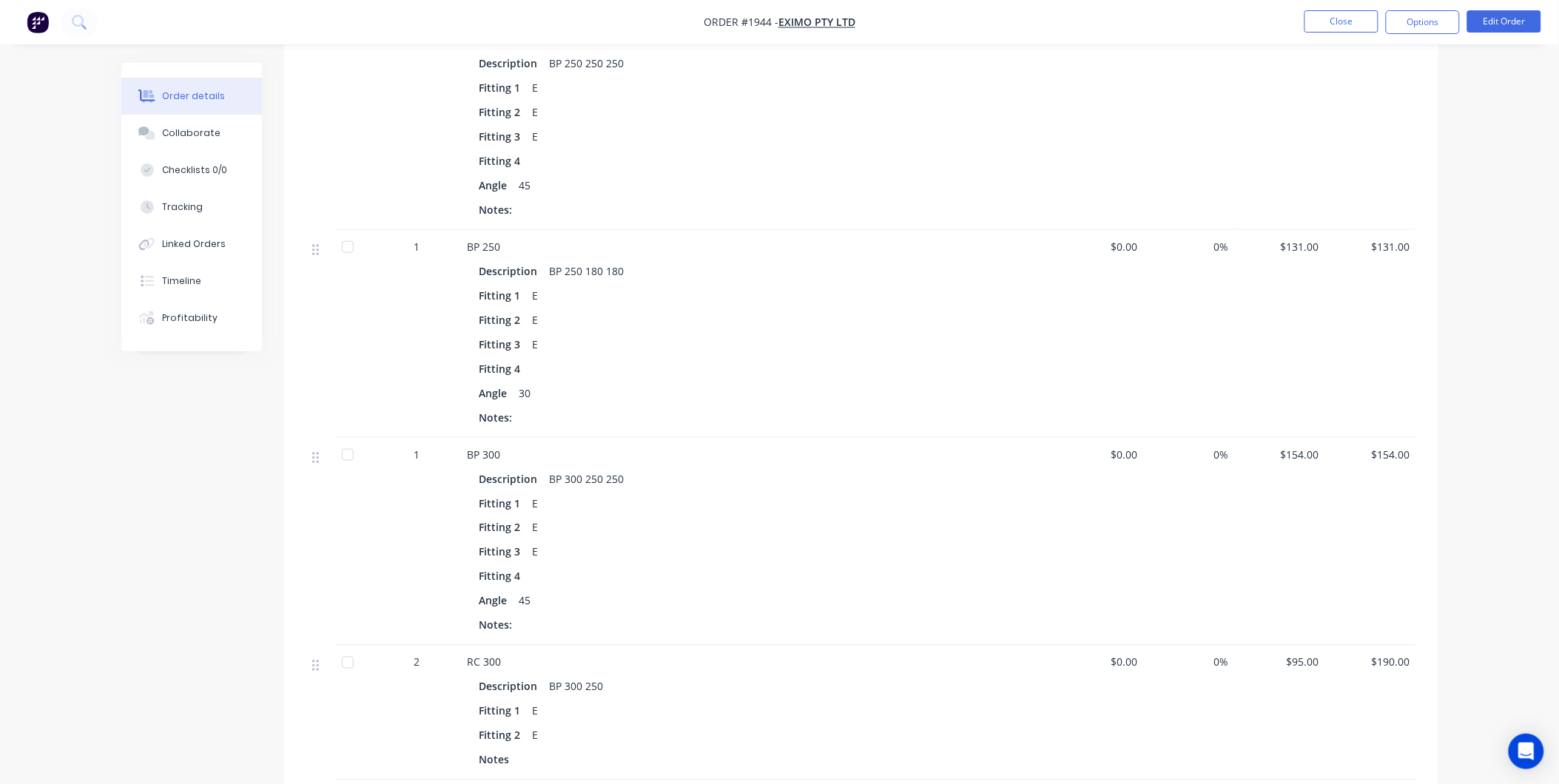
click at [340, 440] on div at bounding box center [347, 455] width 29 height 29
click at [344, 648] on div at bounding box center [347, 663] width 29 height 29
drag, startPoint x: 382, startPoint y: 561, endPoint x: 409, endPoint y: 522, distance: 47.4
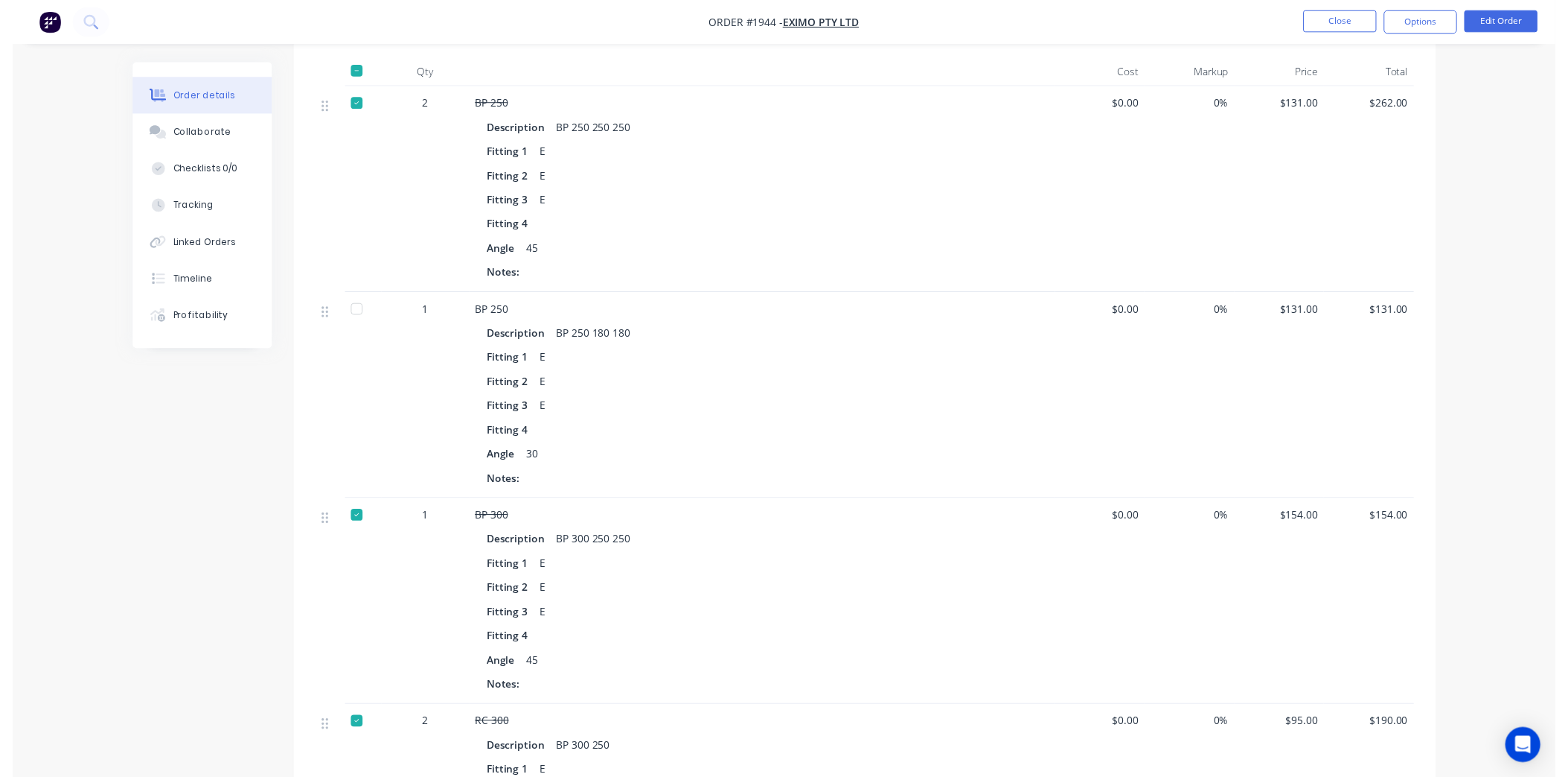
scroll to position [0, 0]
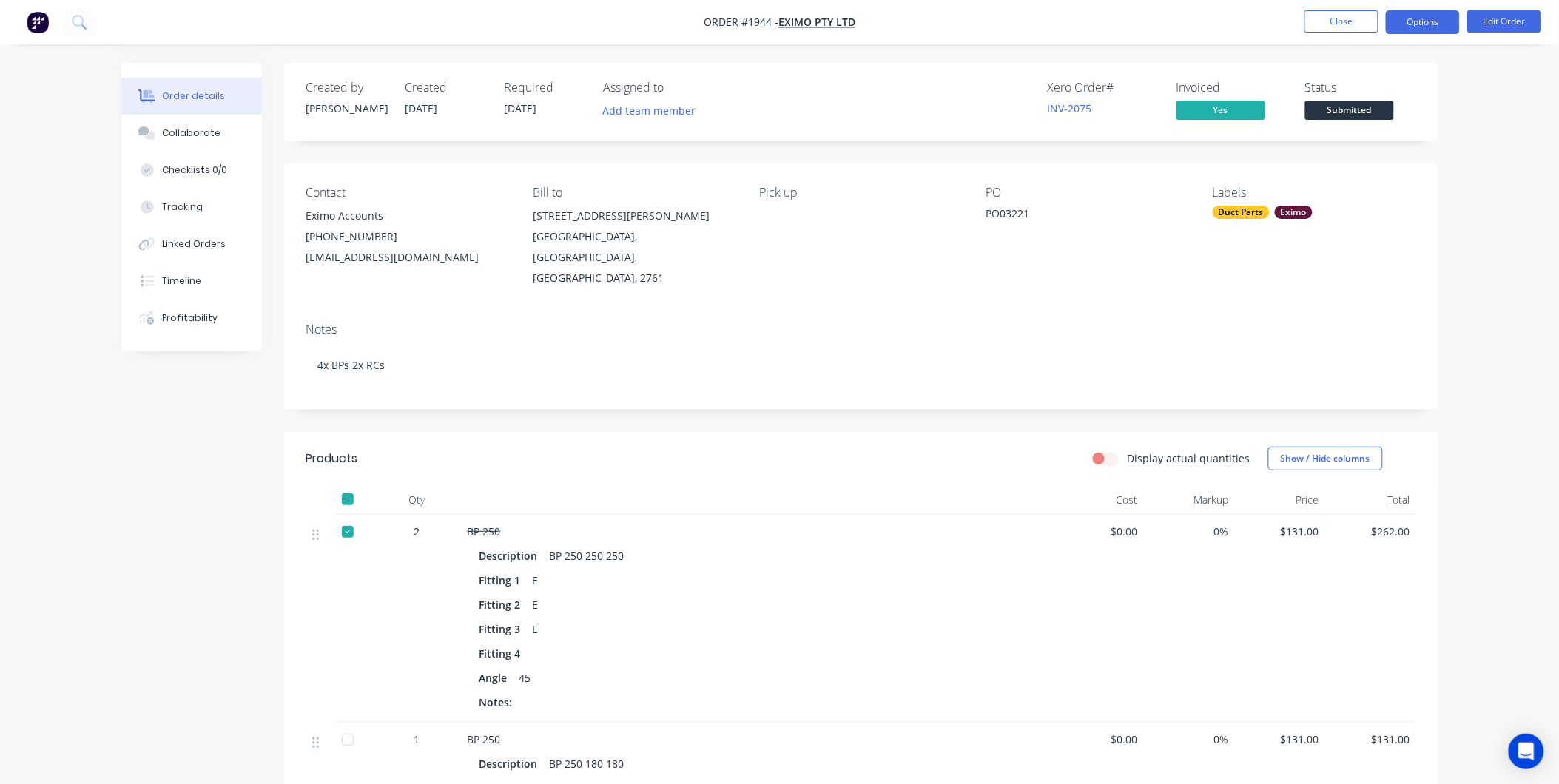
click at [1417, 15] on button "Options" at bounding box center [1422, 22] width 74 height 24
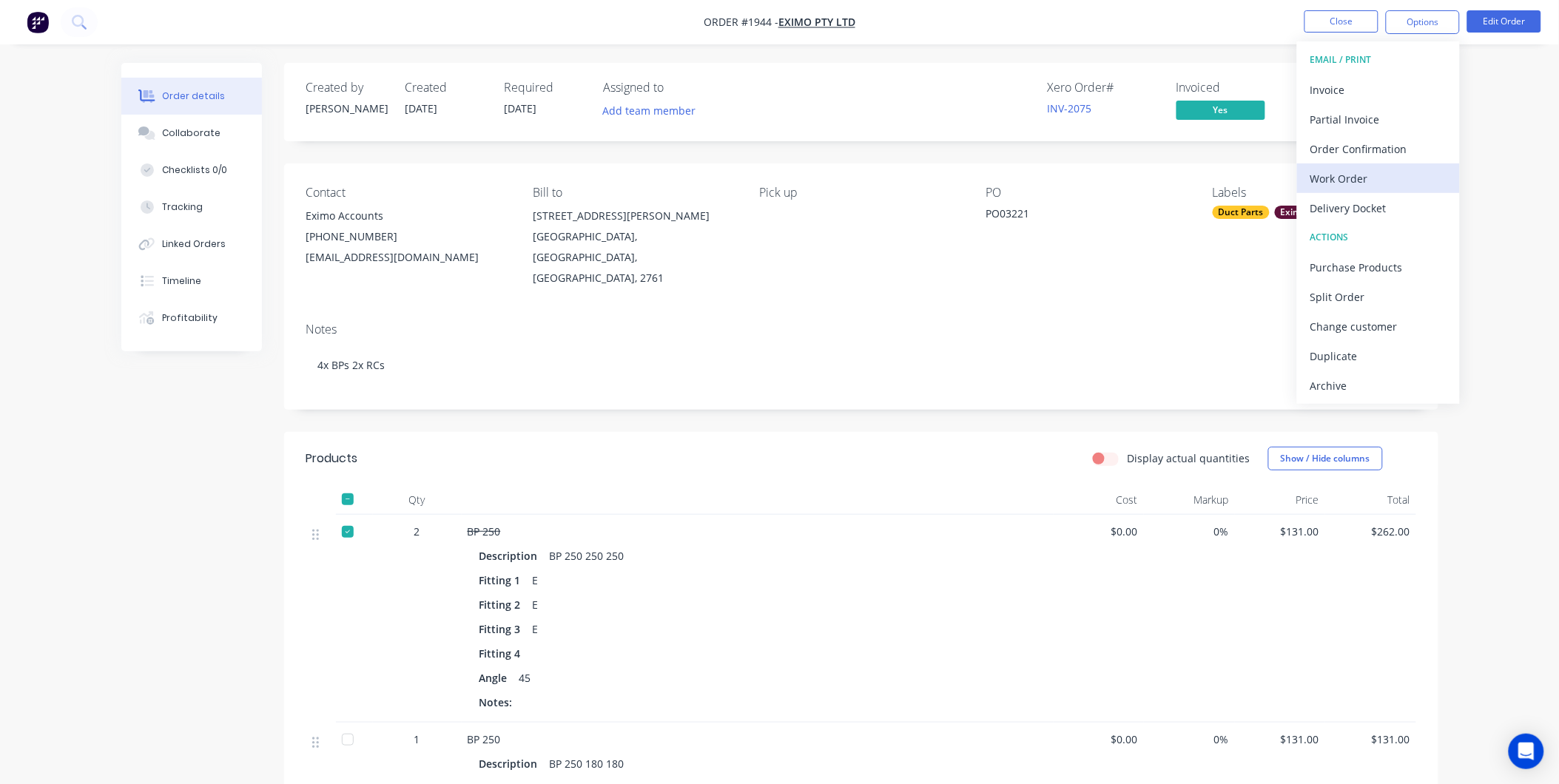
click at [1343, 181] on div "Work Order" at bounding box center [1378, 179] width 136 height 22
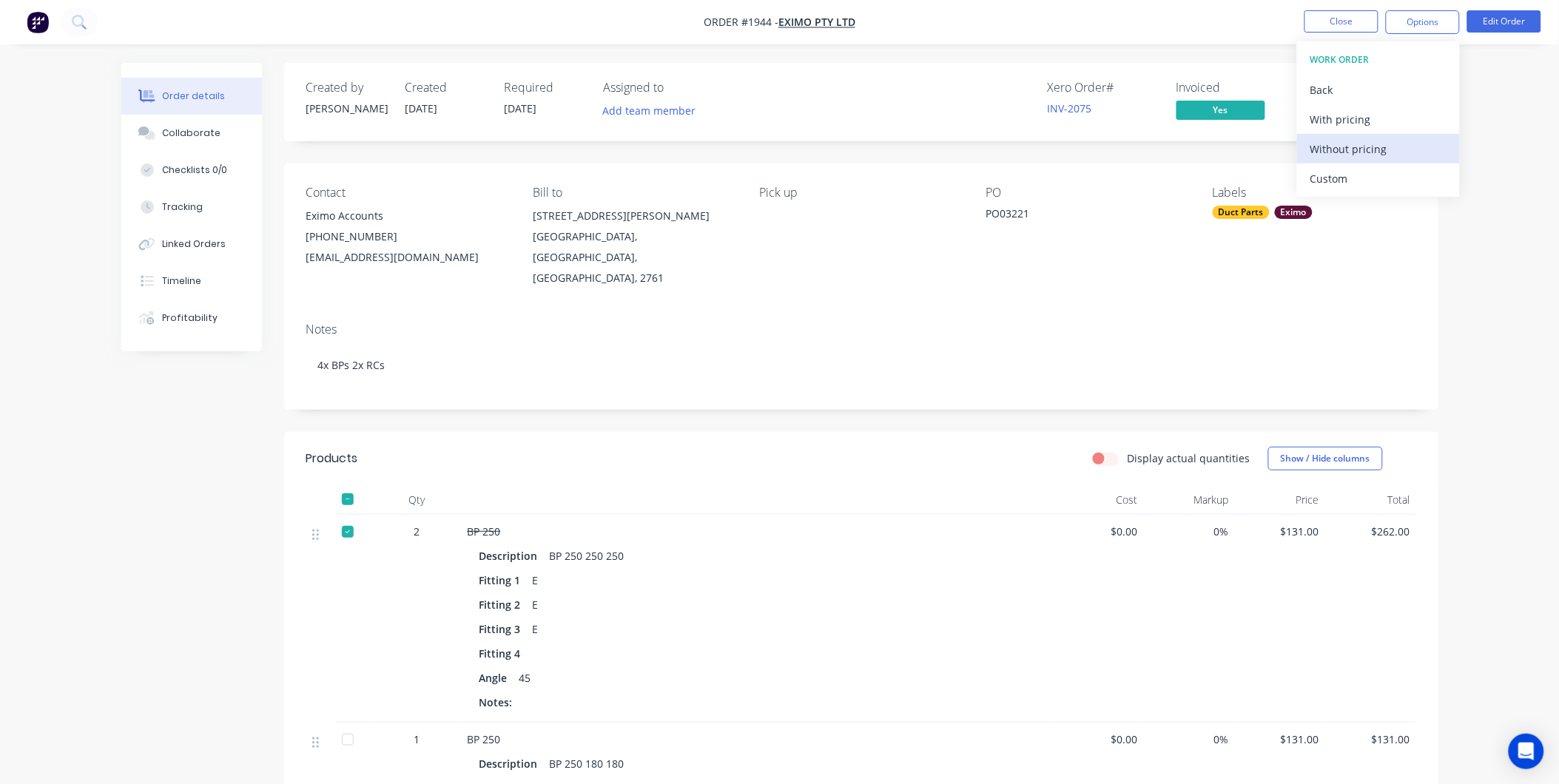
click at [1343, 147] on div "Without pricing" at bounding box center [1378, 150] width 136 height 22
click at [171, 134] on div "Collaborate" at bounding box center [191, 133] width 58 height 14
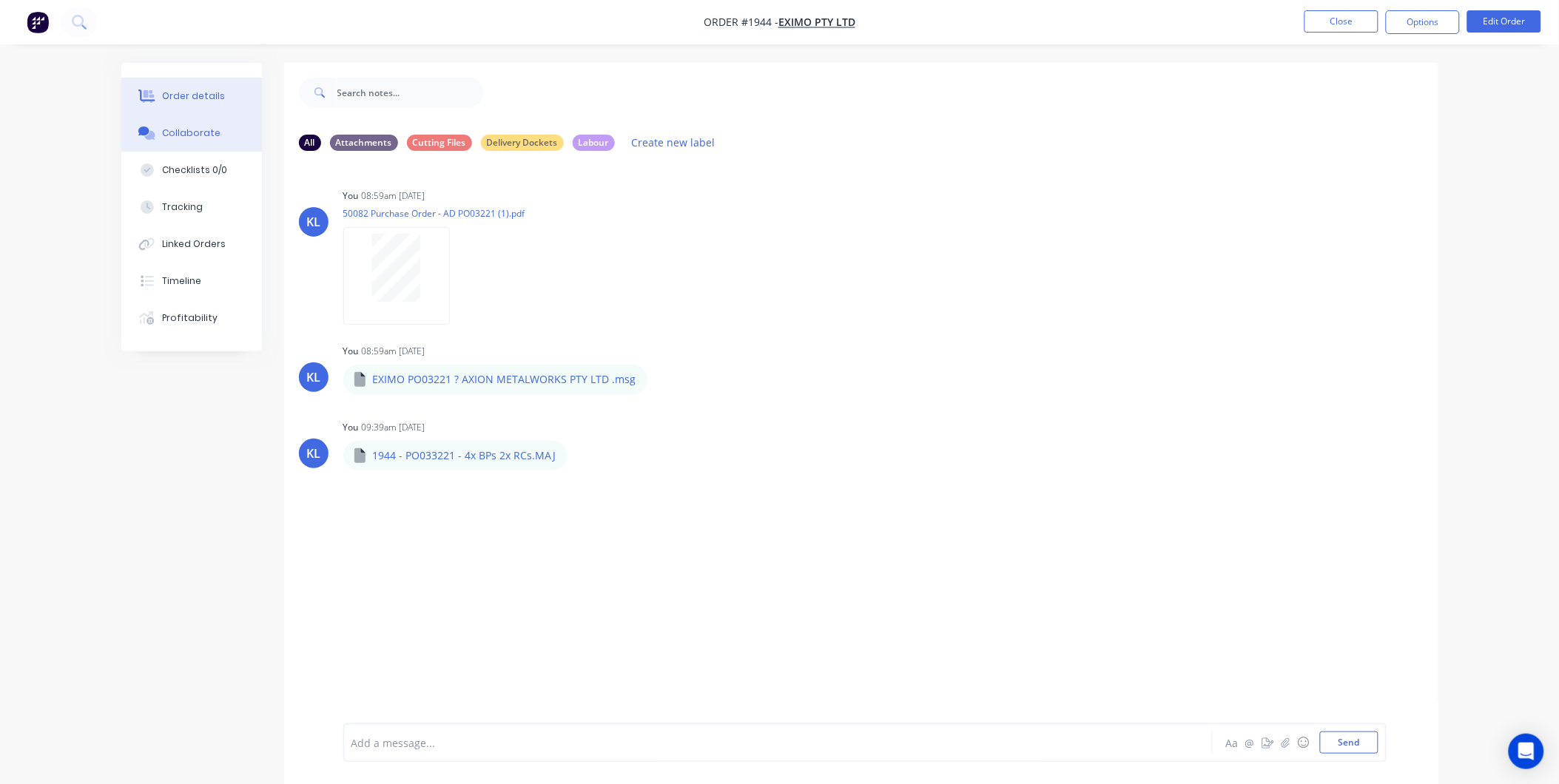
click at [175, 86] on button "Order details" at bounding box center [191, 96] width 140 height 37
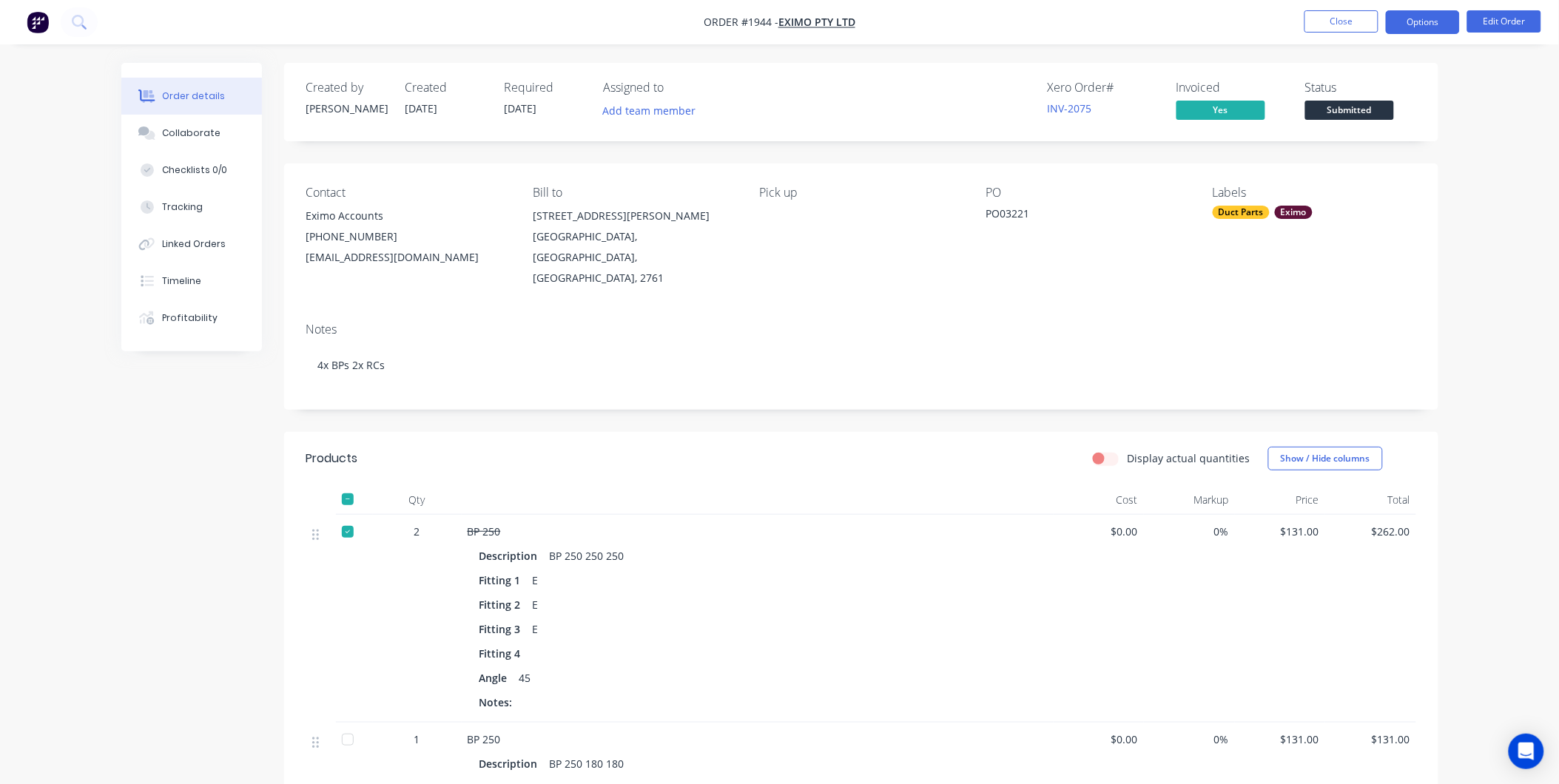
click at [1398, 25] on button "Options" at bounding box center [1422, 22] width 74 height 24
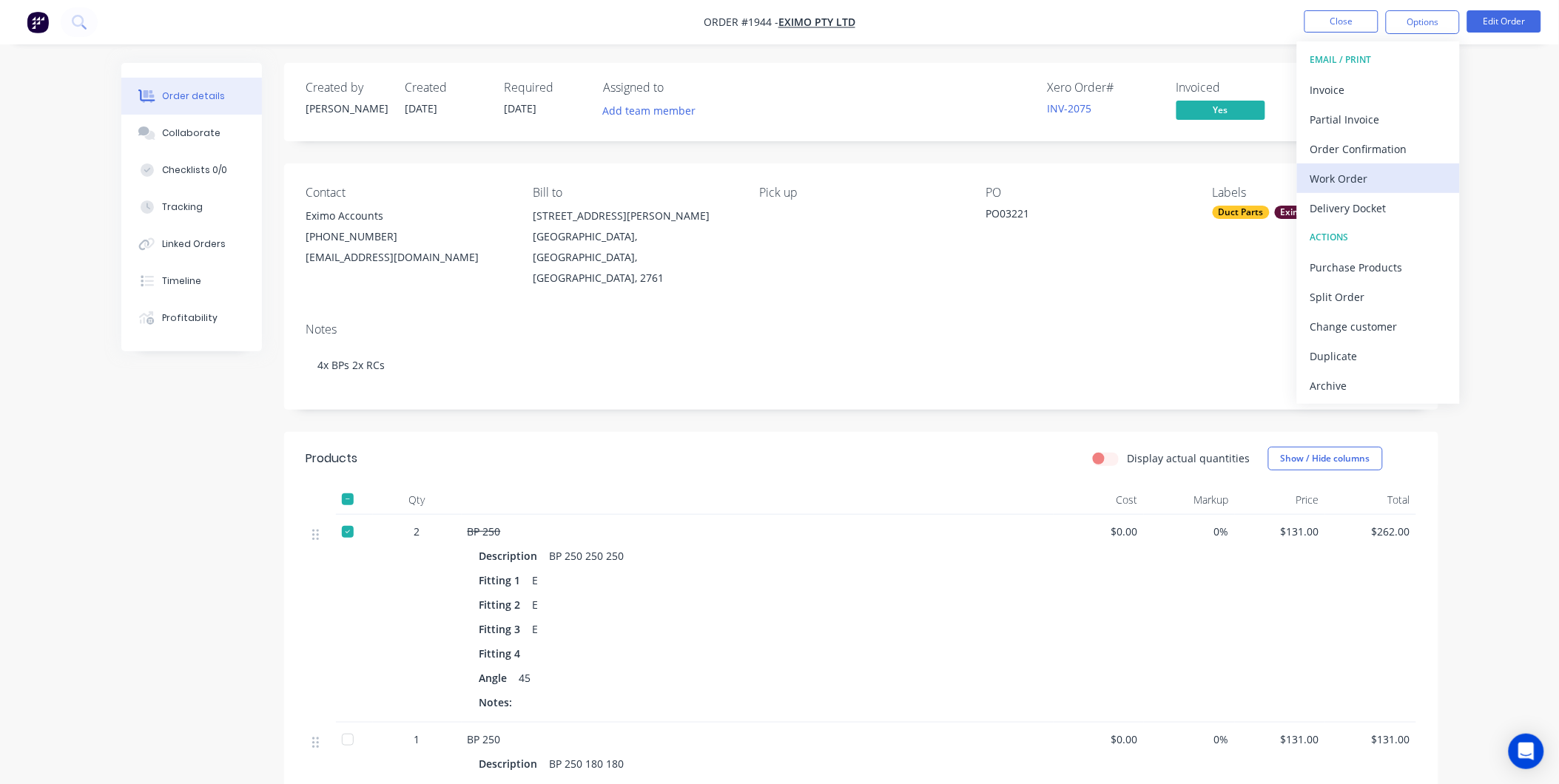
click at [1358, 179] on div "Work Order" at bounding box center [1378, 179] width 136 height 22
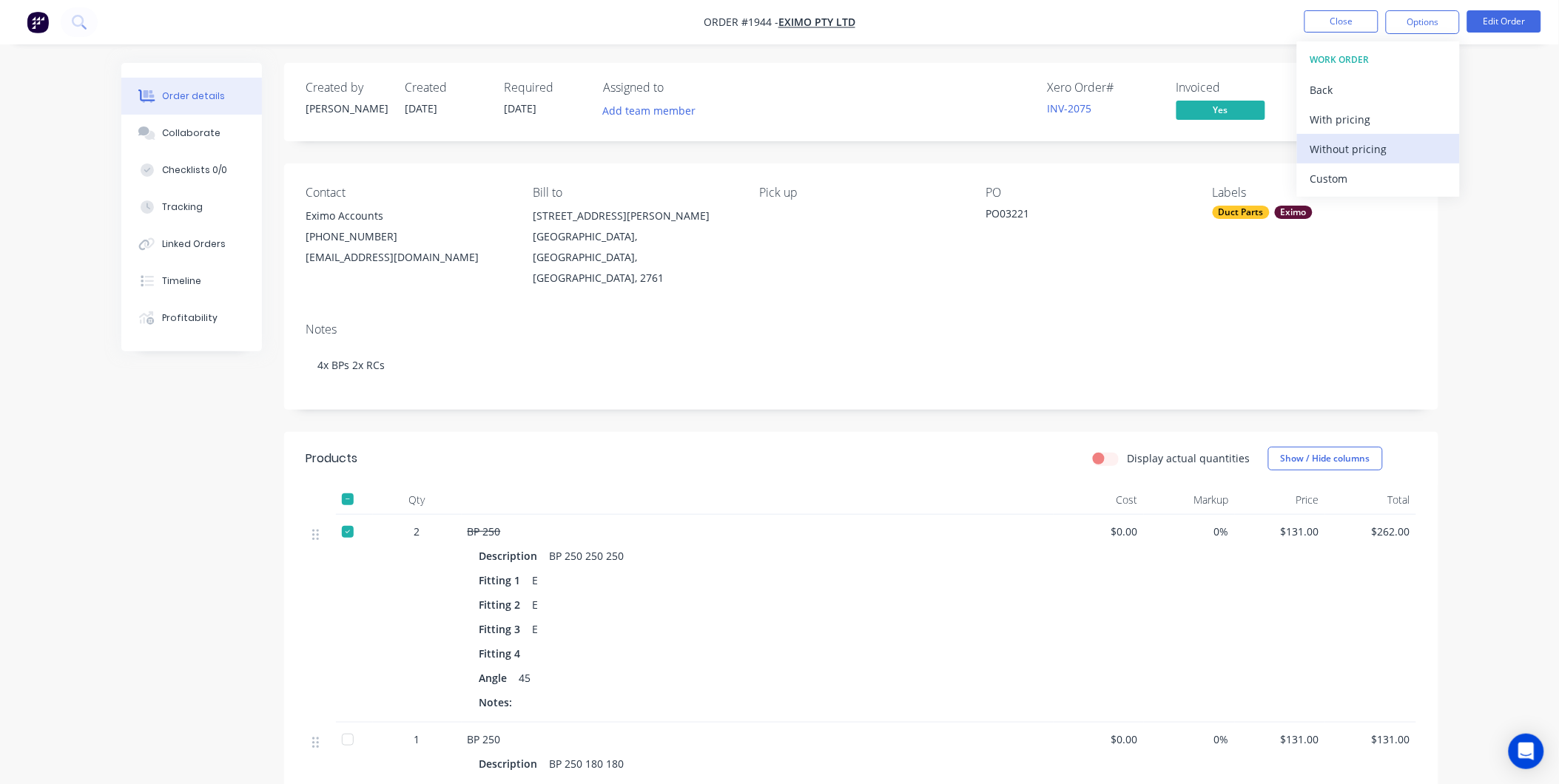
click at [1381, 148] on div "Without pricing" at bounding box center [1378, 150] width 136 height 22
click at [1526, 101] on div "Order details Collaborate Checklists 0/0 Tracking Linked Orders Timeline Profit…" at bounding box center [780, 769] width 1559 height 1537
click at [1350, 105] on span "Submitted" at bounding box center [1349, 109] width 88 height 18
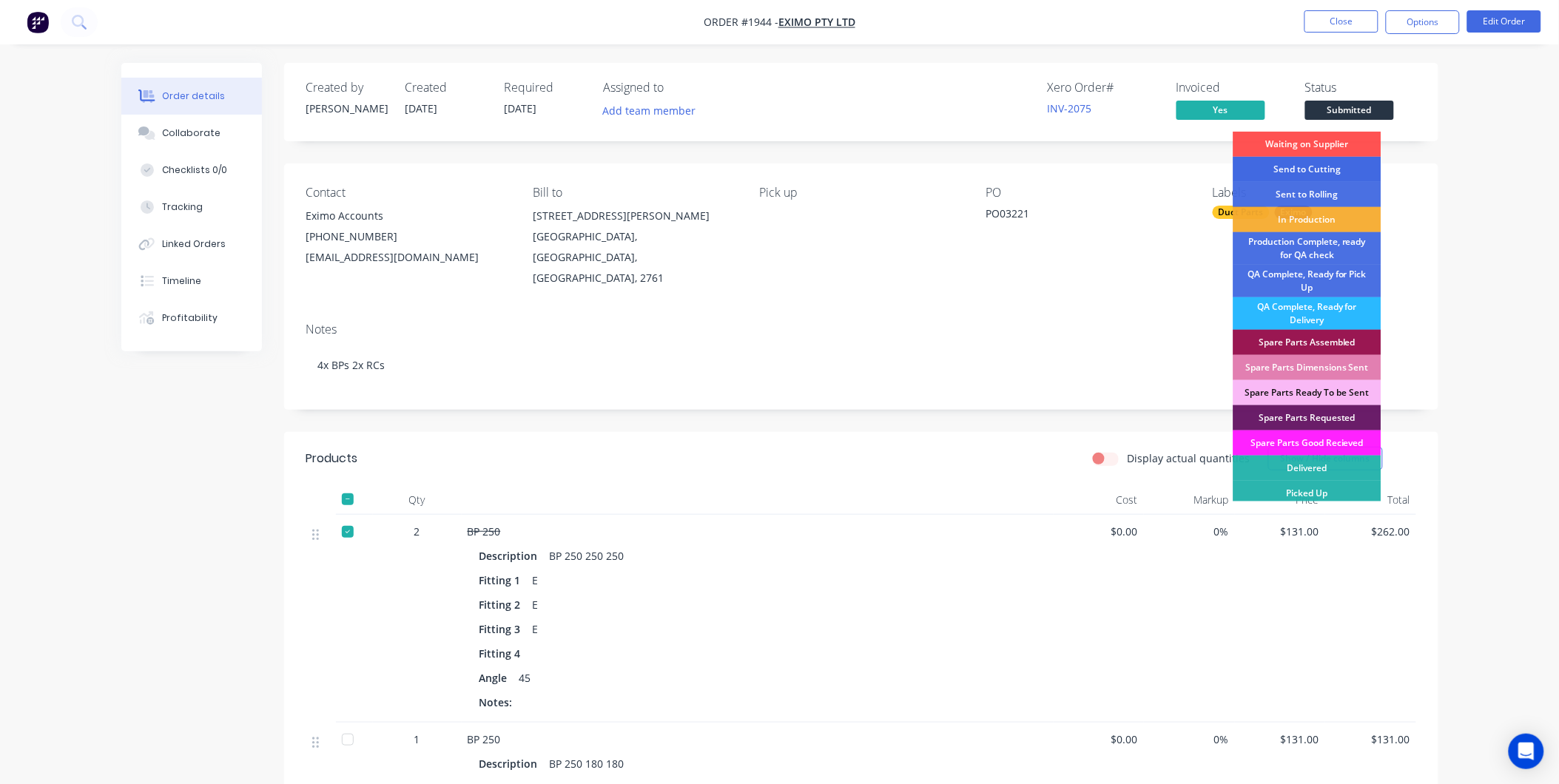
click at [1329, 175] on div "Send to Cutting" at bounding box center [1307, 170] width 148 height 26
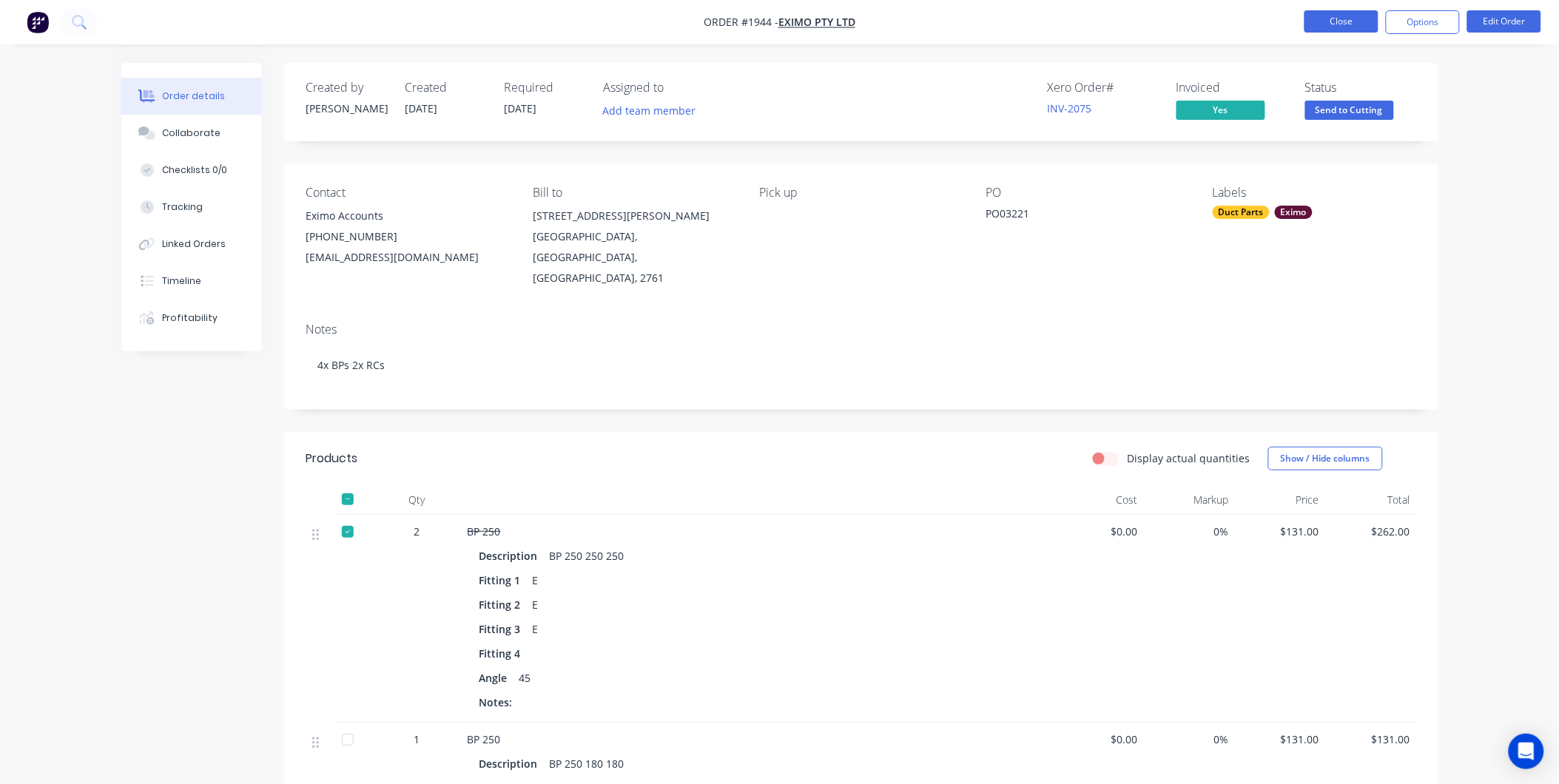
click at [1352, 17] on button "Close" at bounding box center [1341, 21] width 74 height 22
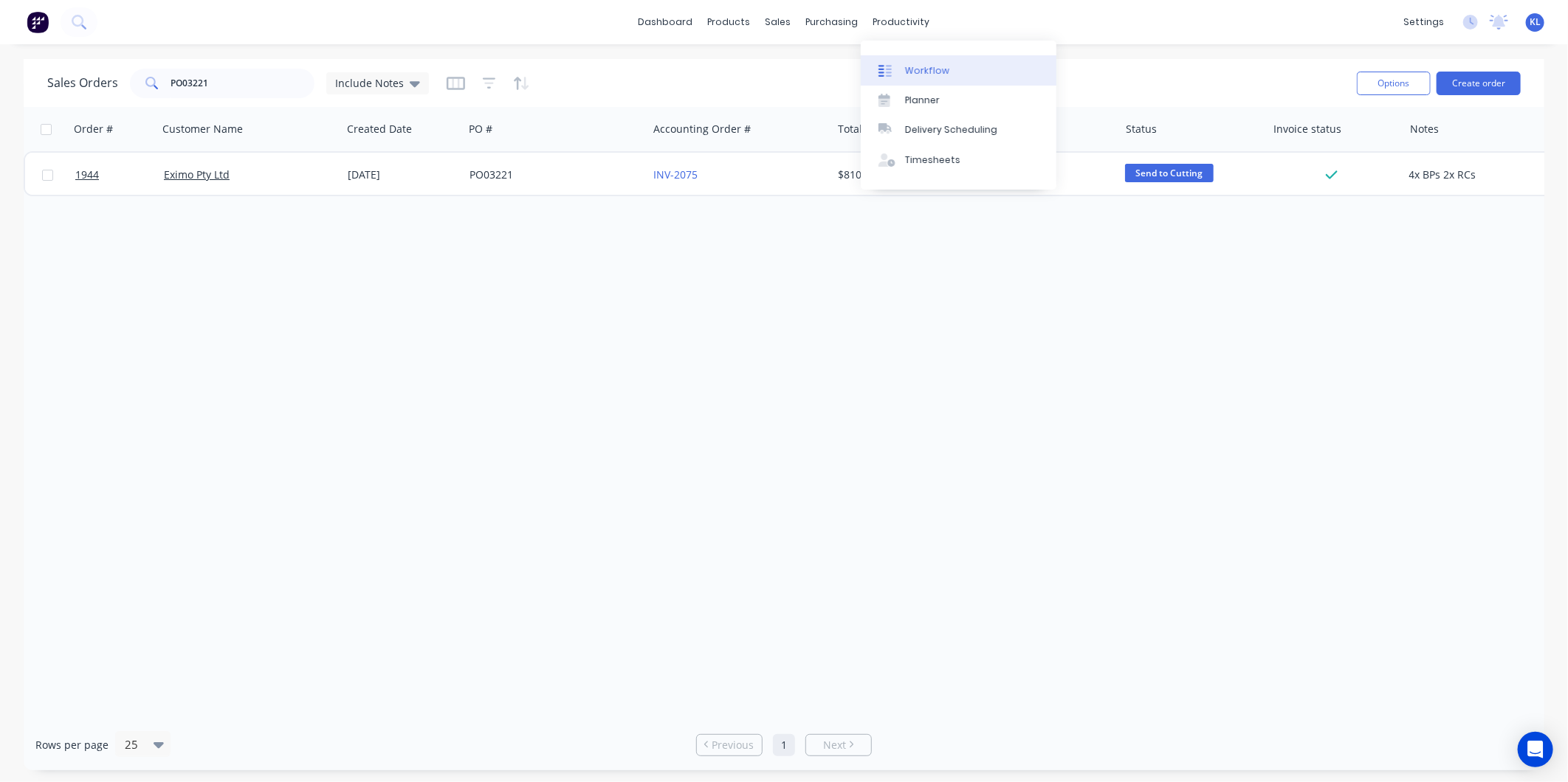
drag, startPoint x: 899, startPoint y: 17, endPoint x: 916, endPoint y: 62, distance: 48.1
click at [898, 17] on div "productivity" at bounding box center [901, 22] width 72 height 22
click at [920, 65] on div "Workflow" at bounding box center [927, 71] width 45 height 14
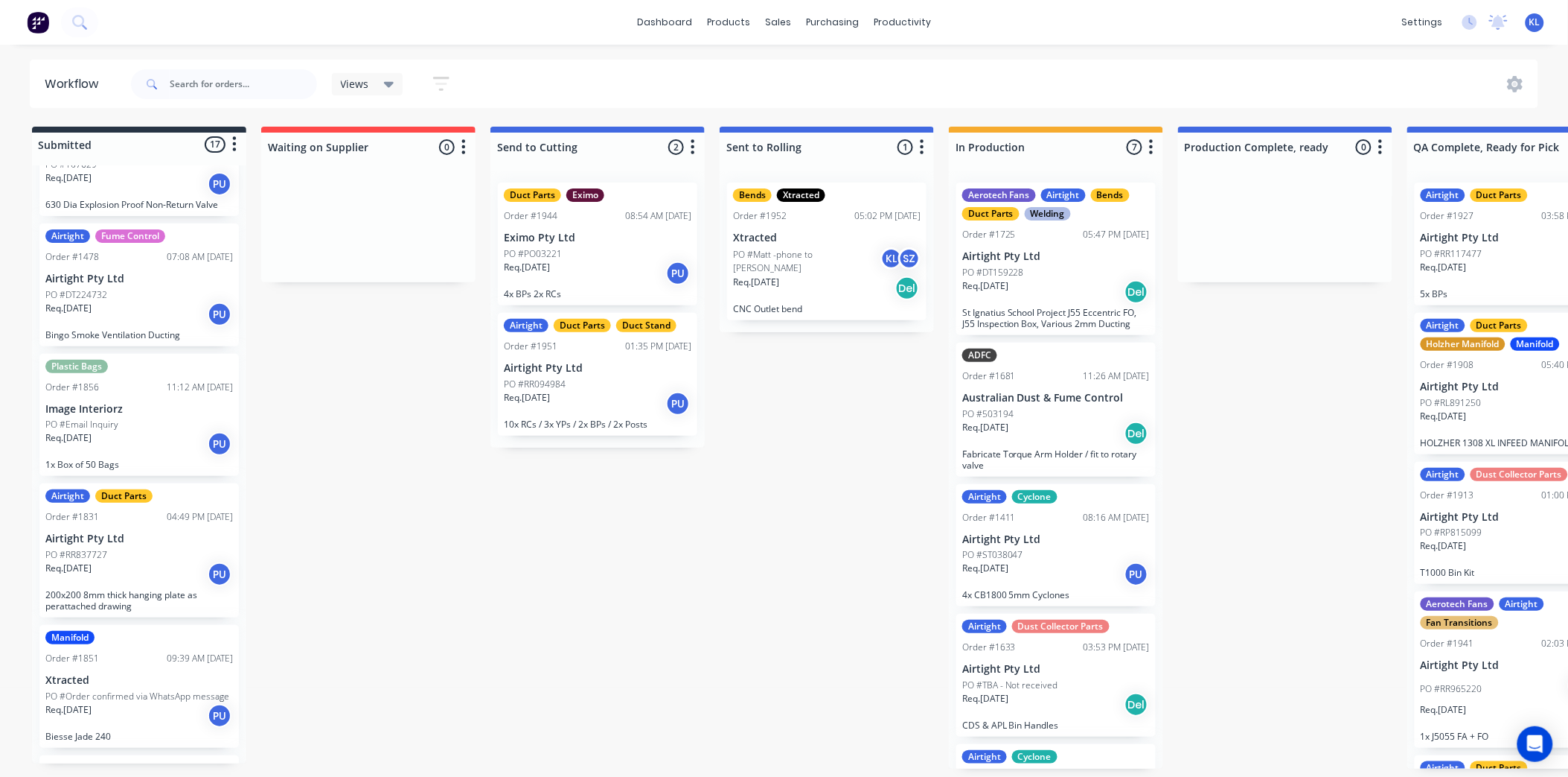
scroll to position [165, 0]
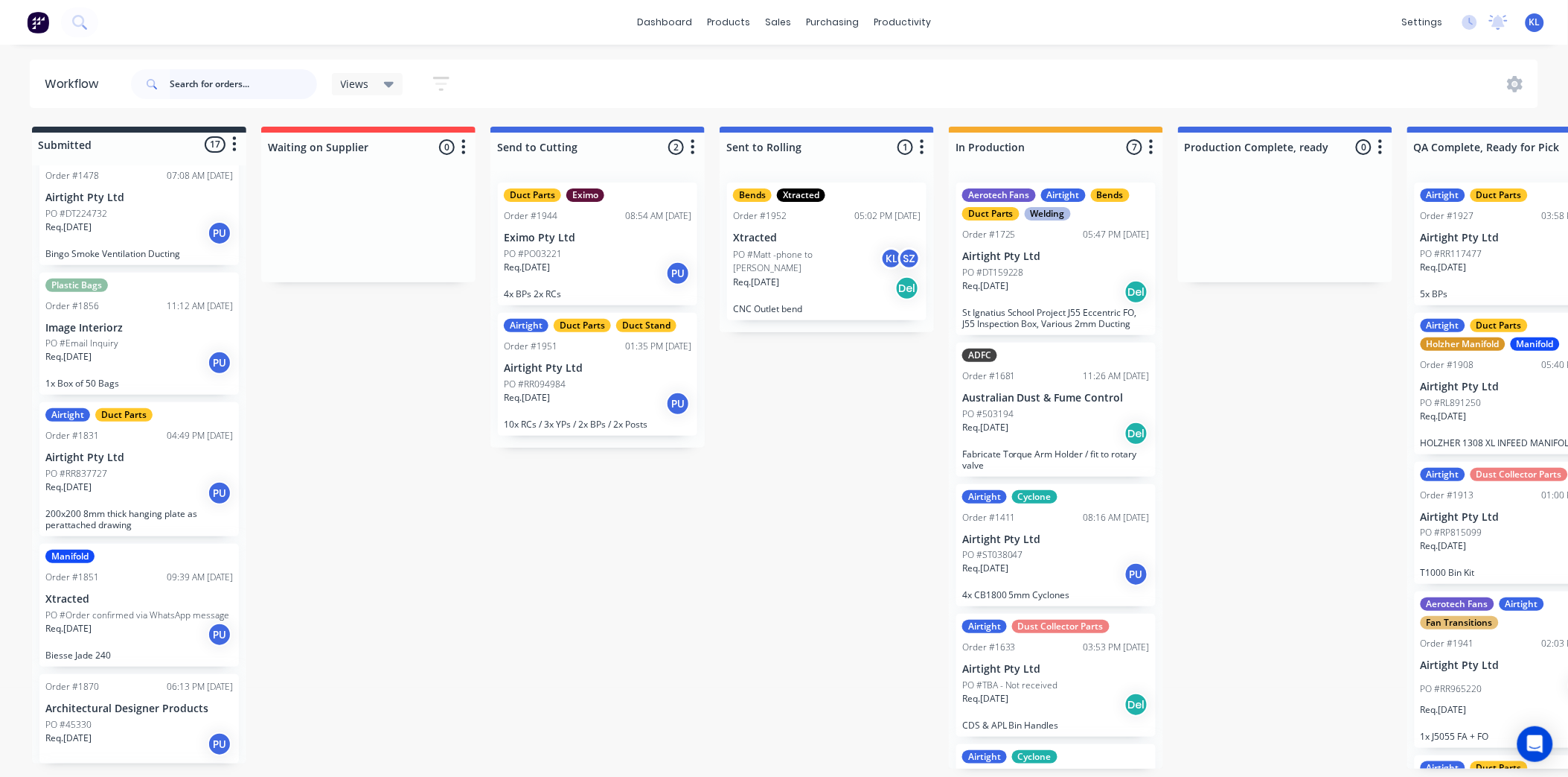
drag, startPoint x: 225, startPoint y: 85, endPoint x: 375, endPoint y: 53, distance: 153.4
click at [225, 85] on input "text" at bounding box center [243, 83] width 148 height 29
type input "1955"
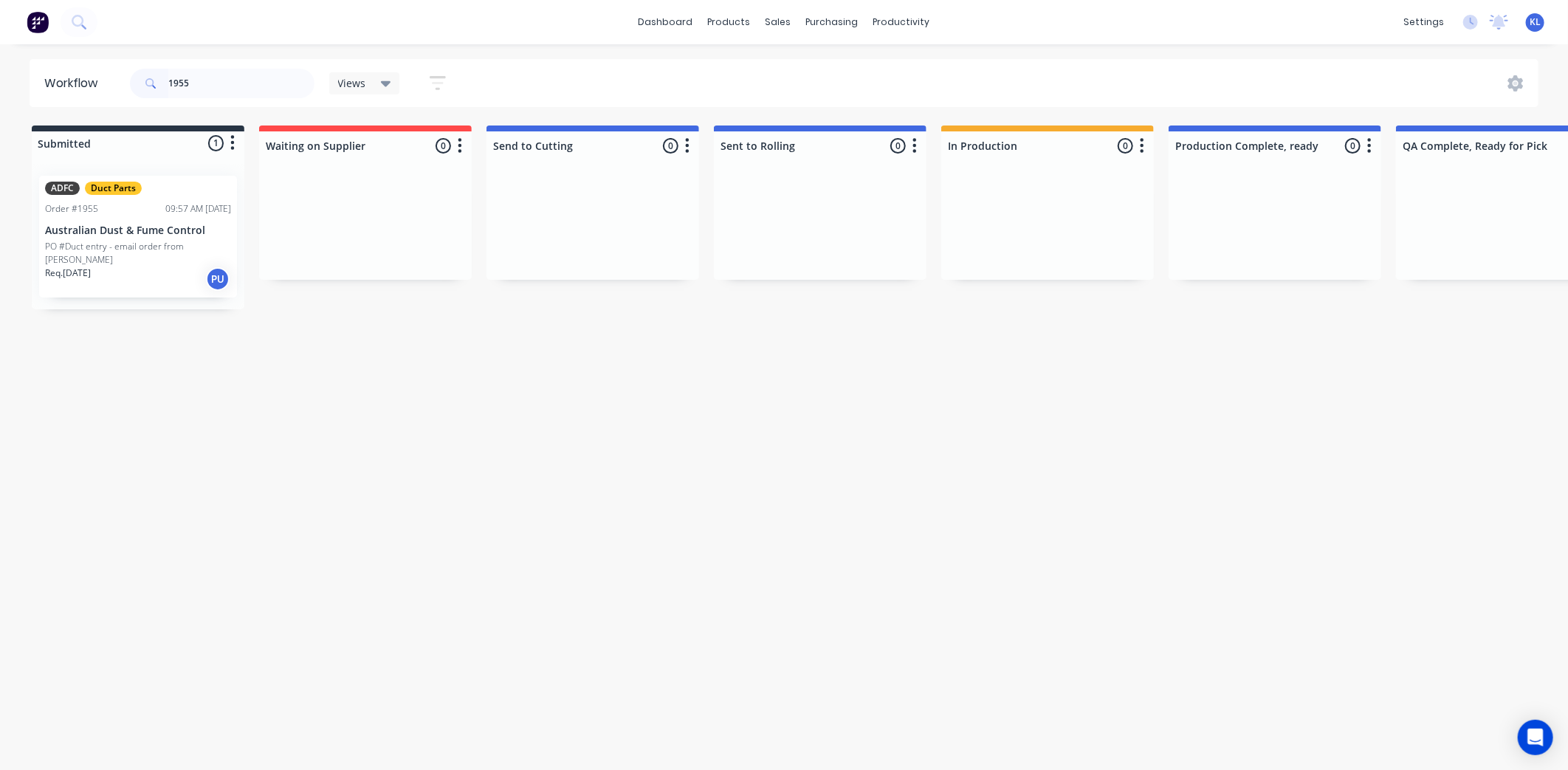
click at [186, 195] on div "ADFC Duct Parts Order #1955 09:57 AM [DATE] Australian Dust & Fume Control PO #…" at bounding box center [138, 236] width 198 height 122
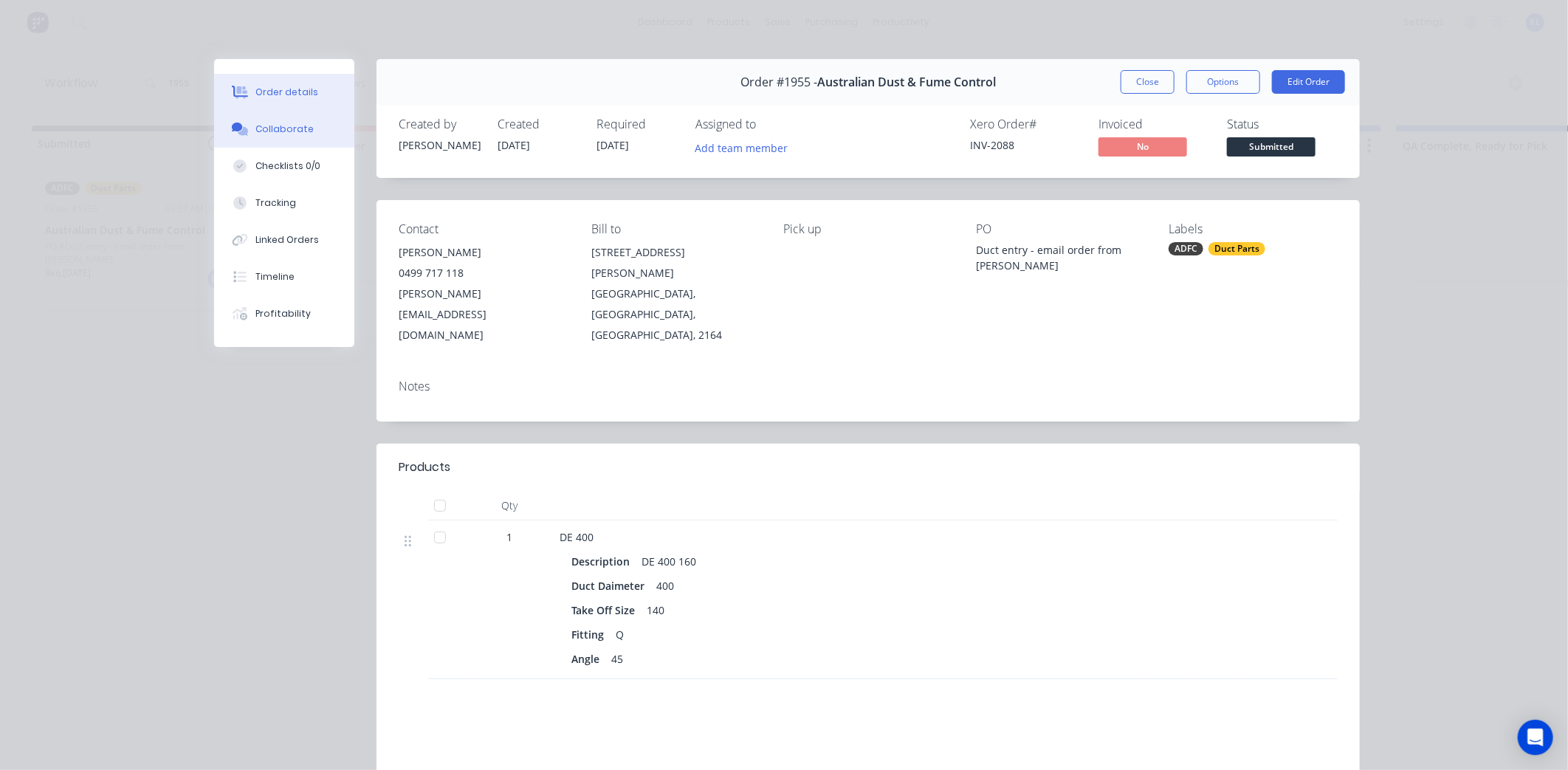
click at [308, 129] on button "Collaborate" at bounding box center [284, 129] width 140 height 37
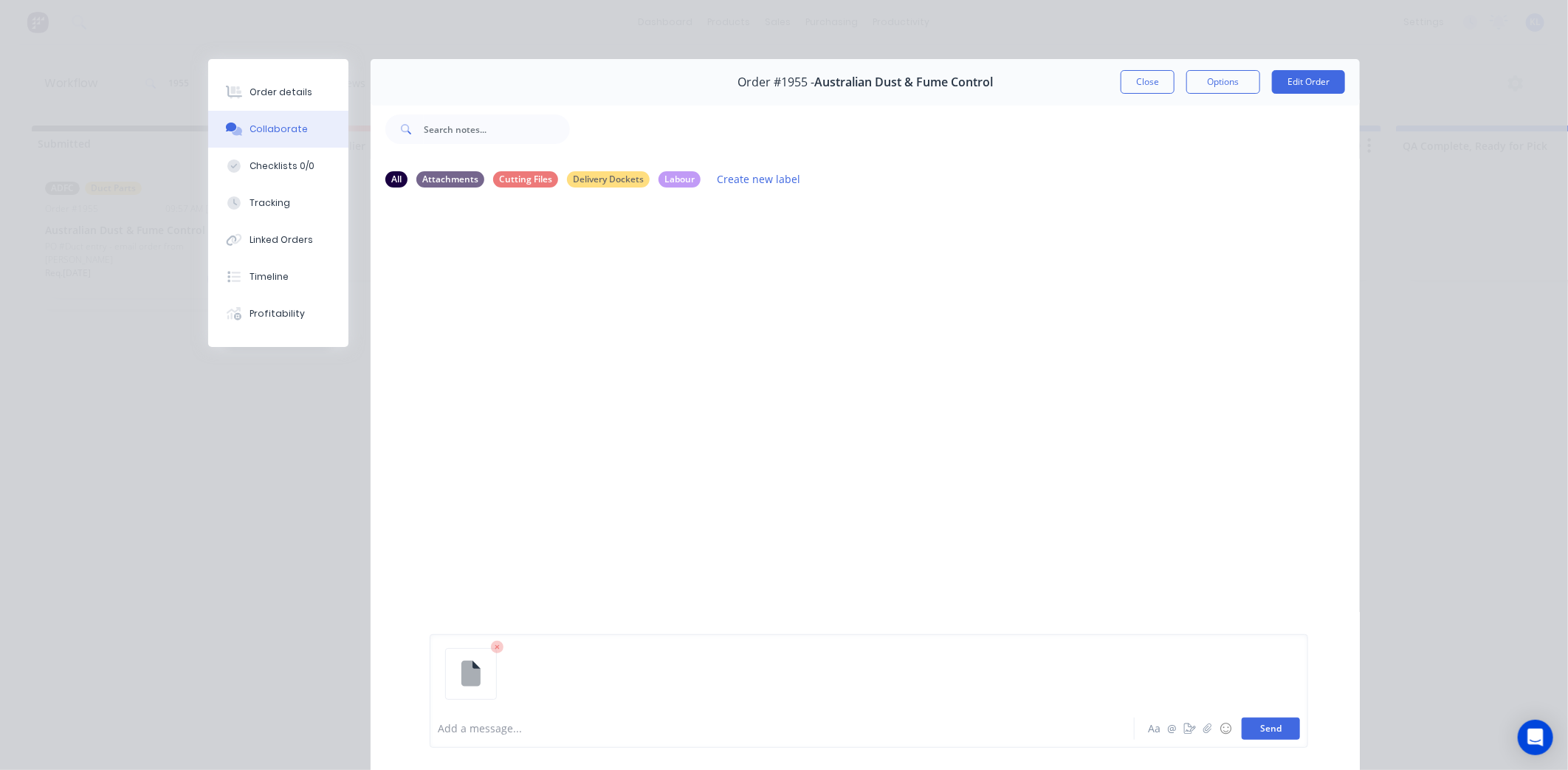
click at [1257, 731] on button "Send" at bounding box center [1271, 728] width 58 height 22
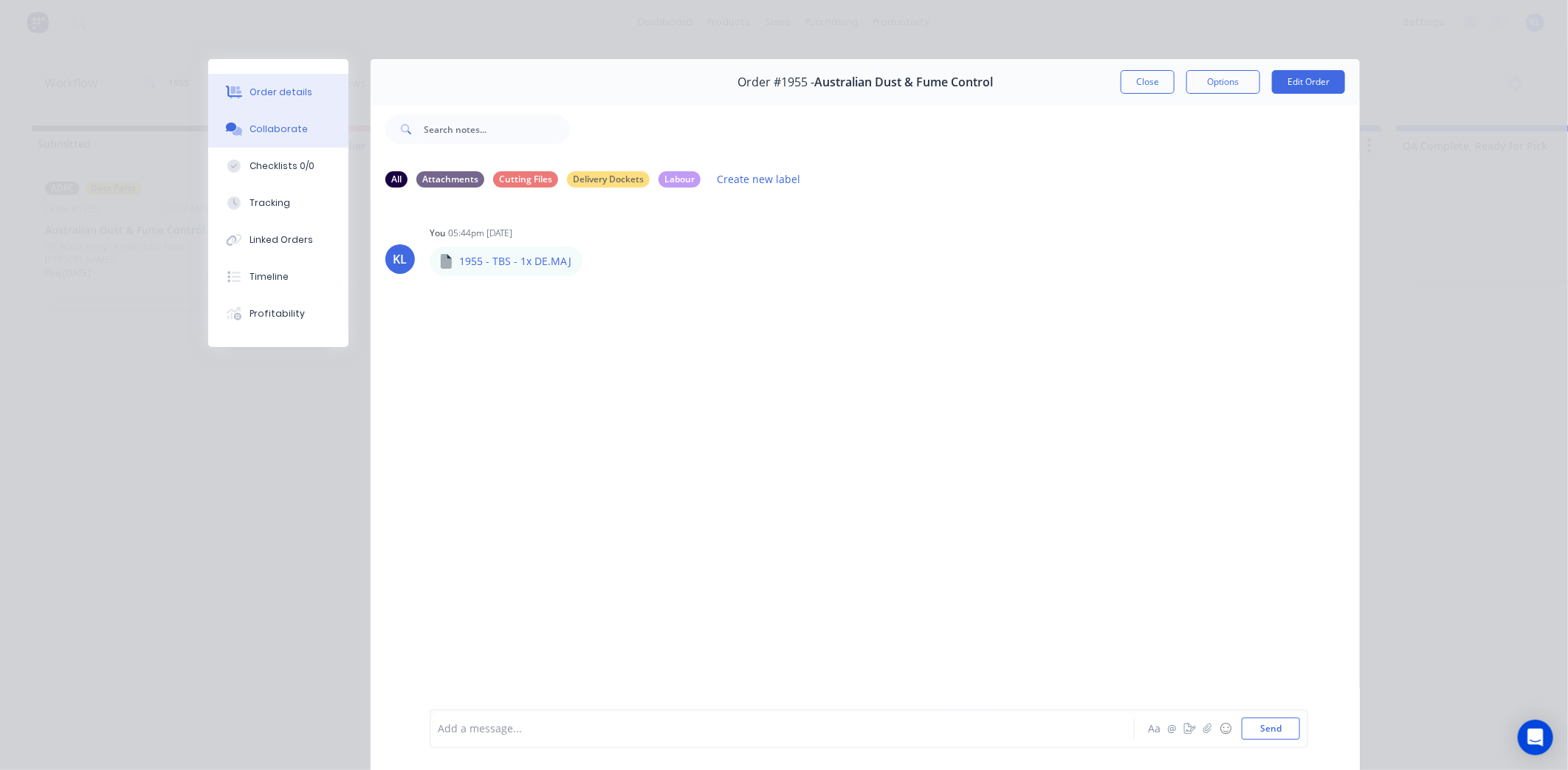
click at [251, 93] on div "Order details" at bounding box center [280, 92] width 63 height 14
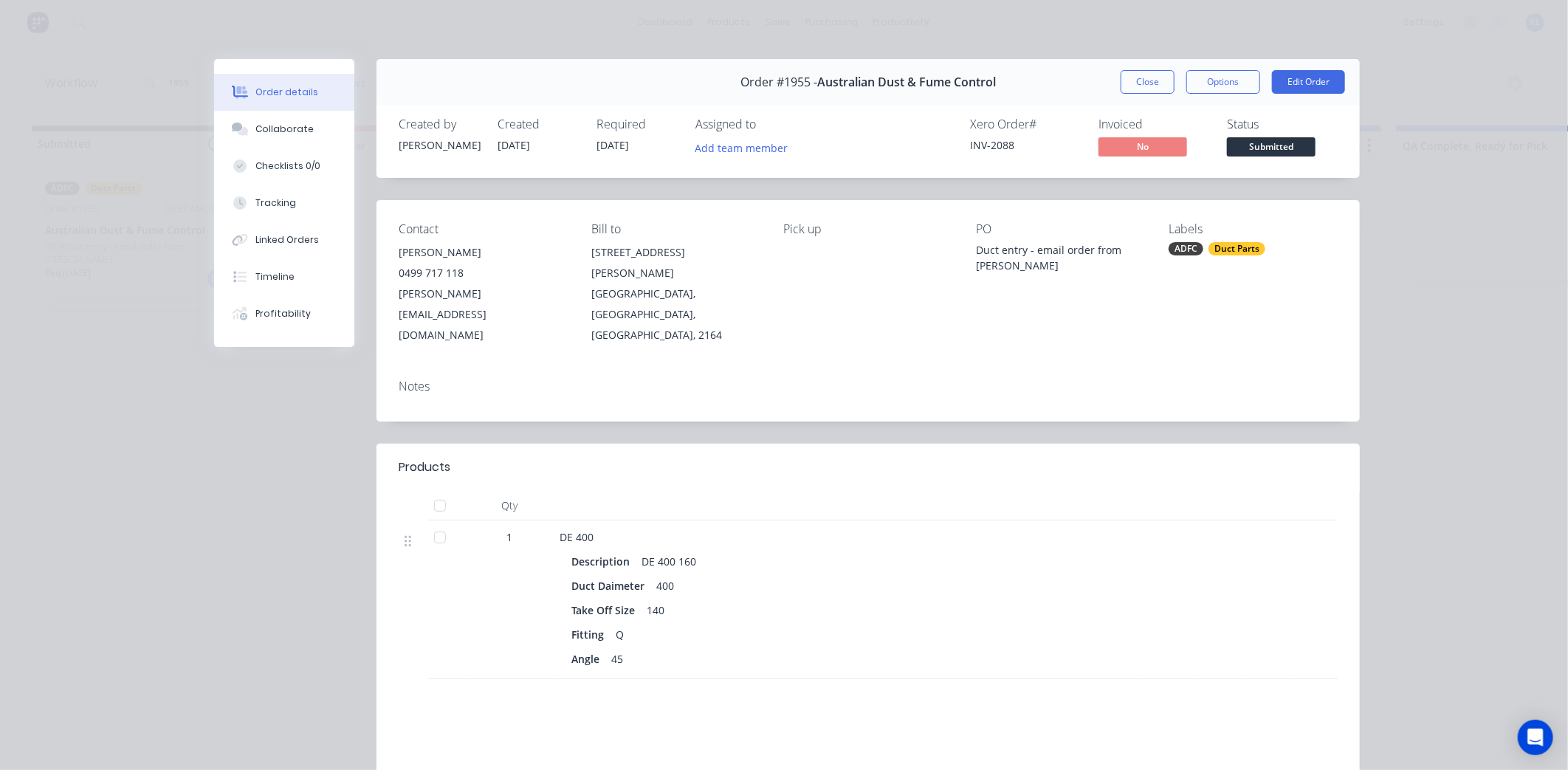
click at [1257, 154] on span "Submitted" at bounding box center [1271, 146] width 88 height 18
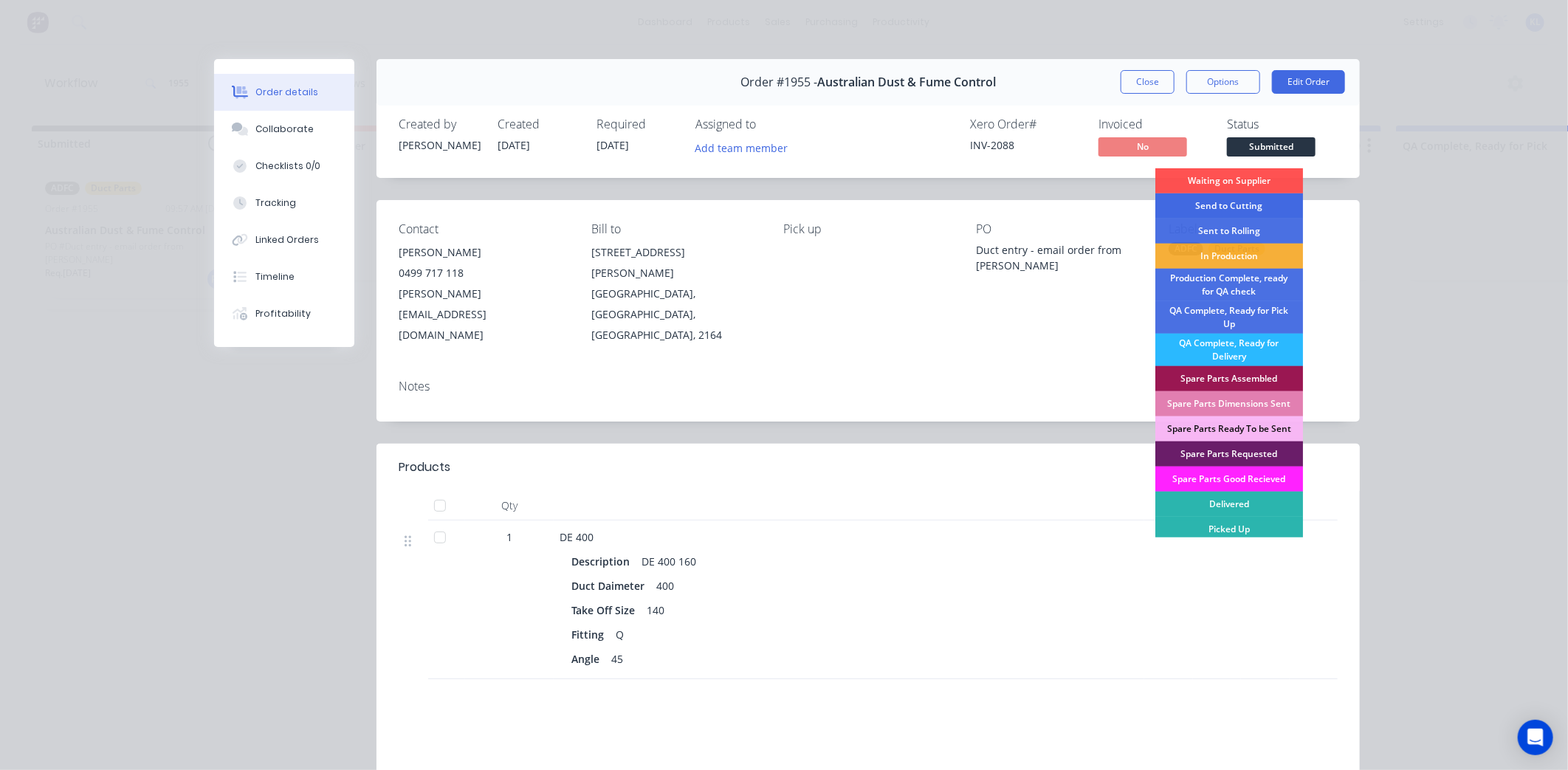
click at [1233, 210] on div "Send to Cutting" at bounding box center [1229, 206] width 147 height 25
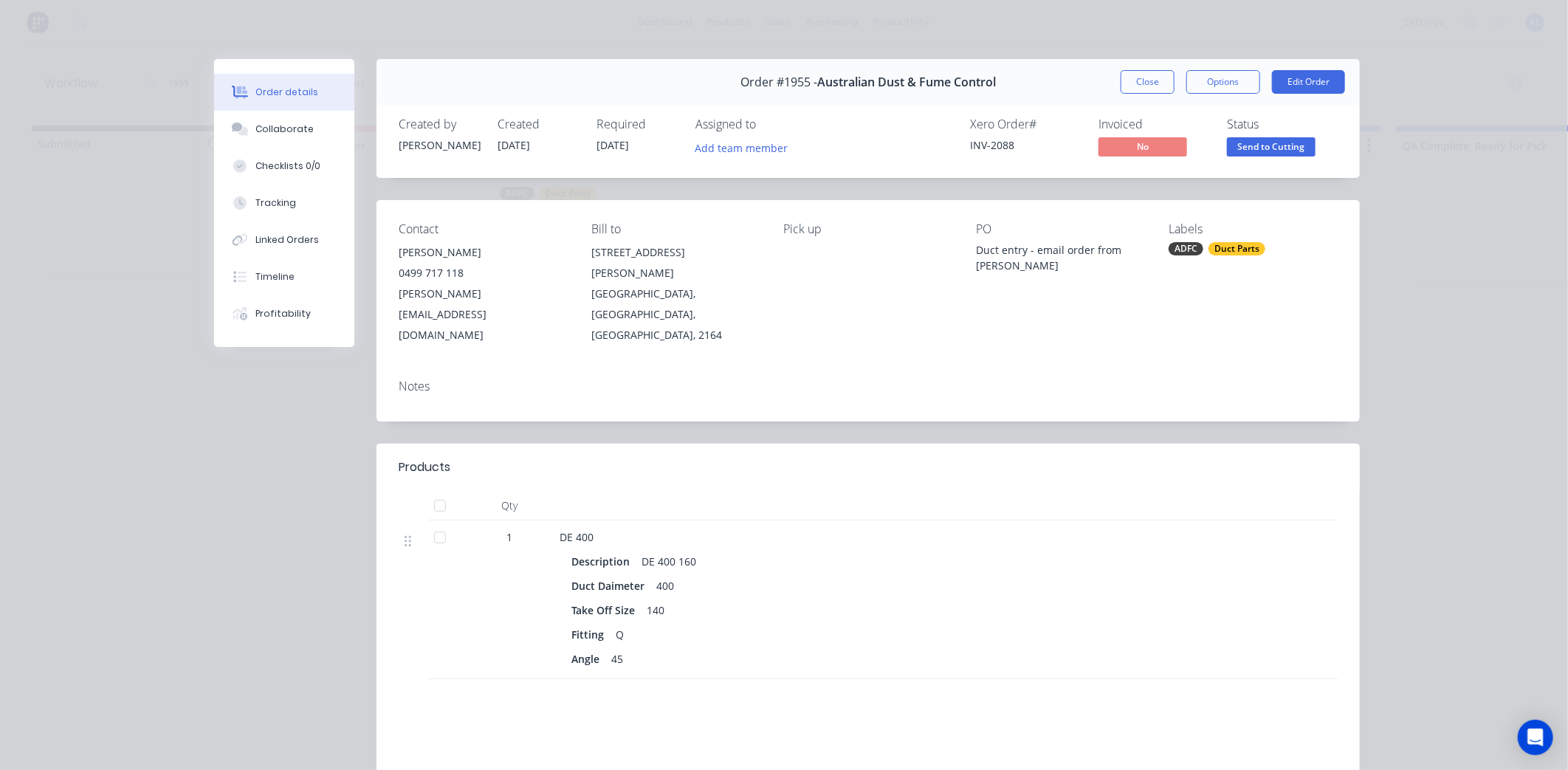
click at [1135, 89] on button "Close" at bounding box center [1147, 82] width 54 height 24
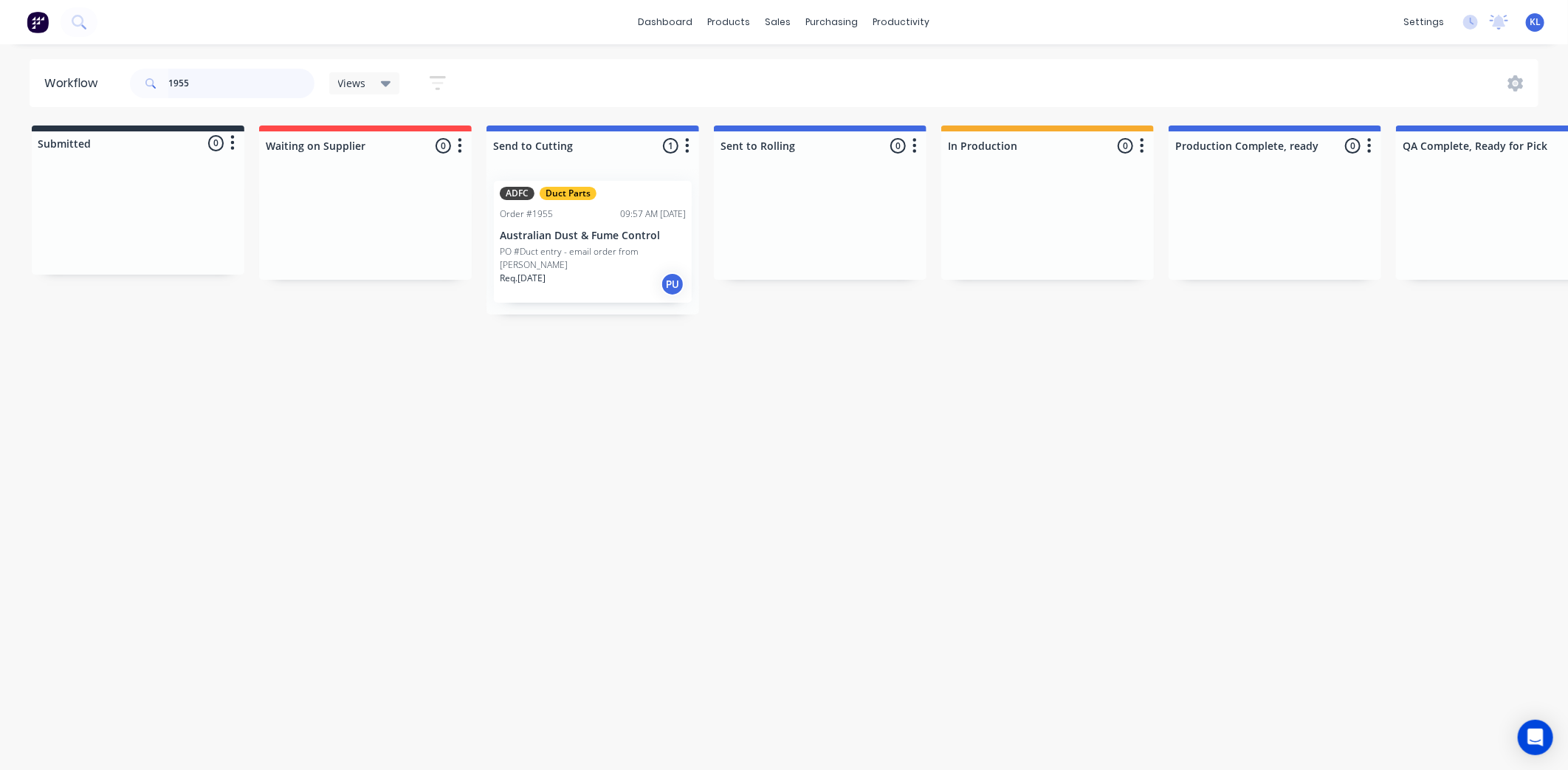
drag, startPoint x: 217, startPoint y: 72, endPoint x: 80, endPoint y: 94, distance: 138.8
click at [81, 94] on header "Workflow 1955 Views Save new view None (Default) edit All edit Production edit …" at bounding box center [784, 83] width 1510 height 48
click at [788, 434] on div "Workflow Views Save new view None (Default) edit All edit Production edit Spare…" at bounding box center [784, 399] width 1568 height 681
